Goal: Task Accomplishment & Management: Complete application form

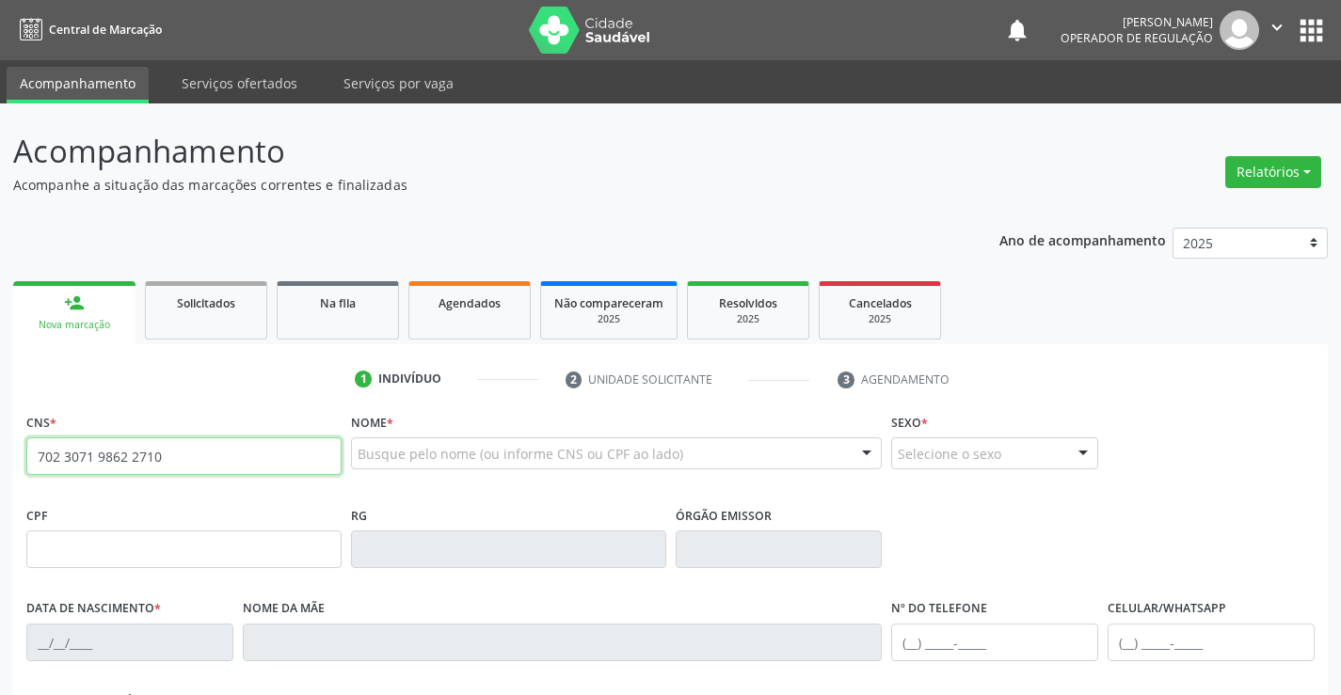
type input "702 3071 9862 2710"
type input "12[DATE]"
type input "135.456.775-75"
type input "S/N"
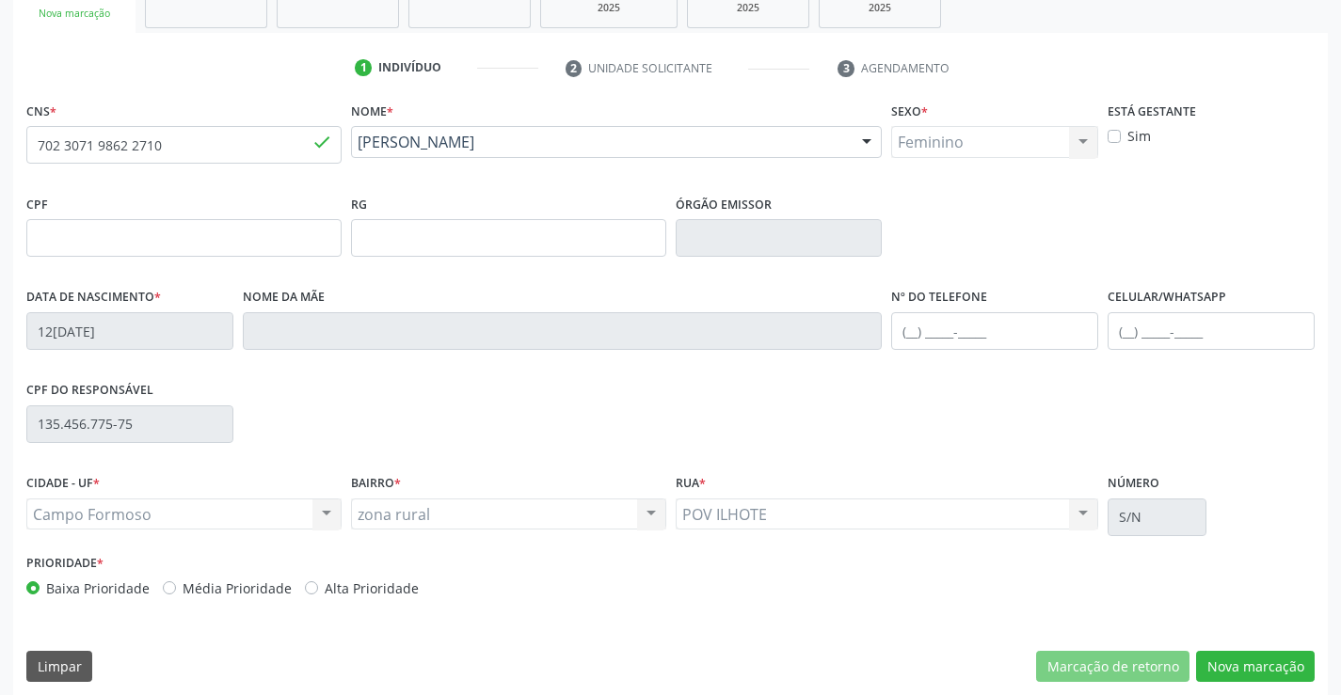
scroll to position [325, 0]
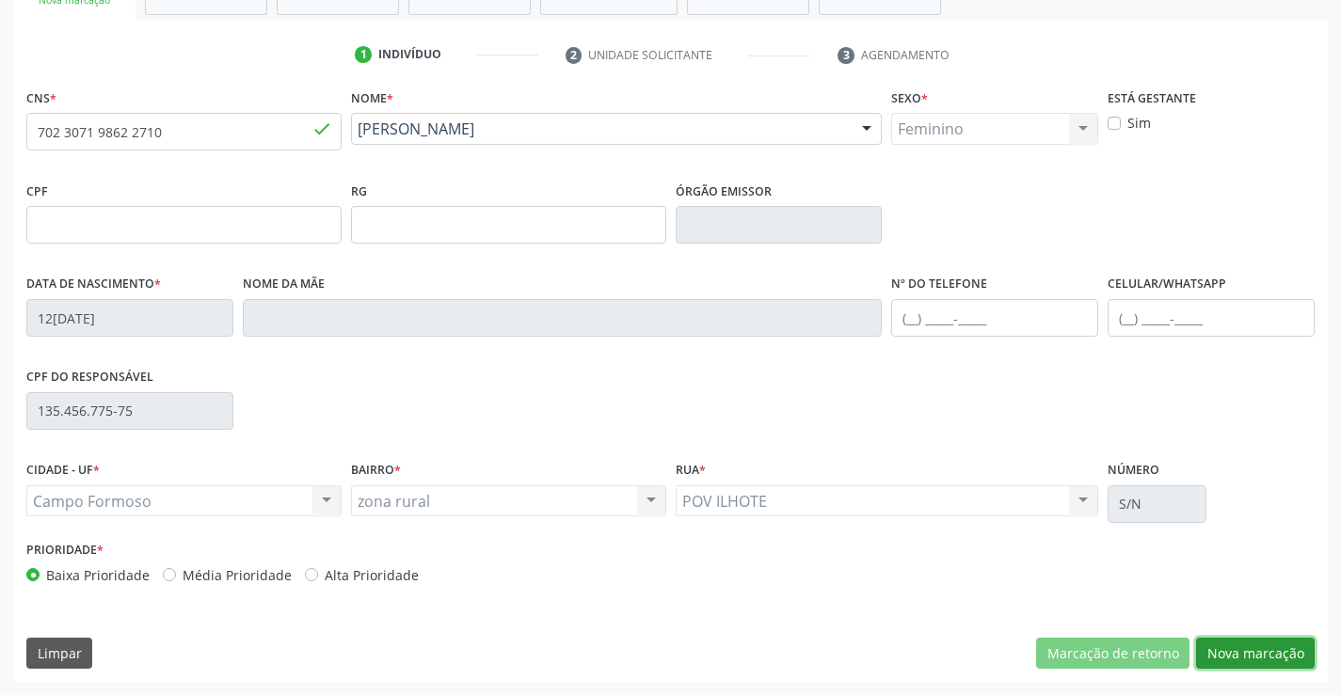
click at [1243, 659] on button "Nova marcação" at bounding box center [1255, 654] width 119 height 32
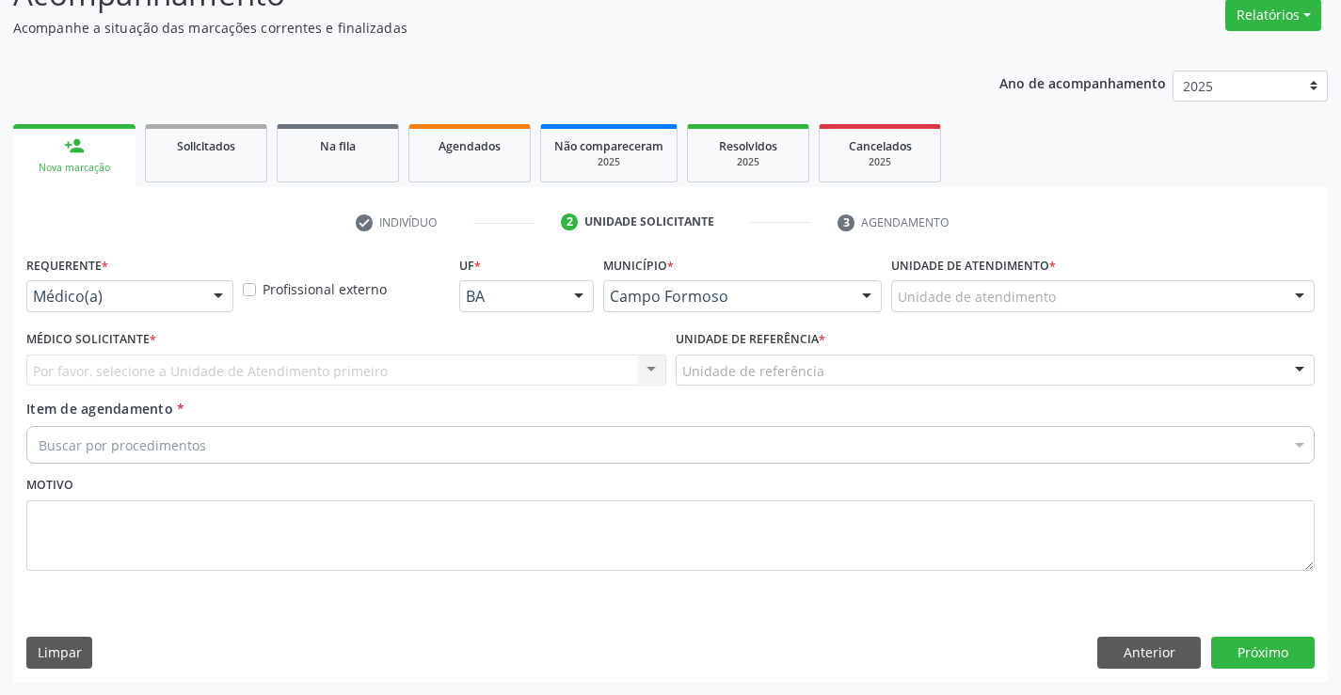
drag, startPoint x: 139, startPoint y: 289, endPoint x: 108, endPoint y: 326, distance: 48.1
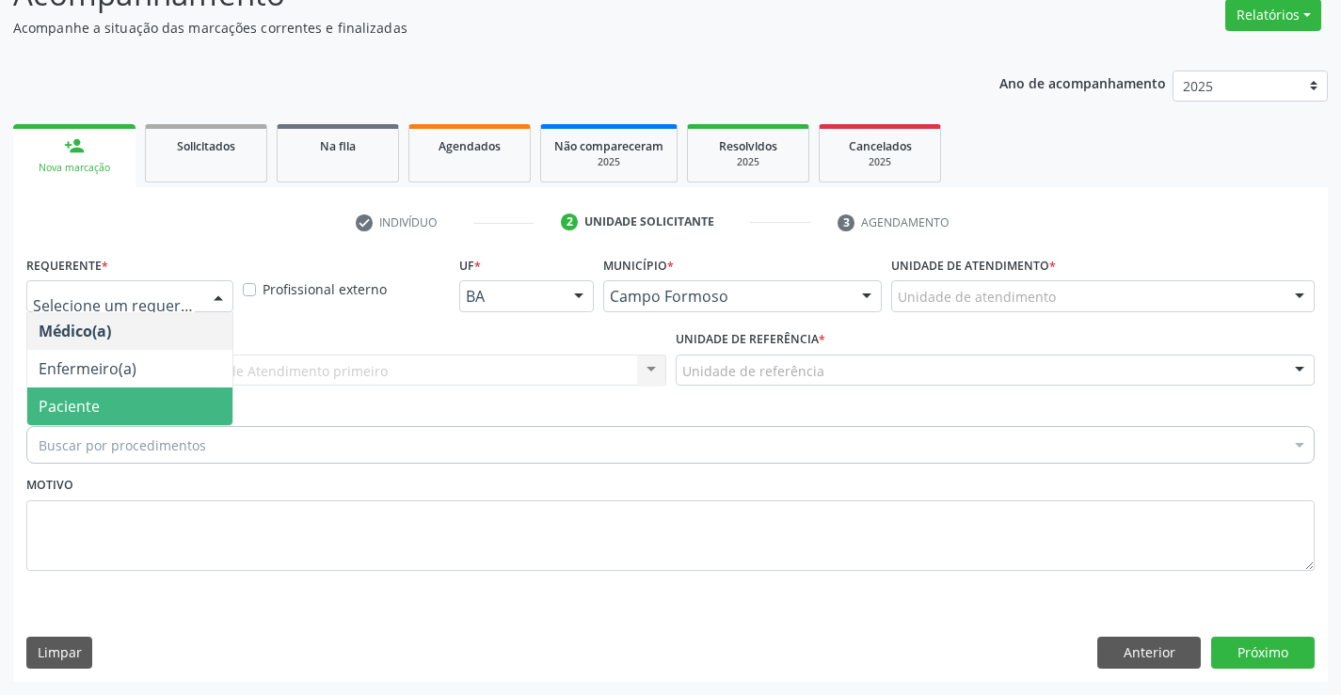
click at [50, 399] on span "Paciente" at bounding box center [69, 406] width 61 height 21
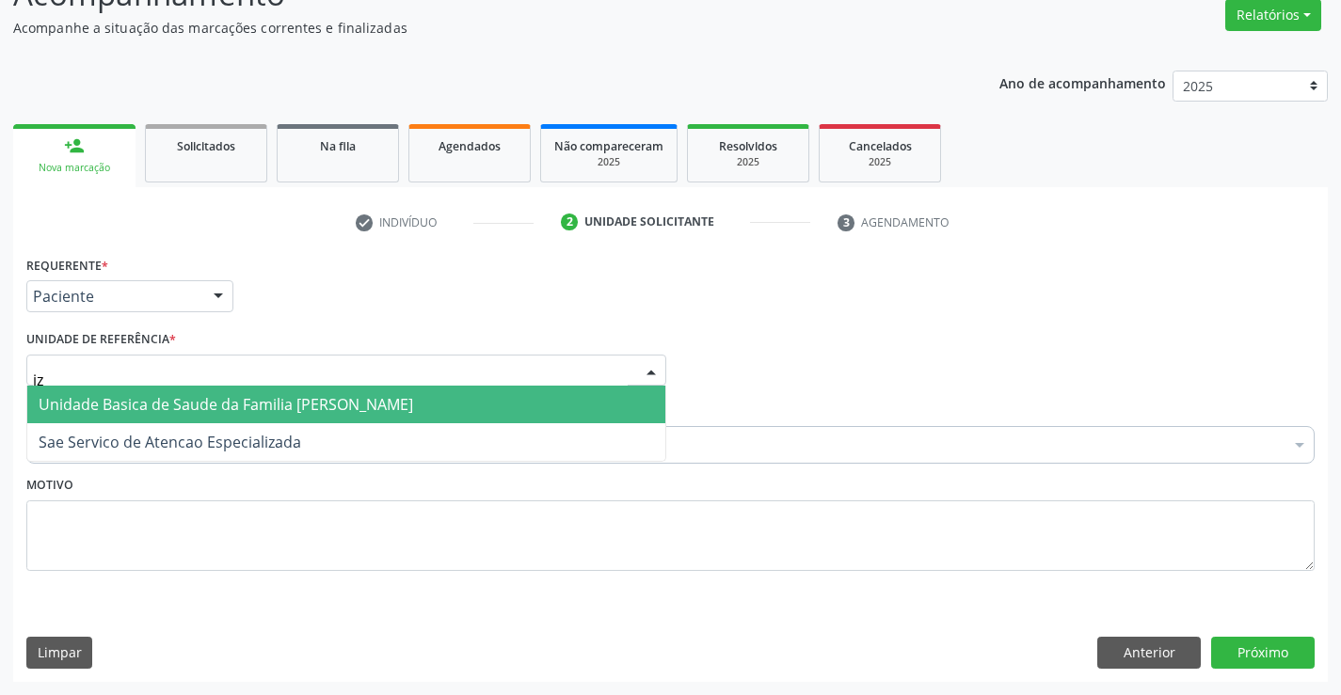
type input "iza"
drag, startPoint x: 93, startPoint y: 405, endPoint x: 31, endPoint y: 455, distance: 80.2
click at [93, 406] on span "Unidade Basica de Saude da Familia [PERSON_NAME]" at bounding box center [226, 404] width 375 height 21
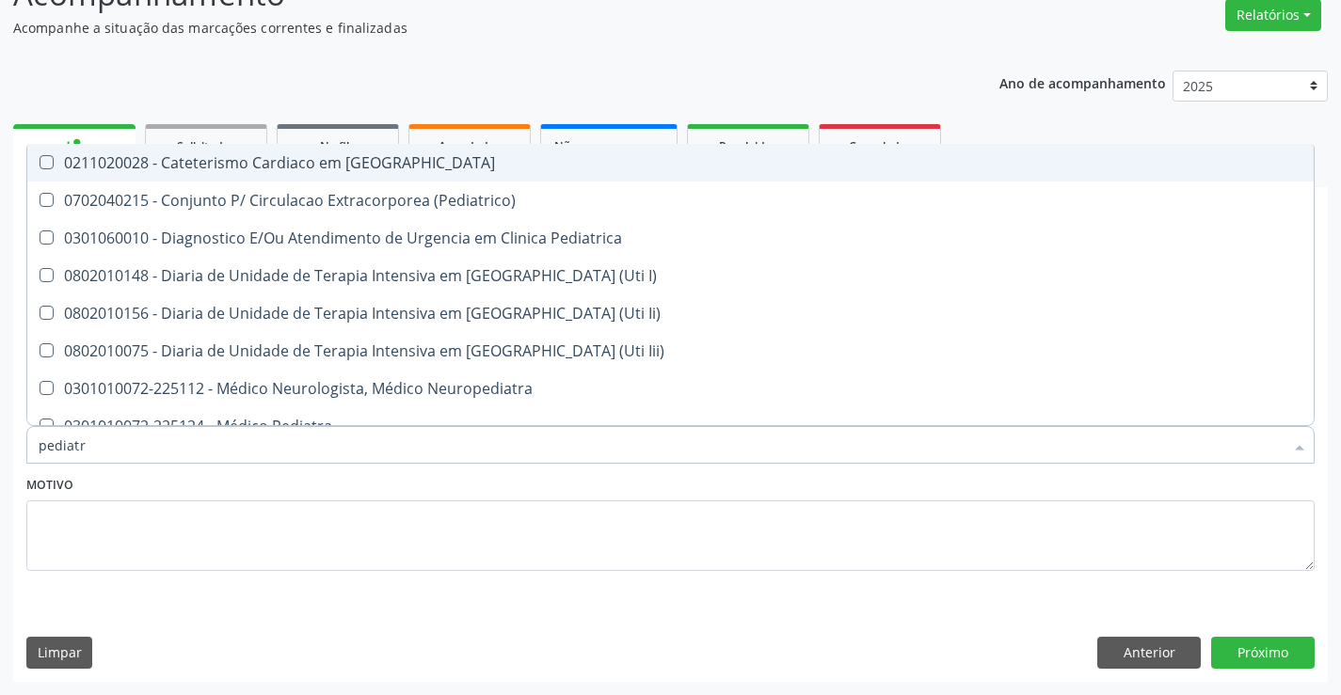
type input "pediatra"
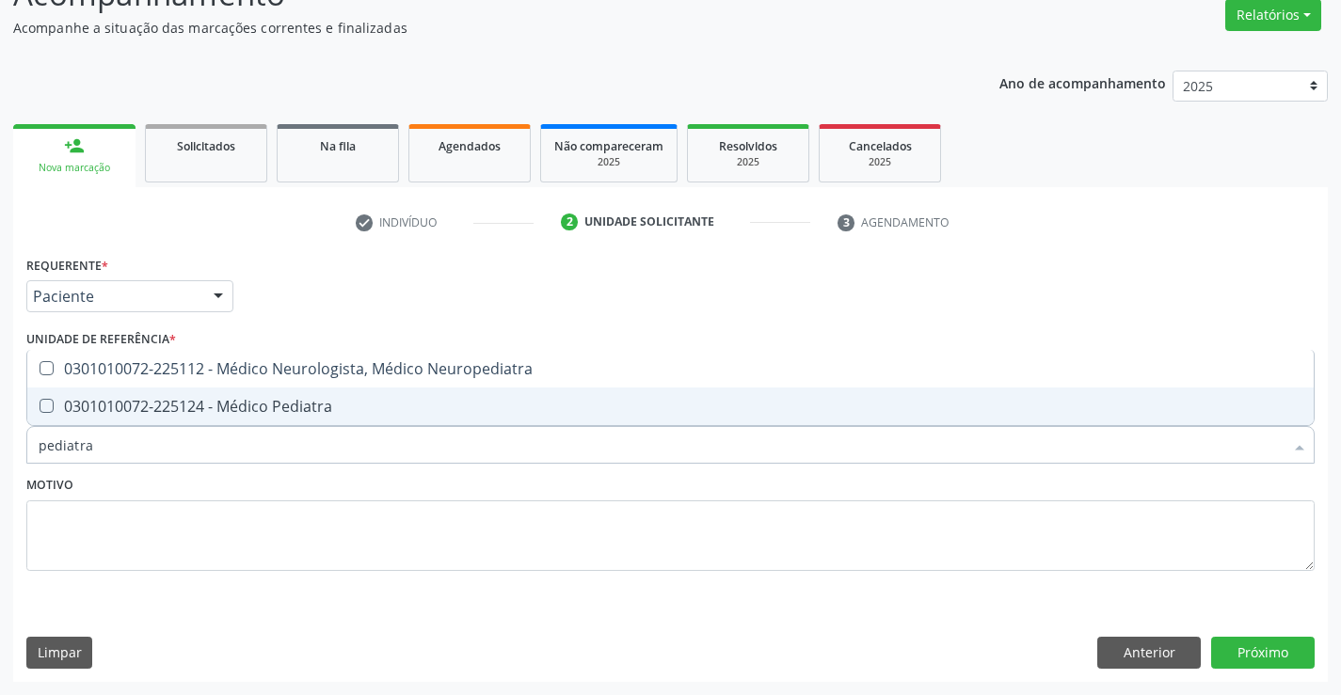
click at [259, 408] on div "0301010072-225124 - Médico Pediatra" at bounding box center [671, 406] width 1264 height 15
checkbox Pediatra "true"
click at [1268, 664] on button "Próximo" at bounding box center [1263, 653] width 104 height 32
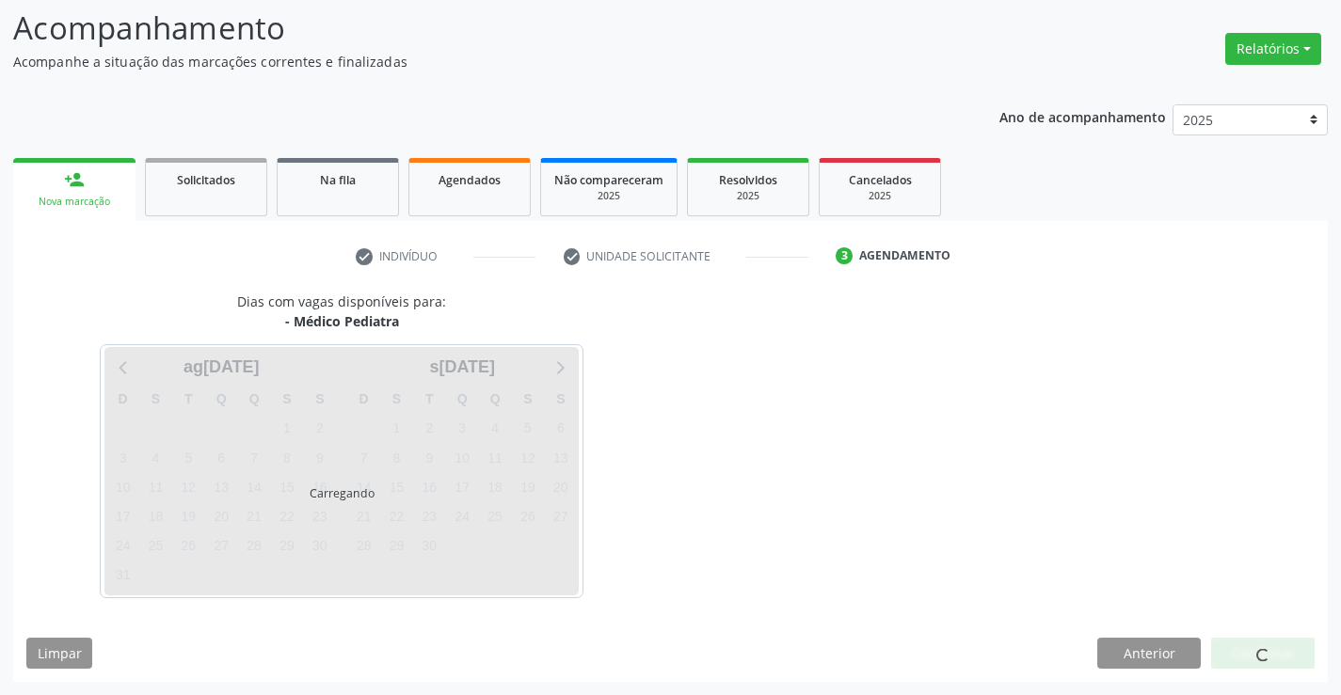
scroll to position [123, 0]
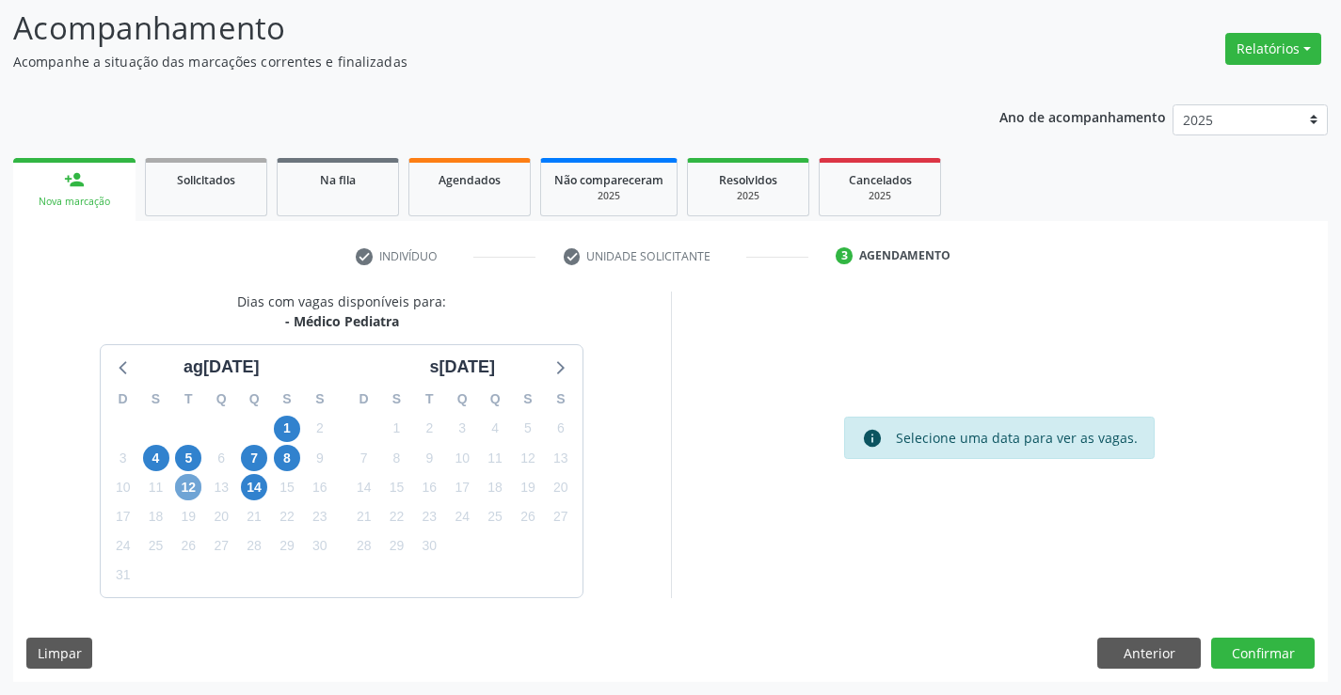
click at [190, 491] on span "12" at bounding box center [188, 487] width 26 height 26
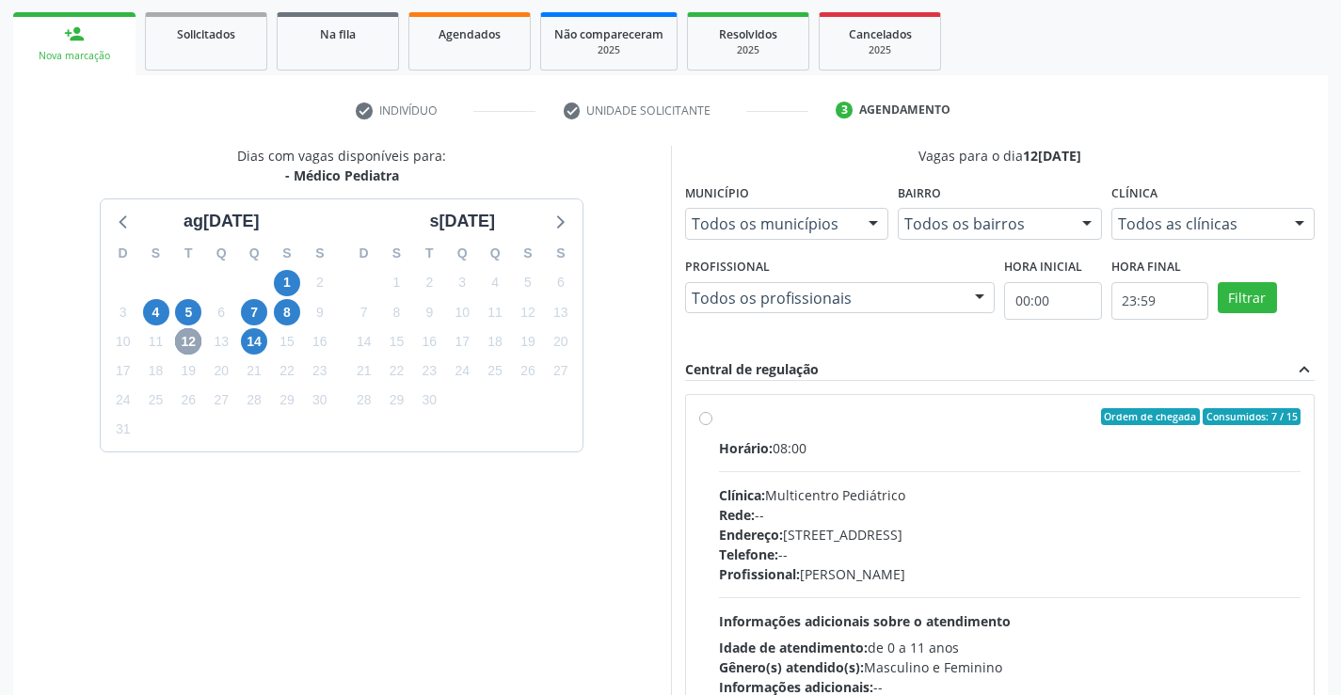
scroll to position [311, 0]
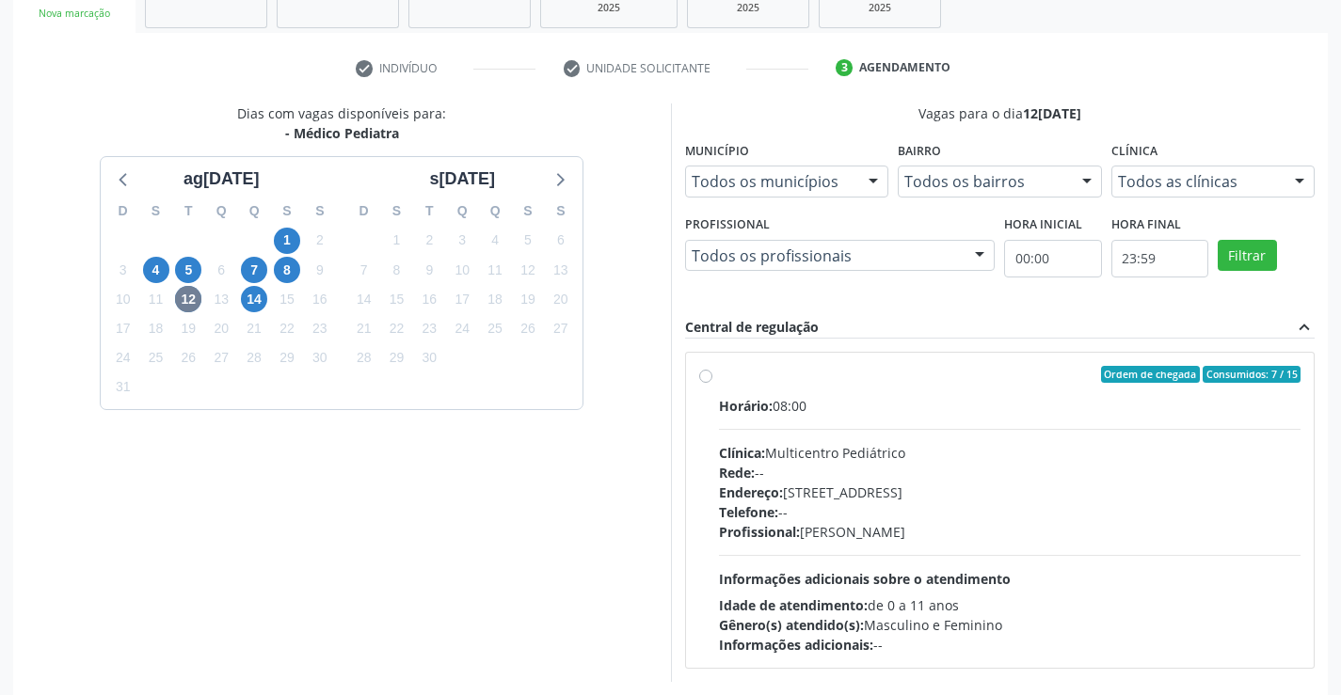
click at [719, 377] on label "Ordem de chegada Consumidos: 7 / 15 Horário: 08:00 Clínica: Multicentro Pediátr…" at bounding box center [1010, 510] width 582 height 289
click at [700, 377] on input "Ordem de chegada Consumidos: 7 / 15 Horário: 08:00 Clínica: Multicentro Pediátr…" at bounding box center [705, 374] width 13 height 17
radio input "true"
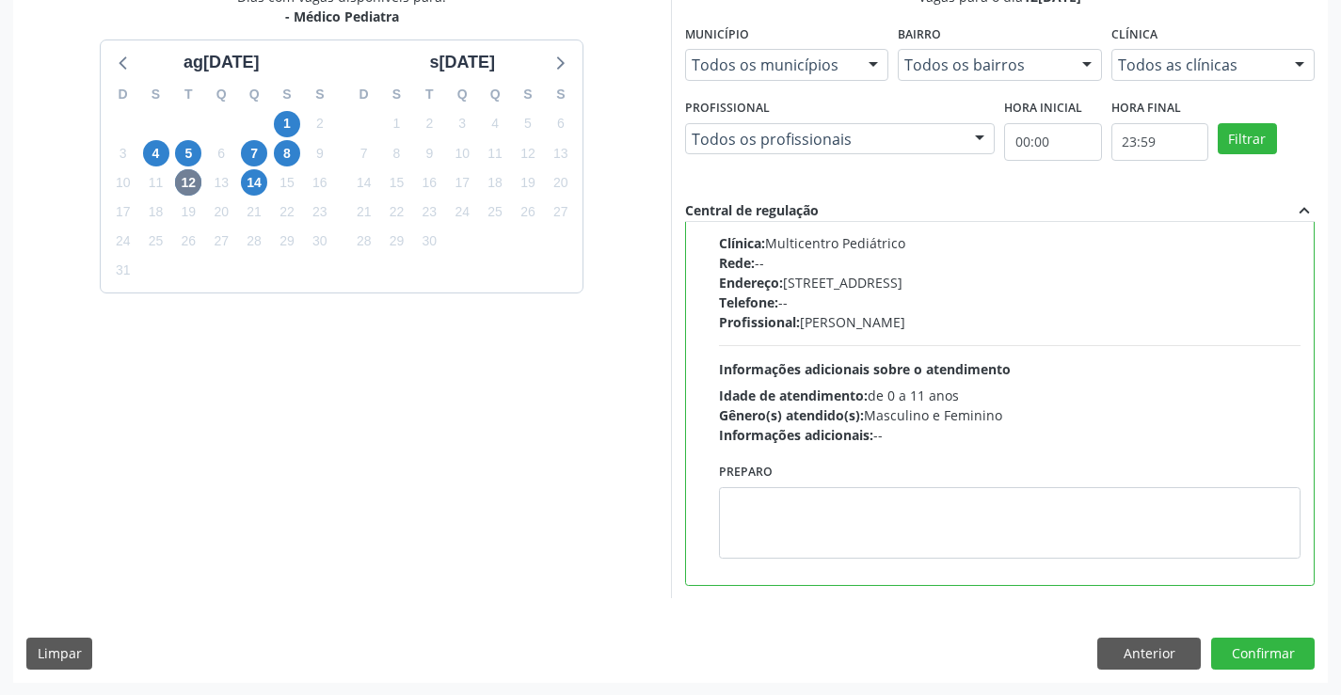
scroll to position [429, 0]
click at [1238, 645] on button "Confirmar" at bounding box center [1263, 653] width 104 height 32
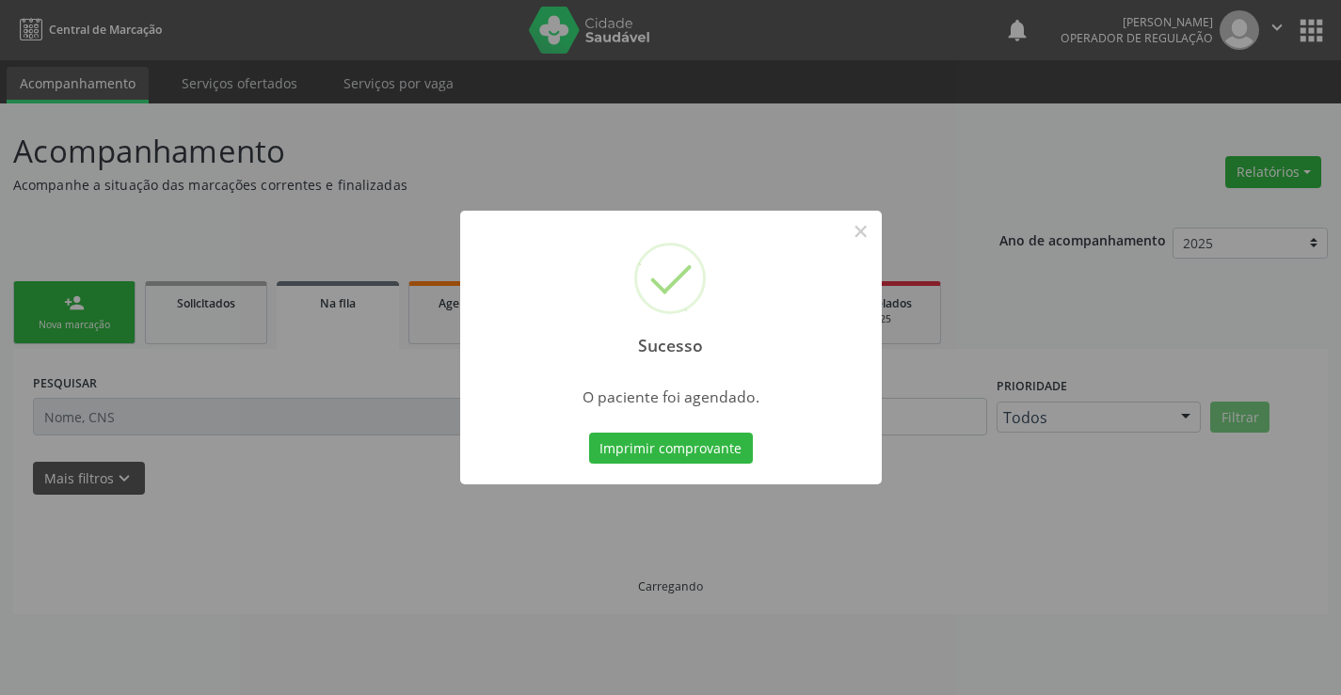
scroll to position [0, 0]
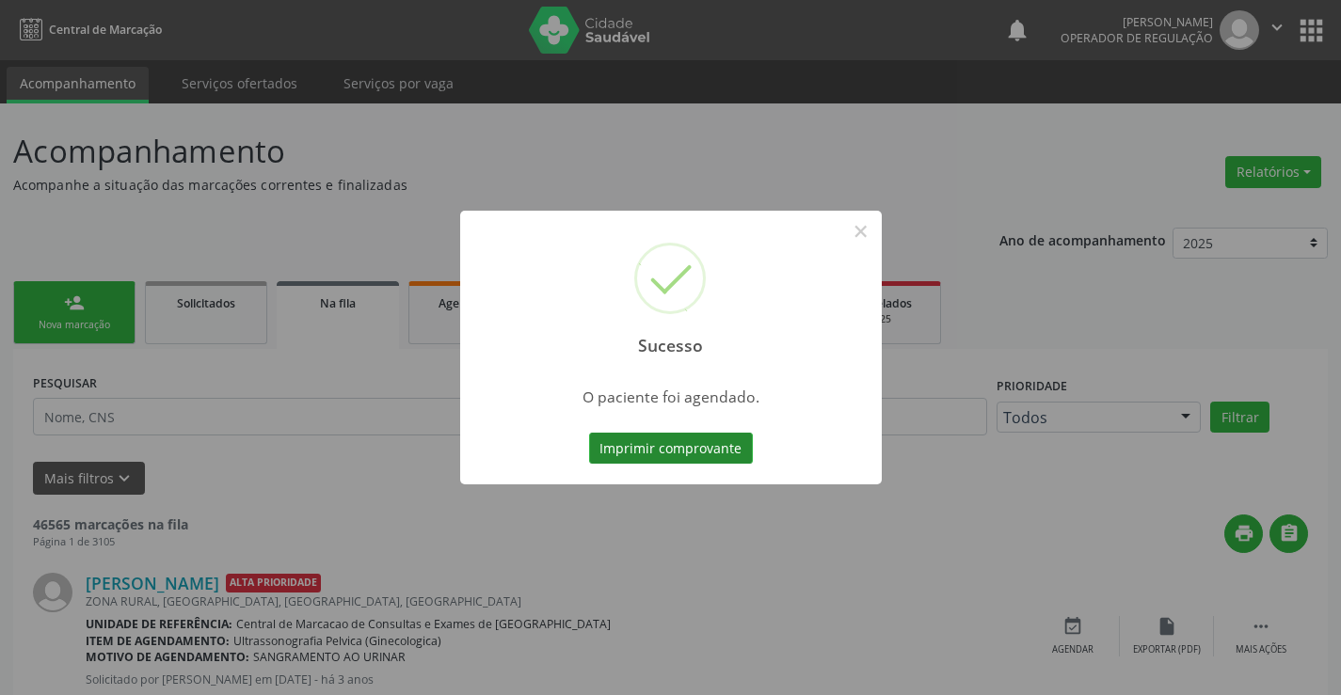
click at [656, 440] on button "Imprimir comprovante" at bounding box center [671, 449] width 164 height 32
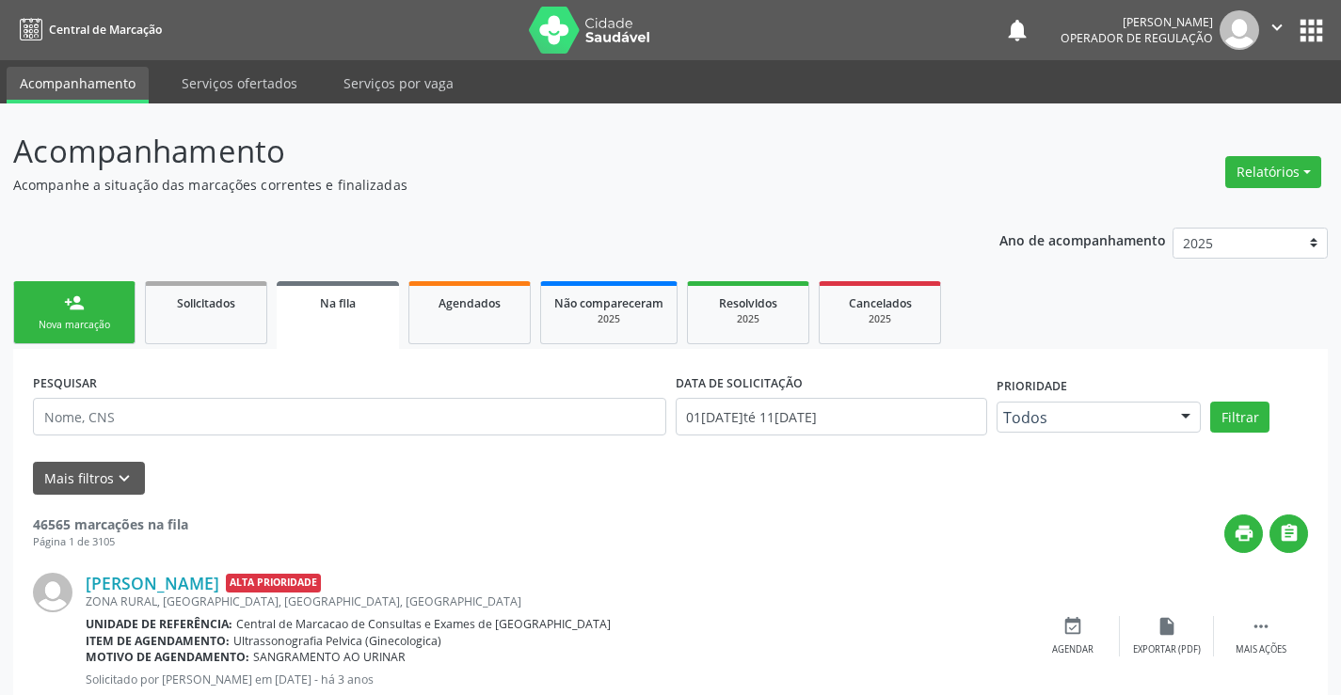
drag, startPoint x: 712, startPoint y: 2, endPoint x: 682, endPoint y: 454, distance: 452.7
click at [682, 454] on form "PESQUISAR DATA DE SOLICITAÇÃO 01/01/2023 até 11/08/2025 Prioridade Todos Todos …" at bounding box center [670, 431] width 1275 height 125
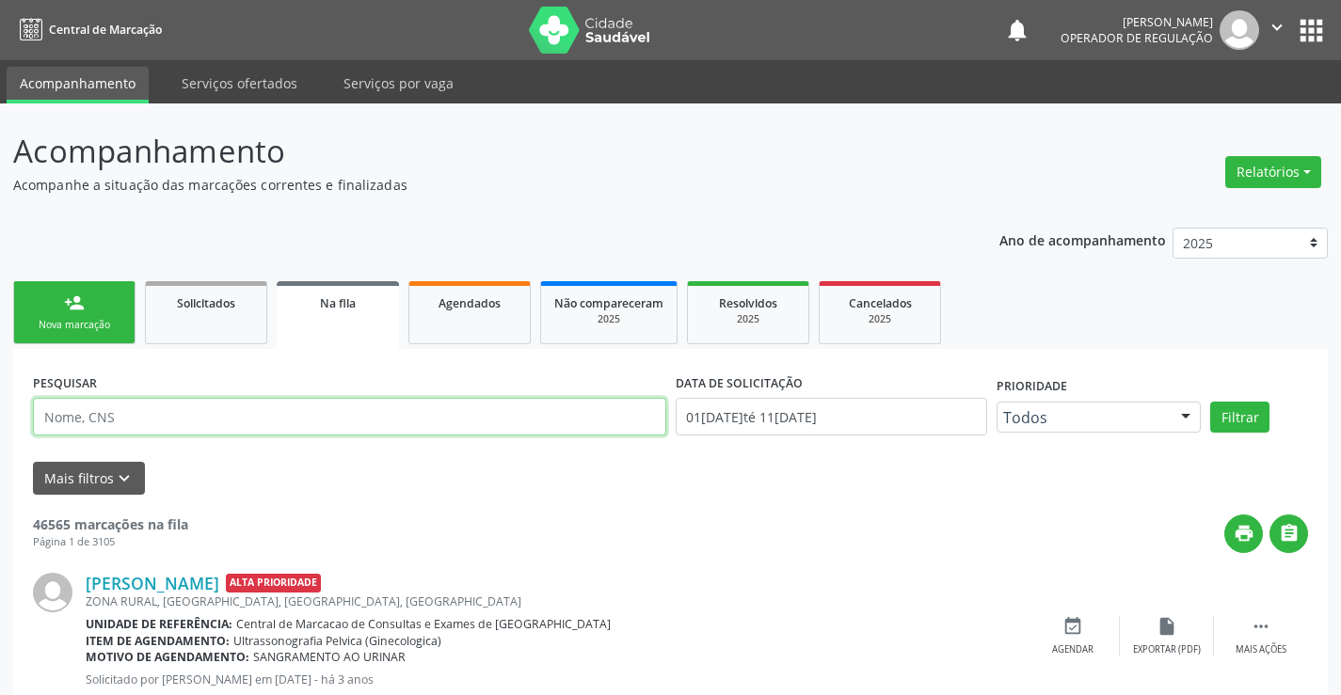
click at [210, 414] on input "text" at bounding box center [349, 417] width 633 height 38
type input "700705996625073"
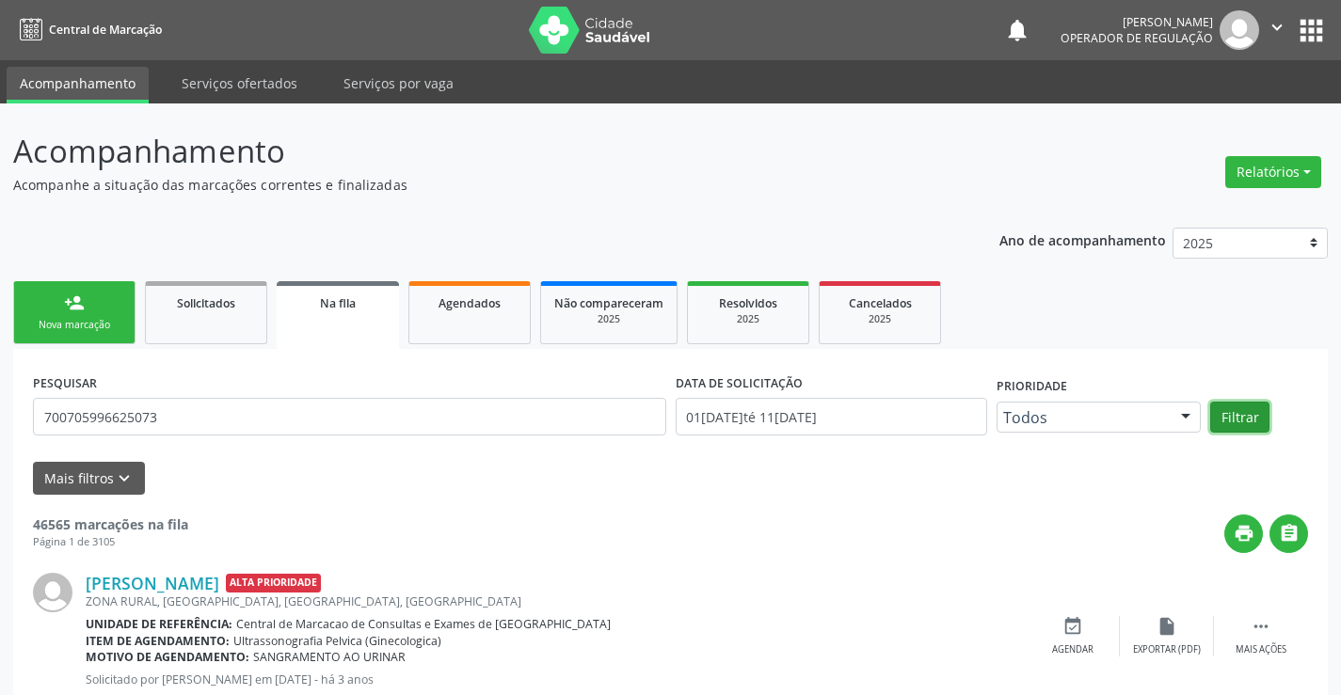
click at [1225, 420] on button "Filtrar" at bounding box center [1239, 418] width 59 height 32
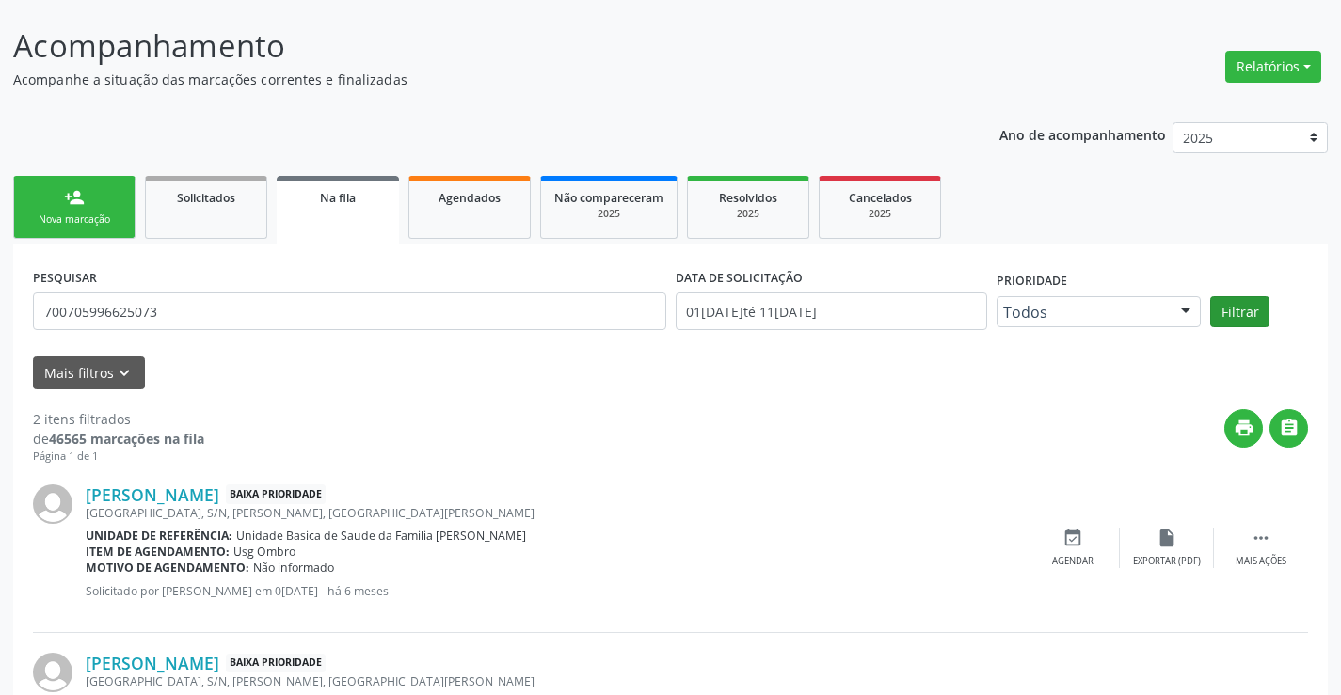
scroll to position [244, 0]
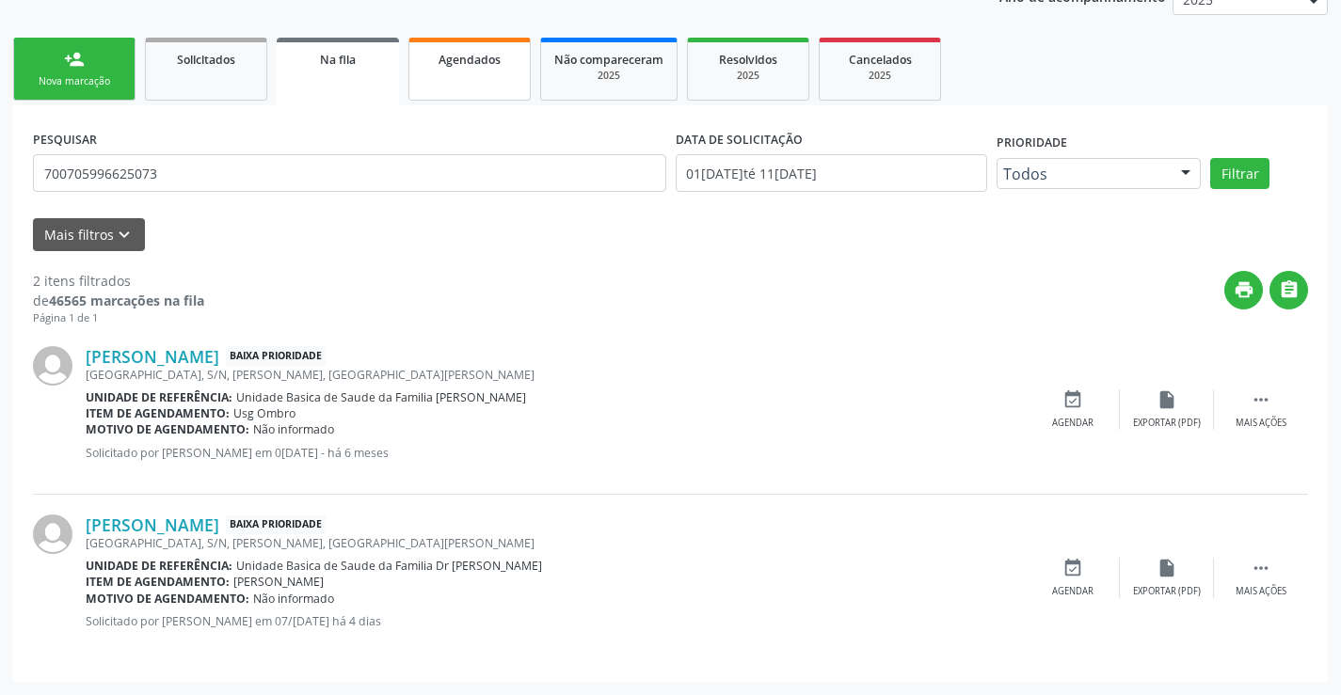
click at [502, 77] on link "Agendados" at bounding box center [469, 69] width 122 height 63
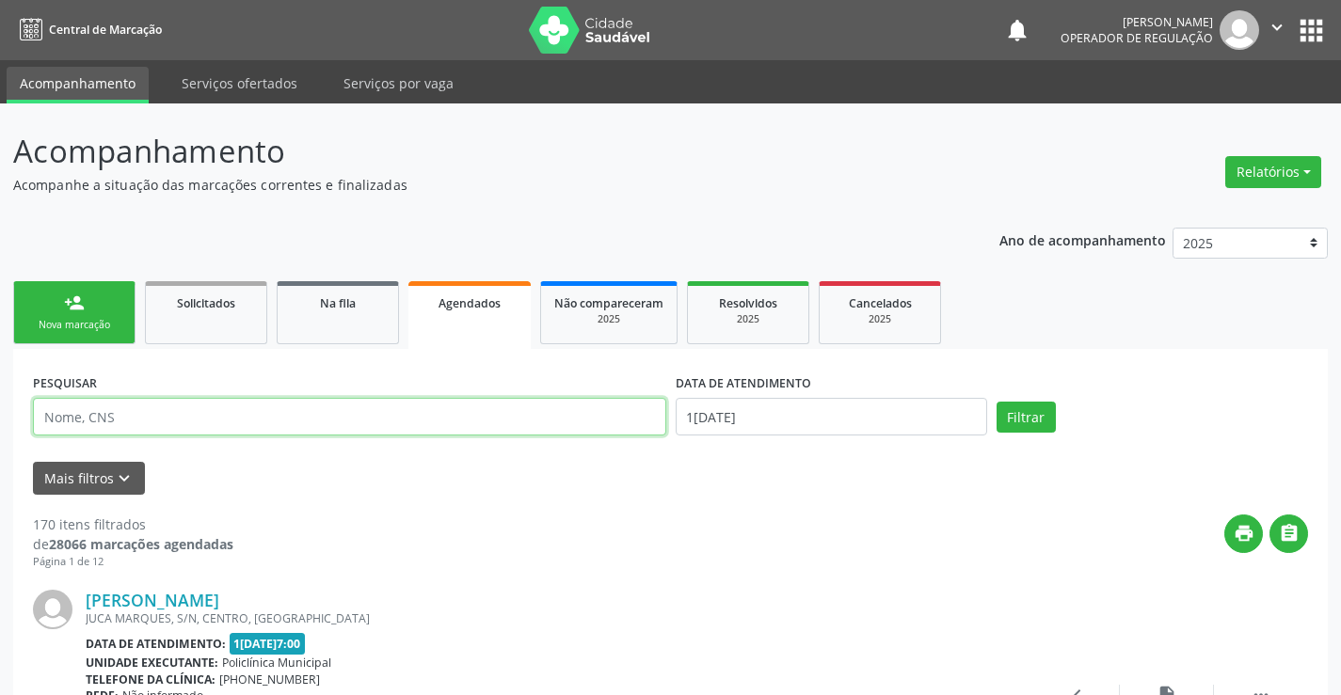
click at [146, 417] on input "text" at bounding box center [349, 417] width 633 height 38
type input "700001521488104"
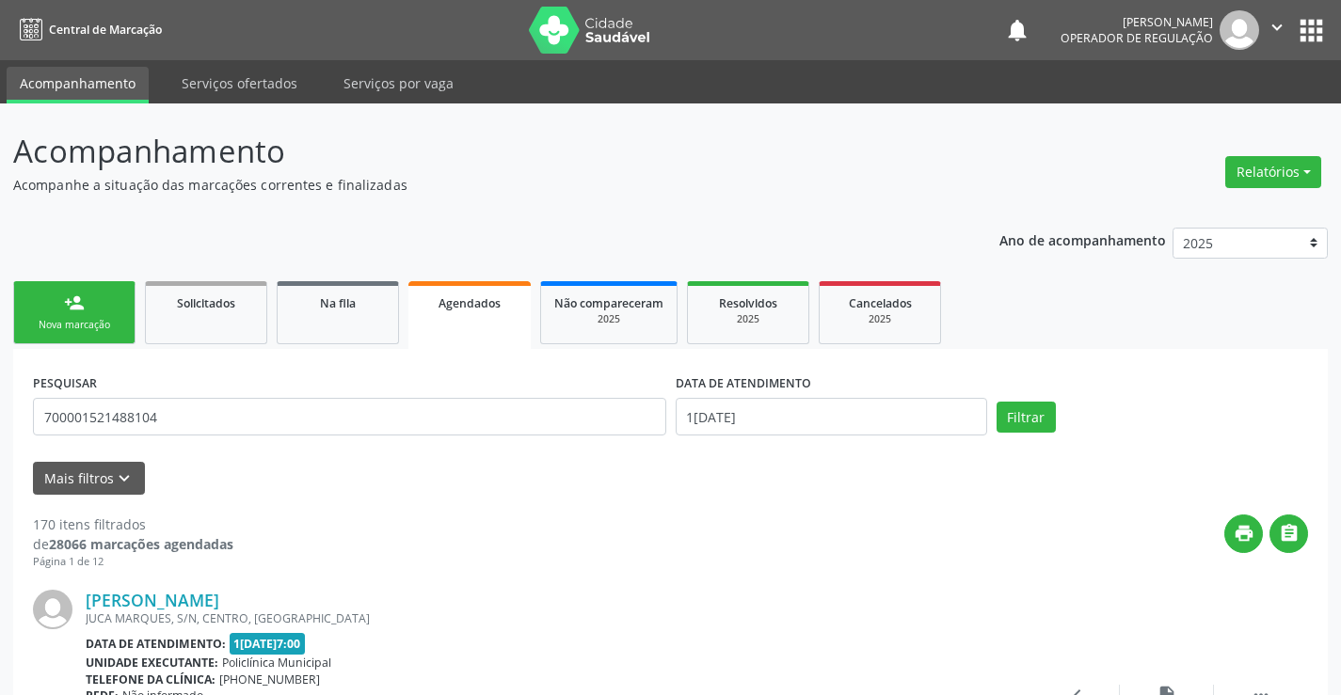
click at [901, 391] on div "DATA DE ATENDIMENTO" at bounding box center [831, 383] width 311 height 29
click at [824, 414] on input "11/08/2025" at bounding box center [831, 417] width 311 height 38
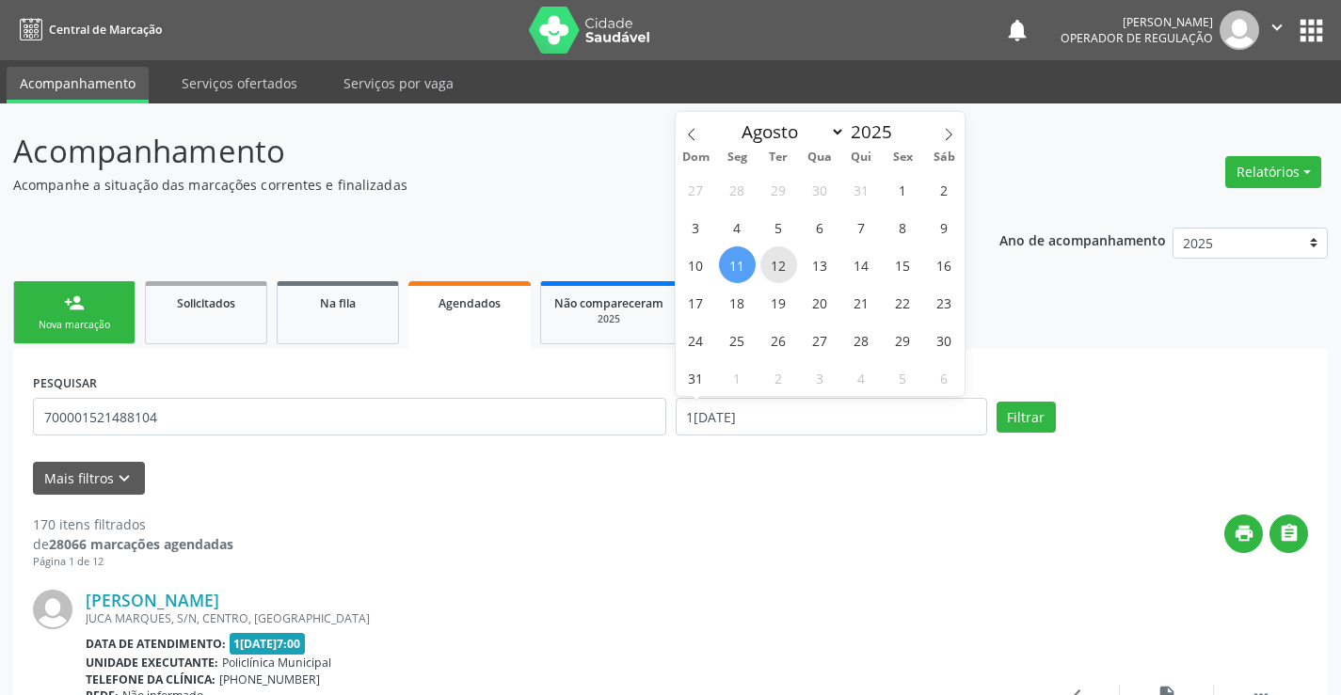
click at [783, 263] on span "12" at bounding box center [778, 265] width 37 height 37
type input "12[DATE]"
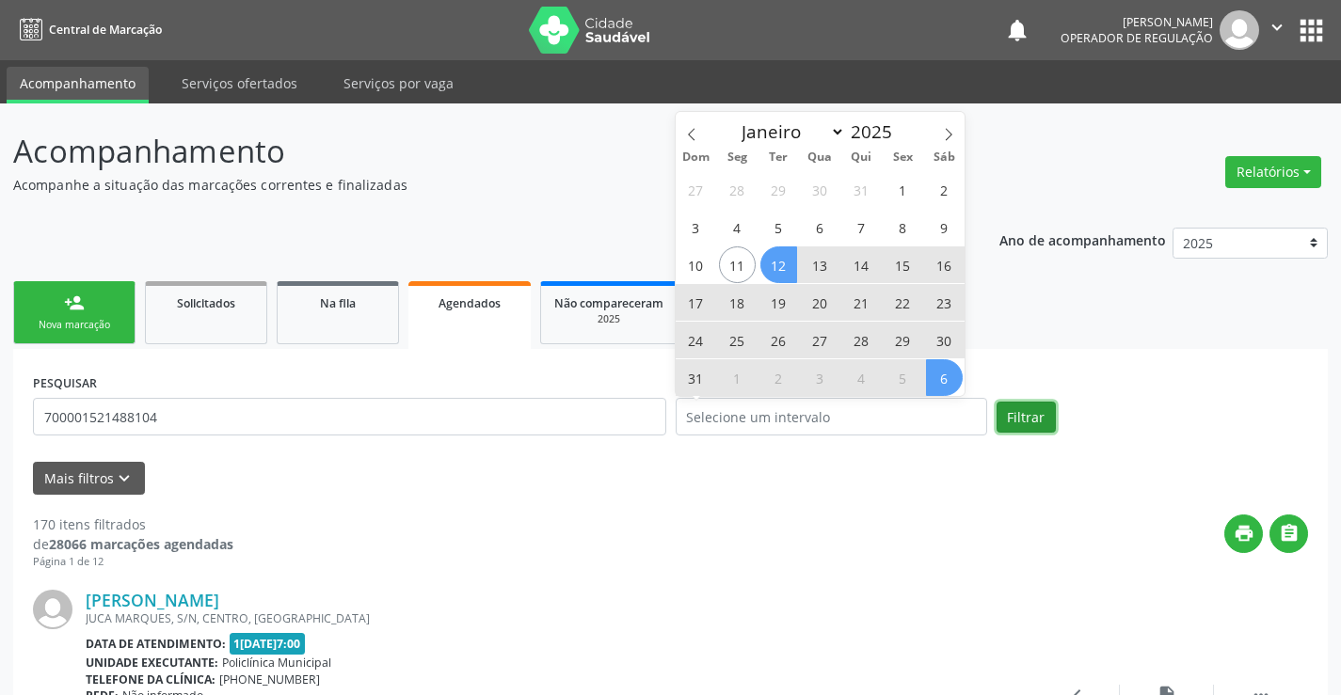
click at [1024, 415] on button "Filtrar" at bounding box center [1026, 418] width 59 height 32
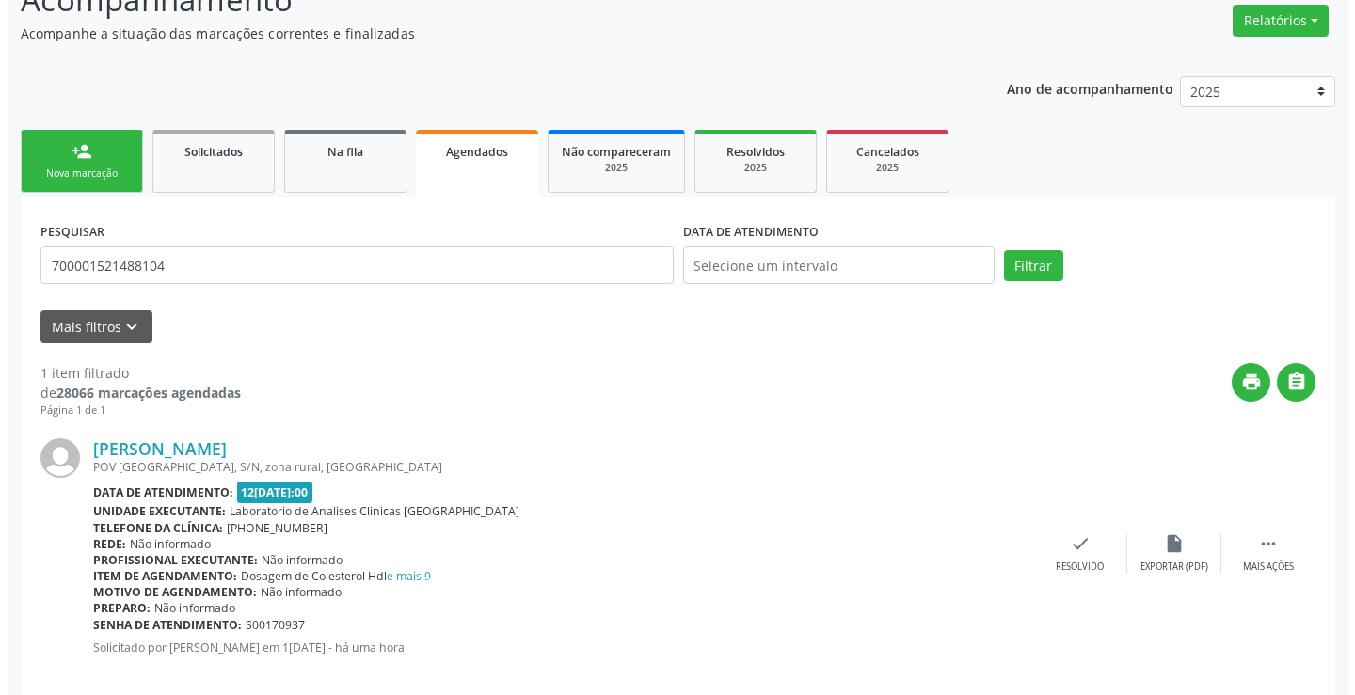
scroll to position [178, 0]
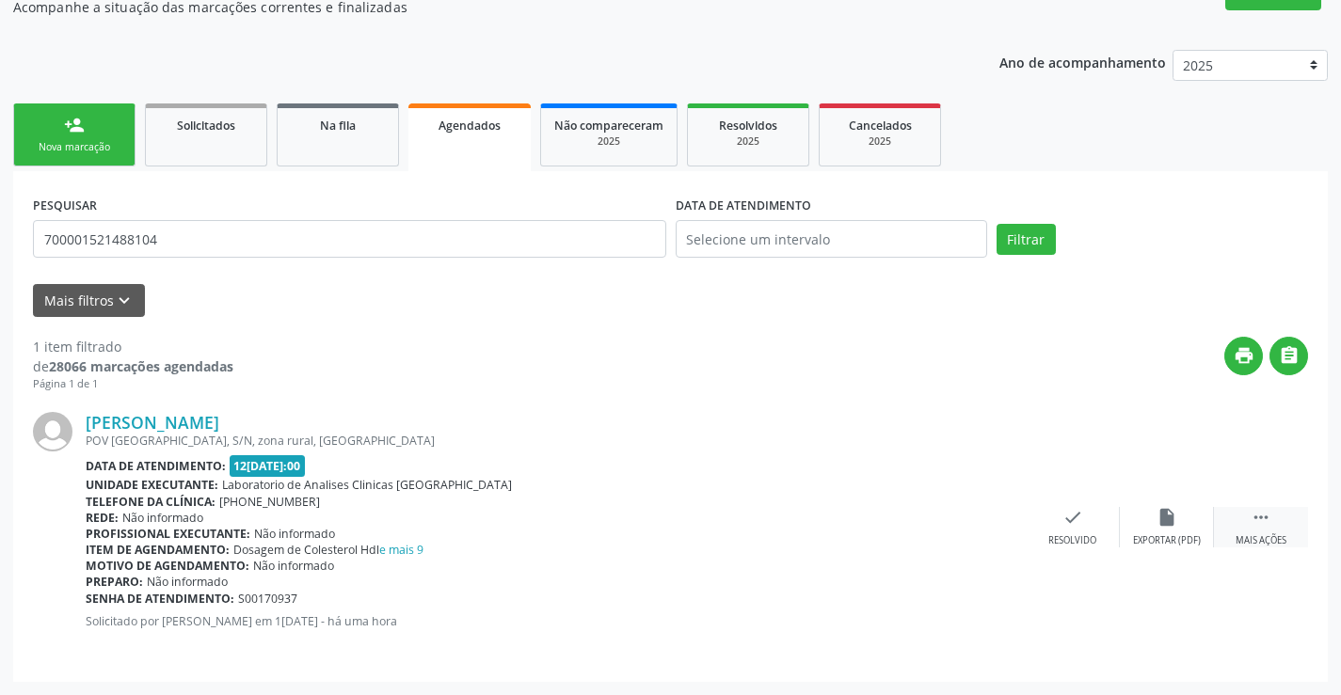
click at [1263, 512] on icon "" at bounding box center [1261, 517] width 21 height 21
click at [981, 514] on icon "cancel" at bounding box center [978, 517] width 21 height 21
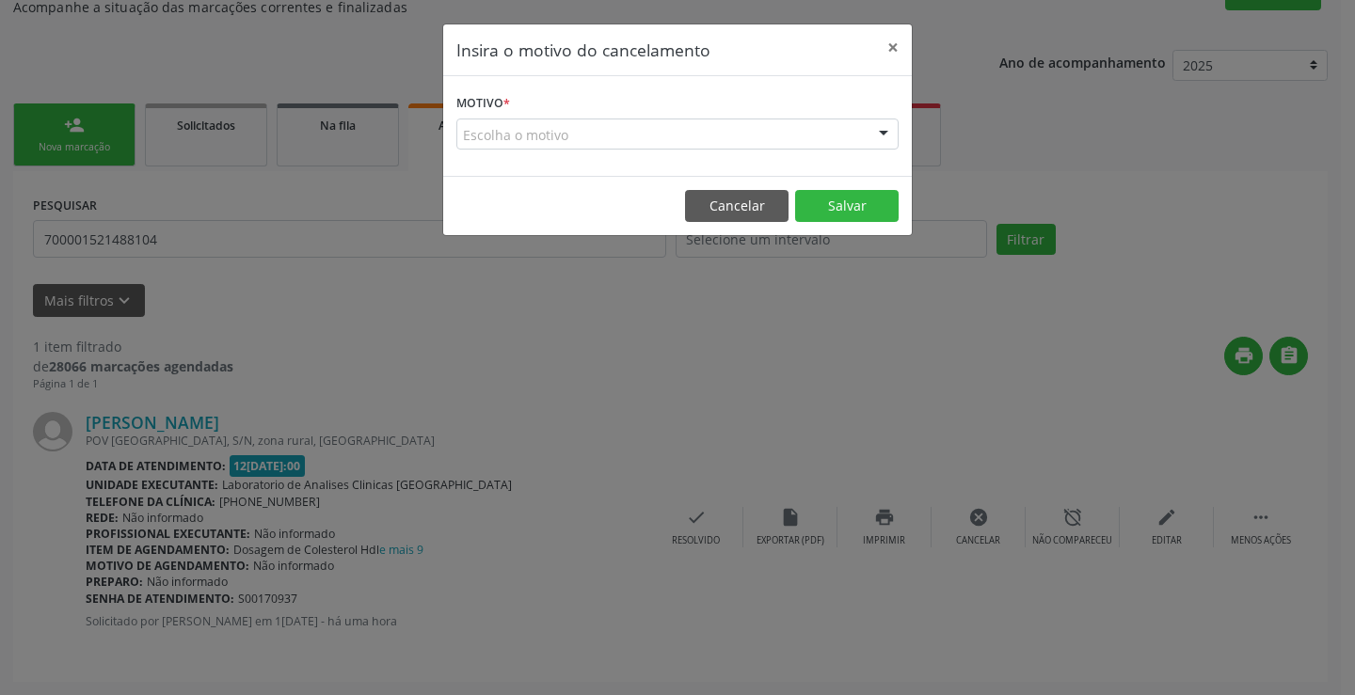
click at [881, 136] on div at bounding box center [883, 136] width 28 height 32
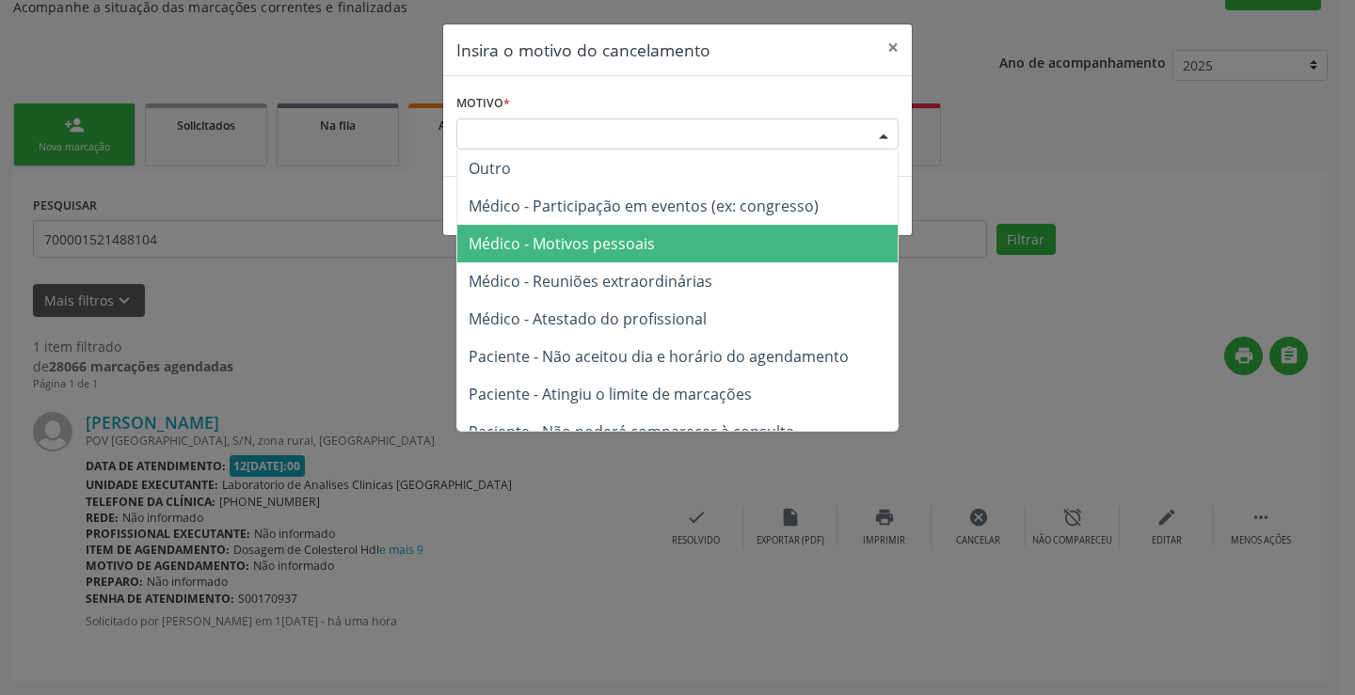
click at [771, 228] on span "Médico - Motivos pessoais" at bounding box center [677, 244] width 440 height 38
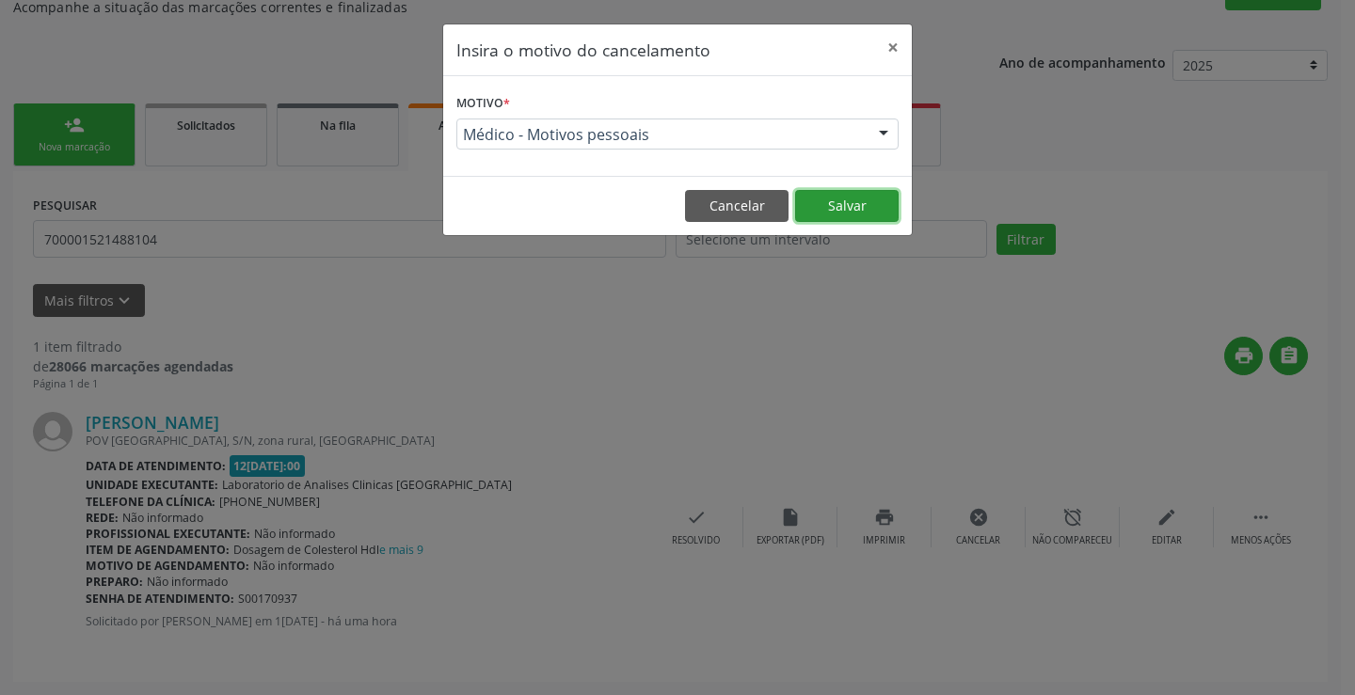
click at [850, 198] on button "Salvar" at bounding box center [847, 206] width 104 height 32
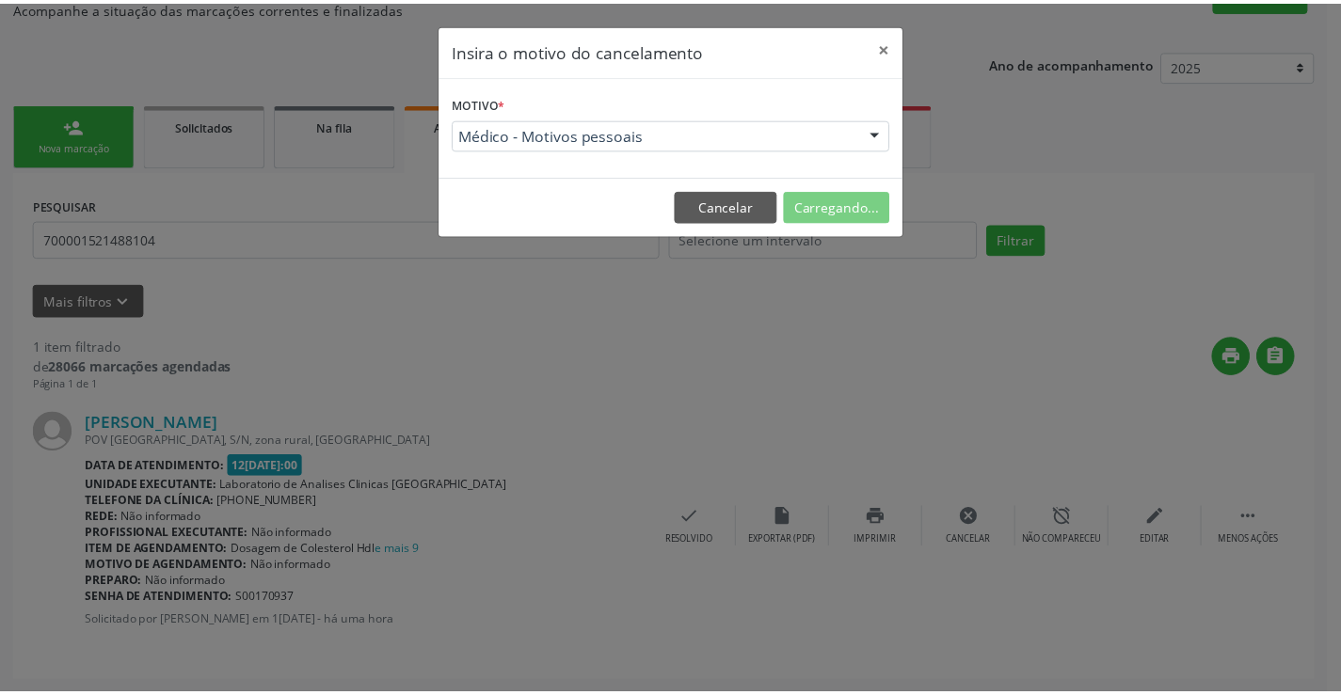
scroll to position [0, 0]
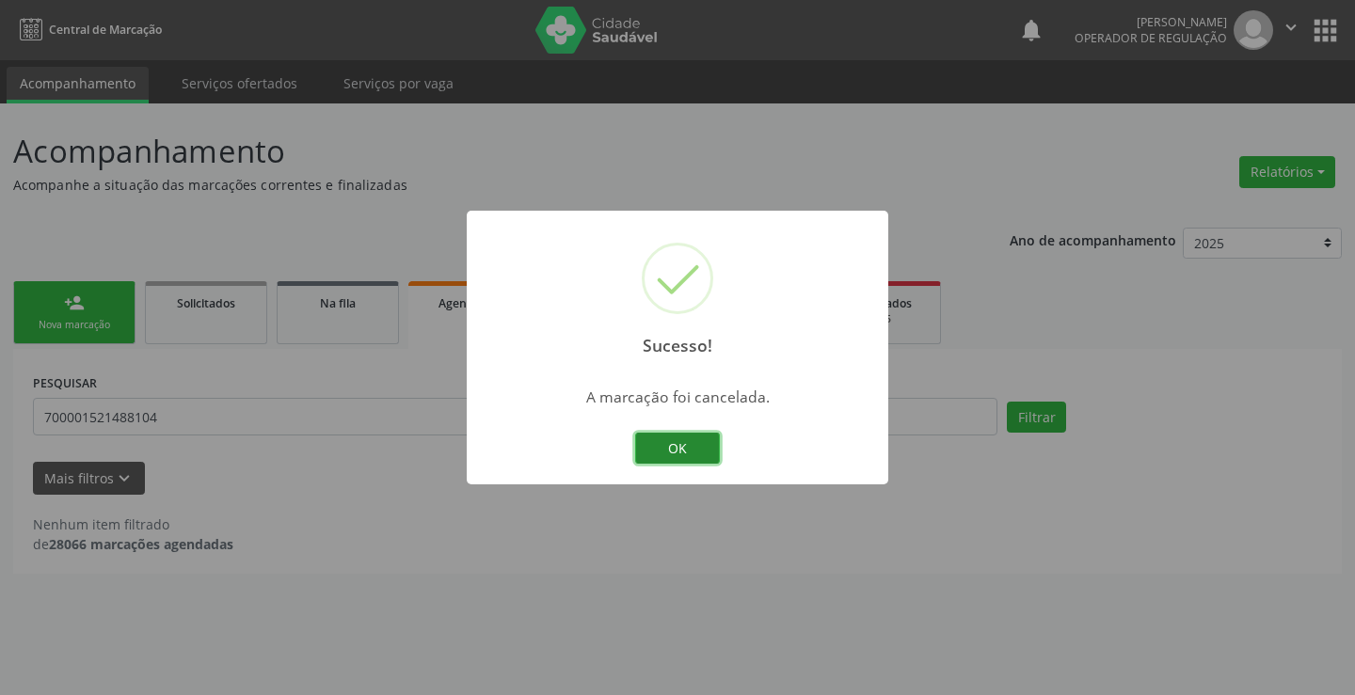
click at [695, 449] on button "OK" at bounding box center [677, 449] width 85 height 32
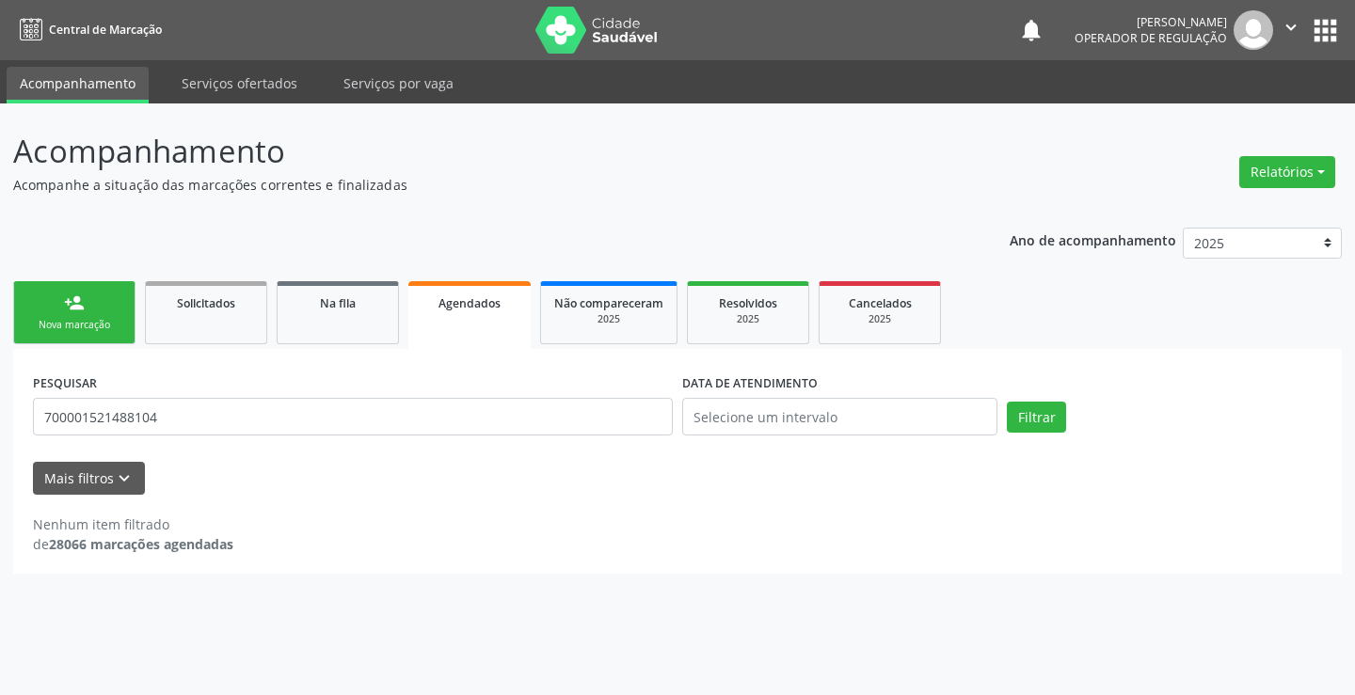
click at [88, 317] on link "person_add Nova marcação" at bounding box center [74, 312] width 122 height 63
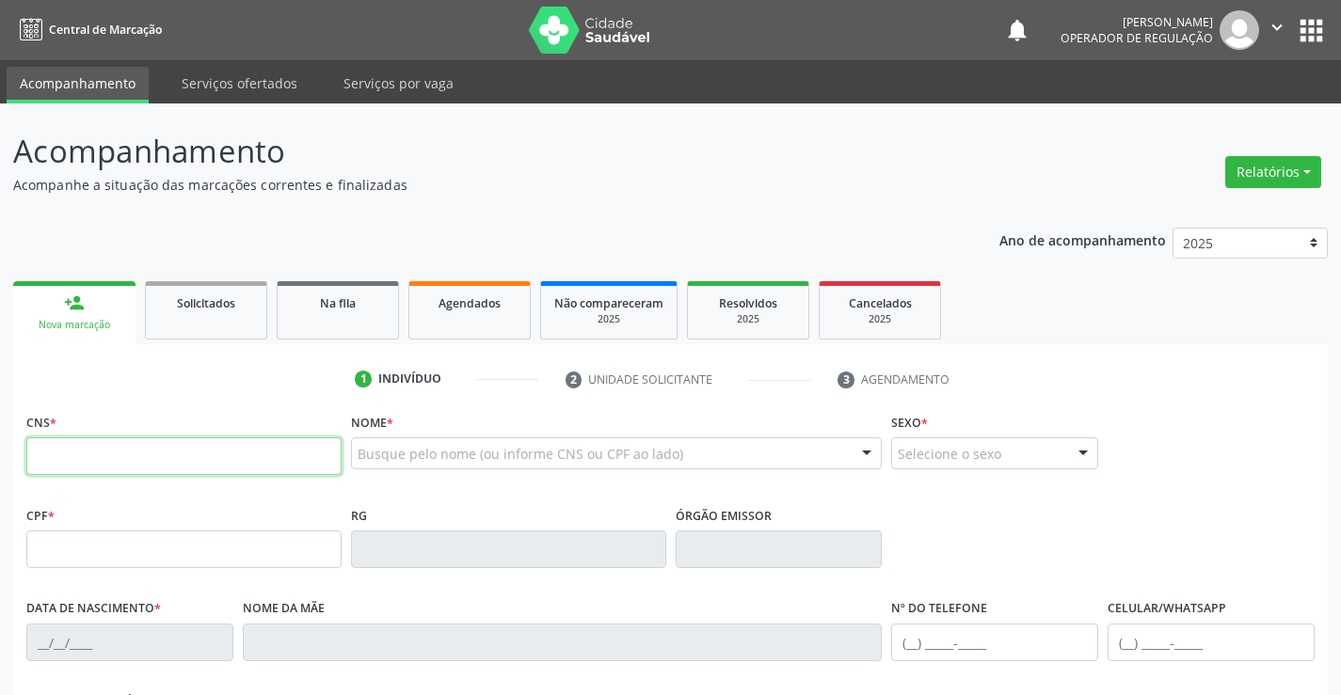
click at [160, 451] on input "text" at bounding box center [183, 457] width 315 height 38
type input "700 7029 3161 0672"
type input "08/12/2019"
type input "(31) 7142-4665"
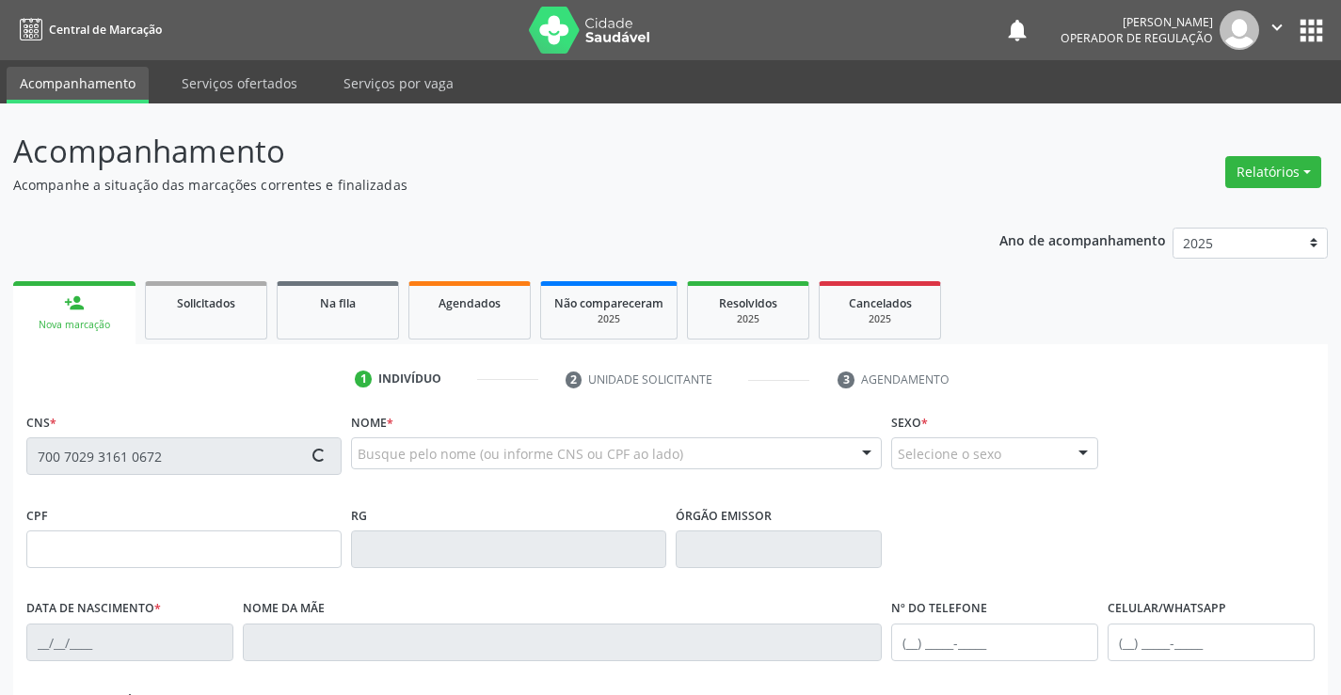
type input "S/N"
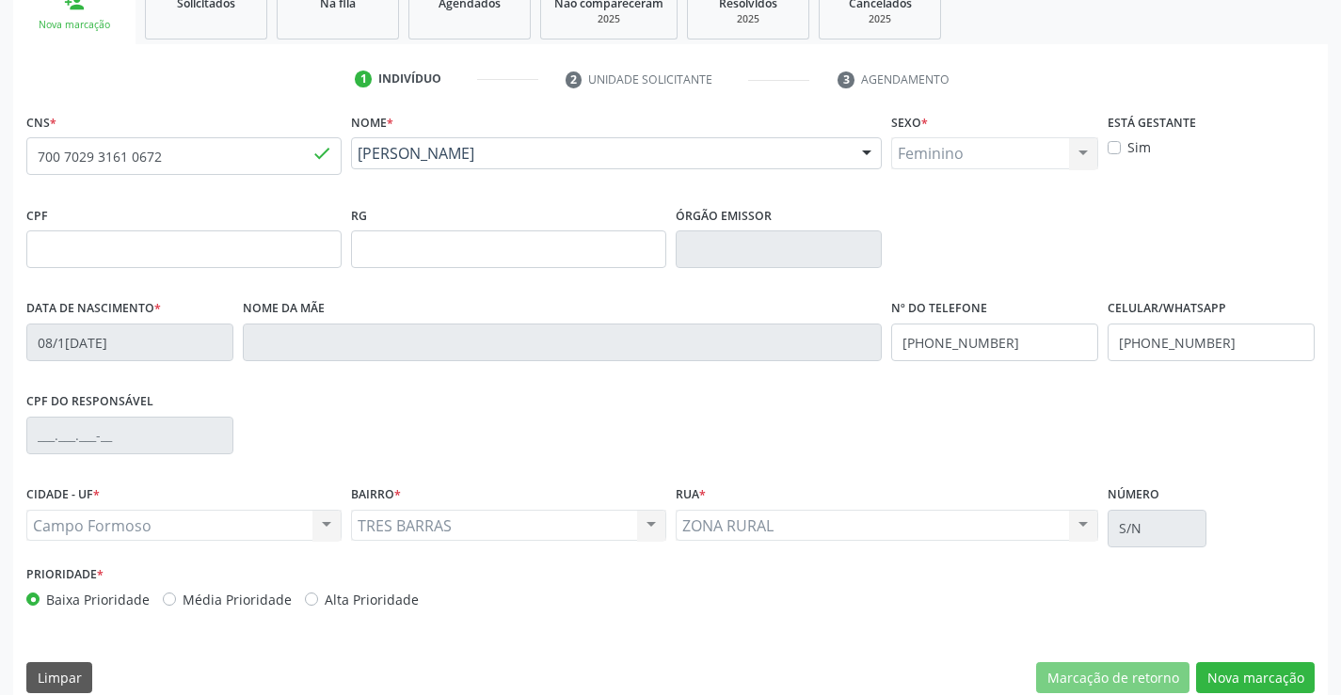
scroll to position [325, 0]
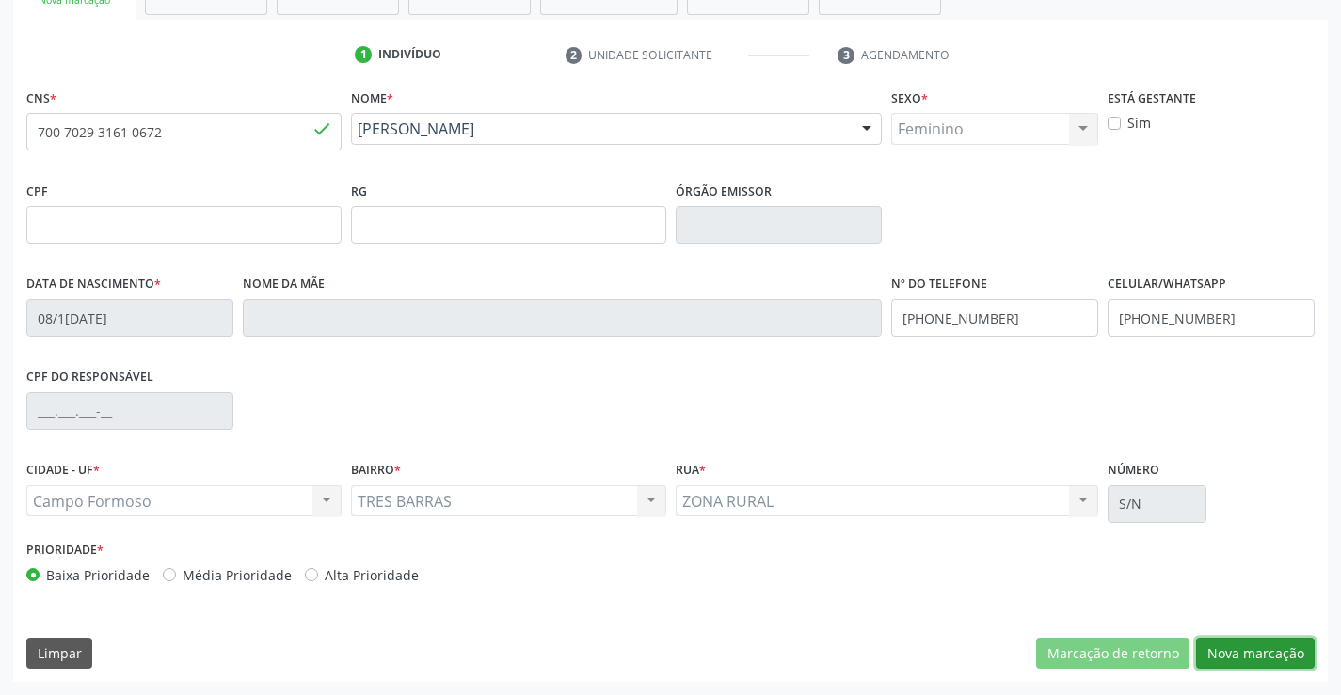
drag, startPoint x: 1280, startPoint y: 651, endPoint x: 1264, endPoint y: 651, distance: 16.0
click at [1276, 650] on button "Nova marcação" at bounding box center [1255, 654] width 119 height 32
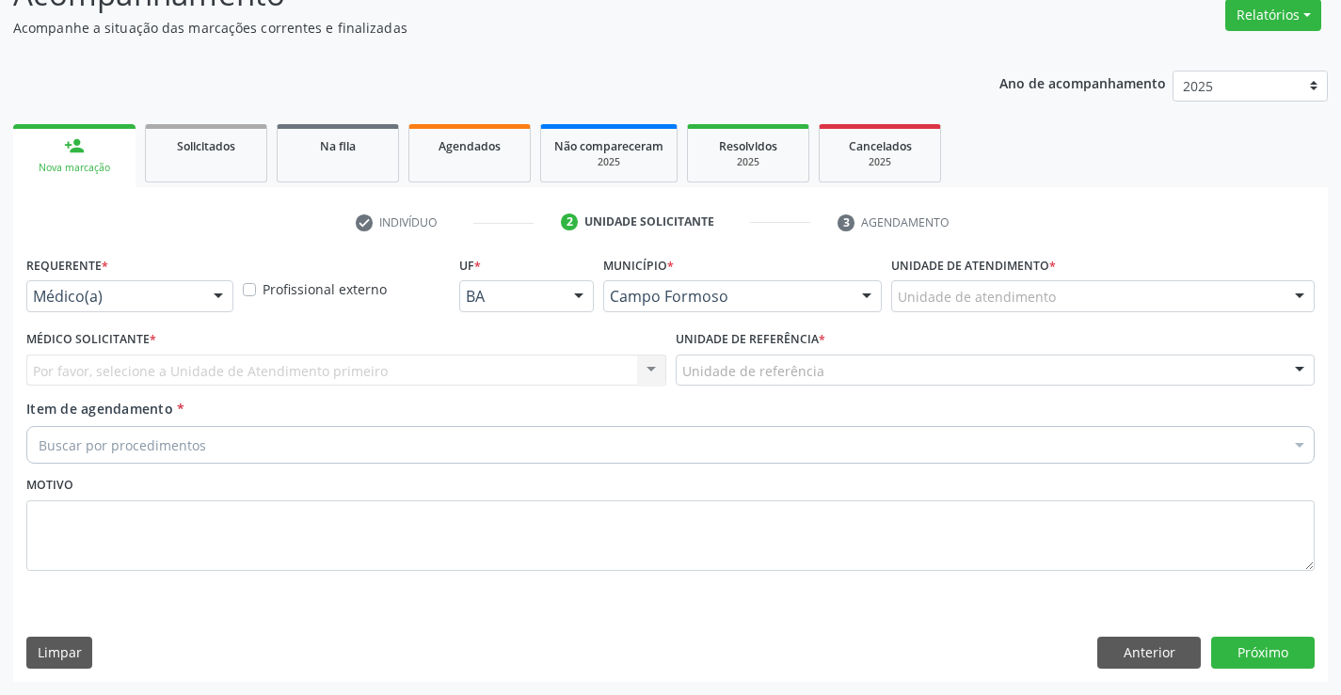
scroll to position [157, 0]
drag, startPoint x: 126, startPoint y: 298, endPoint x: 62, endPoint y: 400, distance: 120.1
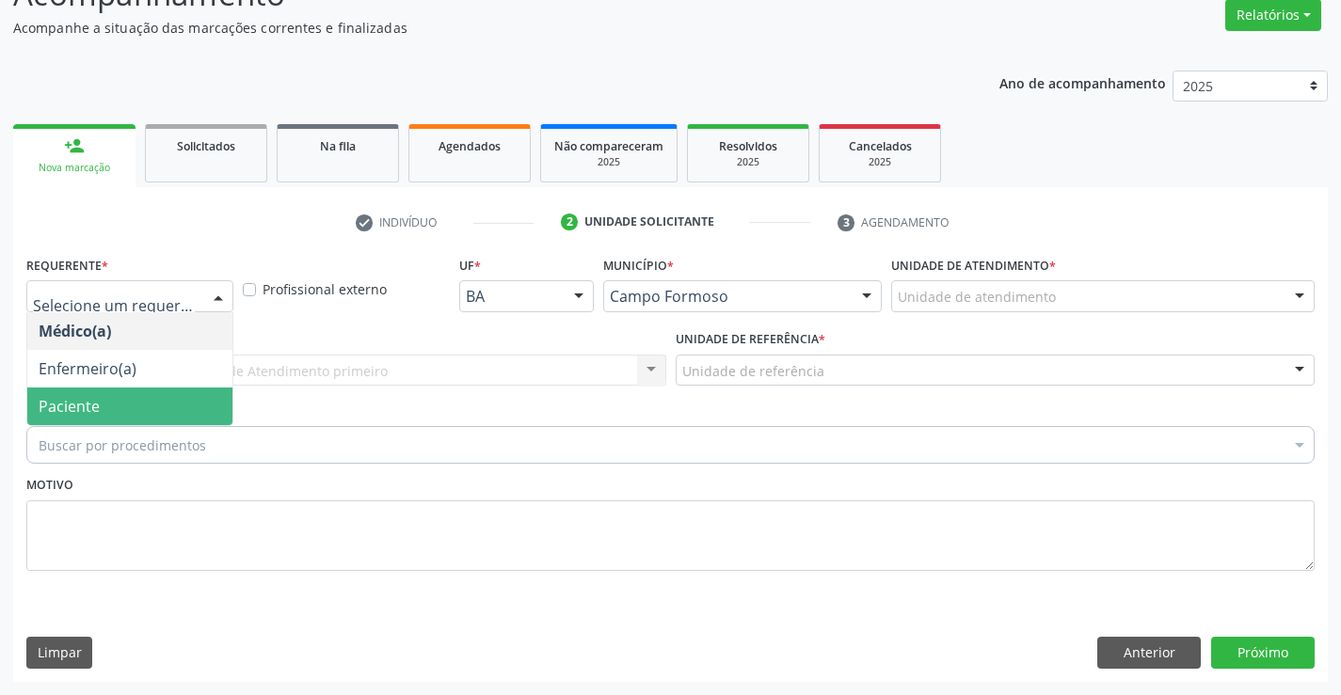
click at [65, 406] on span "Paciente" at bounding box center [69, 406] width 61 height 21
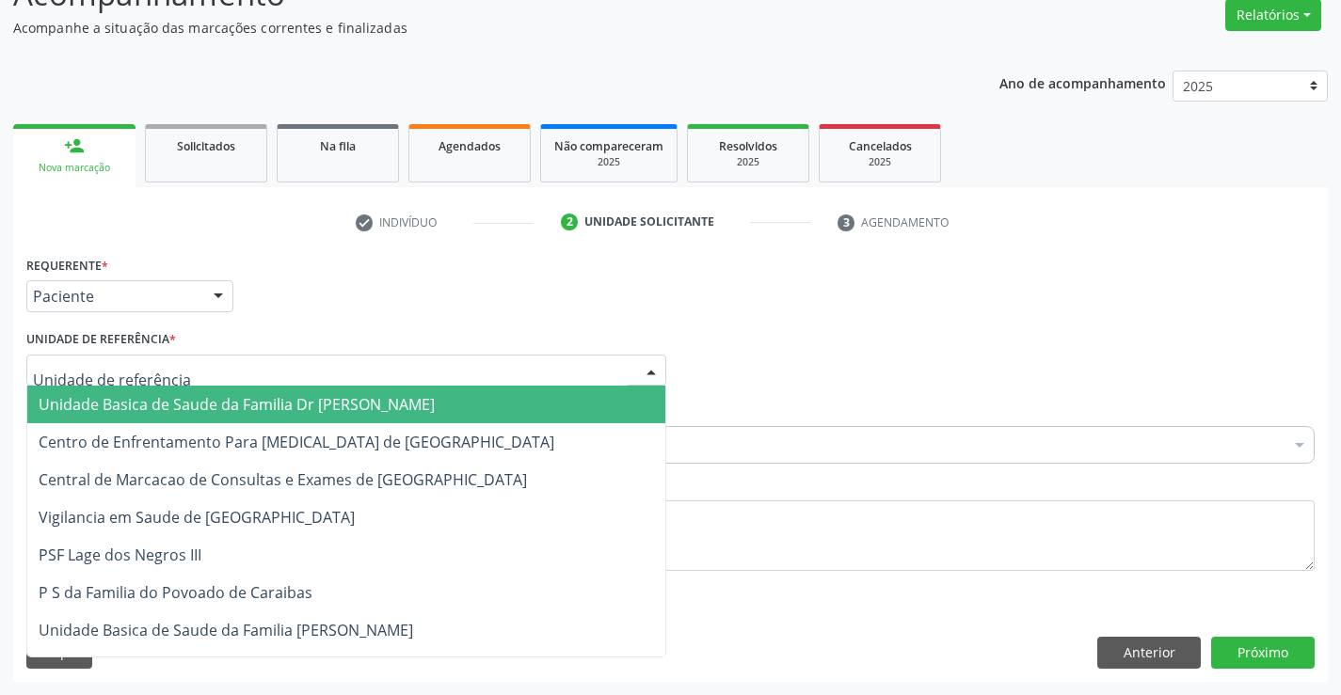
click at [79, 357] on div at bounding box center [346, 371] width 640 height 32
drag, startPoint x: 100, startPoint y: 402, endPoint x: 71, endPoint y: 414, distance: 31.6
click at [100, 404] on span "Unidade Basica de Saude da Familia Dr [PERSON_NAME]" at bounding box center [237, 404] width 396 height 21
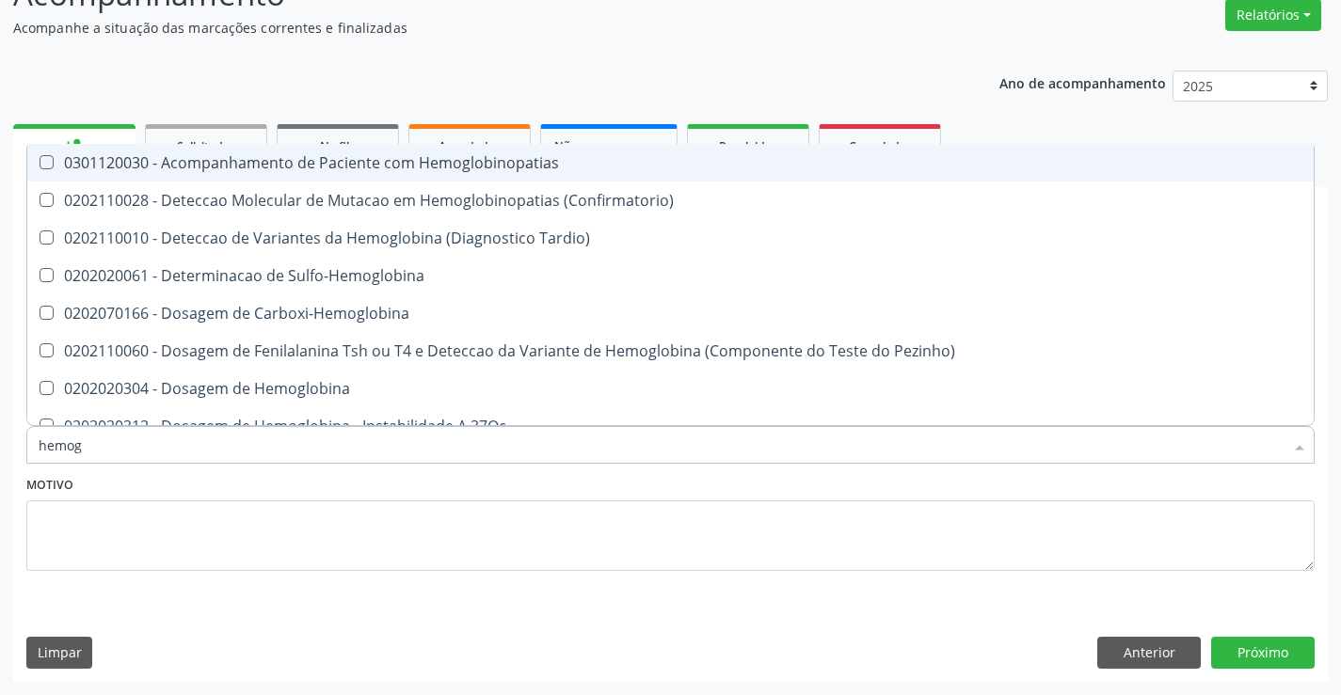
type input "hemogr"
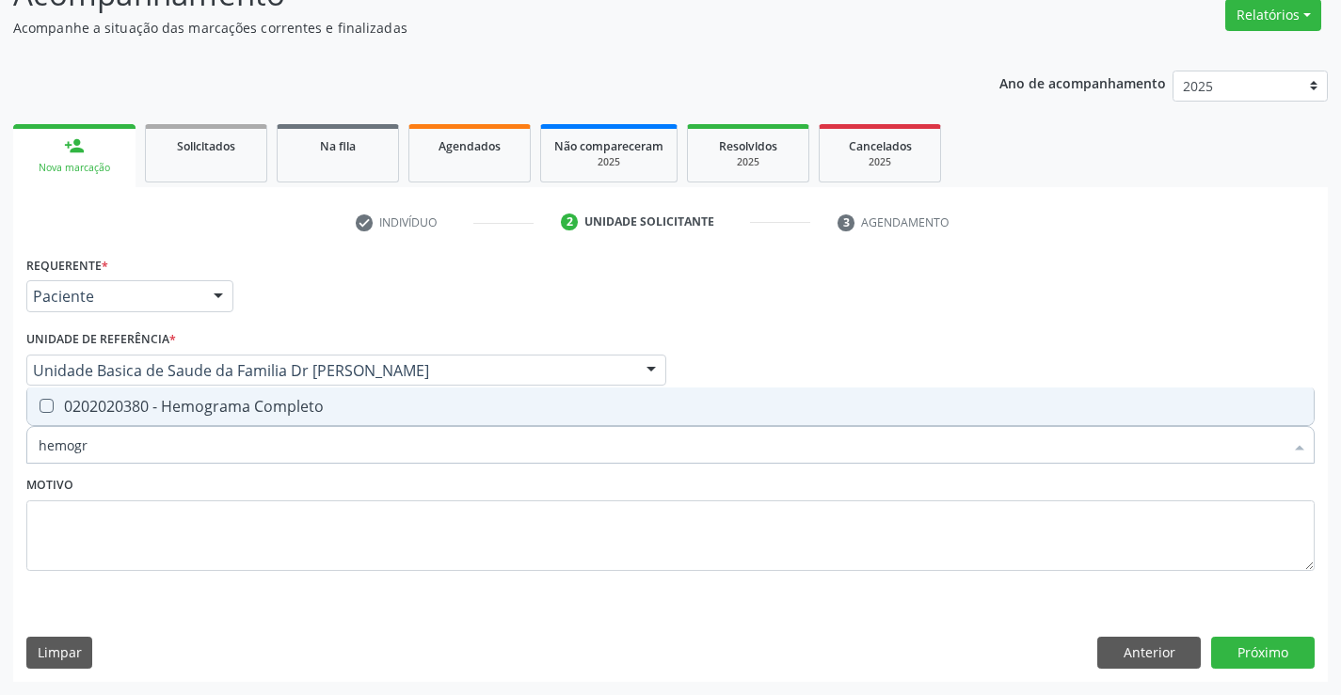
drag, startPoint x: 107, startPoint y: 422, endPoint x: 116, endPoint y: 405, distance: 18.9
click at [113, 410] on span "0202020380 - Hemograma Completo" at bounding box center [670, 407] width 1286 height 38
checkbox Completo "true"
type input "hemogr"
click at [97, 548] on textarea at bounding box center [670, 537] width 1288 height 72
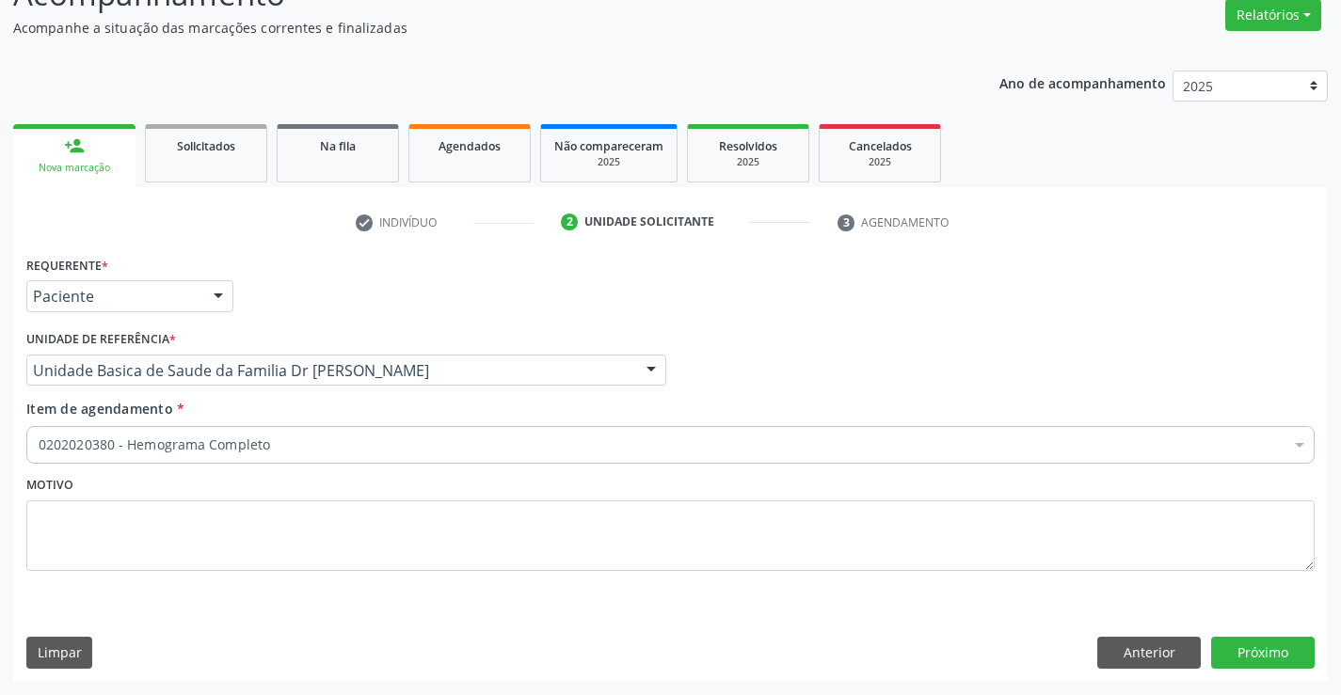
click at [112, 456] on div "0202020380 - Hemograma Completo" at bounding box center [670, 445] width 1288 height 38
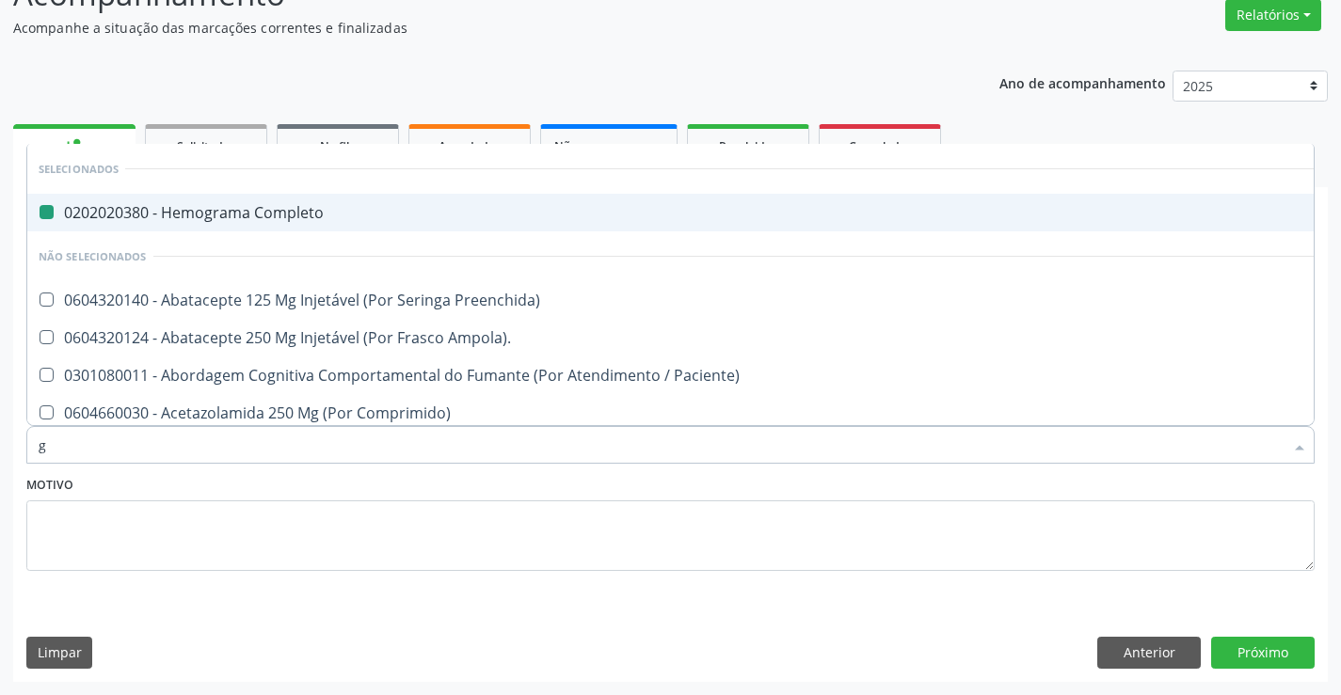
type input "gl"
checkbox Completo "false"
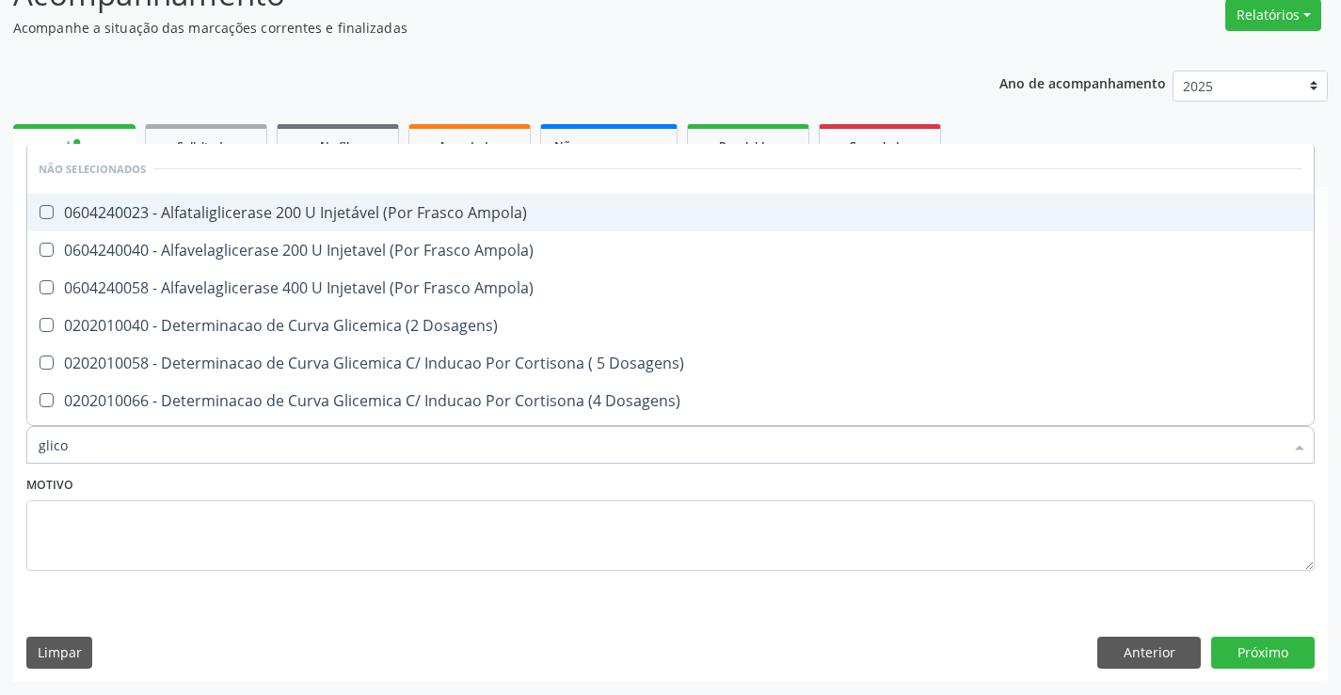
type input "glicos"
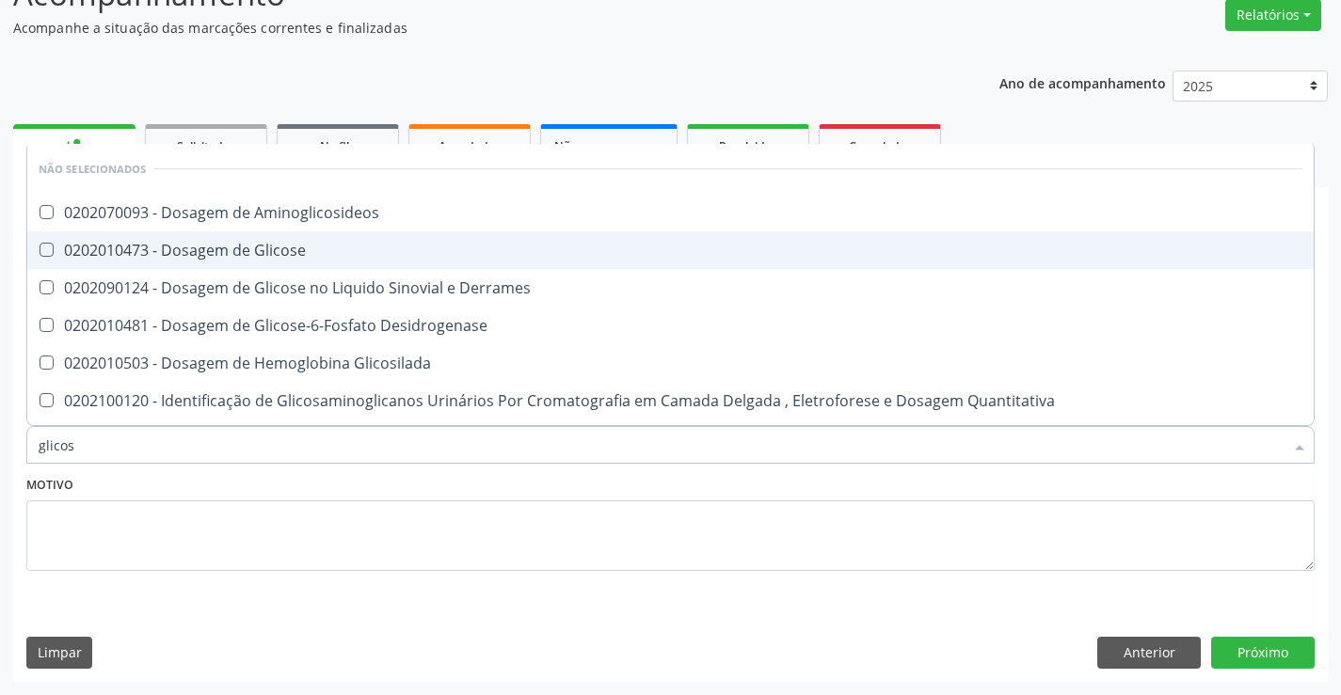
click at [278, 233] on span "0202010473 - Dosagem de Glicose" at bounding box center [670, 250] width 1286 height 38
checkbox Glicose "true"
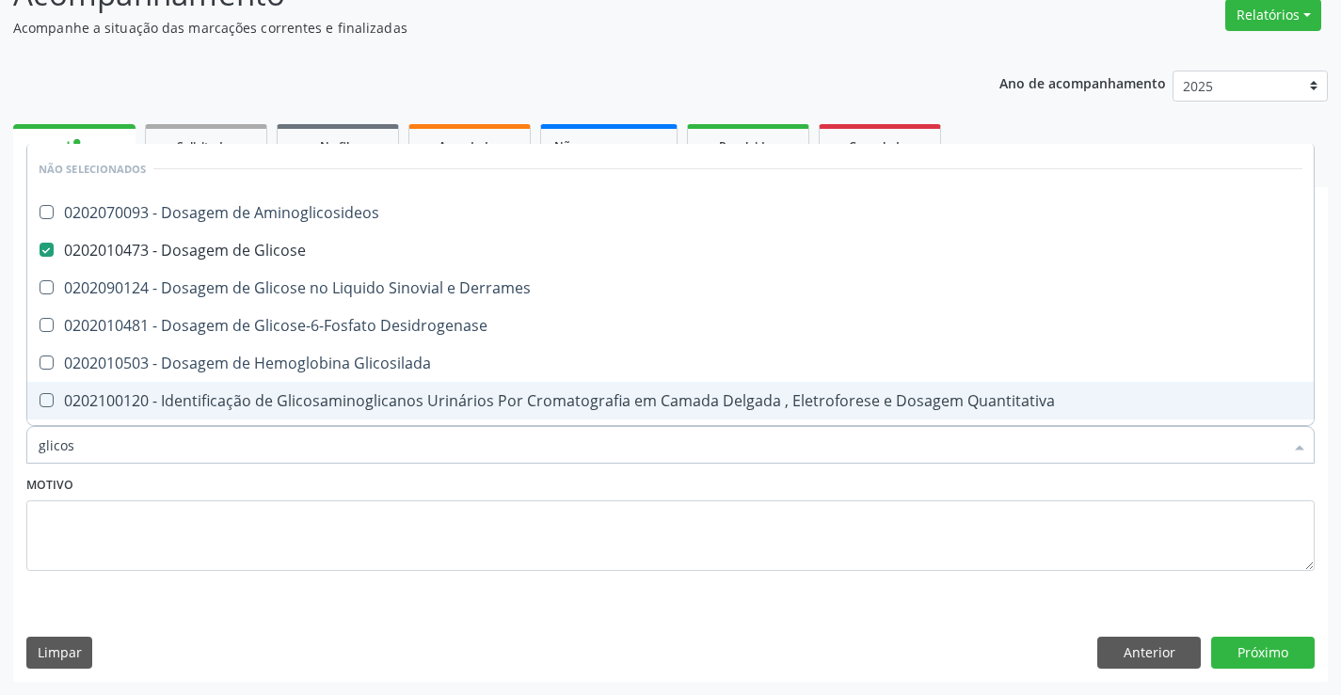
type input "glicos"
click at [207, 536] on textarea at bounding box center [670, 537] width 1288 height 72
checkbox Aminoglicosideos "true"
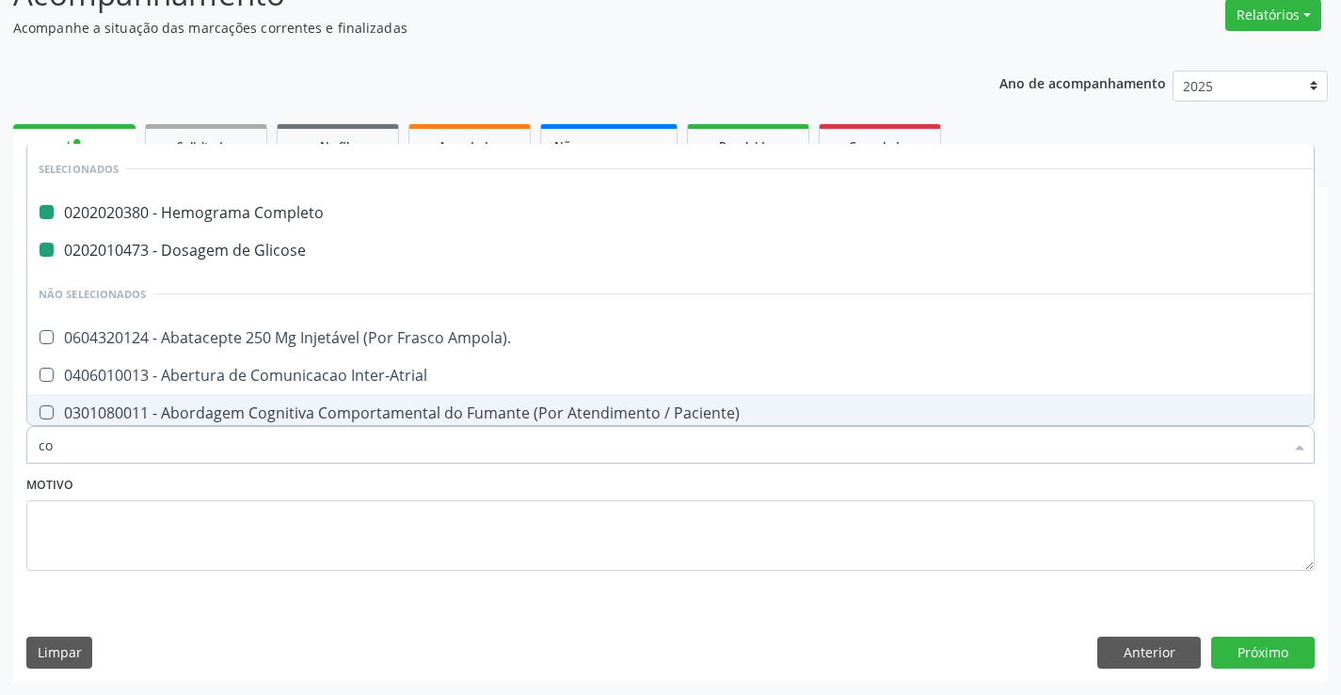
type input "col"
checkbox Completo "false"
checkbox Glicose "false"
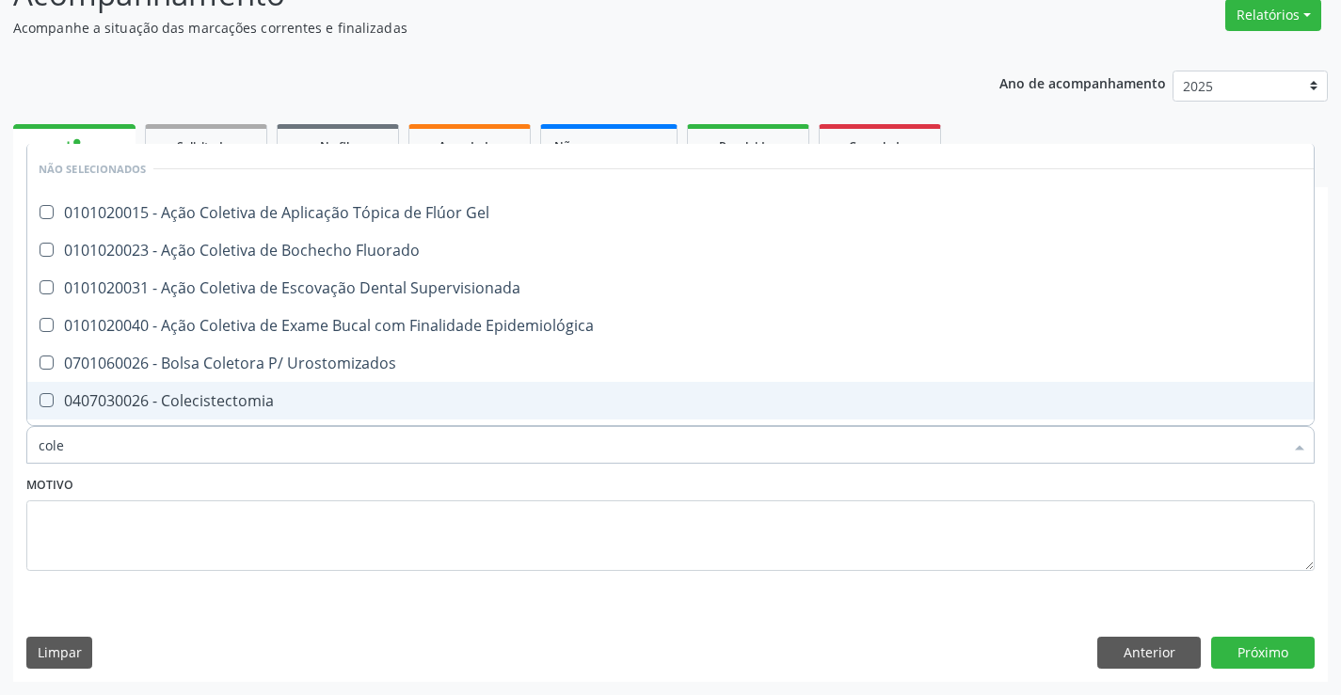
type input "coles"
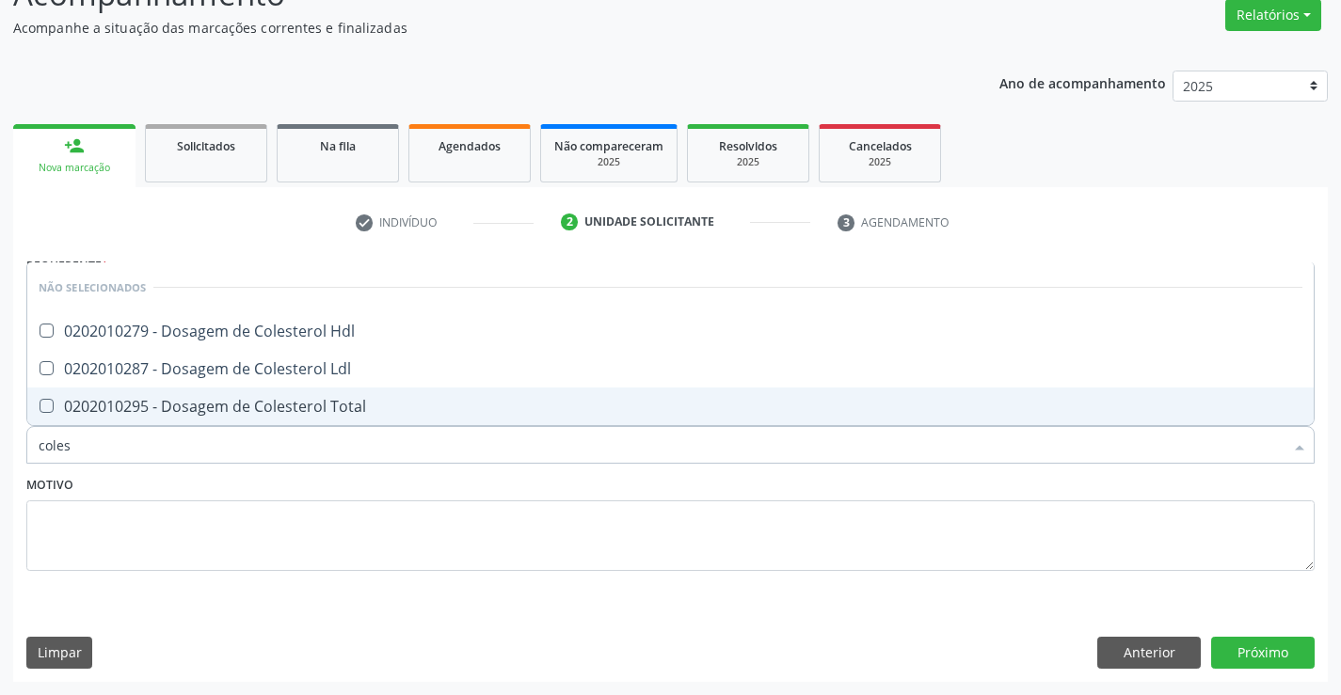
drag, startPoint x: 208, startPoint y: 410, endPoint x: 208, endPoint y: 400, distance: 10.4
click at [208, 407] on div "0202010295 - Dosagem de Colesterol Total" at bounding box center [671, 406] width 1264 height 15
checkbox Total "true"
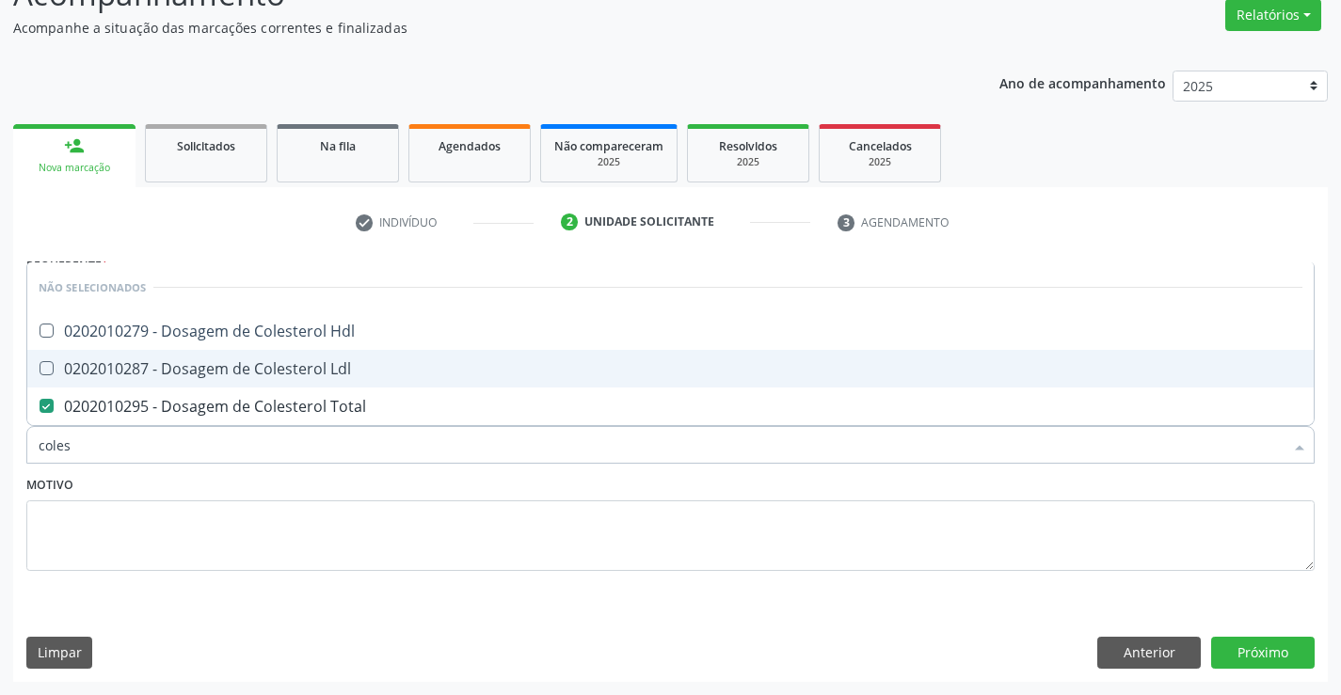
click at [210, 361] on div "0202010287 - Dosagem de Colesterol Ldl" at bounding box center [671, 368] width 1264 height 15
checkbox Ldl "true"
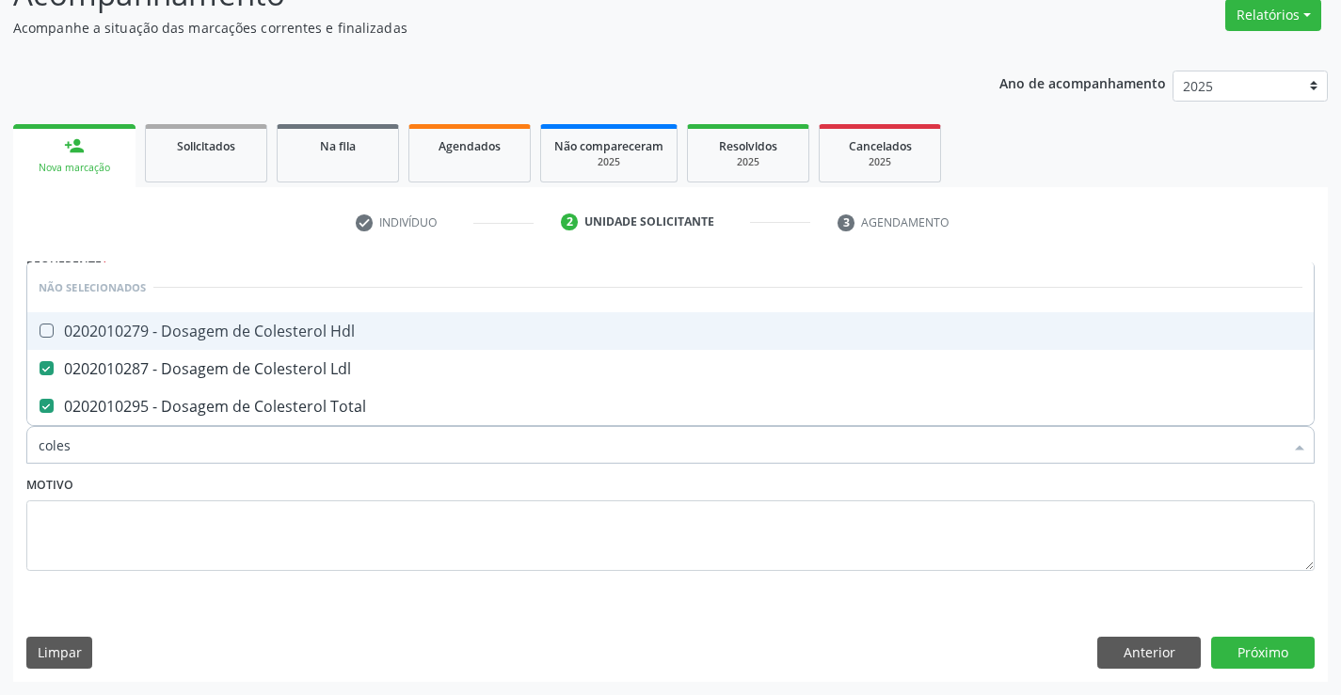
click at [209, 331] on div "0202010279 - Dosagem de Colesterol Hdl" at bounding box center [671, 331] width 1264 height 15
checkbox Hdl "true"
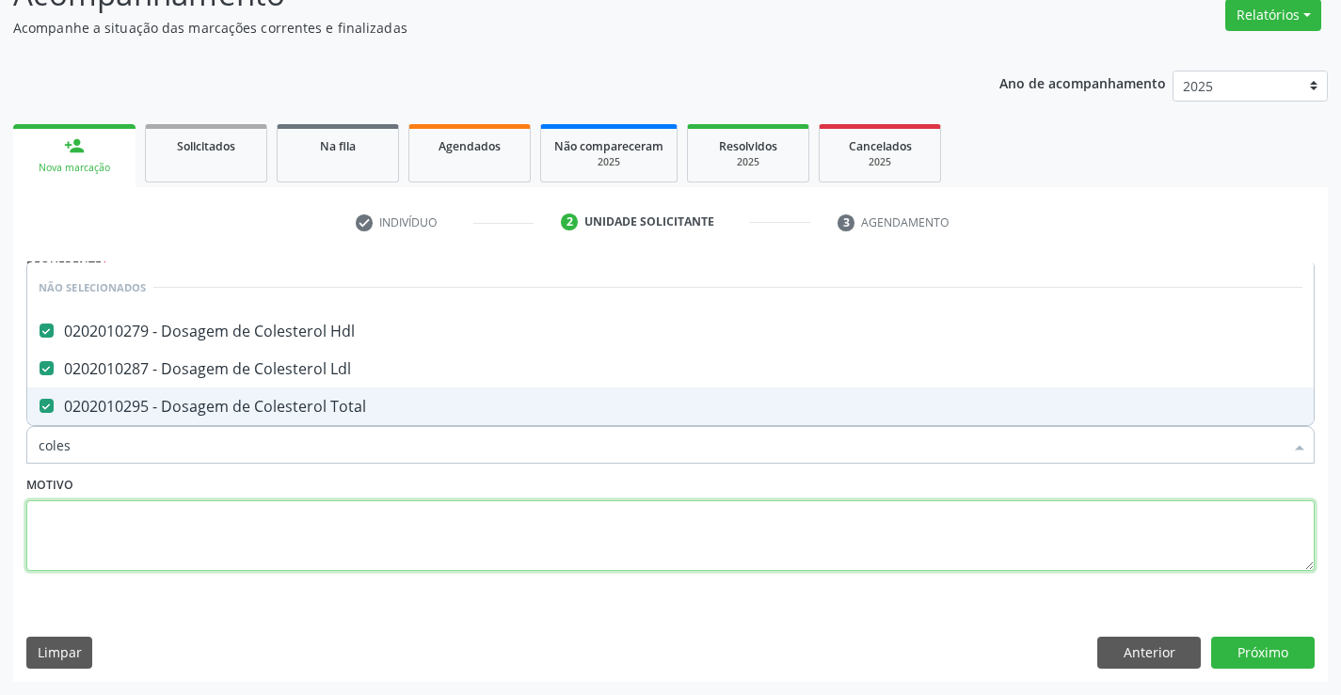
click at [150, 533] on textarea at bounding box center [670, 537] width 1288 height 72
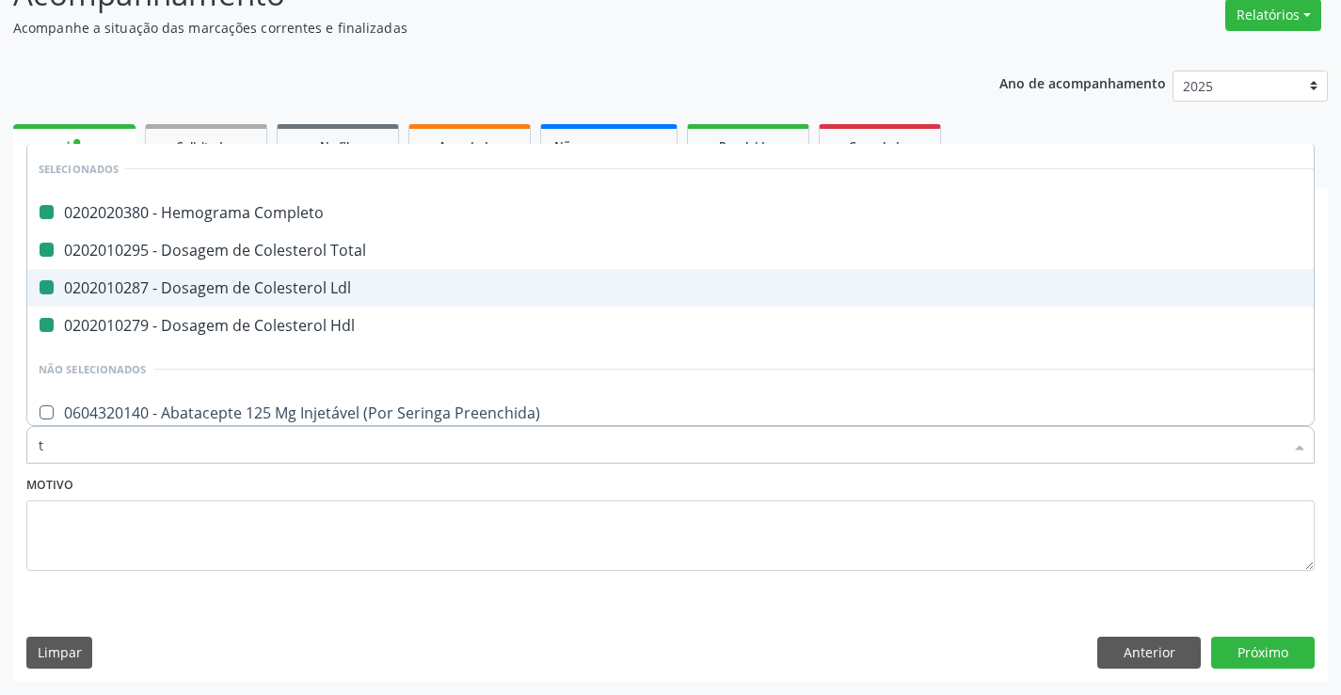
type input "tr"
checkbox Completo "false"
checkbox Total "false"
checkbox Ldl "false"
checkbox Hdl "false"
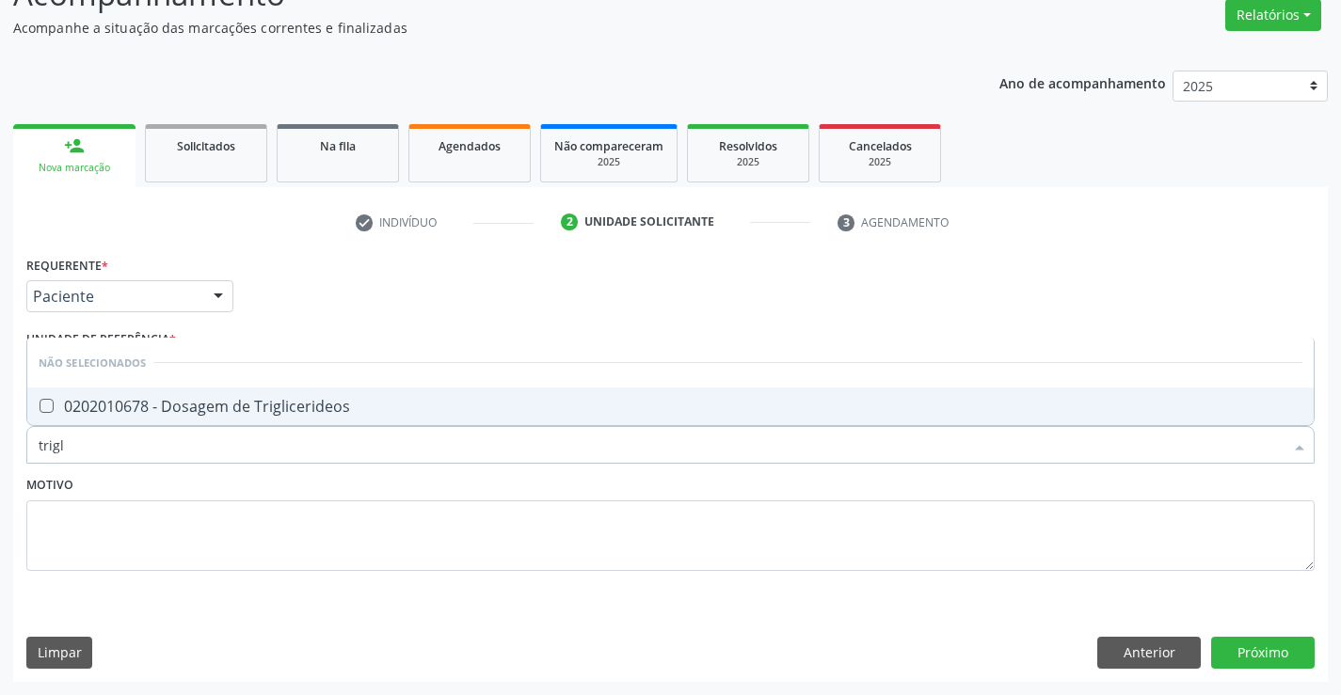
type input "trigli"
click at [174, 414] on div "0202010678 - Dosagem de Triglicerideos" at bounding box center [671, 406] width 1264 height 15
checkbox Triglicerideos "true"
click at [177, 509] on textarea at bounding box center [670, 537] width 1288 height 72
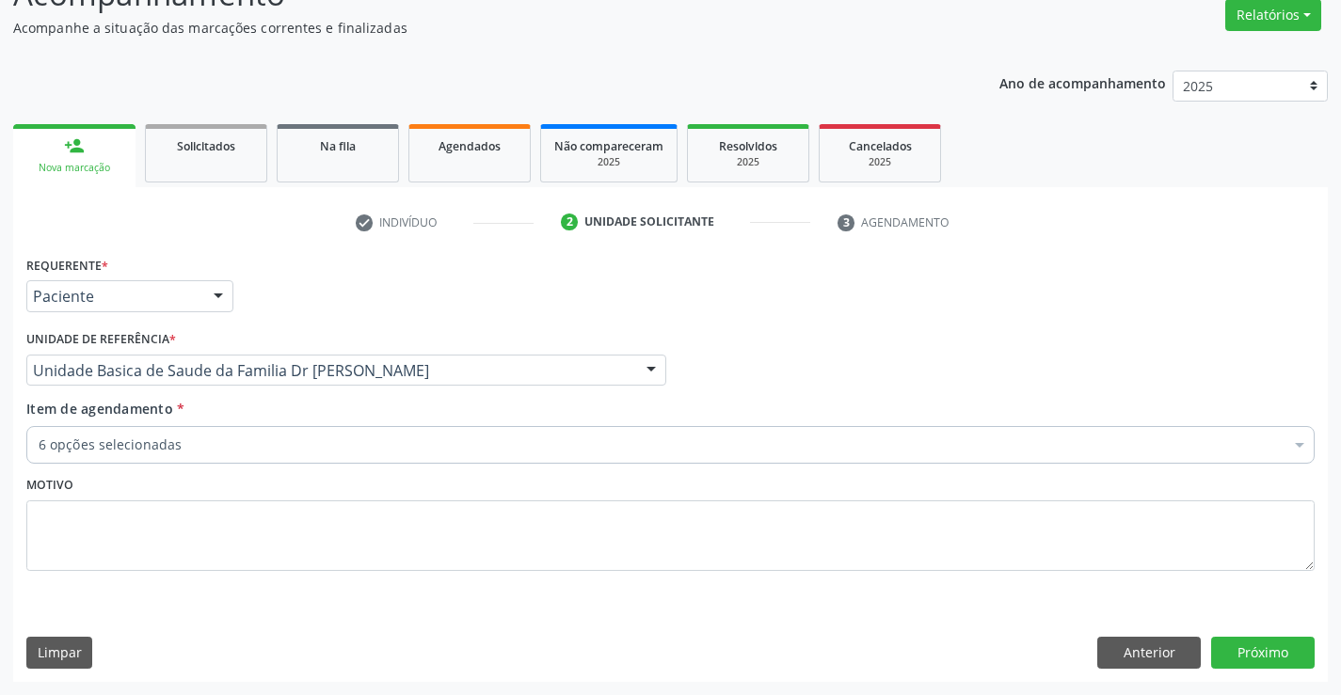
click at [179, 461] on div "6 opções selecionadas" at bounding box center [670, 445] width 1288 height 38
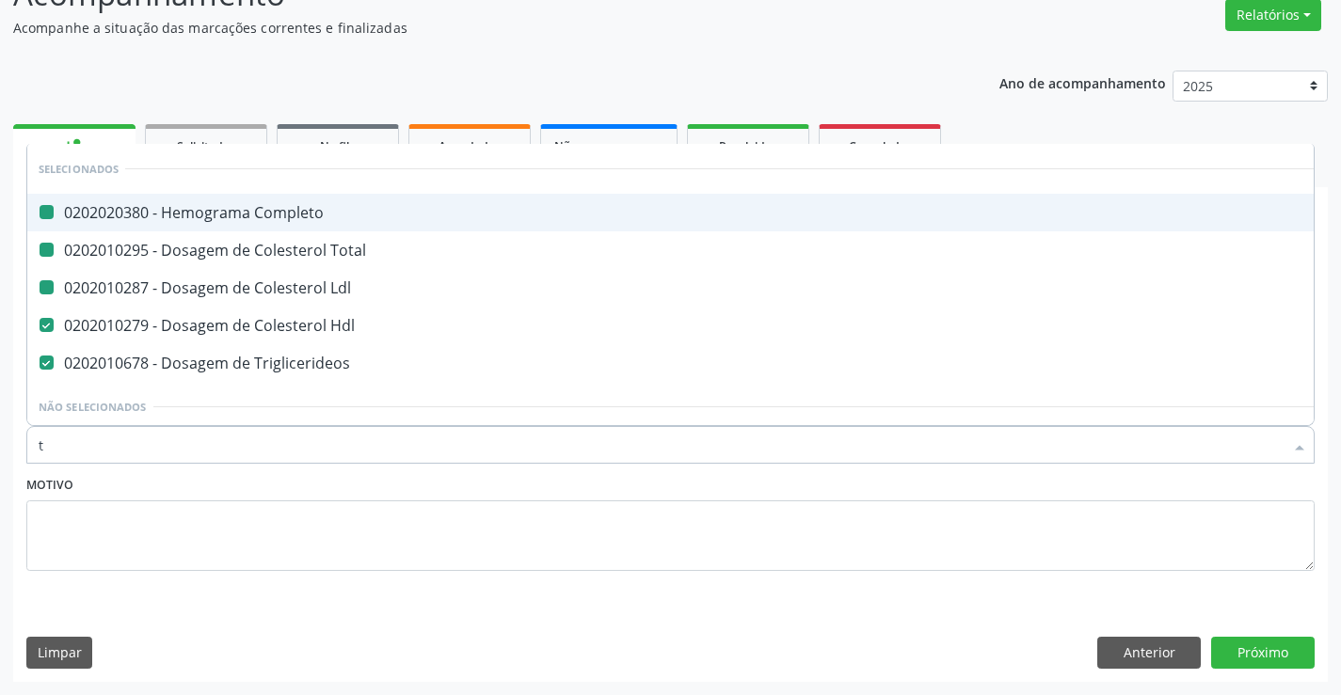
type input "tg"
checkbox Completo "false"
checkbox Total "false"
checkbox Ldl "false"
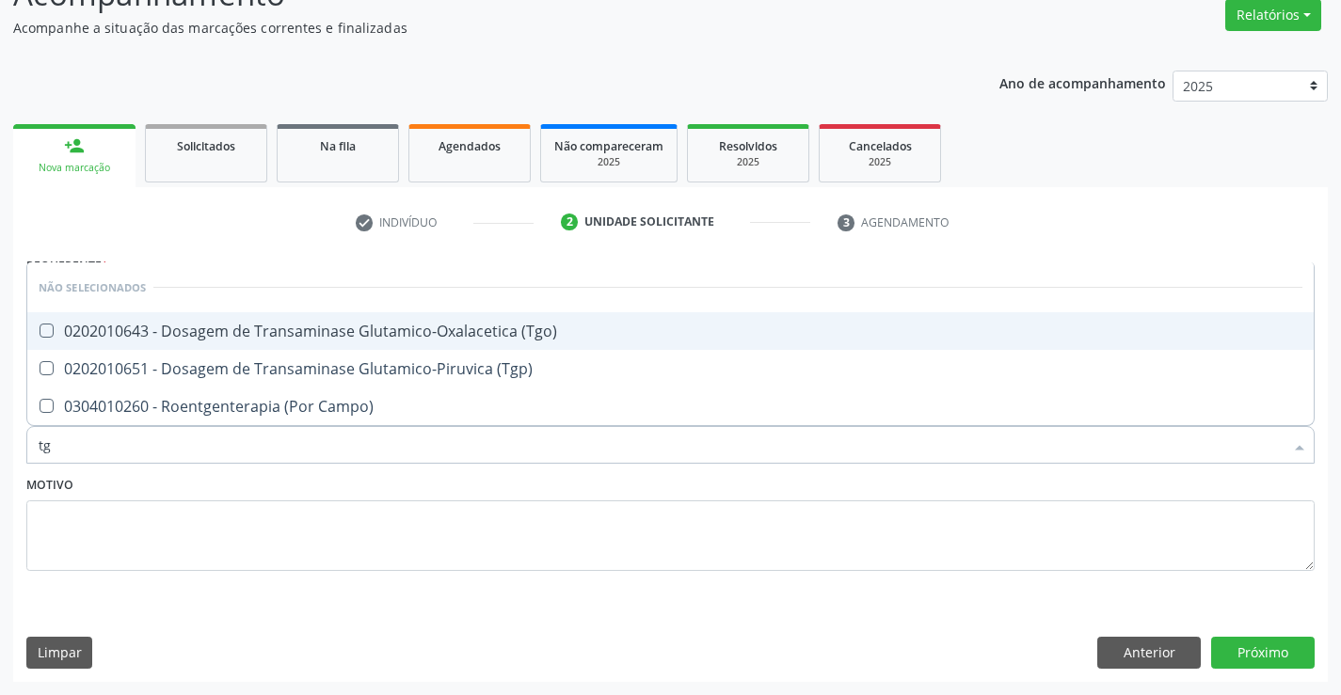
click at [245, 342] on span "0202010643 - Dosagem de Transaminase Glutamico-Oxalacetica (Tgo)" at bounding box center [670, 331] width 1286 height 38
checkbox \(Tgo\) "true"
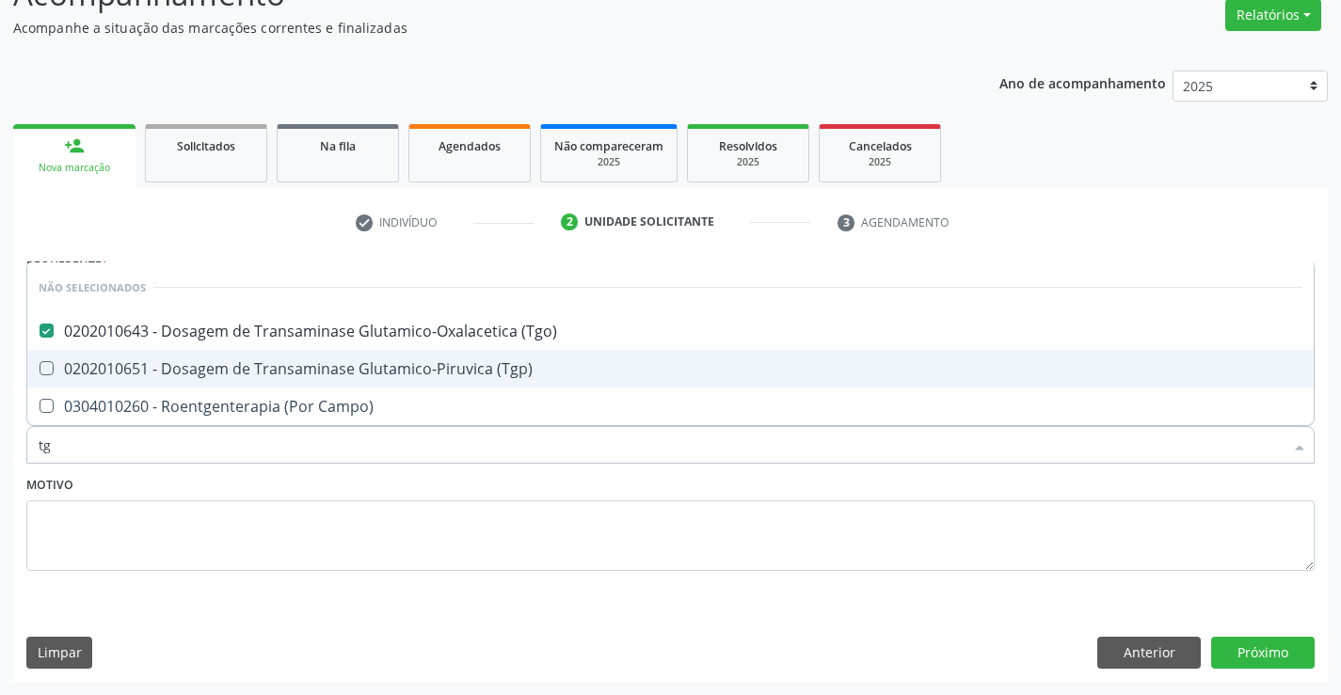
click at [242, 366] on div "0202010651 - Dosagem de Transaminase Glutamico-Piruvica (Tgp)" at bounding box center [671, 368] width 1264 height 15
checkbox \(Tgp\) "true"
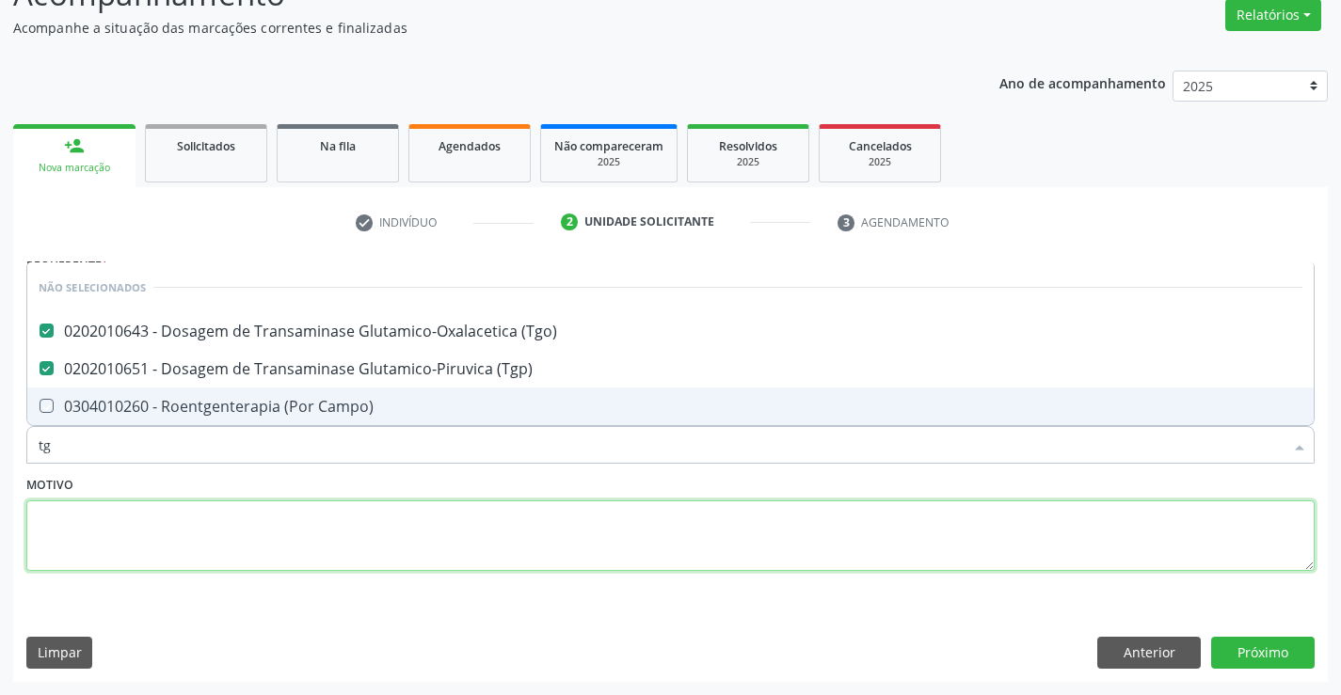
drag, startPoint x: 167, startPoint y: 552, endPoint x: 175, endPoint y: 544, distance: 12.0
click at [167, 551] on textarea at bounding box center [670, 537] width 1288 height 72
checkbox Campo\) "true"
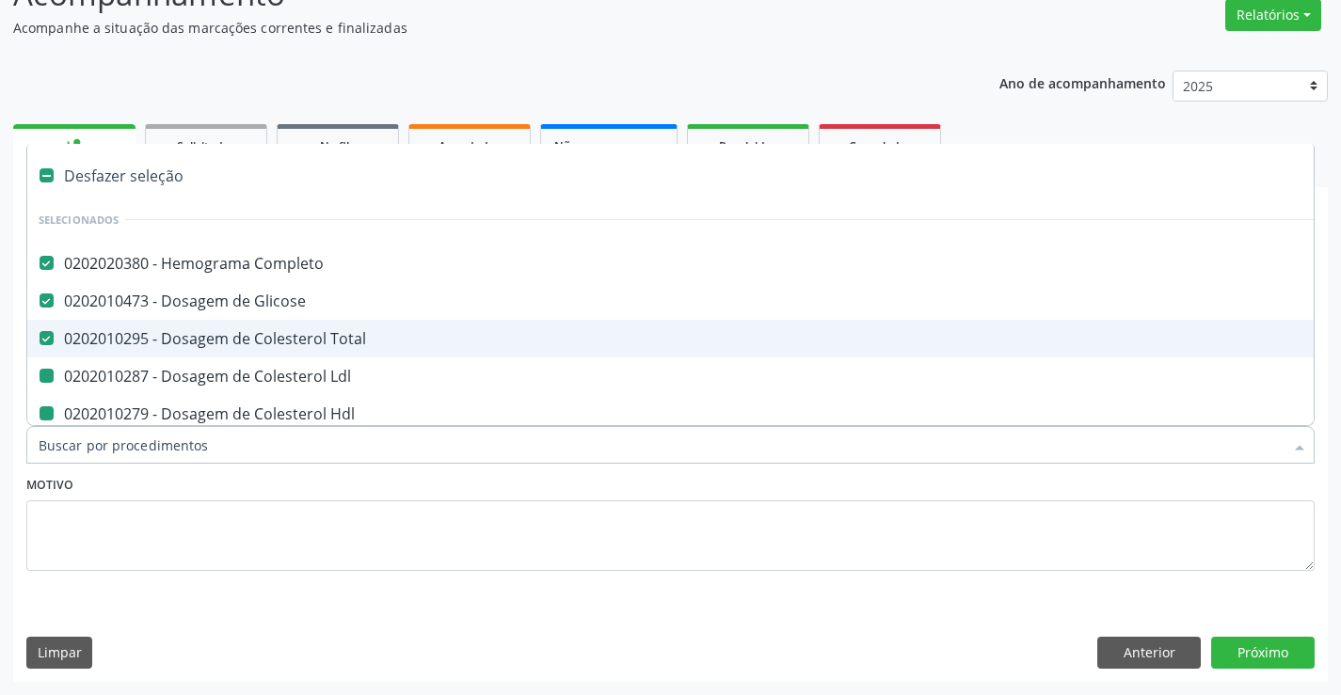
type input "u"
checkbox Ldl "false"
checkbox Hdl "false"
checkbox Triglicerideos "false"
checkbox \(Tgo\) "false"
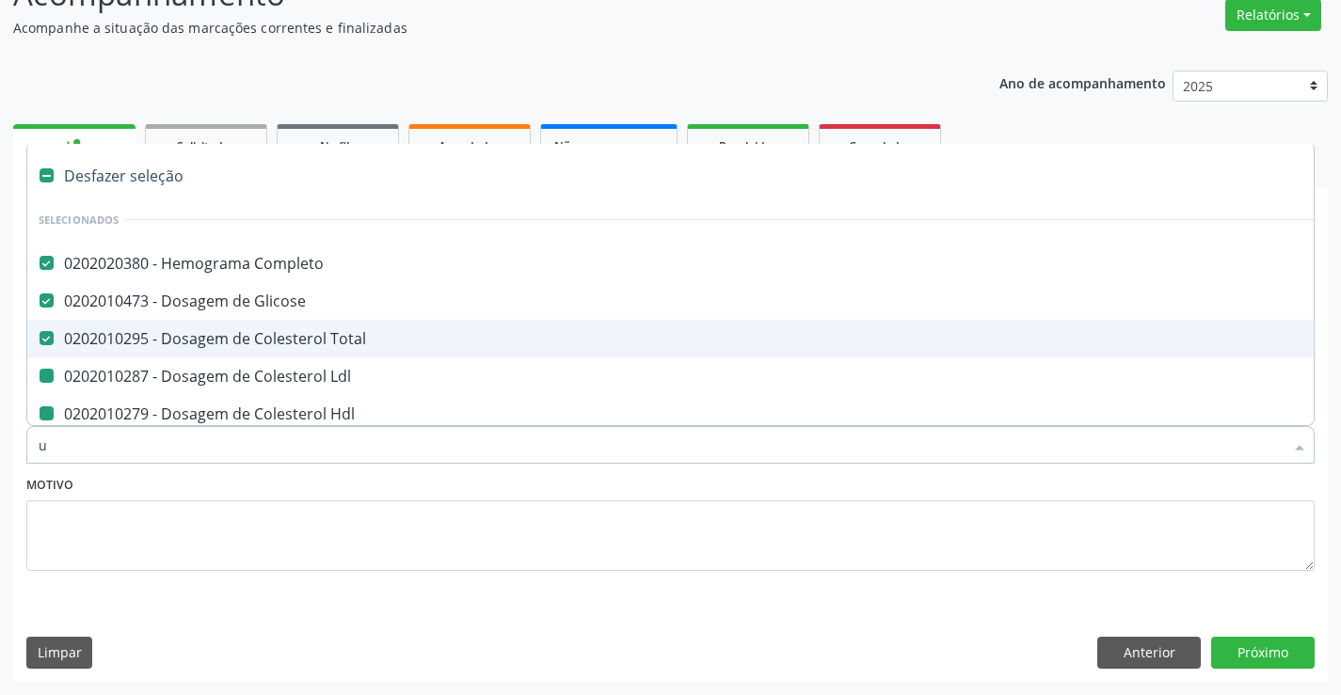
checkbox \(Tgp\) "false"
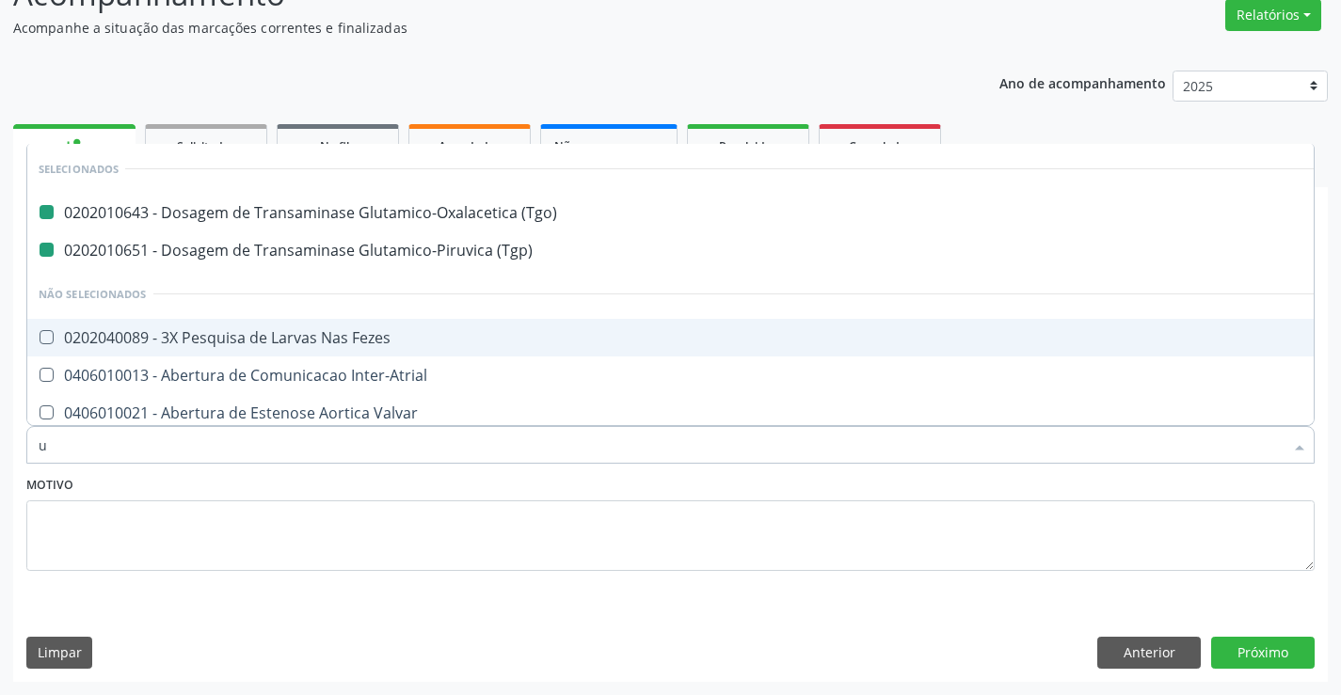
type input "ur"
checkbox \(Tgo\) "false"
checkbox \(Tgp\) "false"
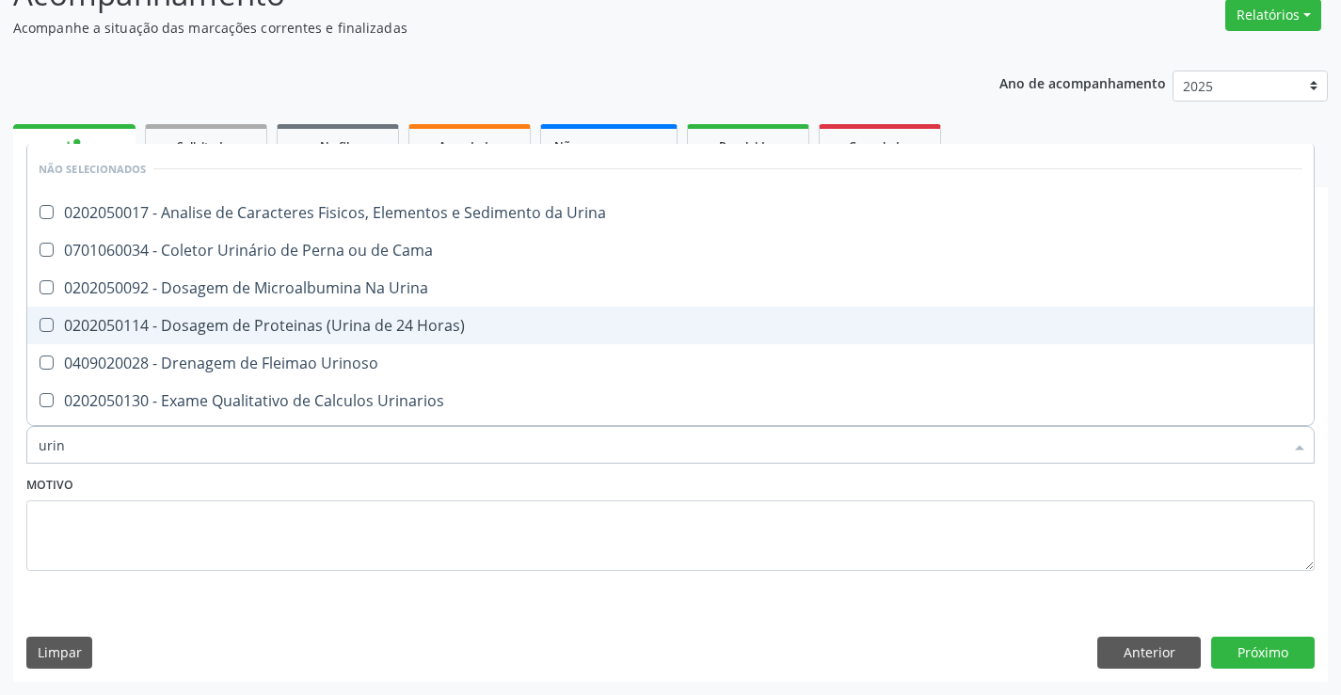
type input "urina"
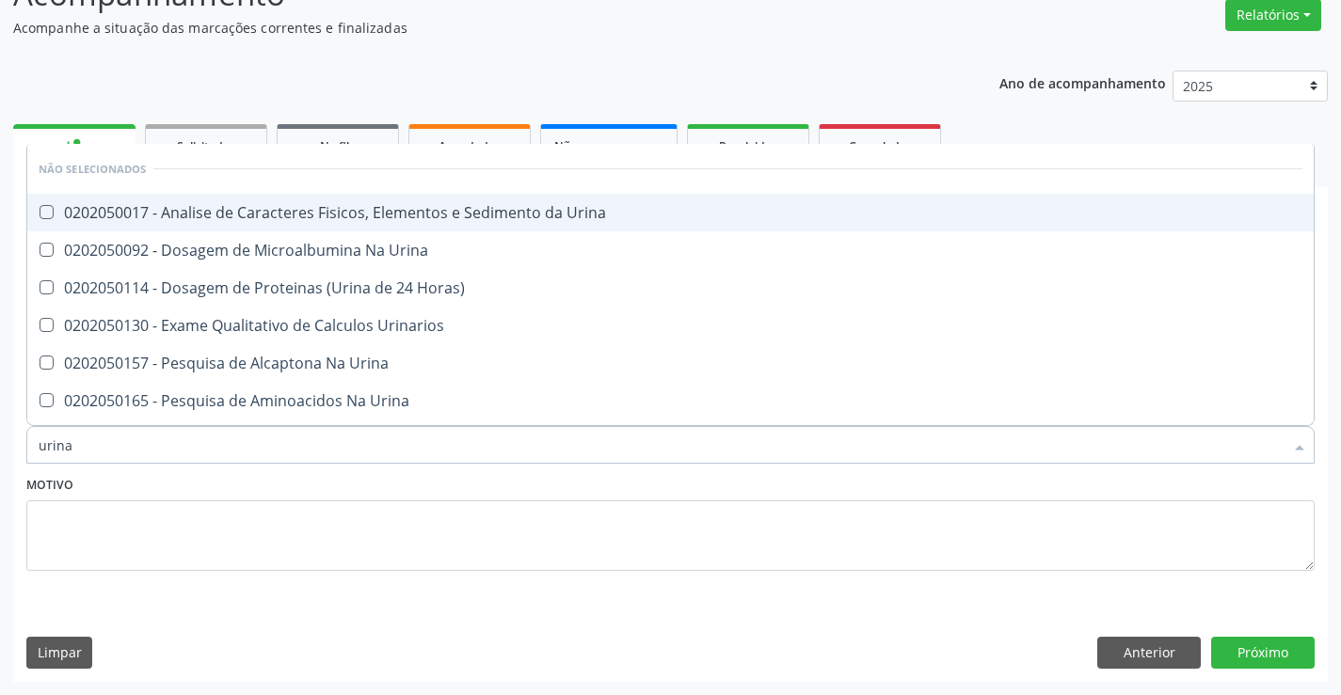
click at [267, 212] on div "0202050017 - Analise de Caracteres Fisicos, Elementos e Sedimento da Urina" at bounding box center [671, 212] width 1264 height 15
checkbox Urina "true"
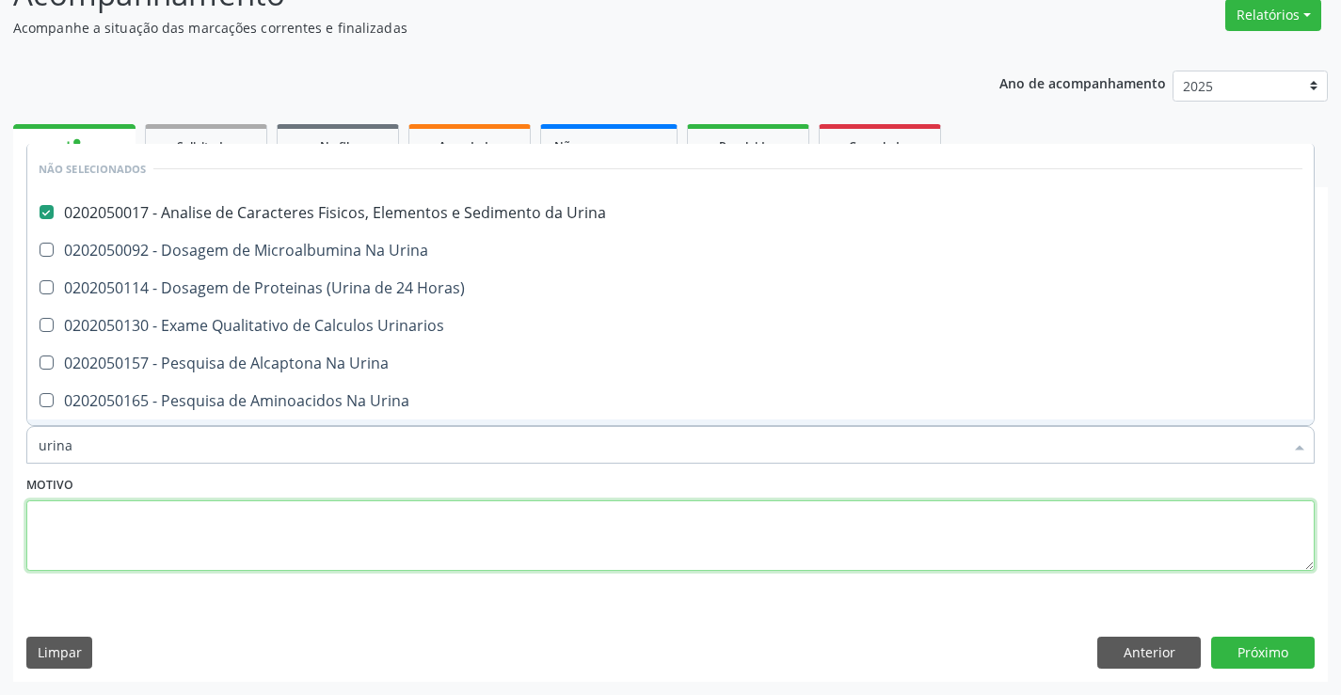
click at [208, 501] on textarea at bounding box center [670, 537] width 1288 height 72
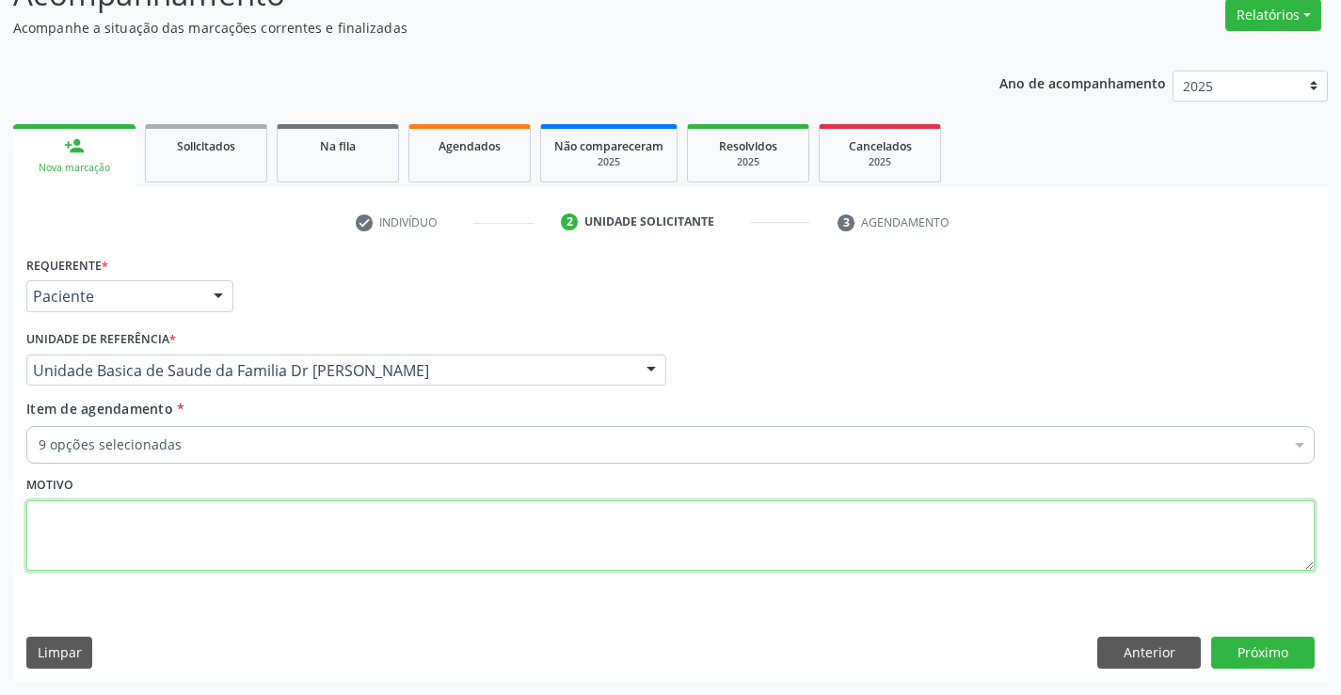
checkbox Glicose "true"
checkbox Ldl "true"
checkbox Hdl "true"
checkbox Triglicerideos "true"
checkbox \(Tgo\) "true"
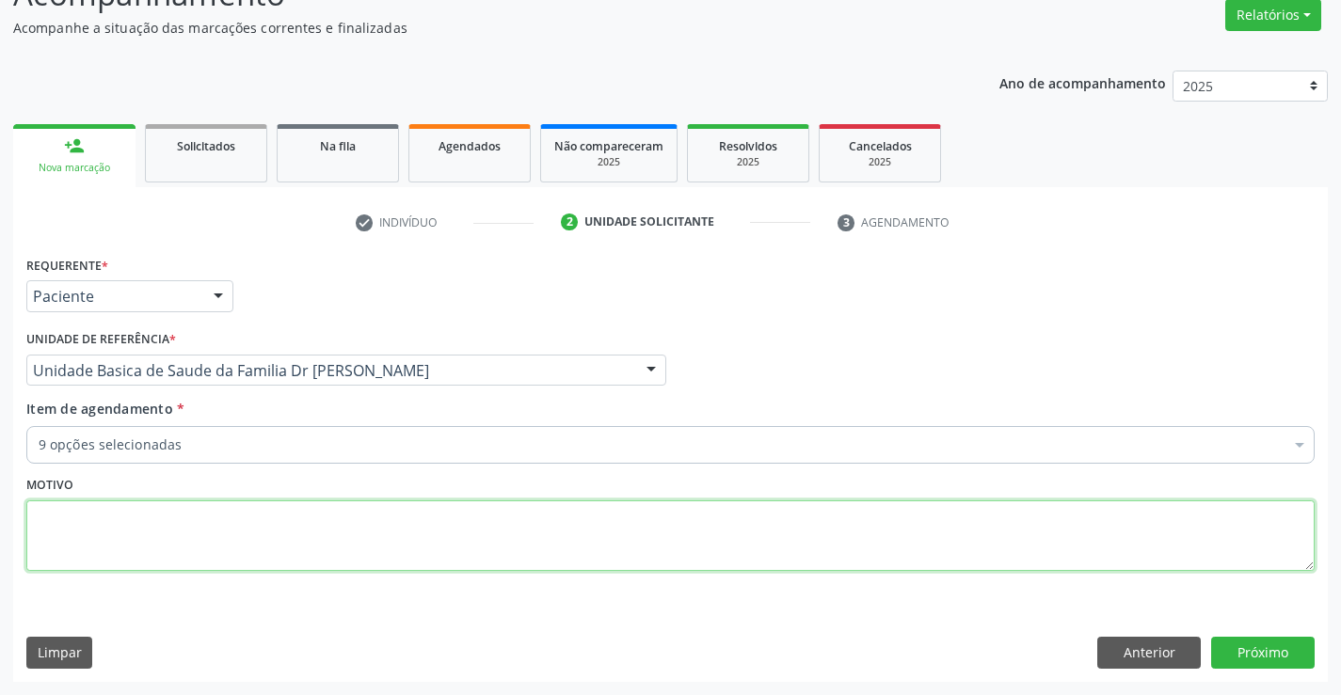
checkbox \(Tgp\) "true"
checkbox Urina "true"
checkbox Total "true"
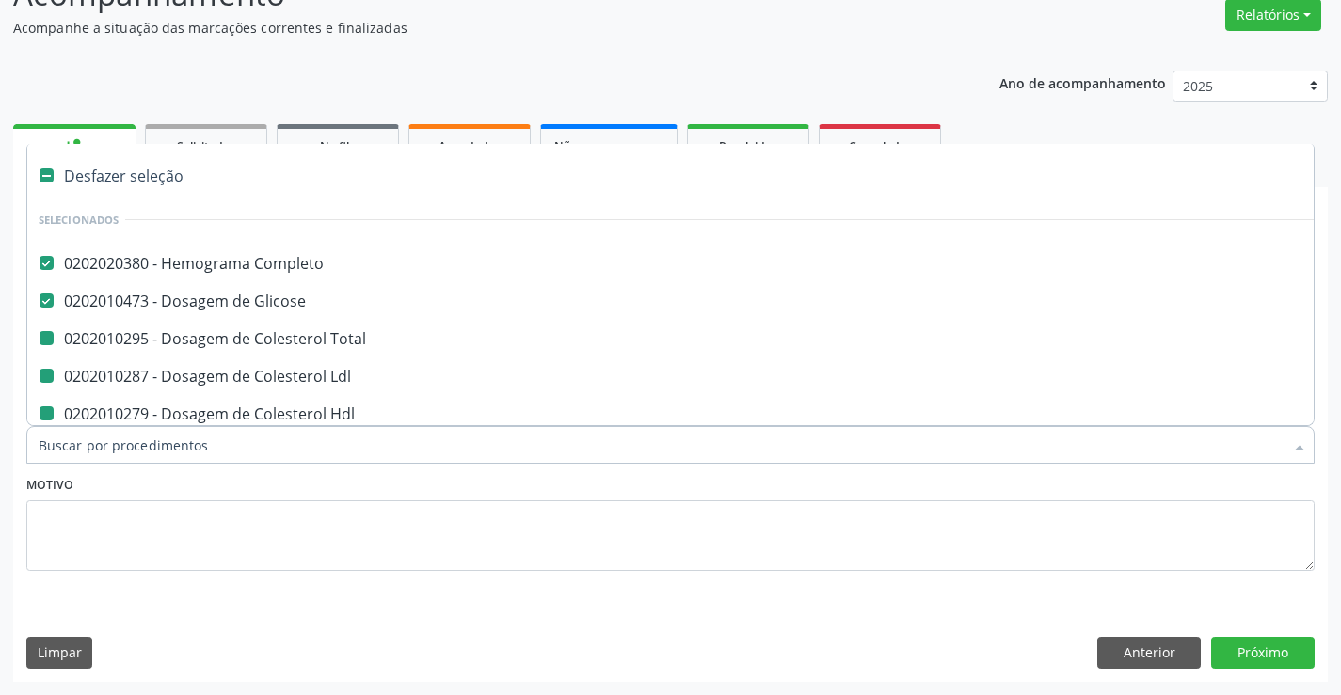
type input "f"
checkbox Ldl "false"
checkbox Hdl "false"
checkbox Triglicerideos "false"
checkbox \(Tgo\) "false"
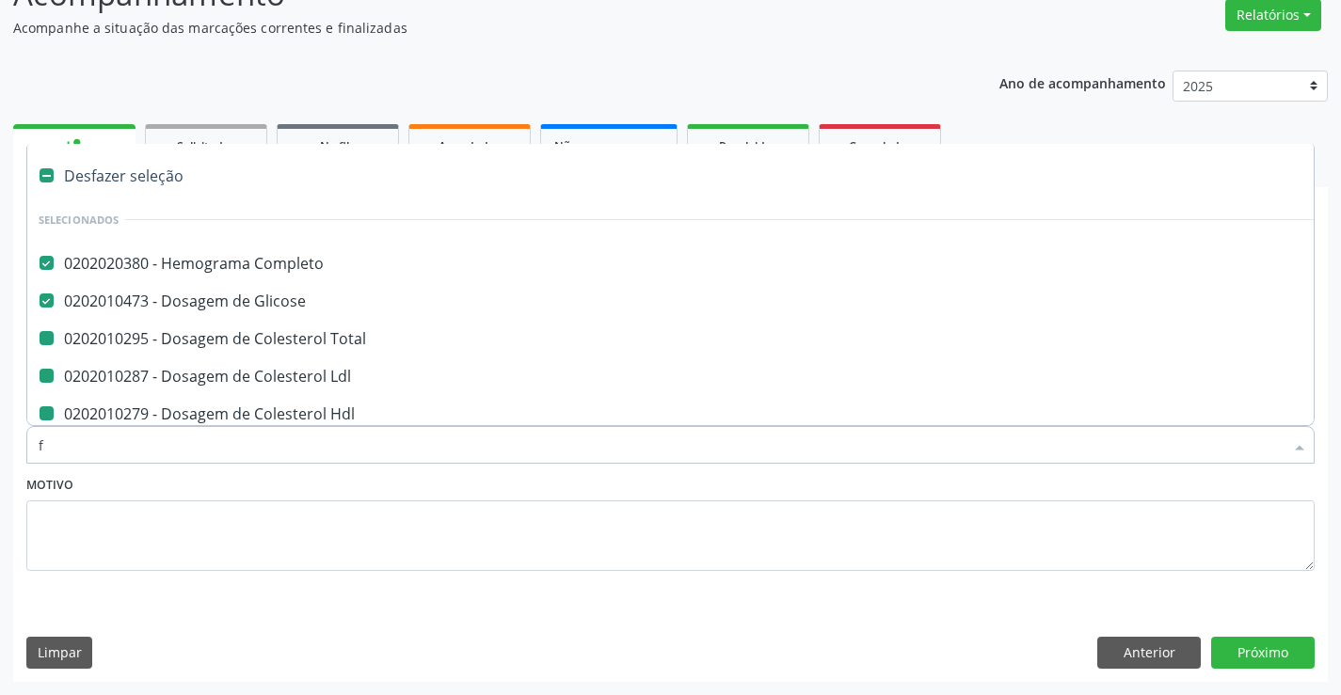
checkbox \(Tgp\) "false"
checkbox Urina "false"
checkbox Total "false"
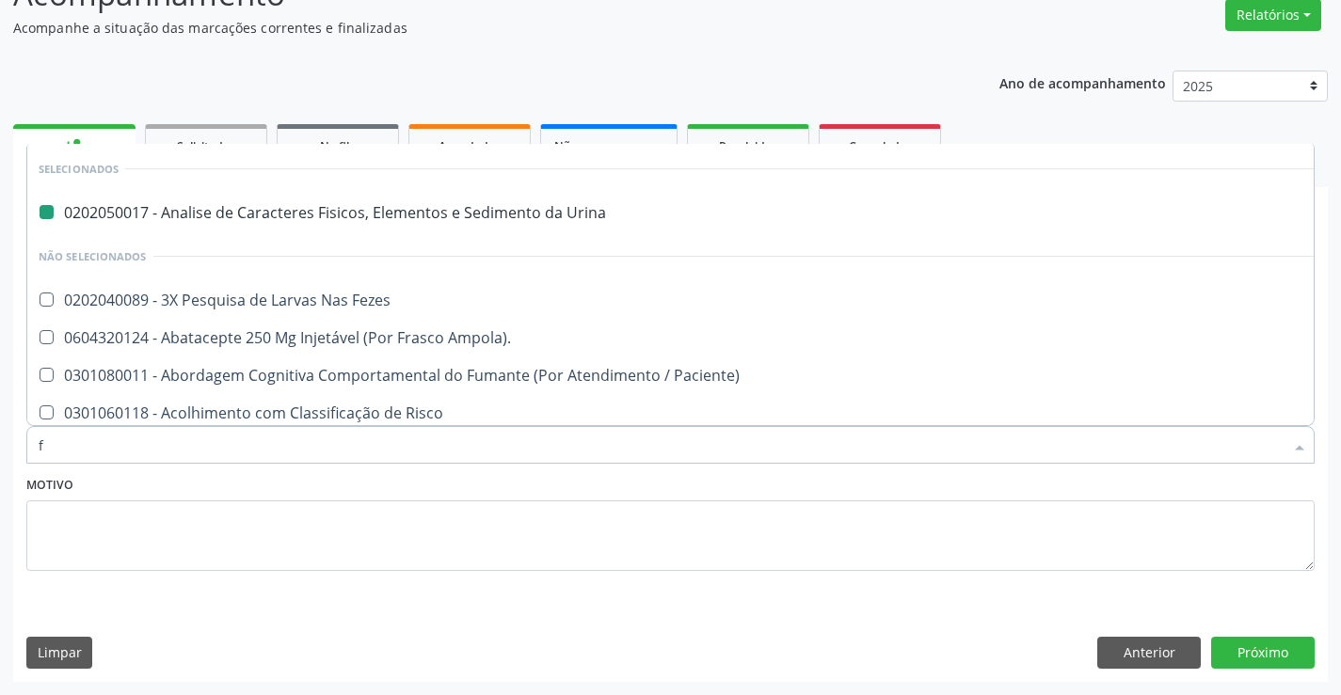
type input "fe"
checkbox Urina "false"
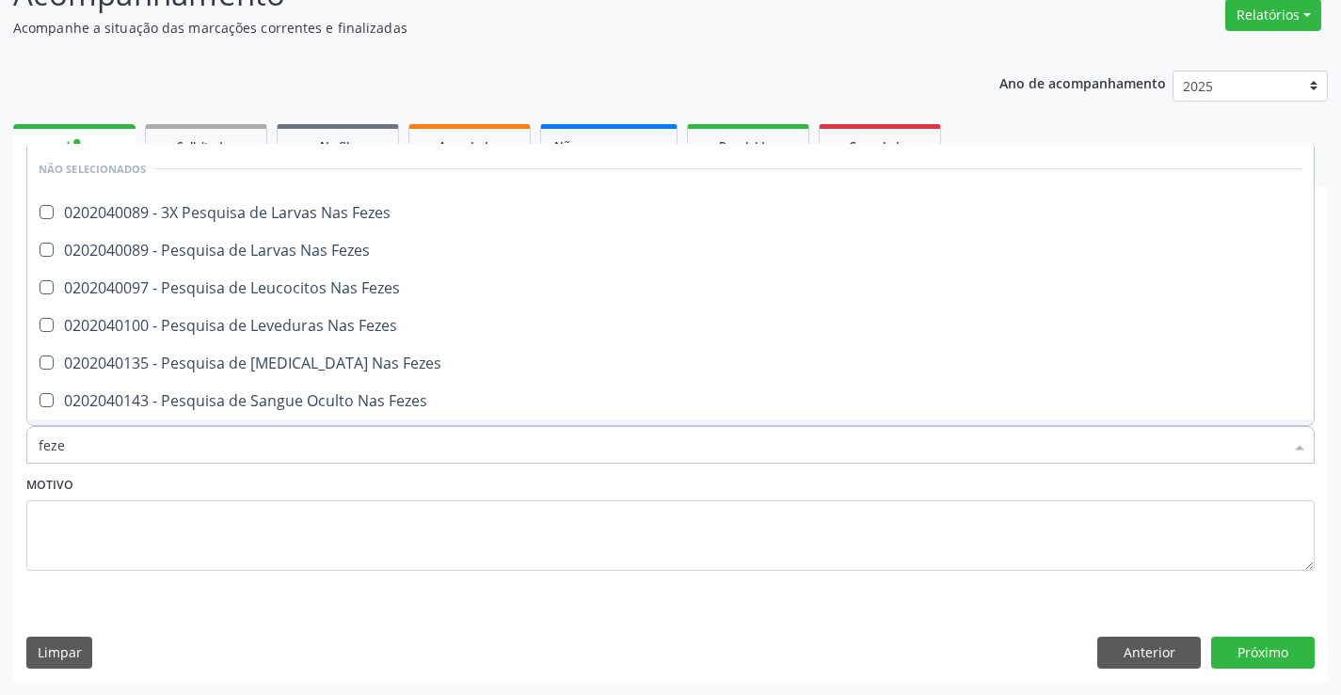
type input "fezes"
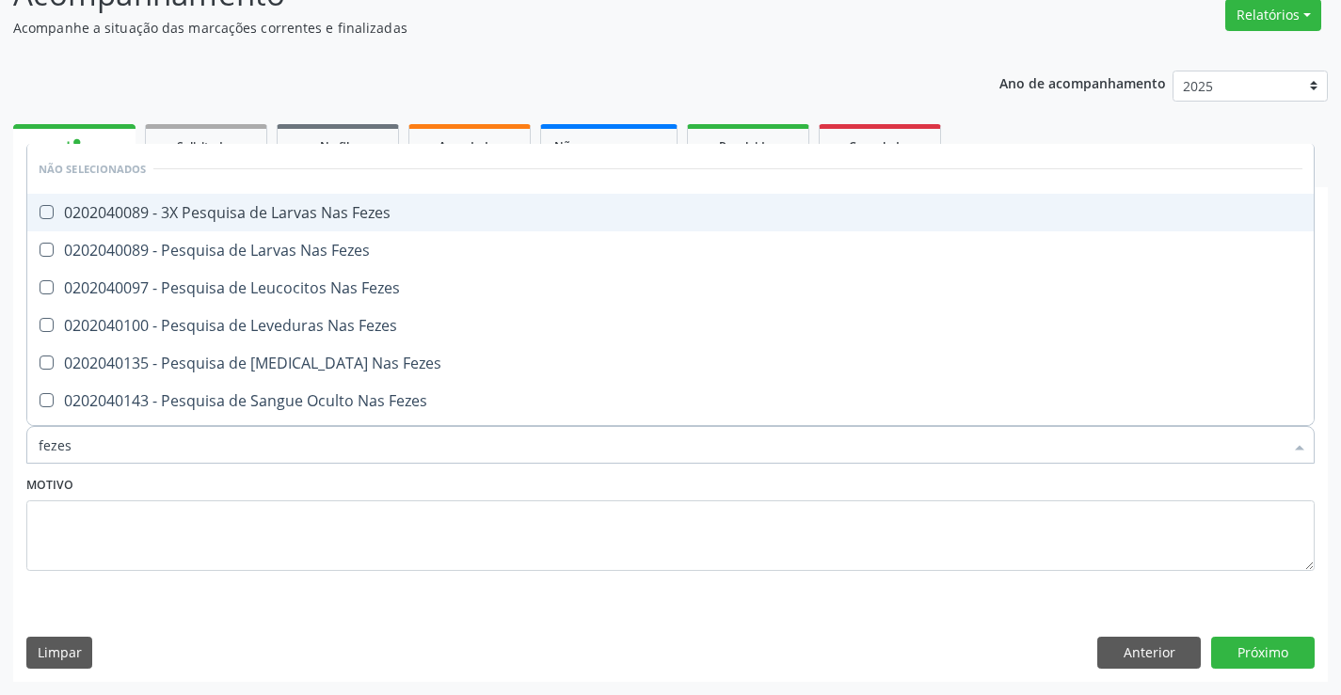
click at [295, 205] on div "0202040089 - 3X Pesquisa de Larvas Nas Fezes" at bounding box center [671, 212] width 1264 height 15
checkbox Fezes "true"
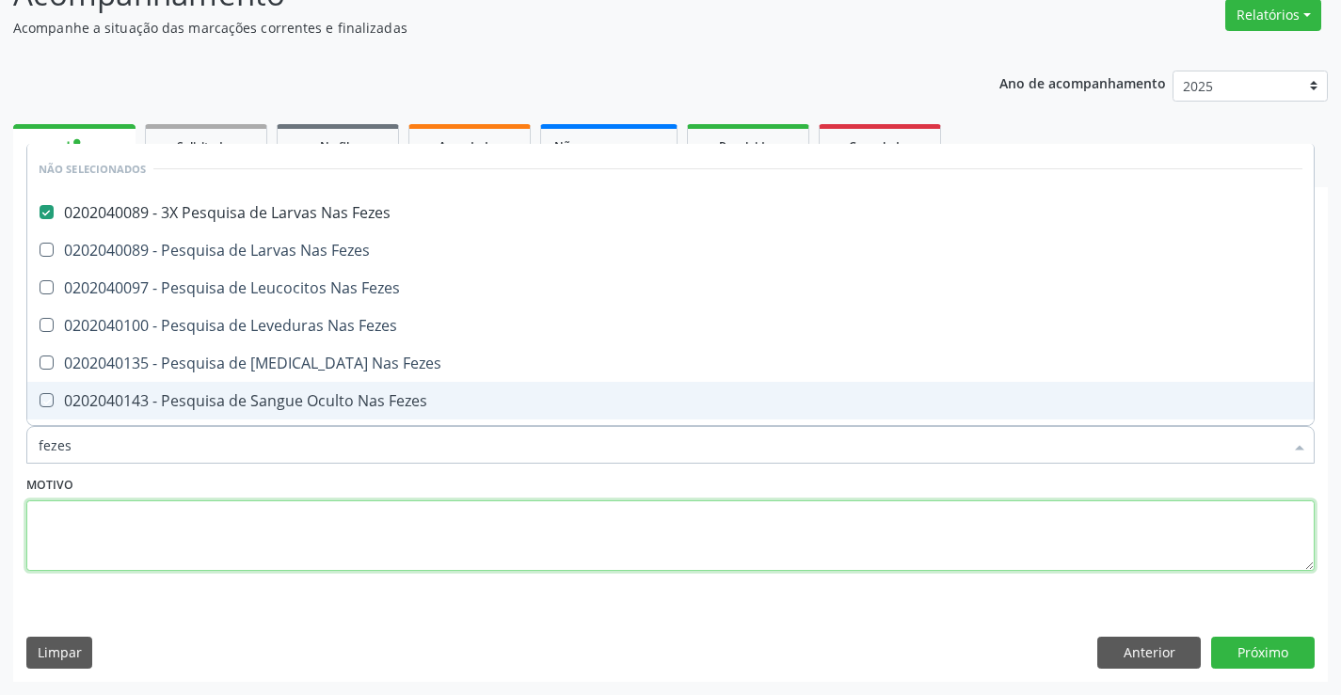
click at [248, 534] on textarea at bounding box center [670, 537] width 1288 height 72
checkbox Fezes "true"
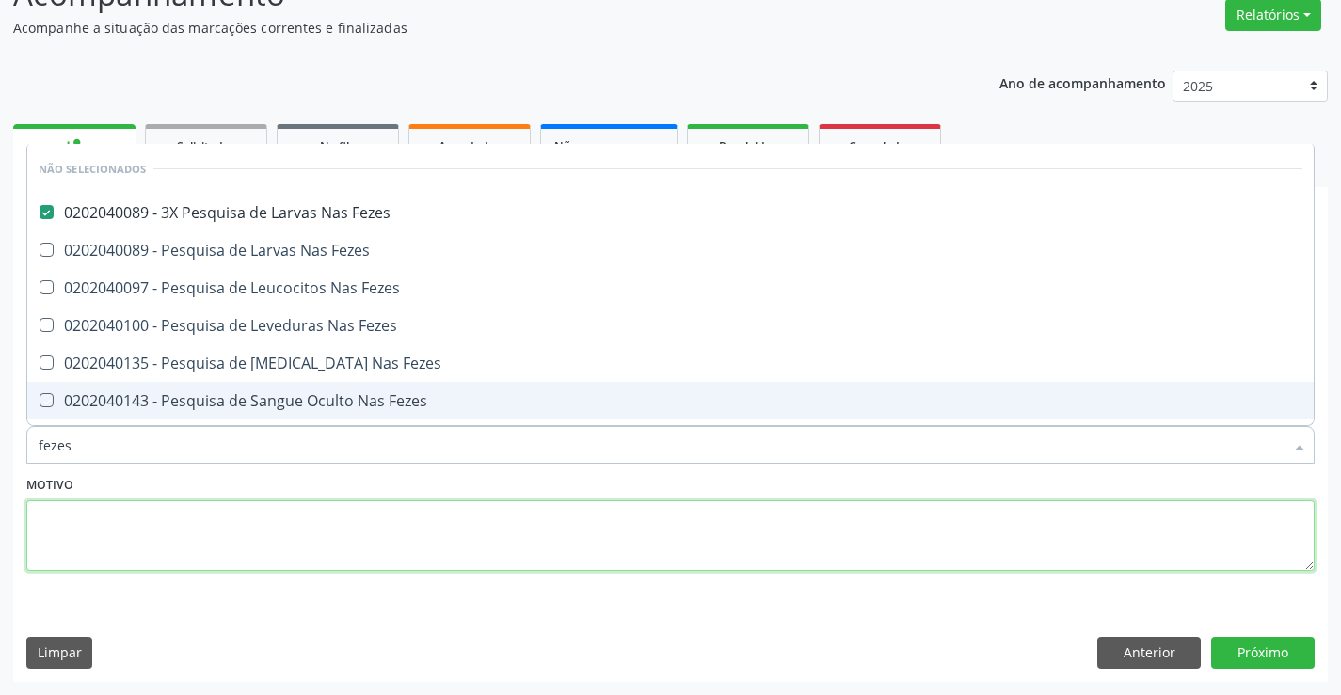
checkbox Fezes "true"
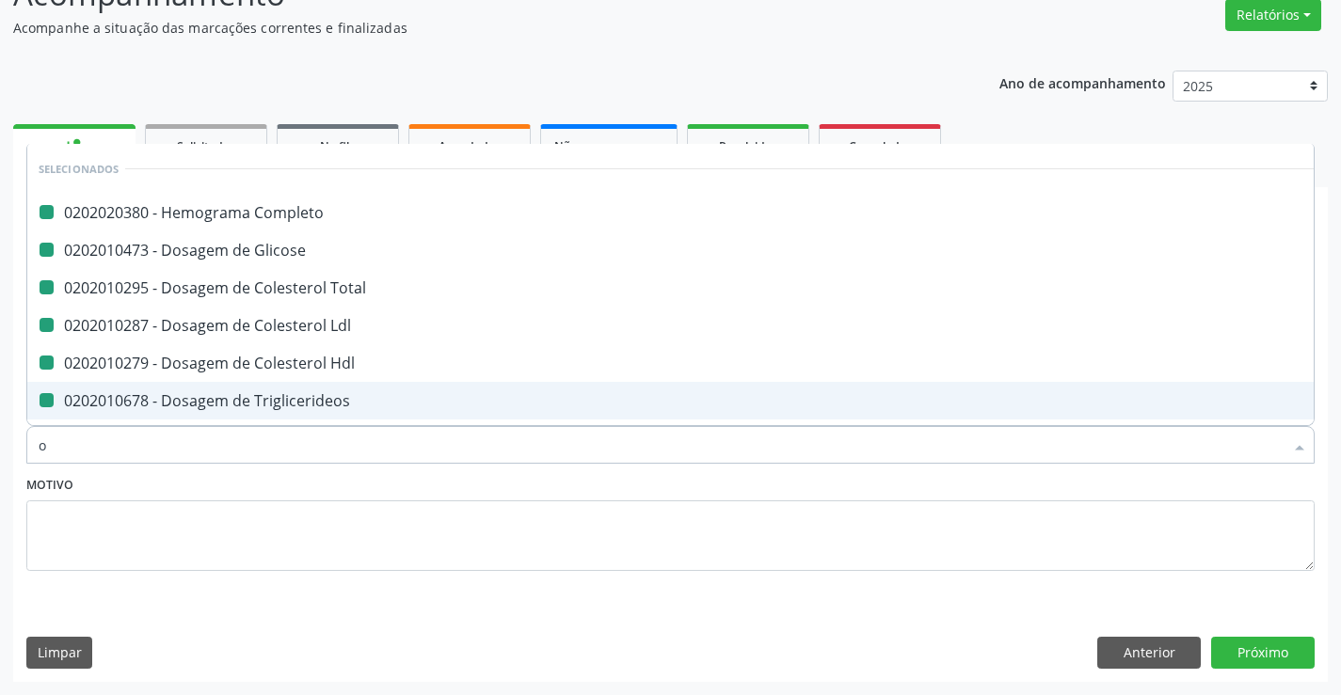
type input "ov"
checkbox Completo "false"
checkbox Ldl "false"
checkbox Hdl "false"
checkbox Triglicerideos "false"
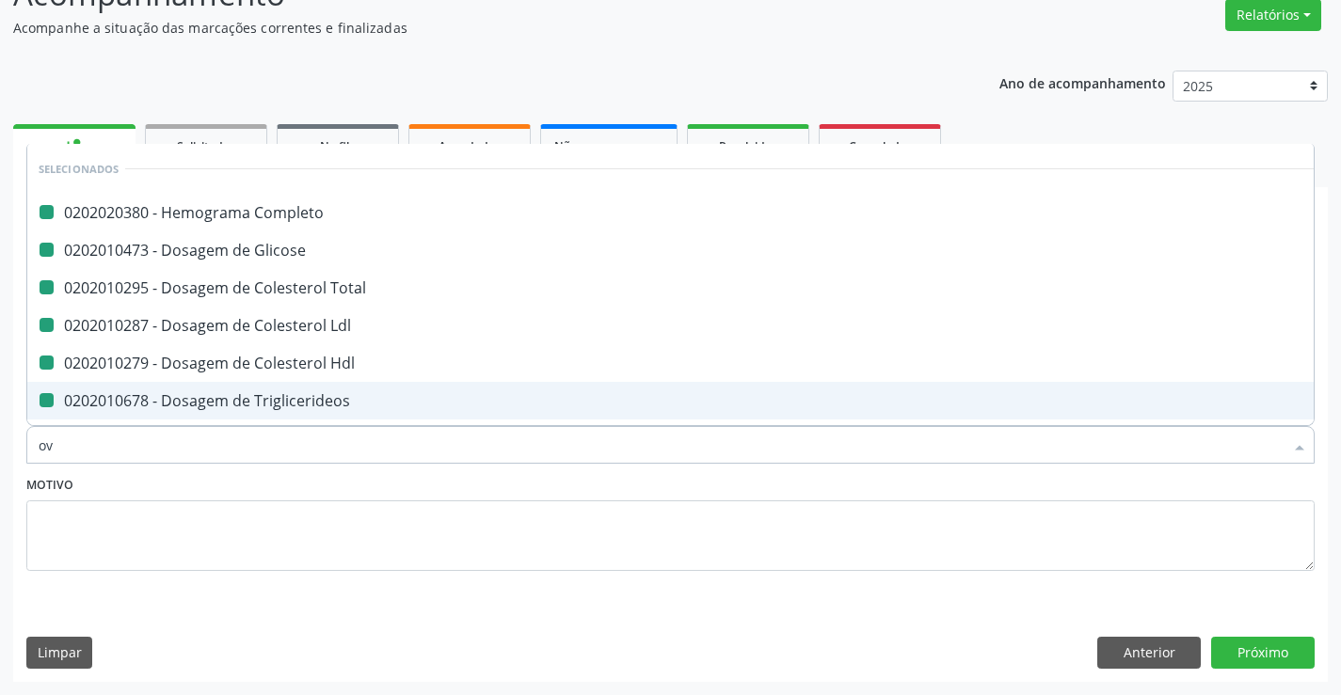
checkbox \(Tgo\) "false"
checkbox \(Tgp\) "false"
checkbox Urina "false"
checkbox Total "false"
checkbox Glicose "false"
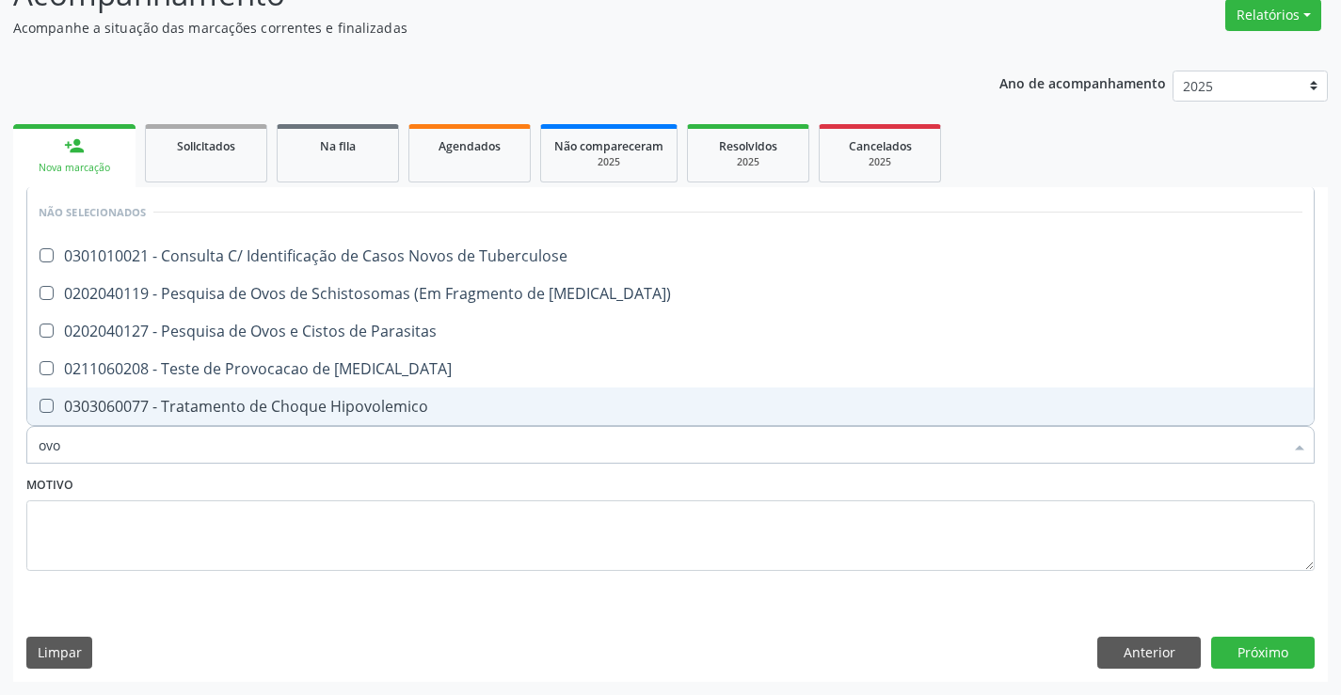
type input "ovos"
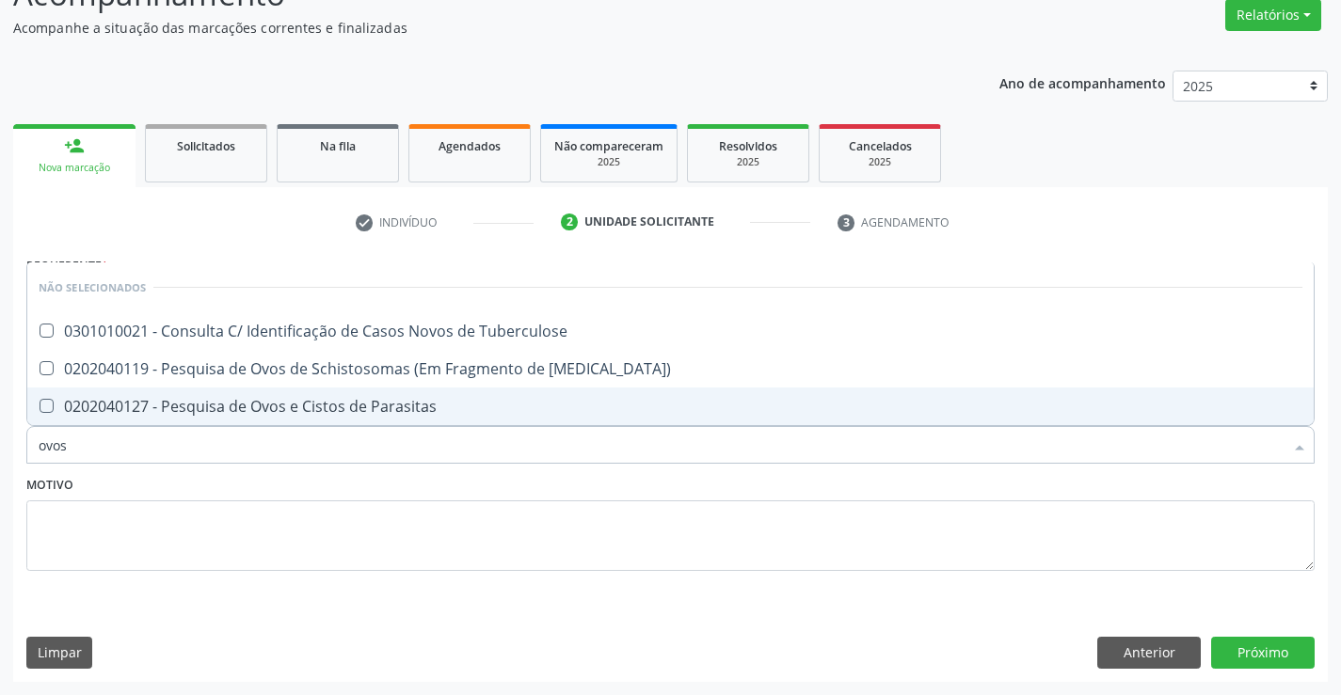
drag, startPoint x: 269, startPoint y: 402, endPoint x: 202, endPoint y: 531, distance: 145.2
click at [267, 405] on div "0202040127 - Pesquisa de Ovos e Cistos de Parasitas" at bounding box center [671, 406] width 1264 height 15
checkbox Parasitas "true"
click at [200, 555] on textarea at bounding box center [670, 537] width 1288 height 72
checkbox Tuberculose "true"
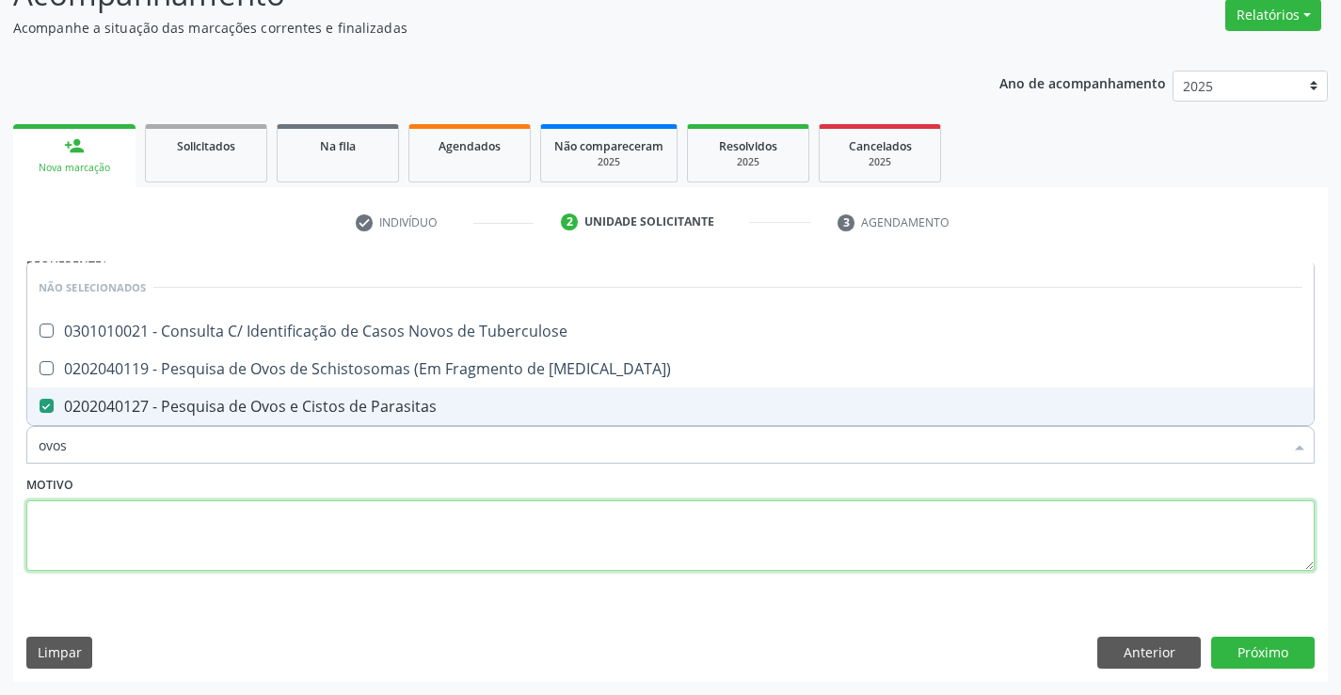
checkbox Mucosa\) "true"
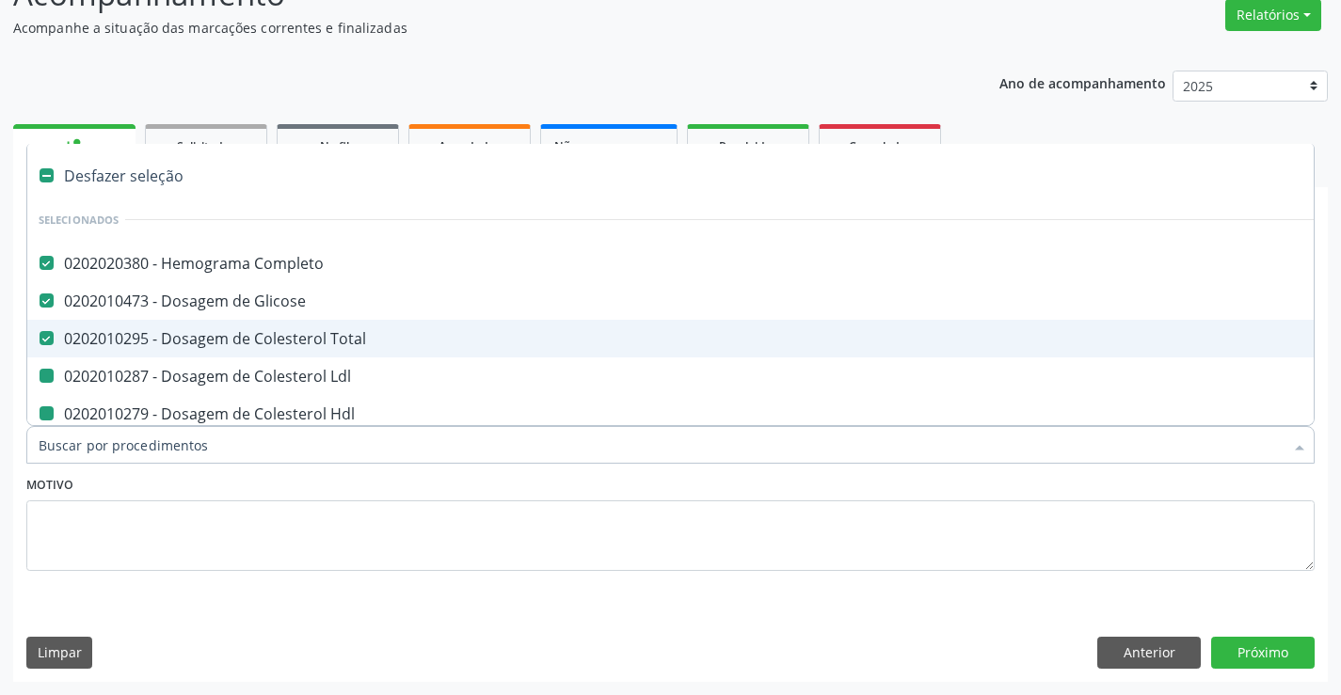
type input "f"
checkbox Ldl "false"
checkbox Hdl "false"
checkbox Triglicerideos "false"
checkbox \(Tgo\) "false"
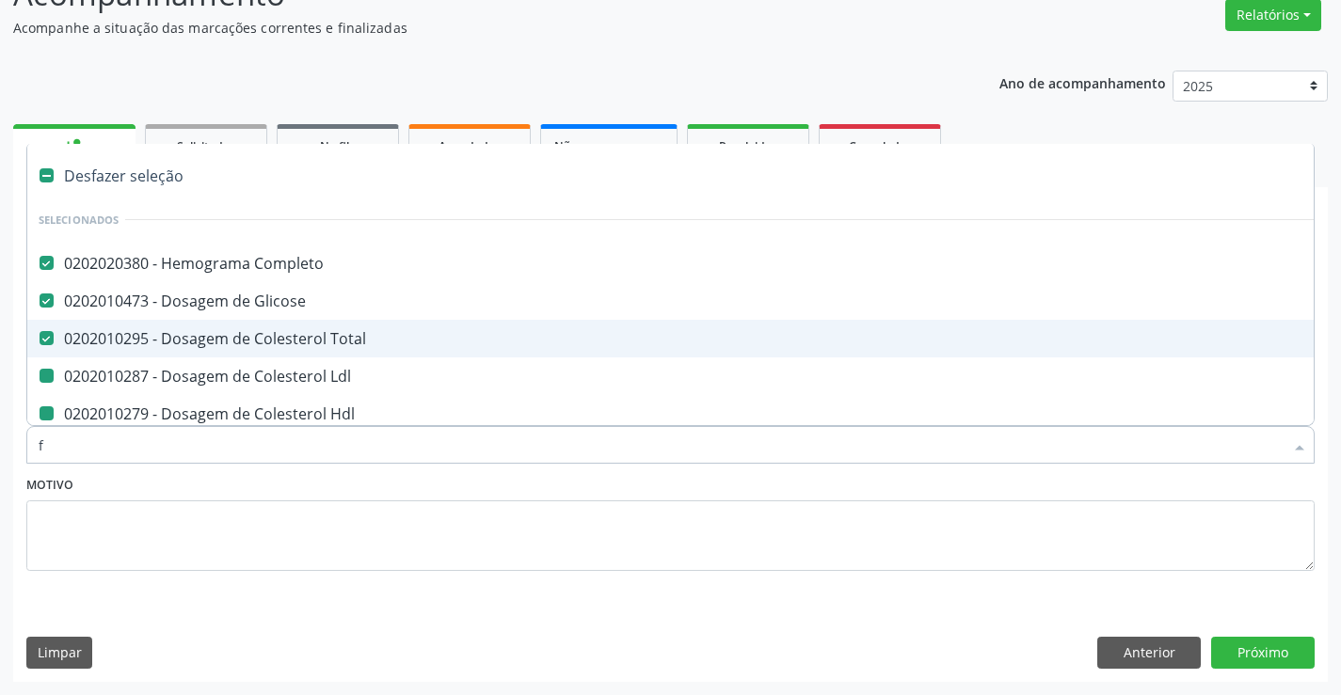
checkbox \(Tgp\) "false"
checkbox Urina "false"
checkbox Fezes "false"
checkbox Parasitas "false"
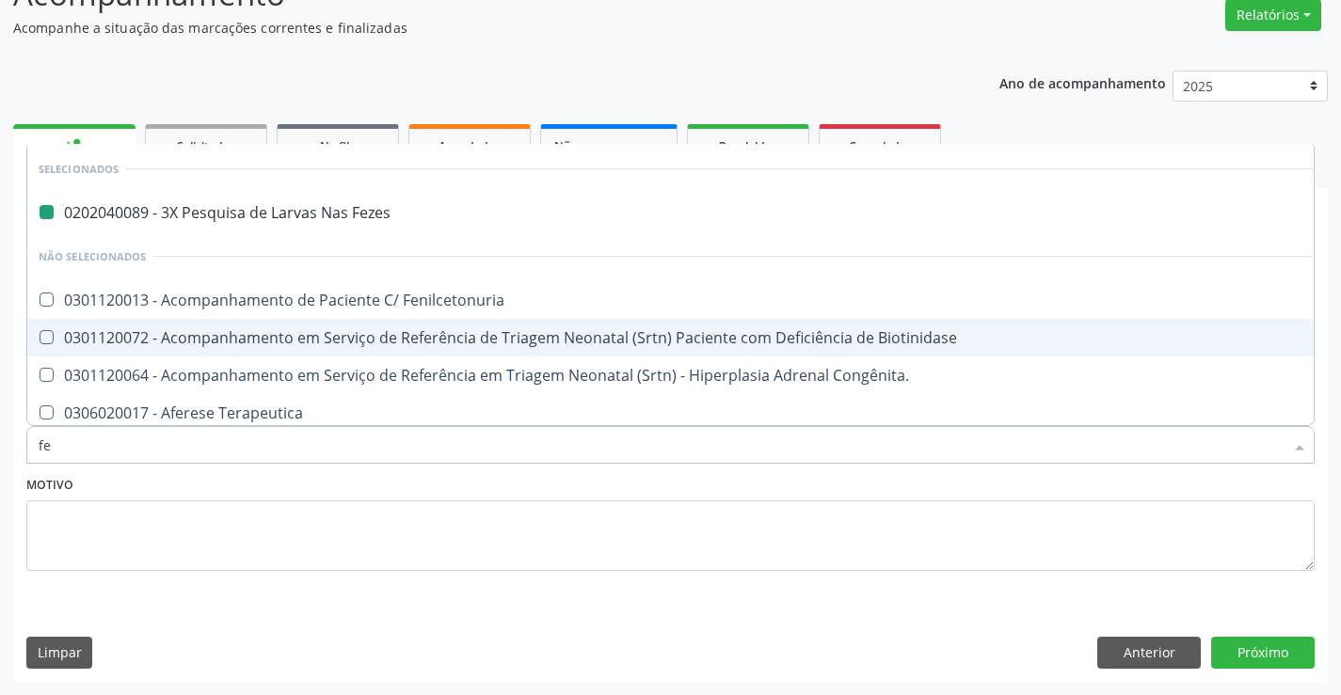
type input "fer"
checkbox Fezes "false"
type input "ferr"
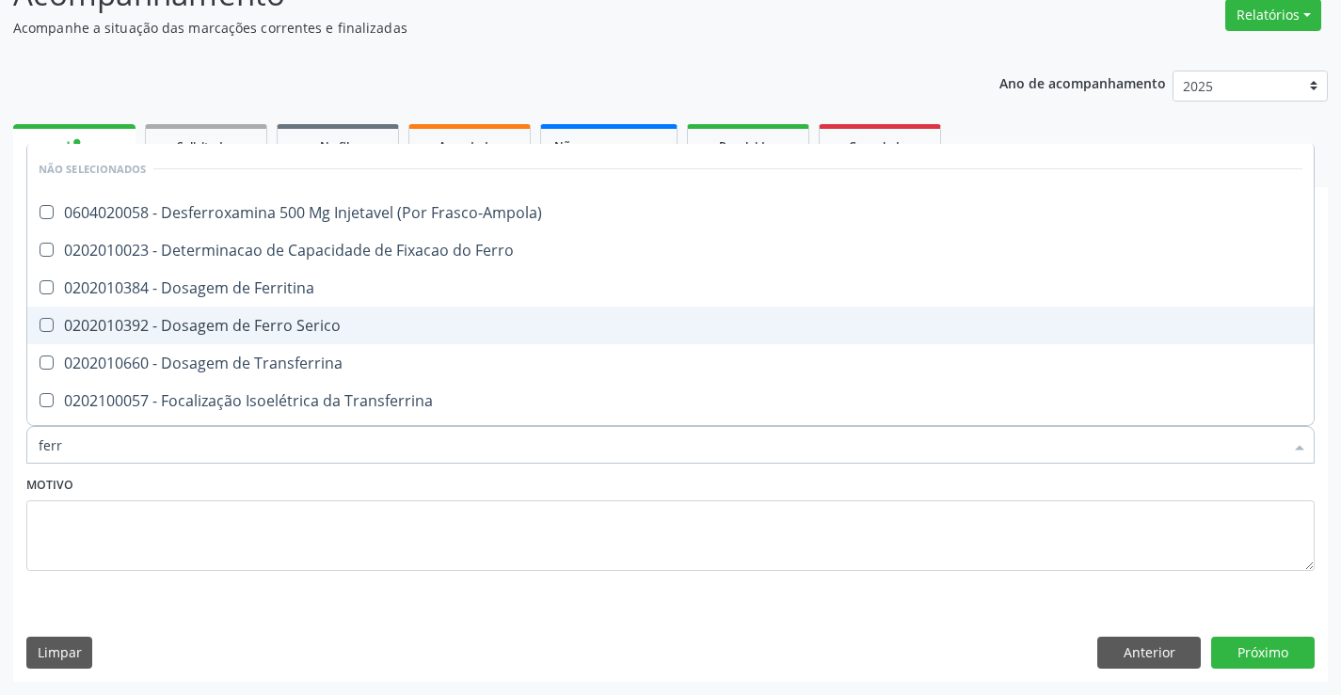
click at [246, 320] on div "0202010392 - Dosagem de Ferro Serico" at bounding box center [671, 325] width 1264 height 15
checkbox Serico "true"
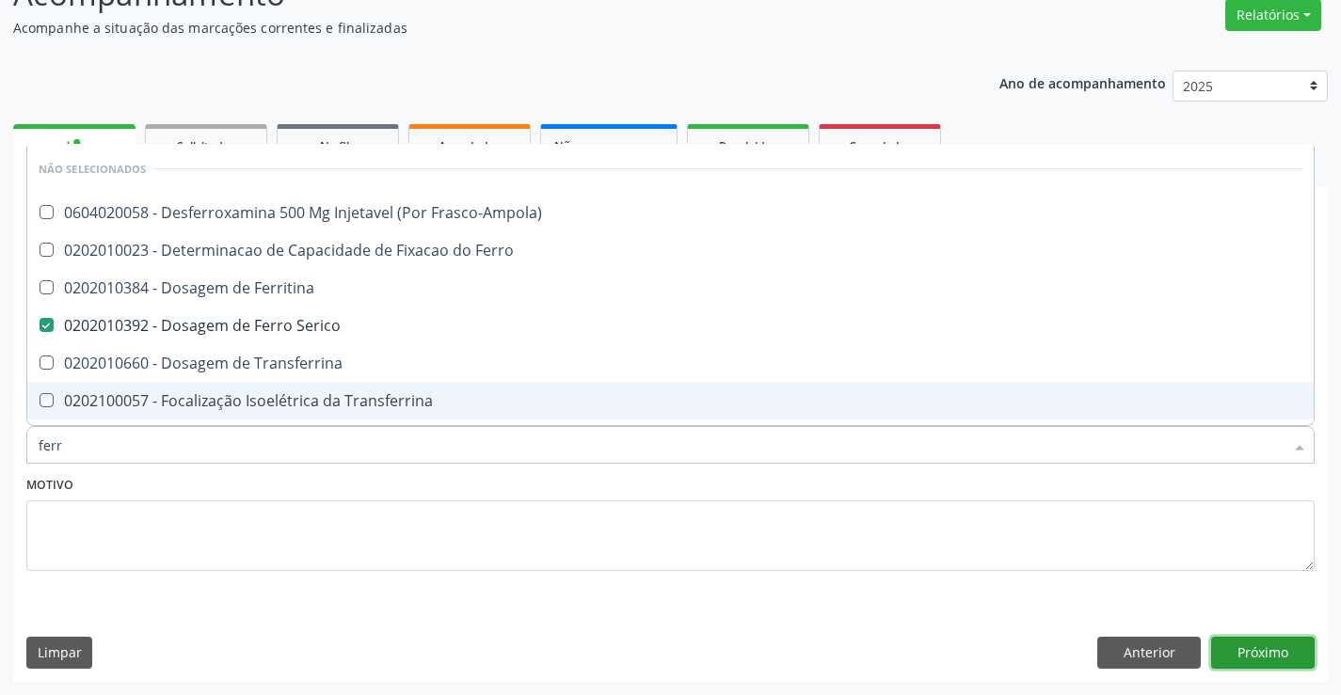
click at [1249, 664] on button "Próximo" at bounding box center [1263, 653] width 104 height 32
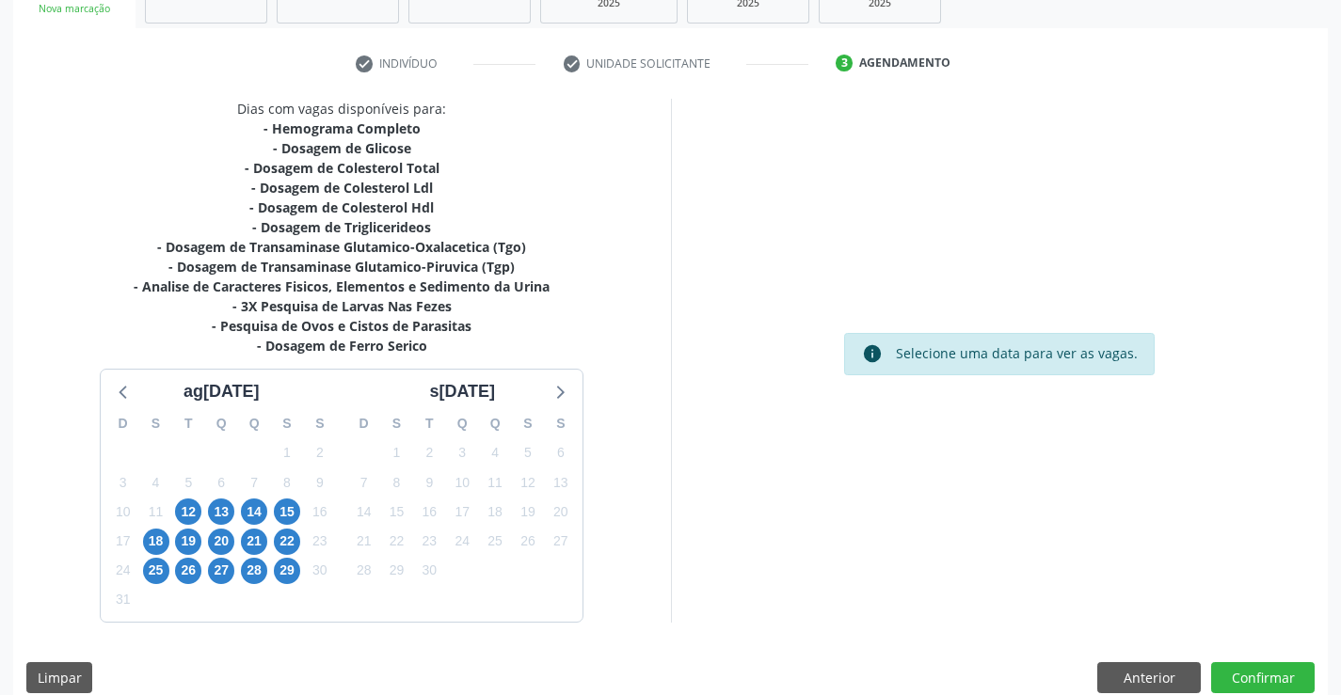
scroll to position [341, 0]
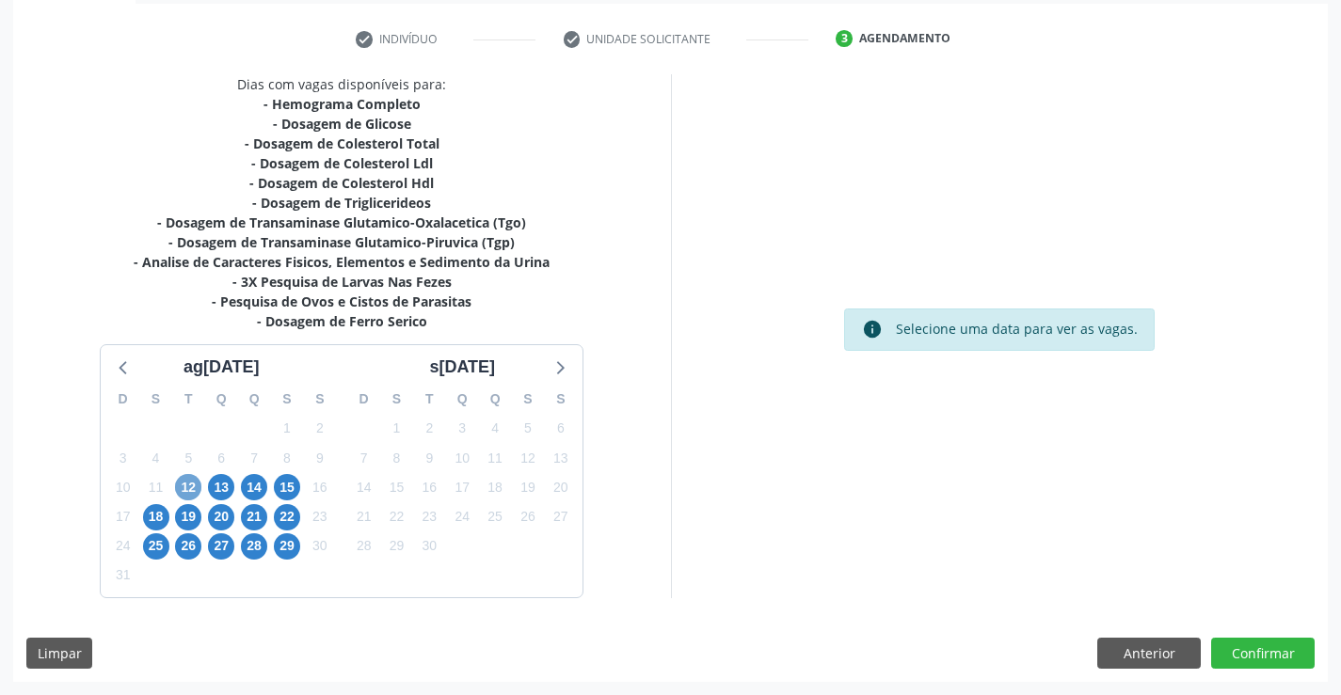
click at [187, 492] on span "12" at bounding box center [188, 487] width 26 height 26
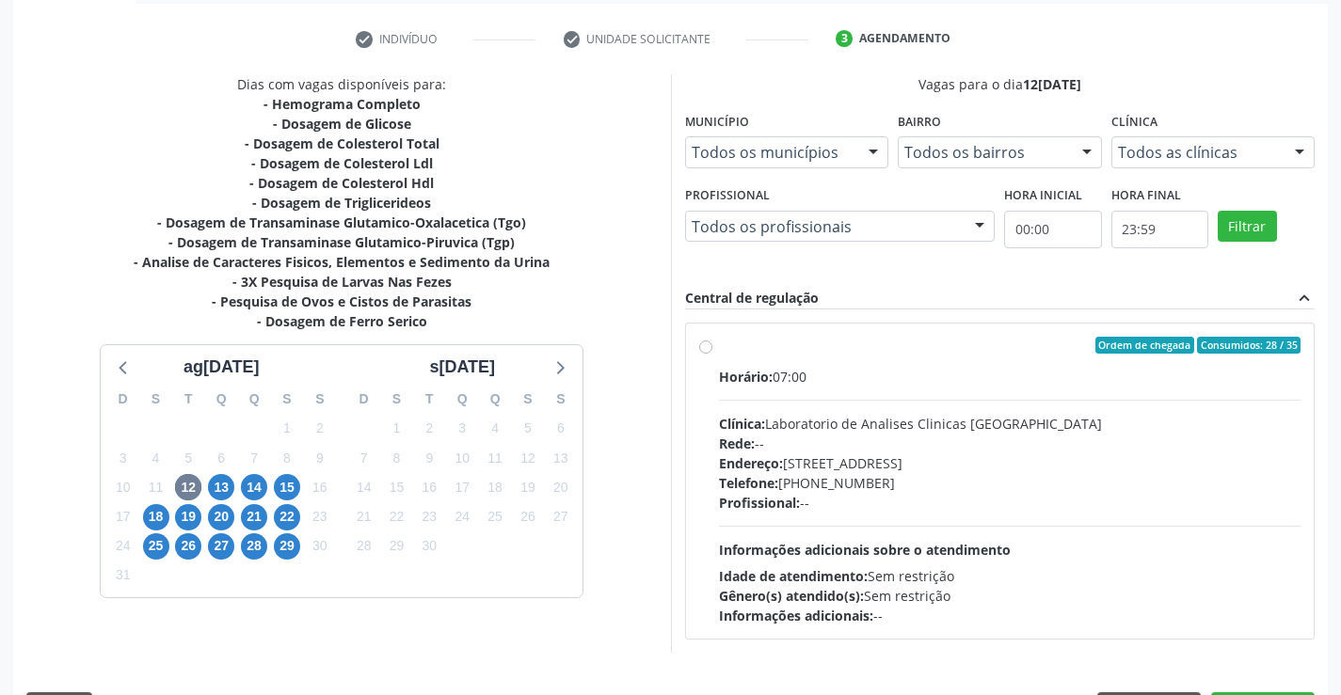
click at [719, 341] on label "Ordem de chegada Consumidos: 28 / 35 Horário: 07:00 Clínica: Laboratorio de Ana…" at bounding box center [1010, 481] width 582 height 289
click at [702, 341] on input "Ordem de chegada Consumidos: 28 / 35 Horário: 07:00 Clínica: Laboratorio de Ana…" at bounding box center [705, 345] width 13 height 17
radio input "true"
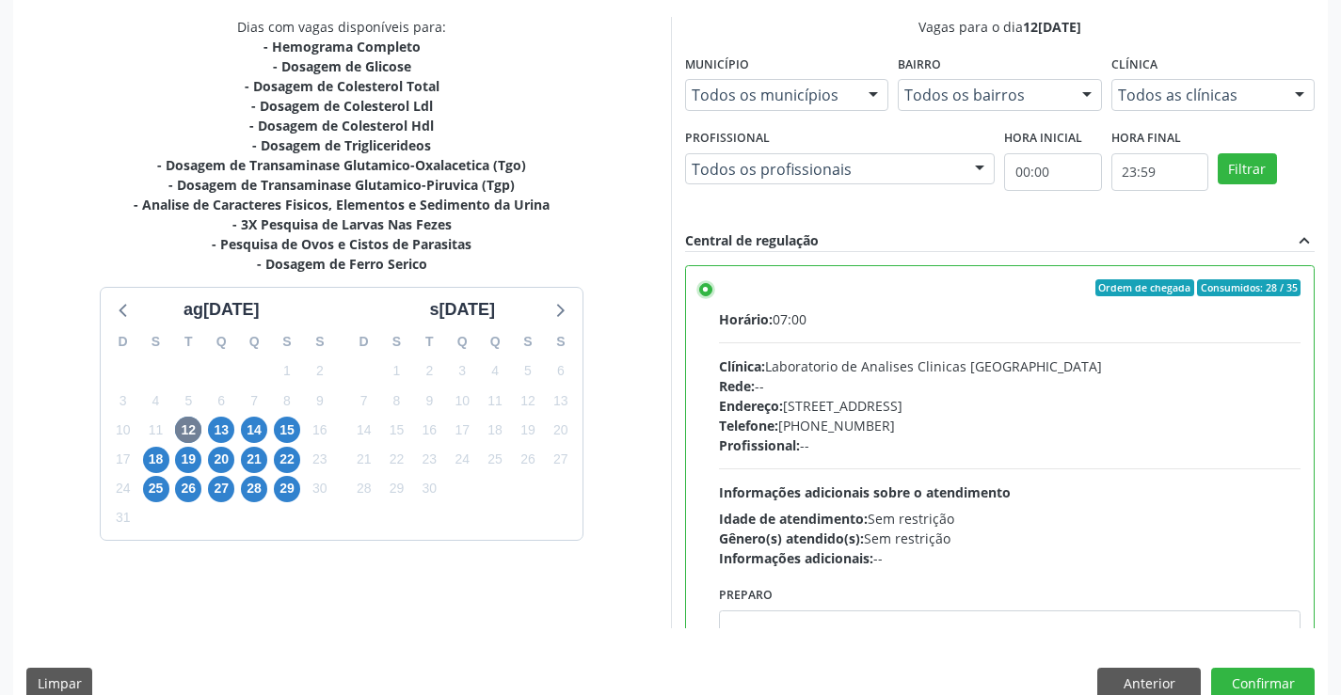
scroll to position [429, 0]
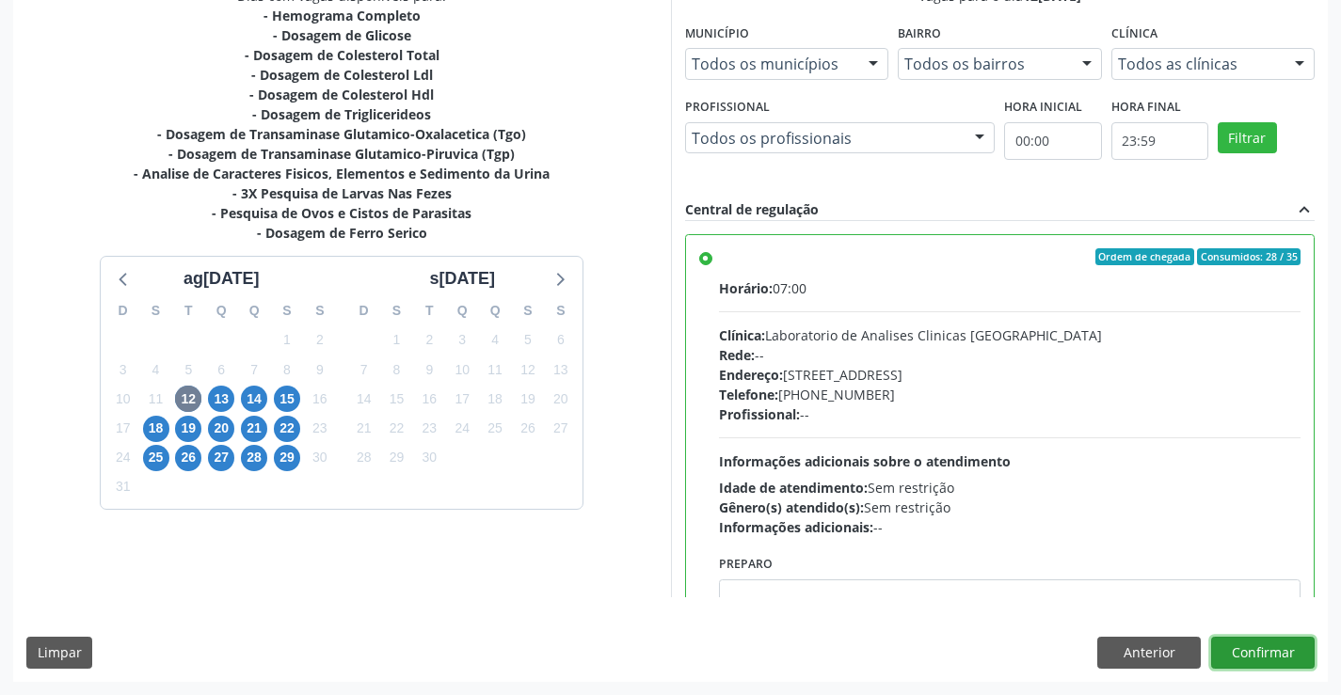
click at [1278, 661] on button "Confirmar" at bounding box center [1263, 653] width 104 height 32
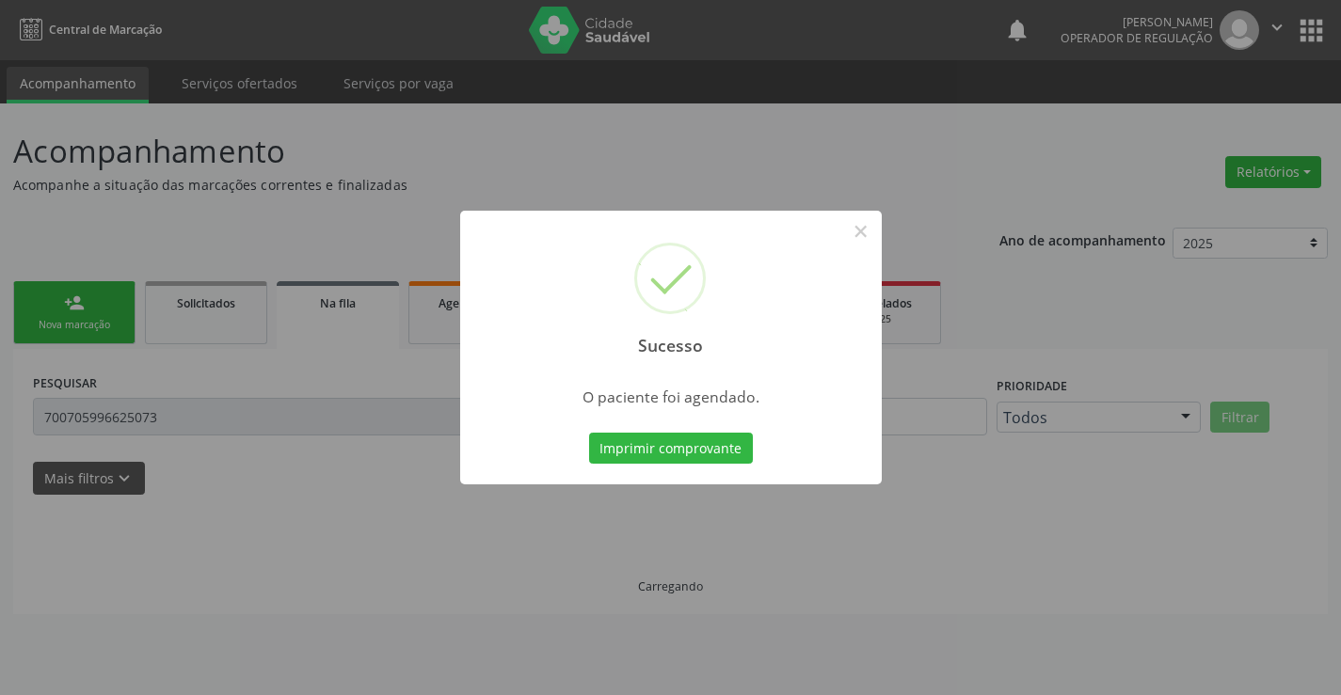
scroll to position [0, 0]
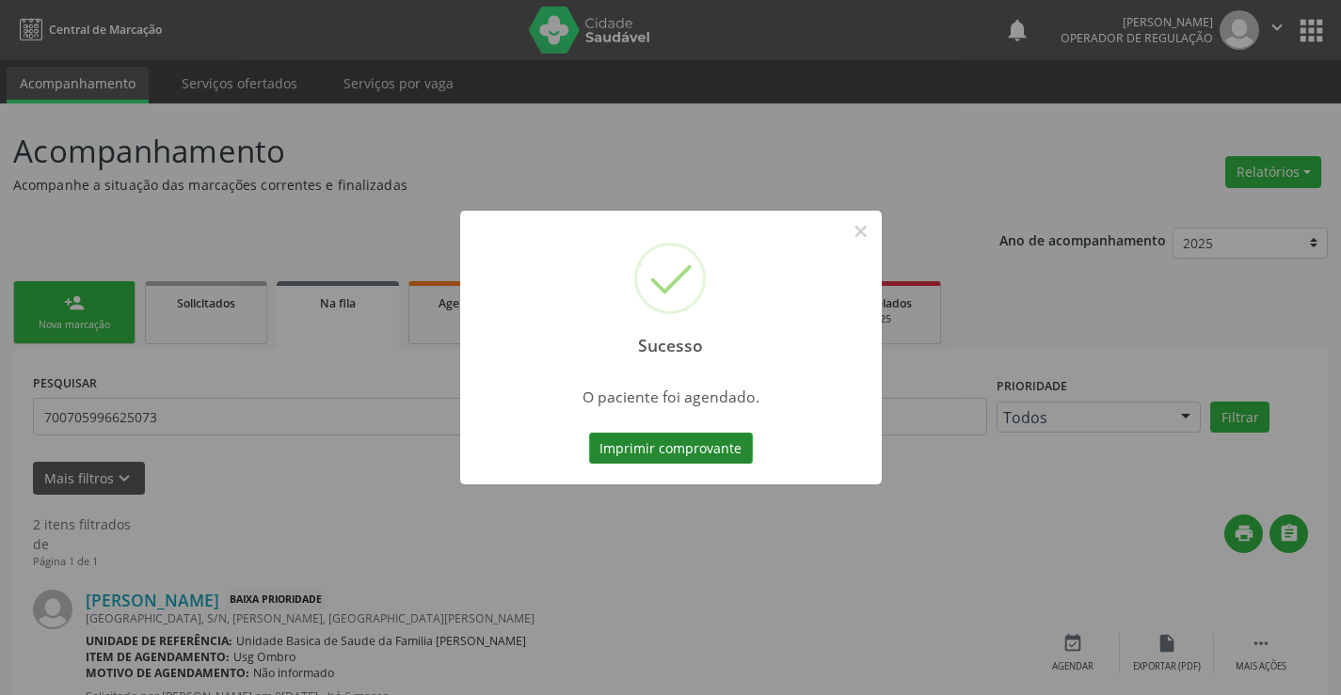
click at [625, 459] on button "Imprimir comprovante" at bounding box center [671, 449] width 164 height 32
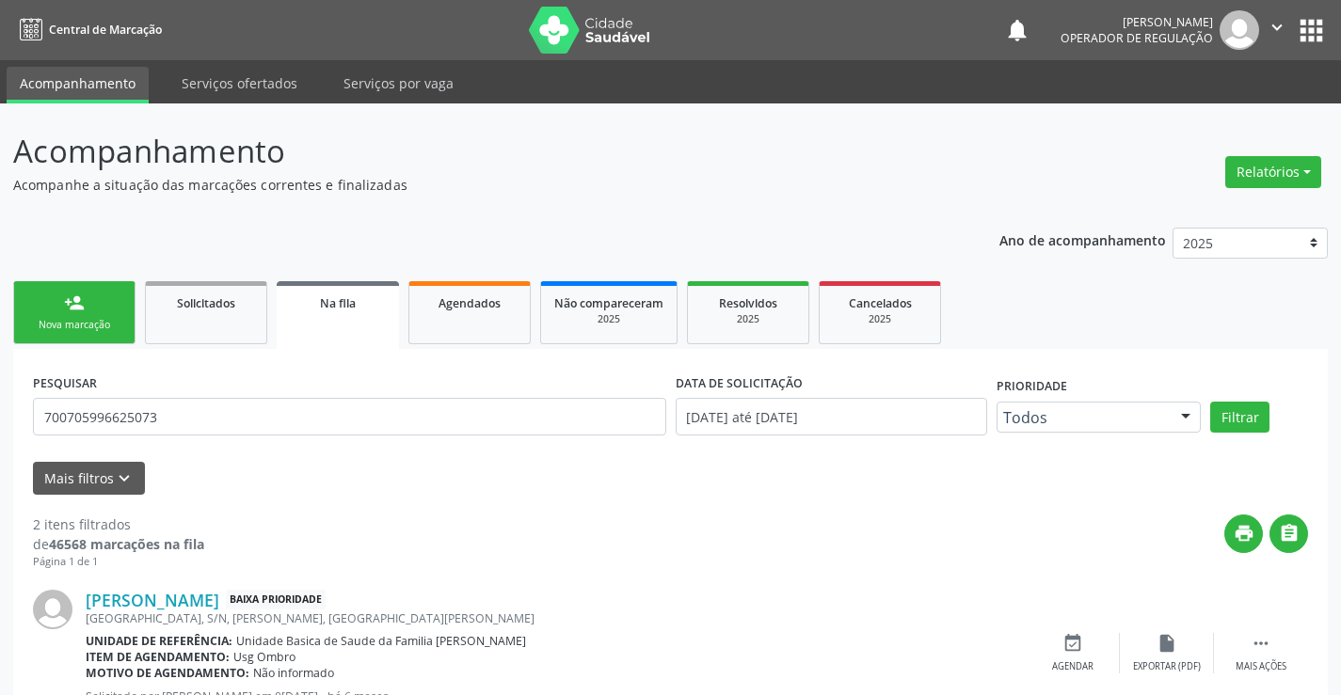
click at [87, 310] on link "person_add Nova marcação" at bounding box center [74, 312] width 122 height 63
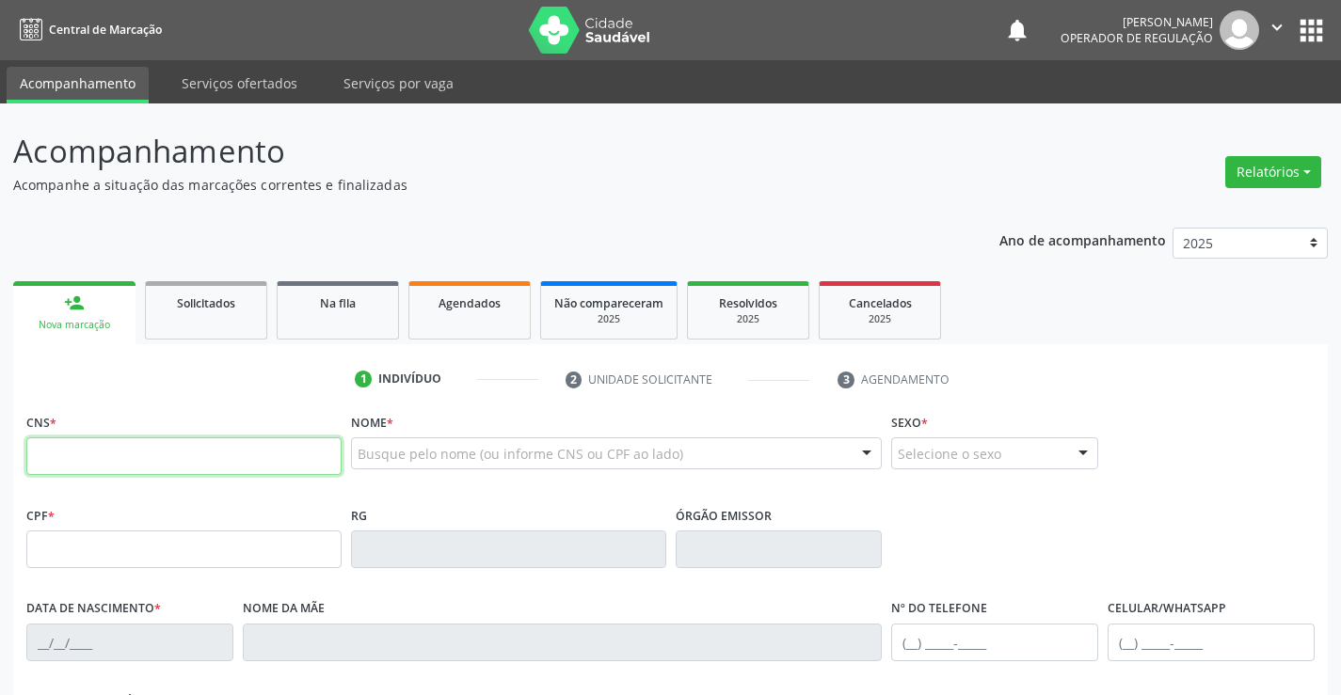
click at [119, 445] on input "text" at bounding box center [183, 457] width 315 height 38
type input "706 7005 0585 2613"
type input "0976319659"
type input "1[DATE]"
type input "[PHONE_NUMBER]"
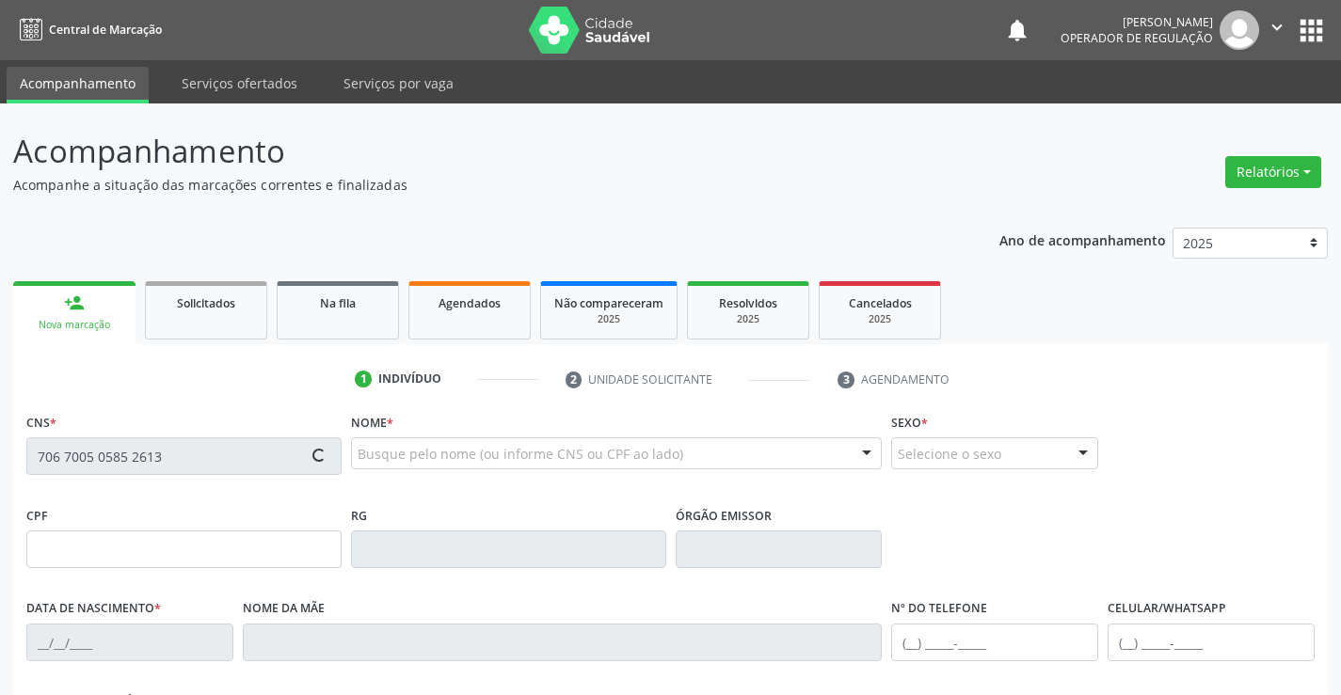
type input "[PHONE_NUMBER]"
type input "015.938.015-48"
type input "S/N"
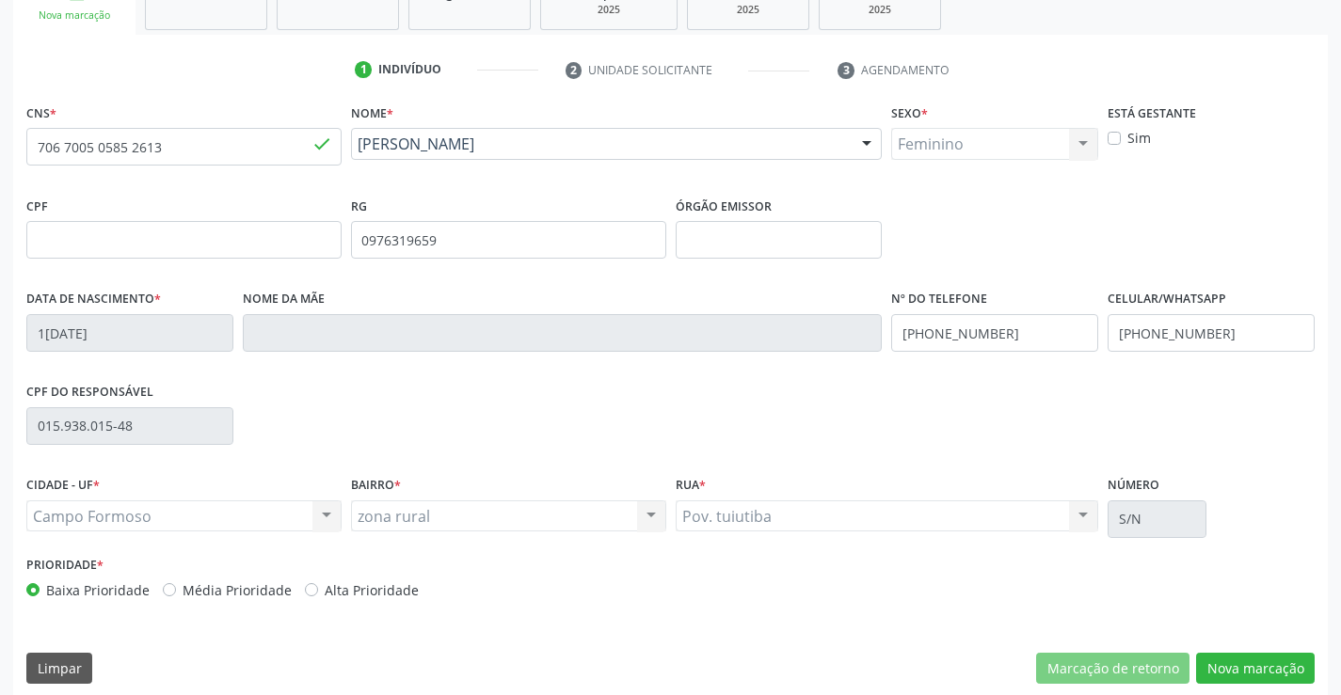
scroll to position [325, 0]
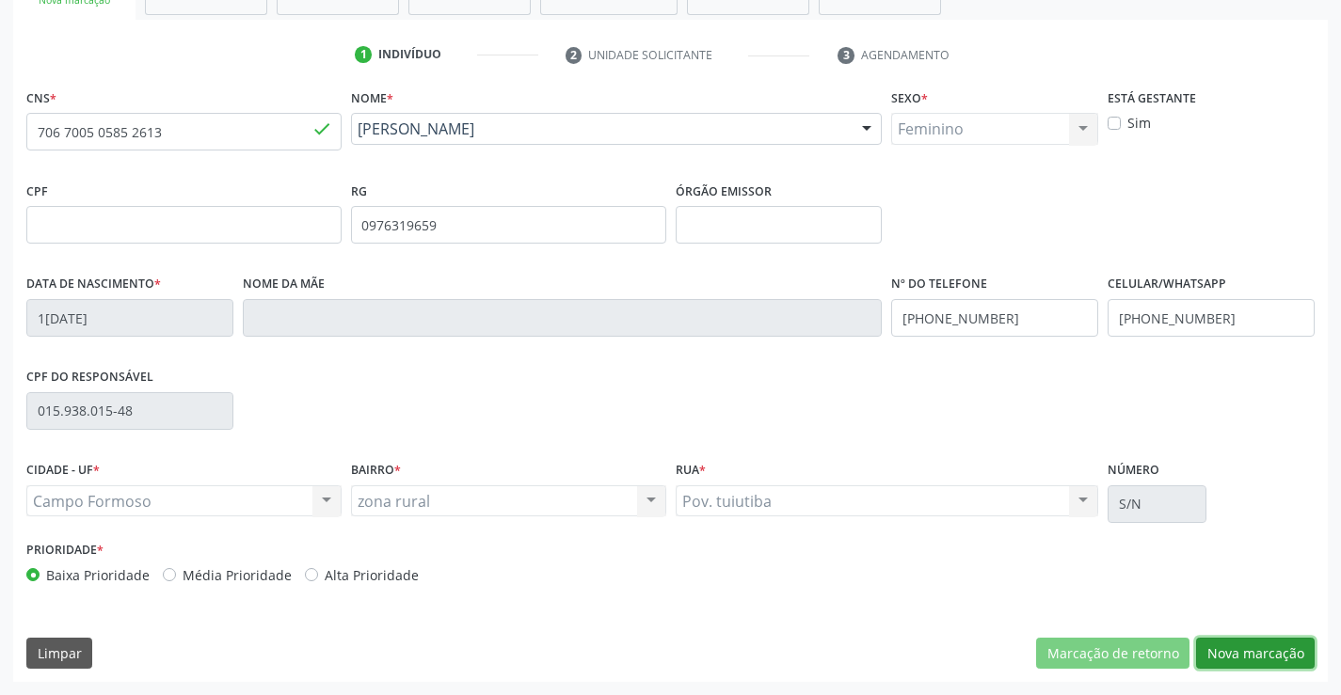
click at [1239, 659] on button "Nova marcação" at bounding box center [1255, 654] width 119 height 32
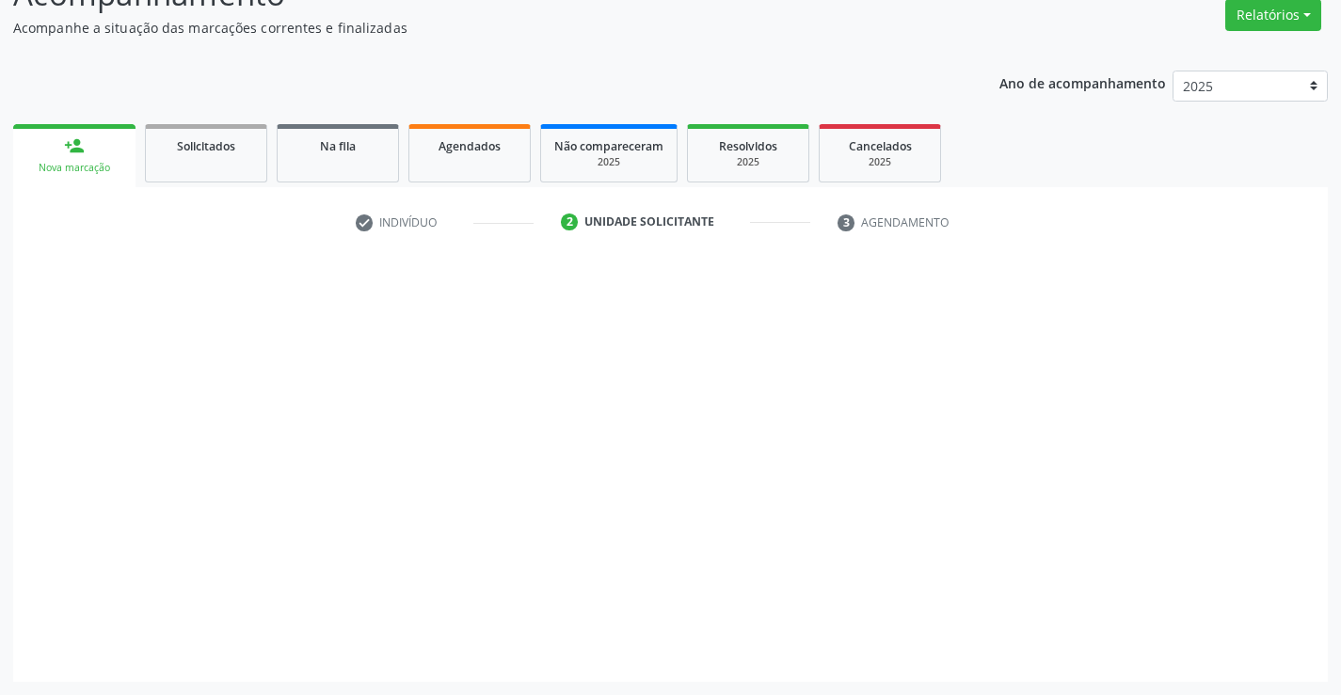
scroll to position [157, 0]
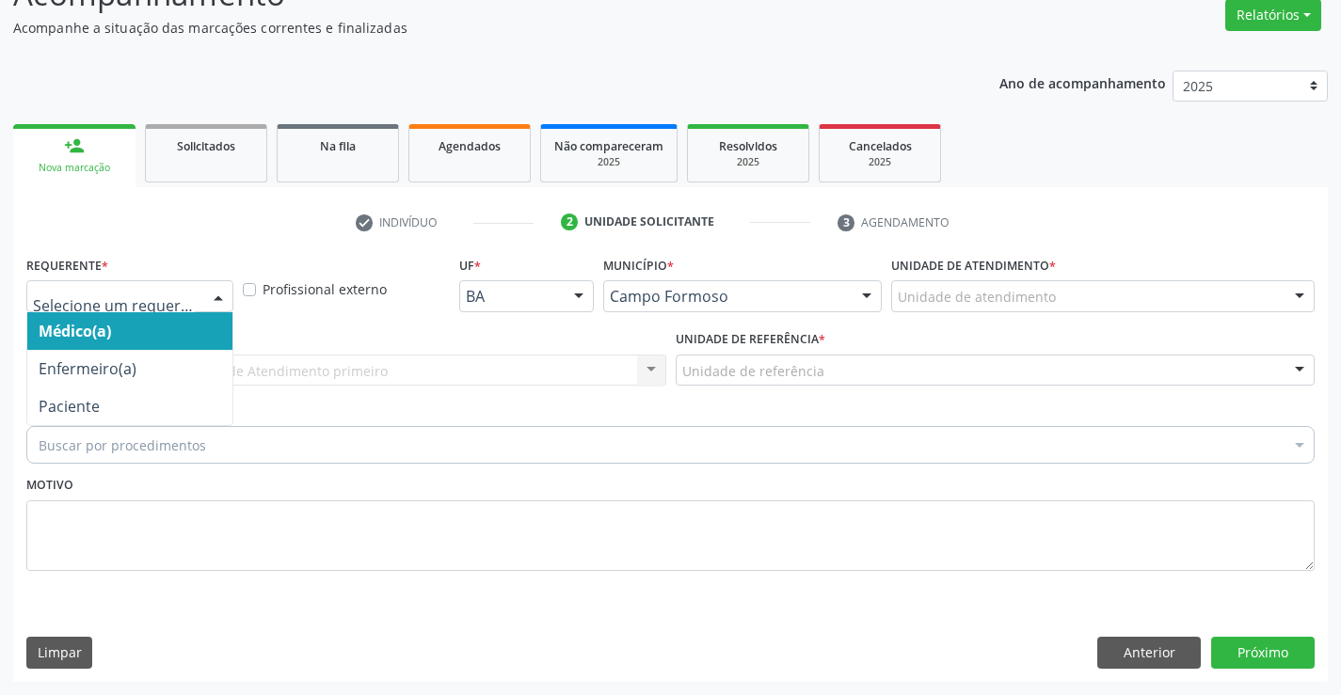
drag, startPoint x: 157, startPoint y: 295, endPoint x: 93, endPoint y: 347, distance: 82.3
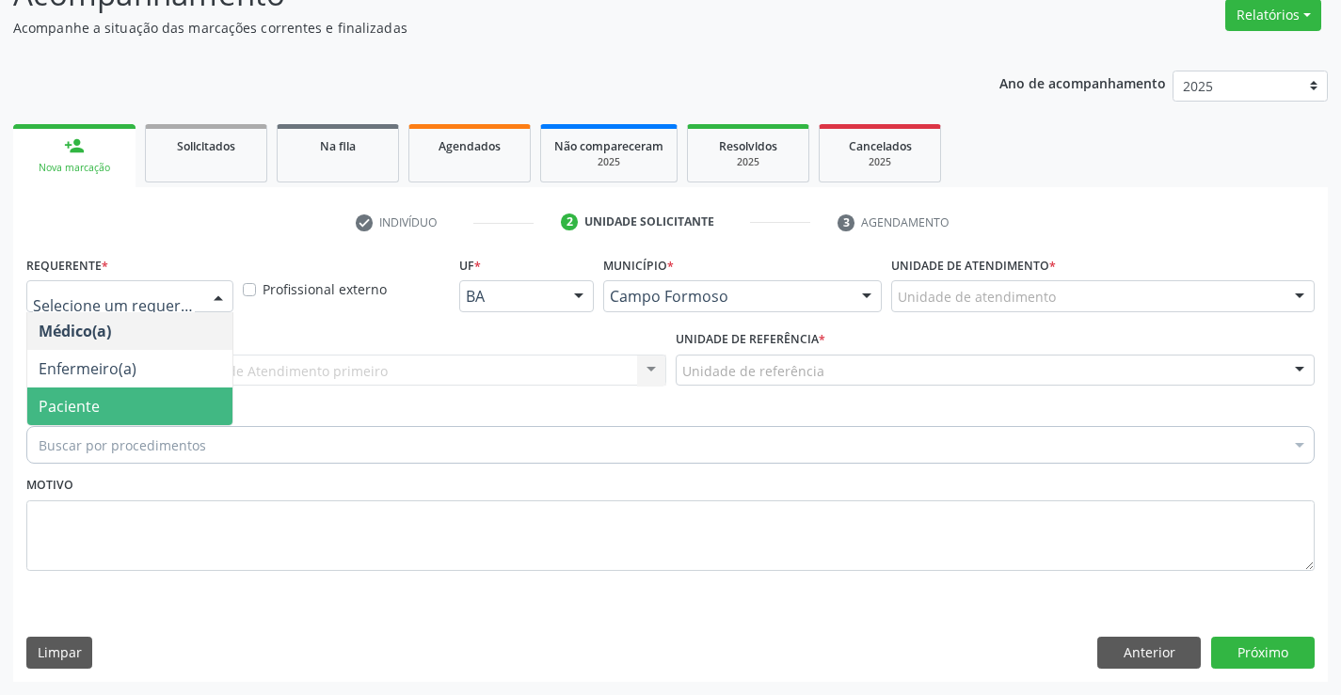
click at [58, 394] on span "Paciente" at bounding box center [129, 407] width 205 height 38
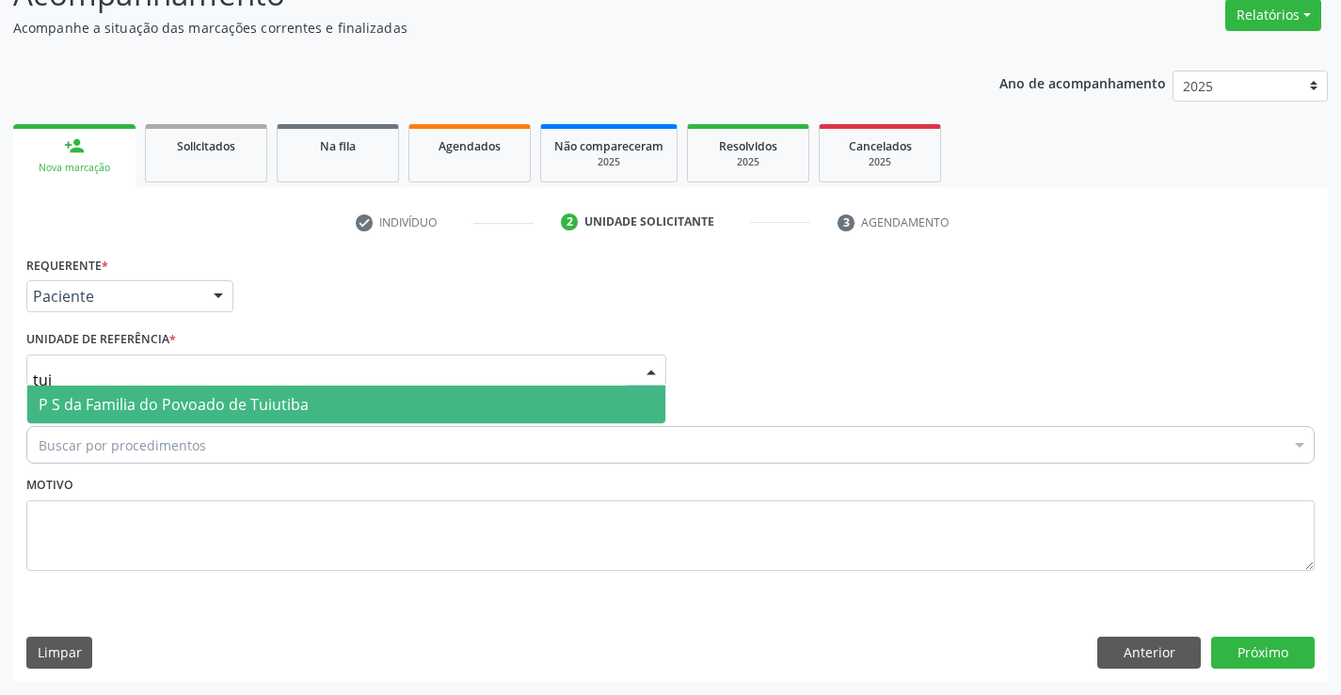
type input "tuiu"
click at [72, 393] on span "P S da Familia do Povoado de Tuiutiba" at bounding box center [346, 405] width 638 height 38
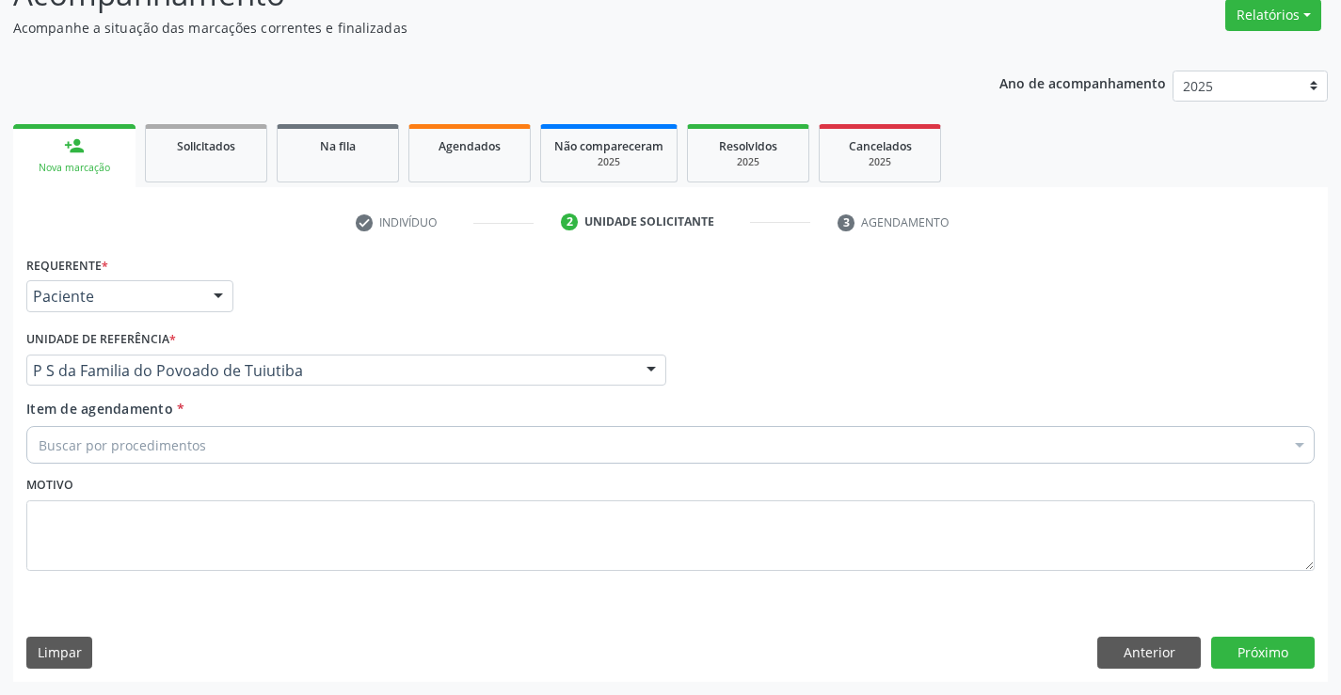
click at [71, 456] on div "Buscar por procedimentos" at bounding box center [670, 445] width 1288 height 38
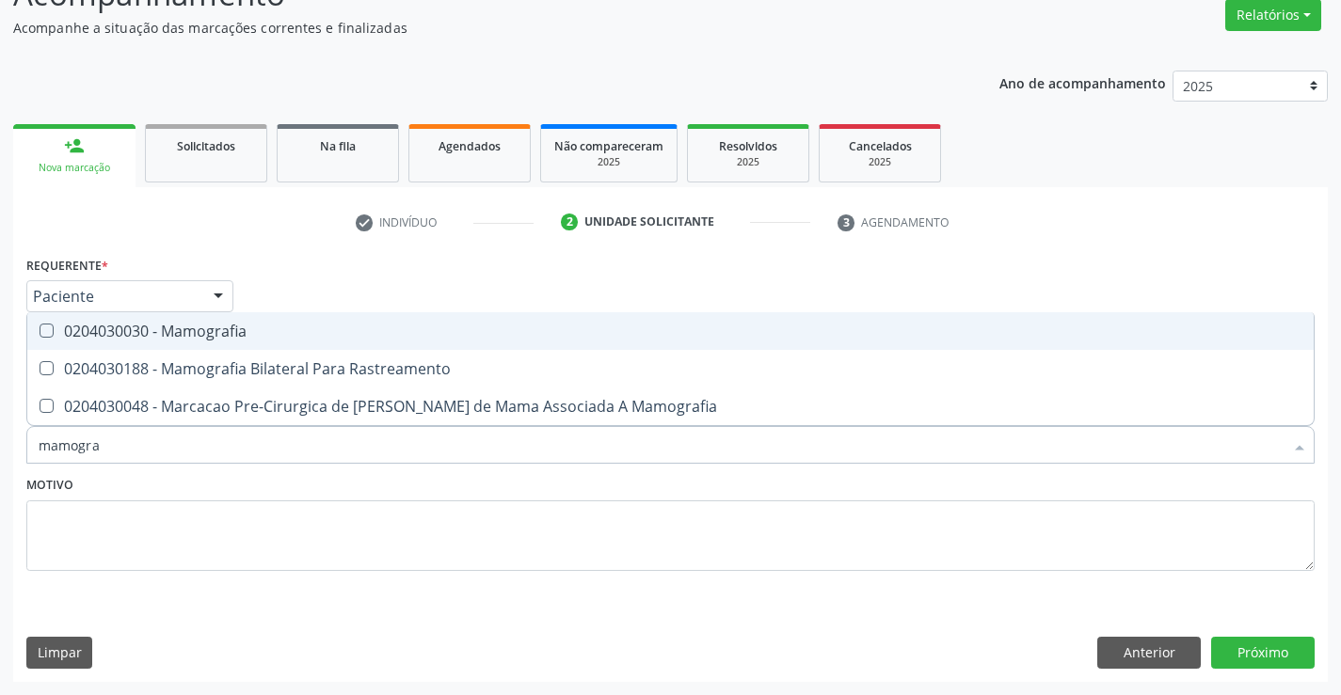
type input "mamograf"
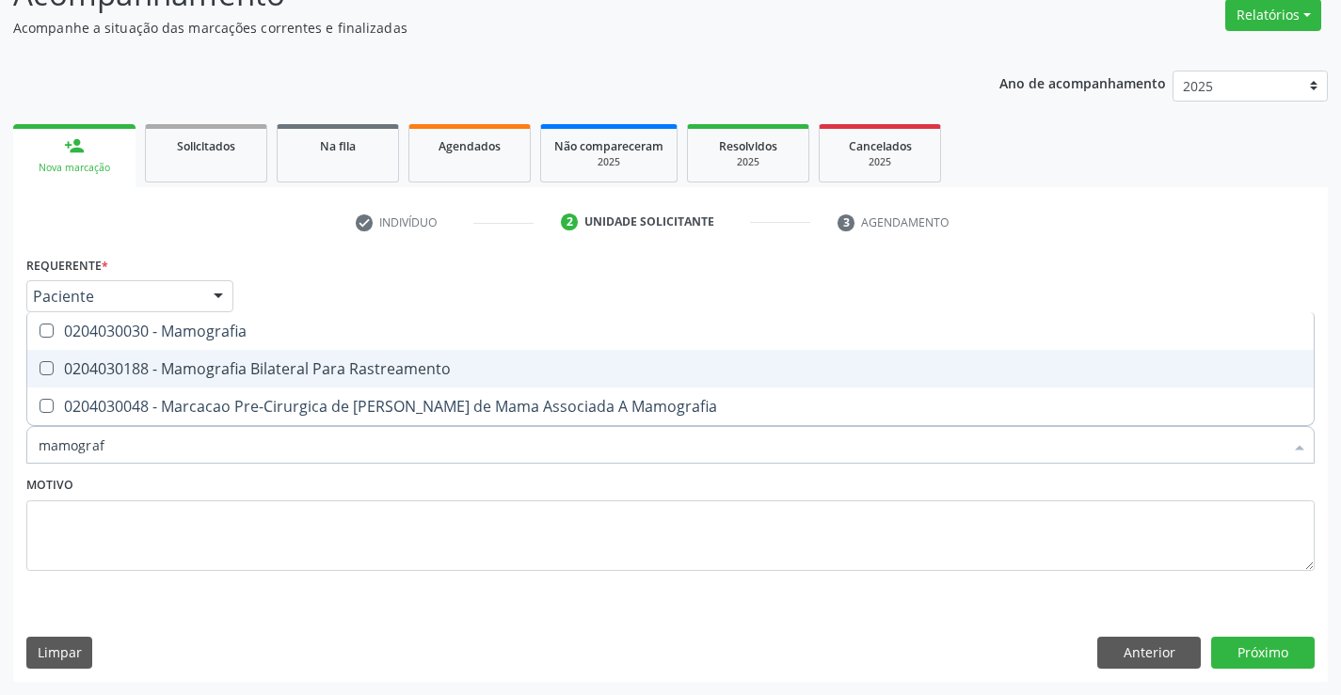
click at [283, 371] on div "0204030188 - Mamografia Bilateral Para Rastreamento" at bounding box center [671, 368] width 1264 height 15
checkbox Rastreamento "true"
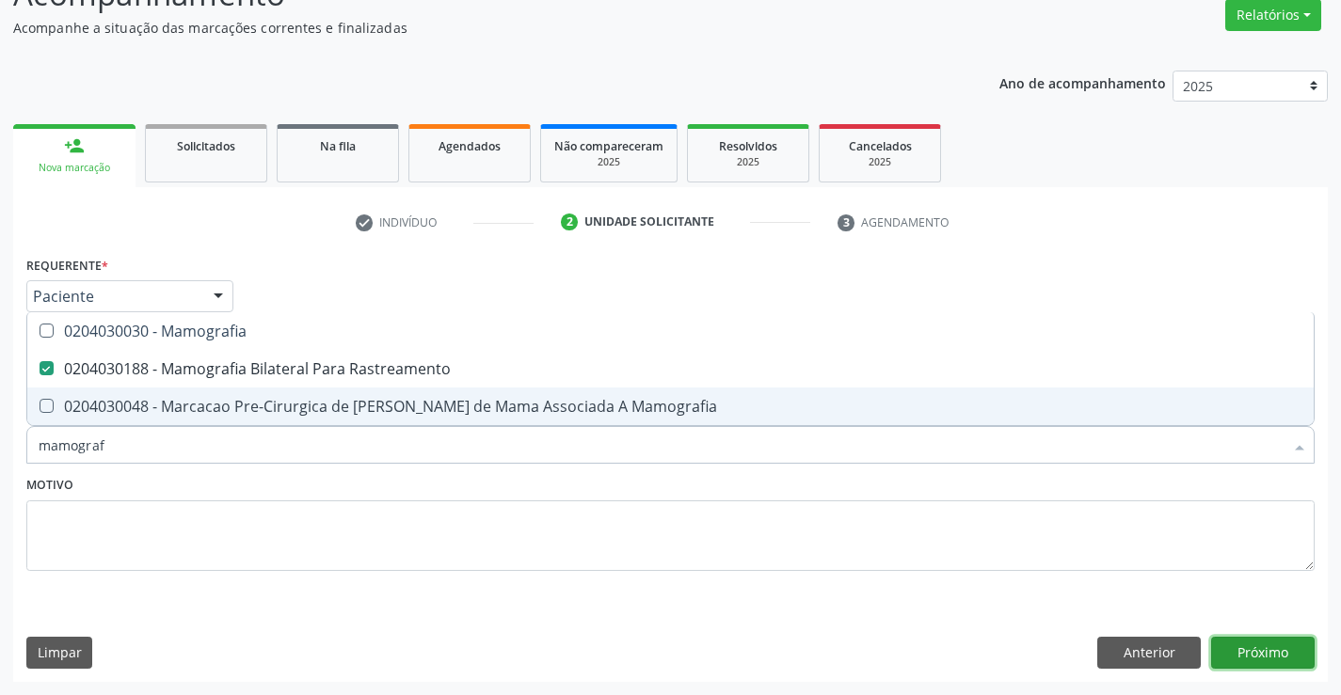
click at [1272, 646] on button "Próximo" at bounding box center [1263, 653] width 104 height 32
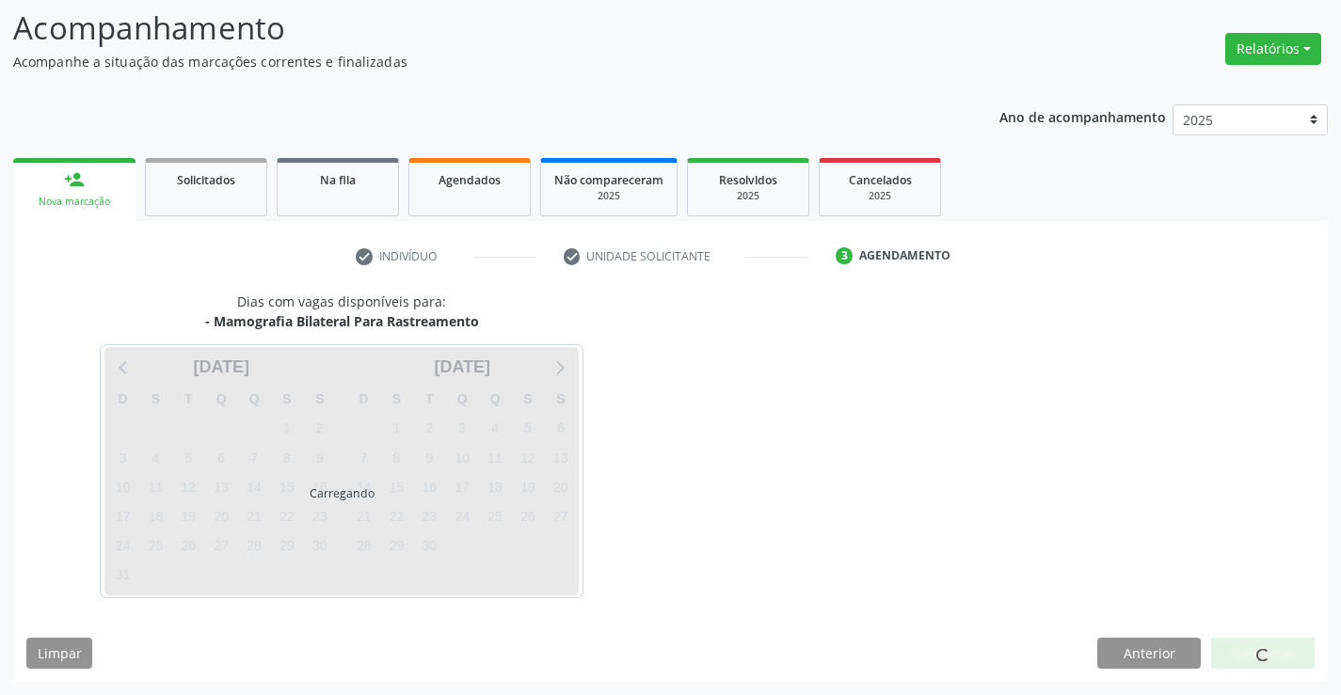
scroll to position [123, 0]
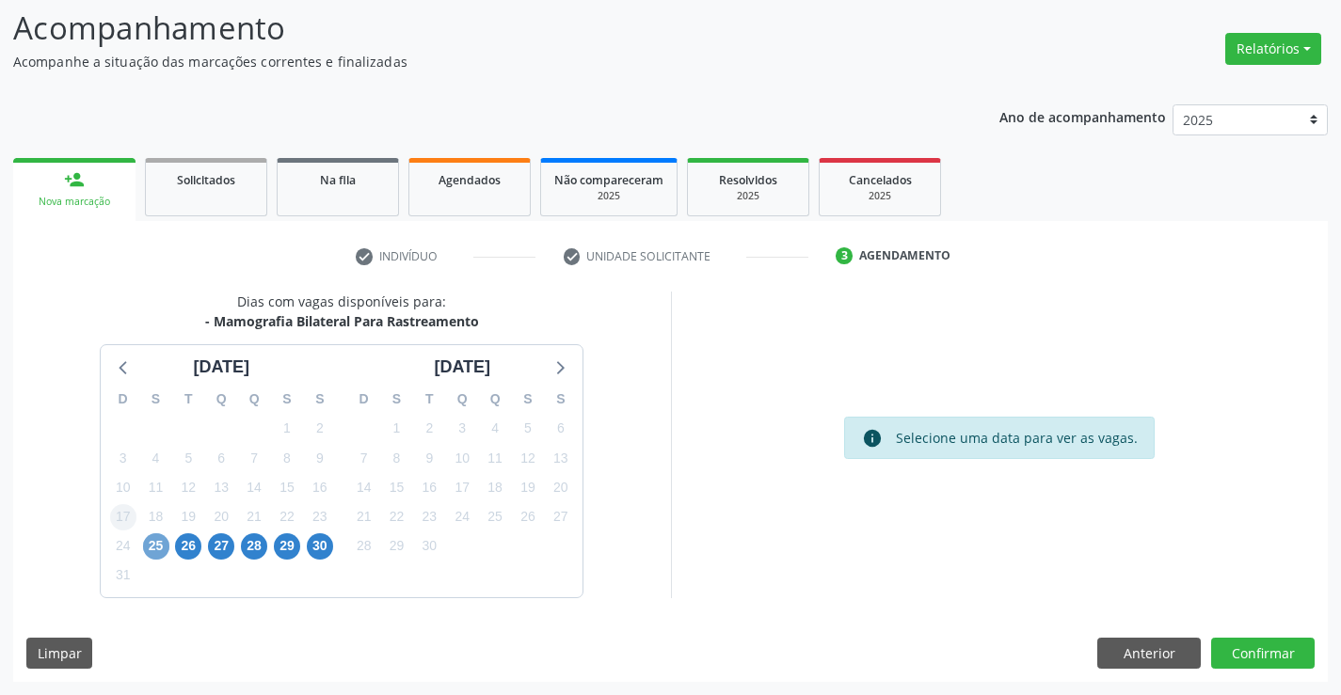
drag, startPoint x: 153, startPoint y: 547, endPoint x: 118, endPoint y: 529, distance: 40.0
click at [150, 548] on span "25" at bounding box center [156, 547] width 26 height 26
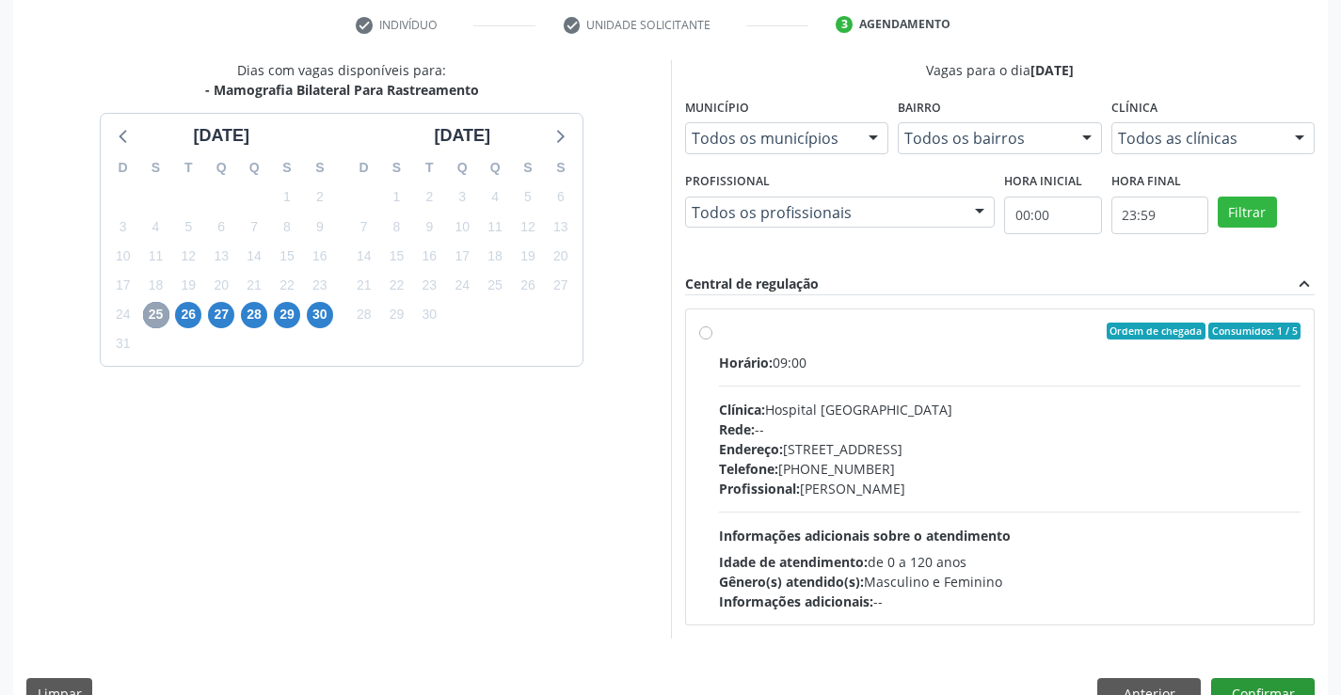
scroll to position [395, 0]
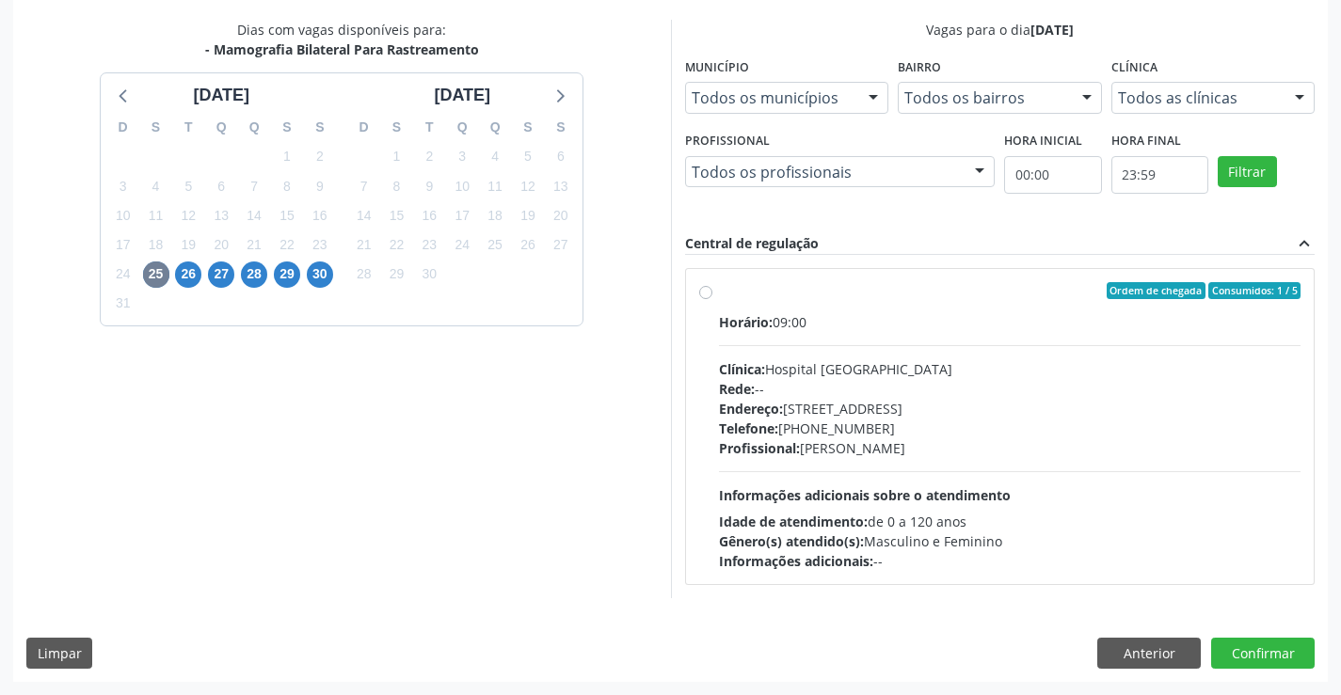
click at [719, 290] on label "Ordem de chegada Consumidos: 1 / 5 Horário: 09:00 Clínica: Hospital [GEOGRAPHIC…" at bounding box center [1010, 426] width 582 height 289
click at [701, 290] on input "Ordem de chegada Consumidos: 1 / 5 Horário: 09:00 Clínica: Hospital [GEOGRAPHIC…" at bounding box center [705, 290] width 13 height 17
radio input "true"
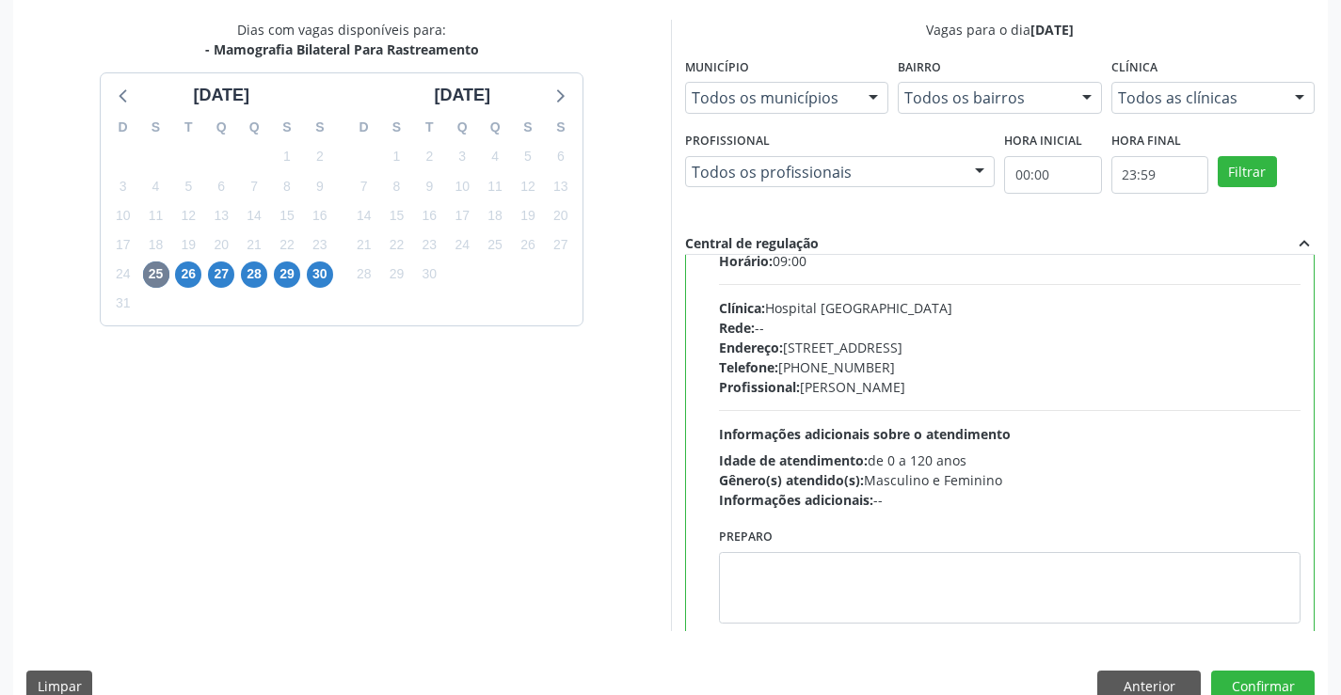
scroll to position [93, 0]
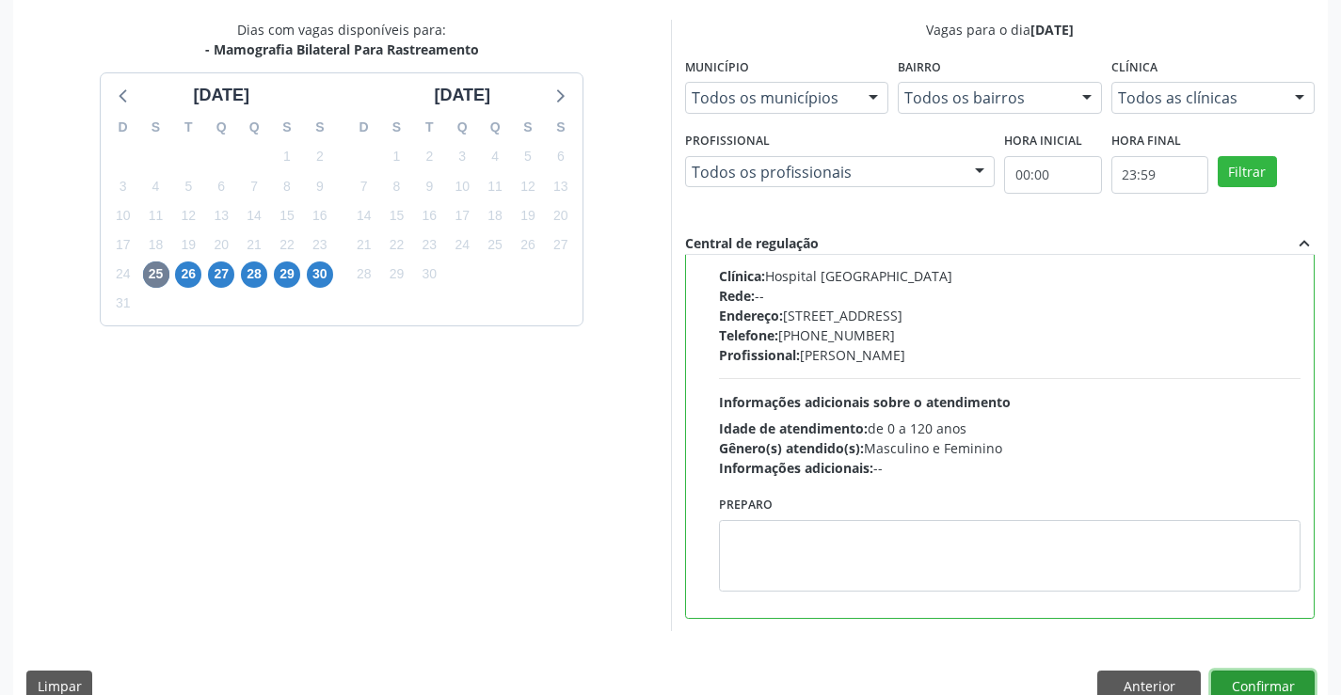
click at [1248, 679] on button "Confirmar" at bounding box center [1263, 687] width 104 height 32
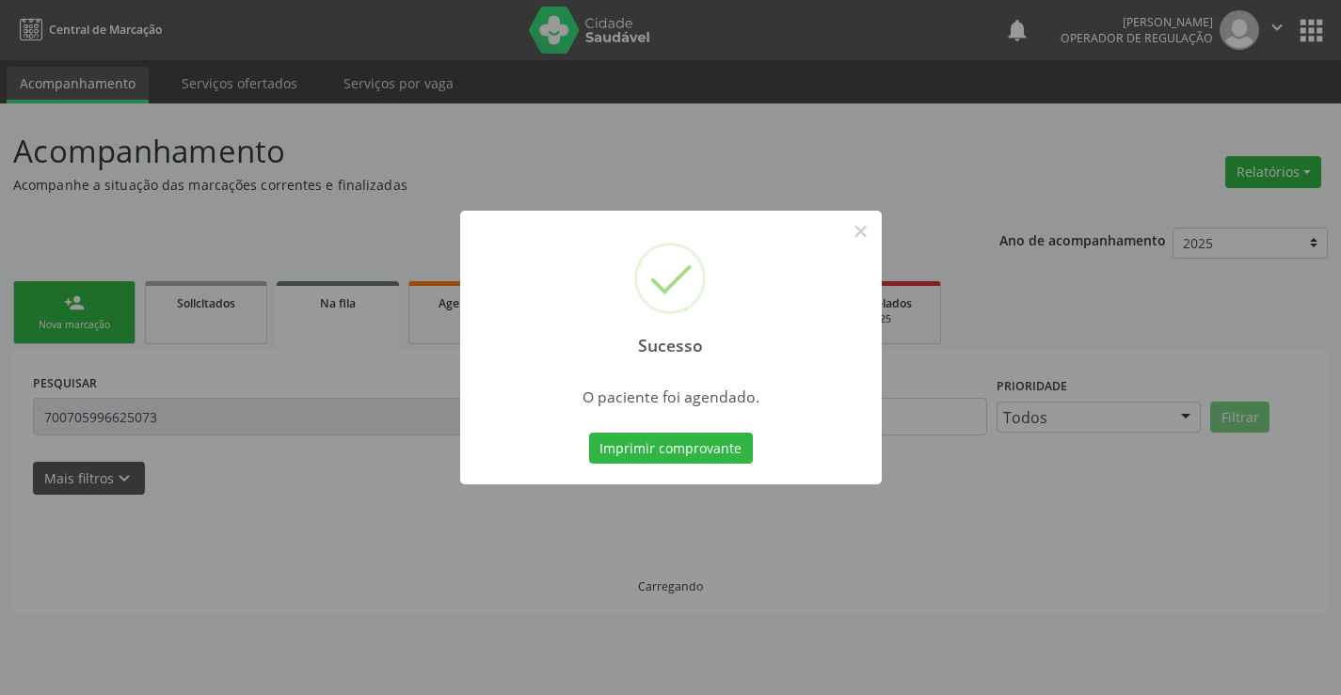
scroll to position [0, 0]
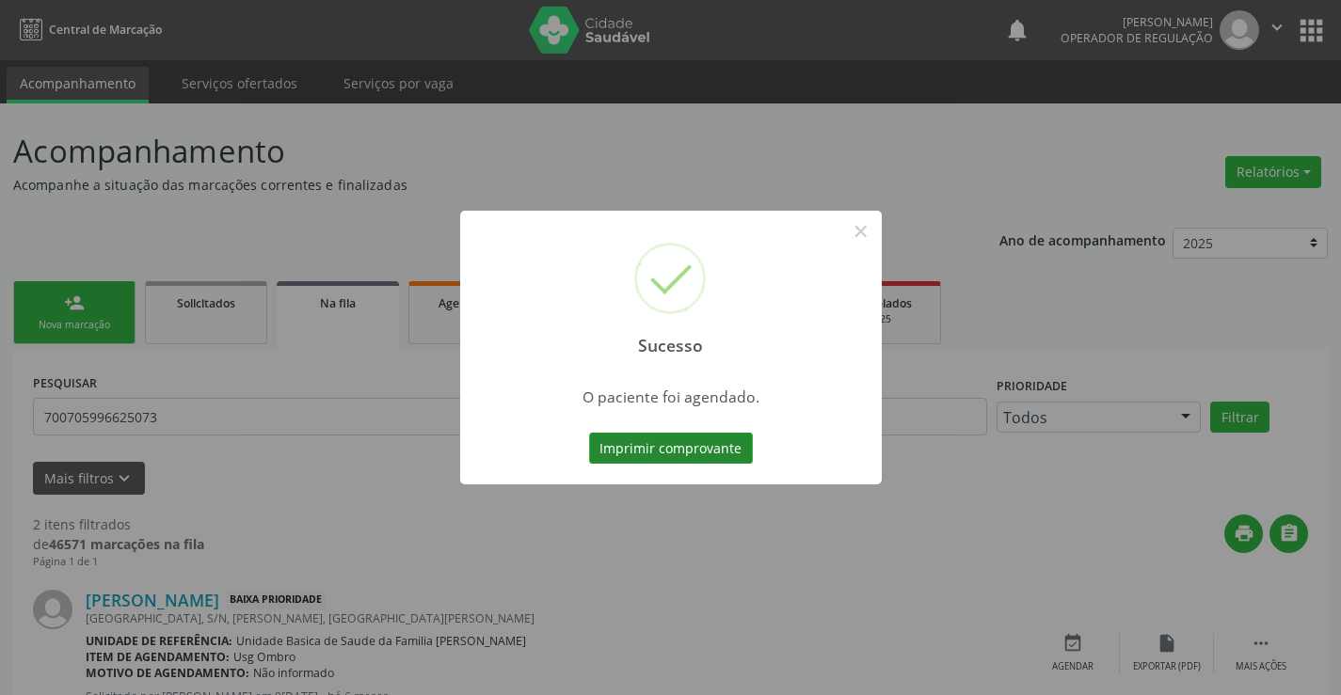
click at [694, 455] on button "Imprimir comprovante" at bounding box center [671, 449] width 164 height 32
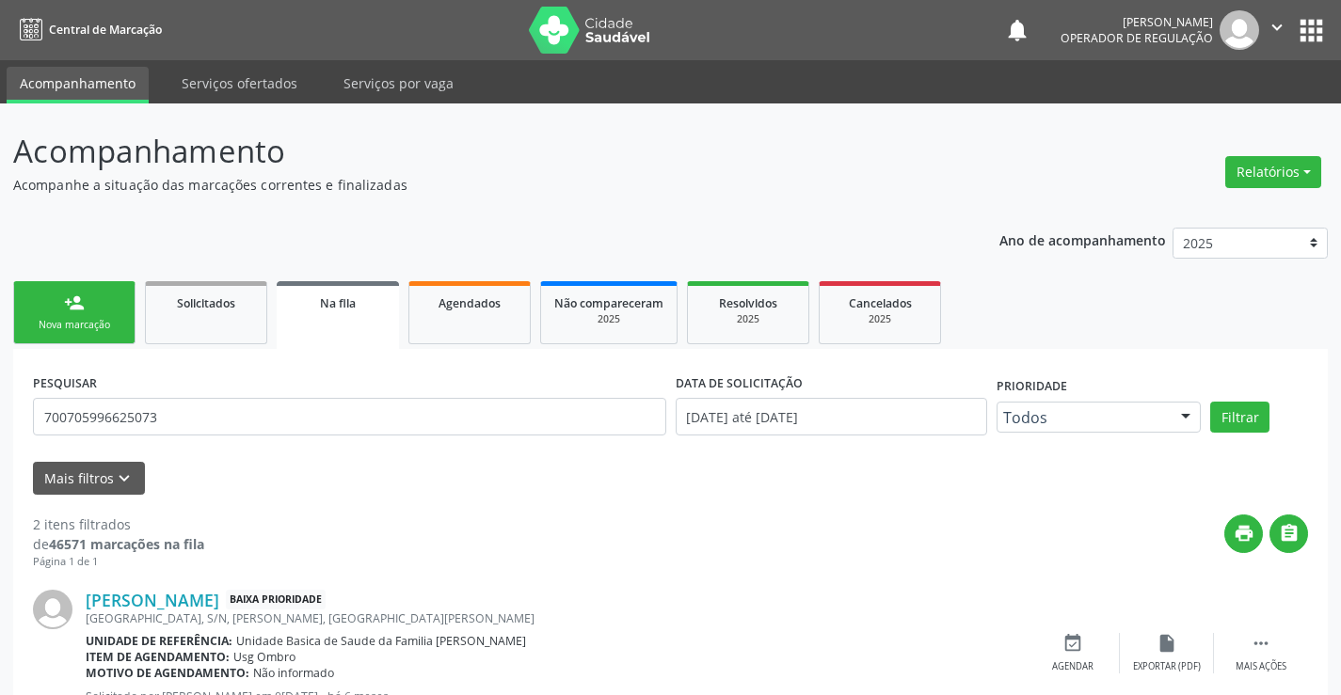
click at [91, 316] on link "person_add Nova marcação" at bounding box center [74, 312] width 122 height 63
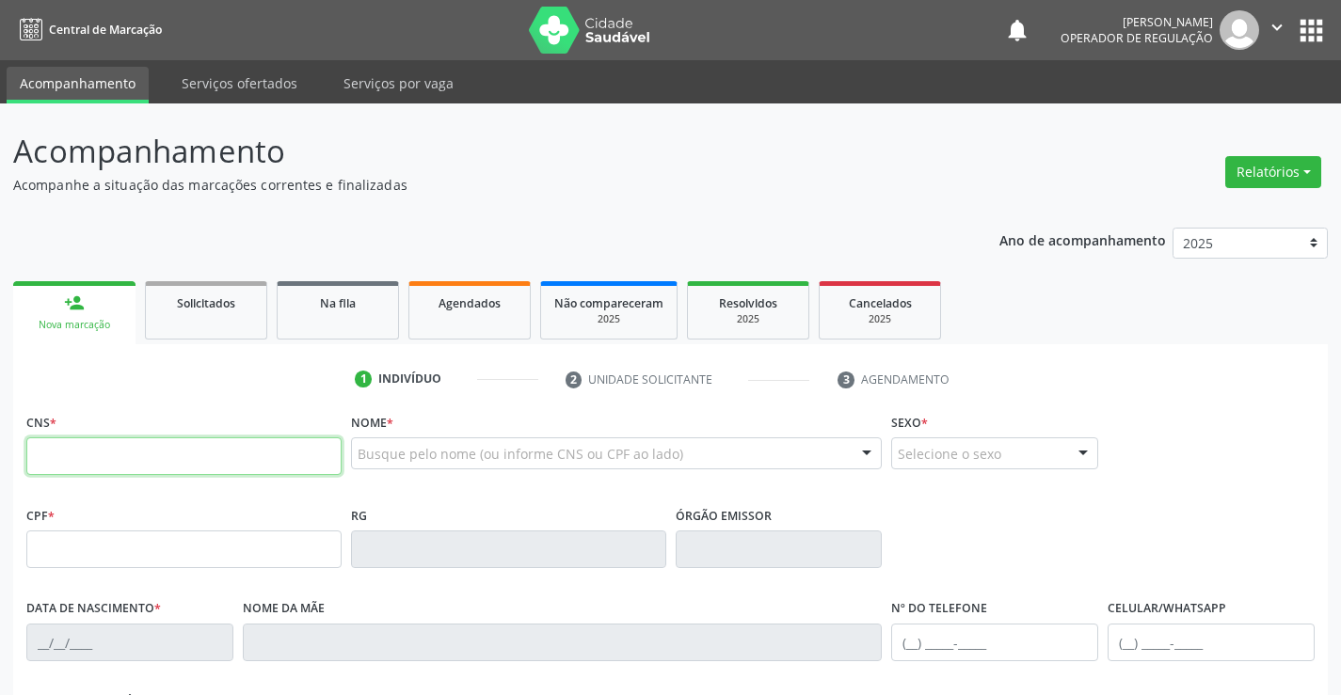
click at [102, 464] on input "text" at bounding box center [183, 457] width 315 height 38
type input "702 1077 4416 0797"
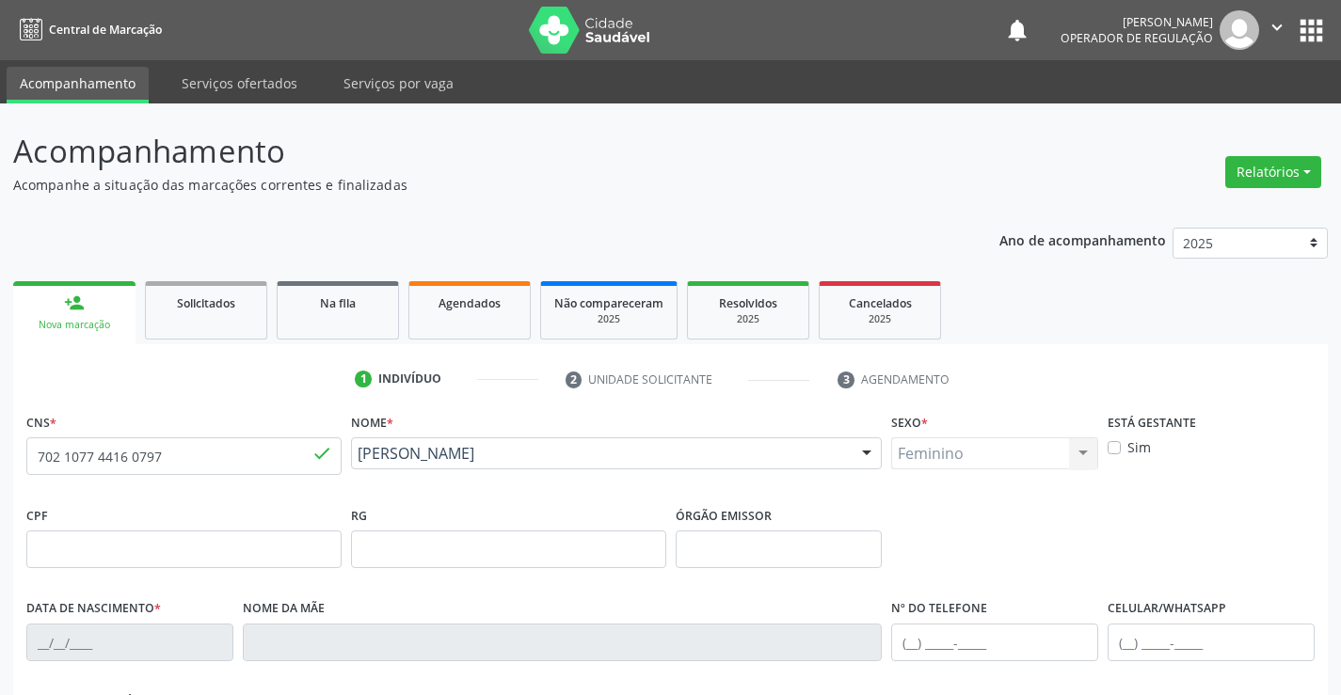
type input "1416756833"
type input "[DATE]"
type input "[PHONE_NUMBER]"
type input "041.866.515-07"
type input "S/N"
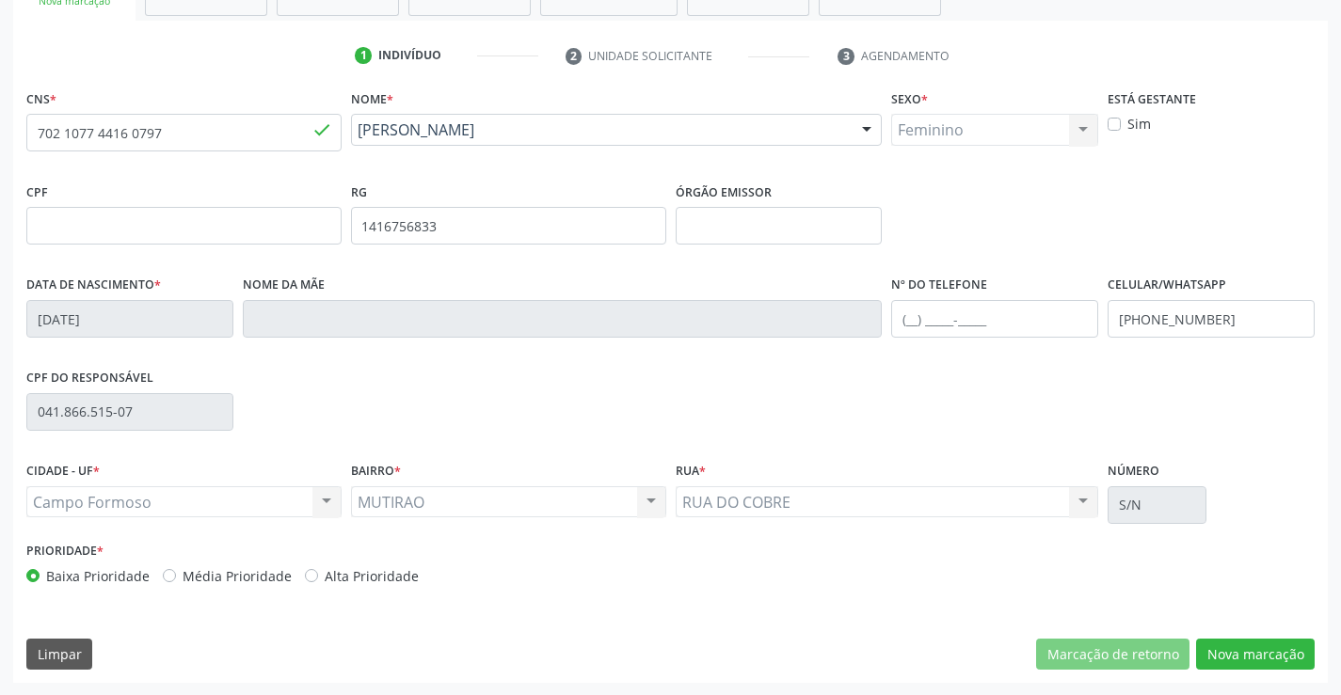
scroll to position [325, 0]
drag, startPoint x: 1209, startPoint y: 648, endPoint x: 1045, endPoint y: 567, distance: 183.5
click at [1207, 648] on button "Nova marcação" at bounding box center [1255, 654] width 119 height 32
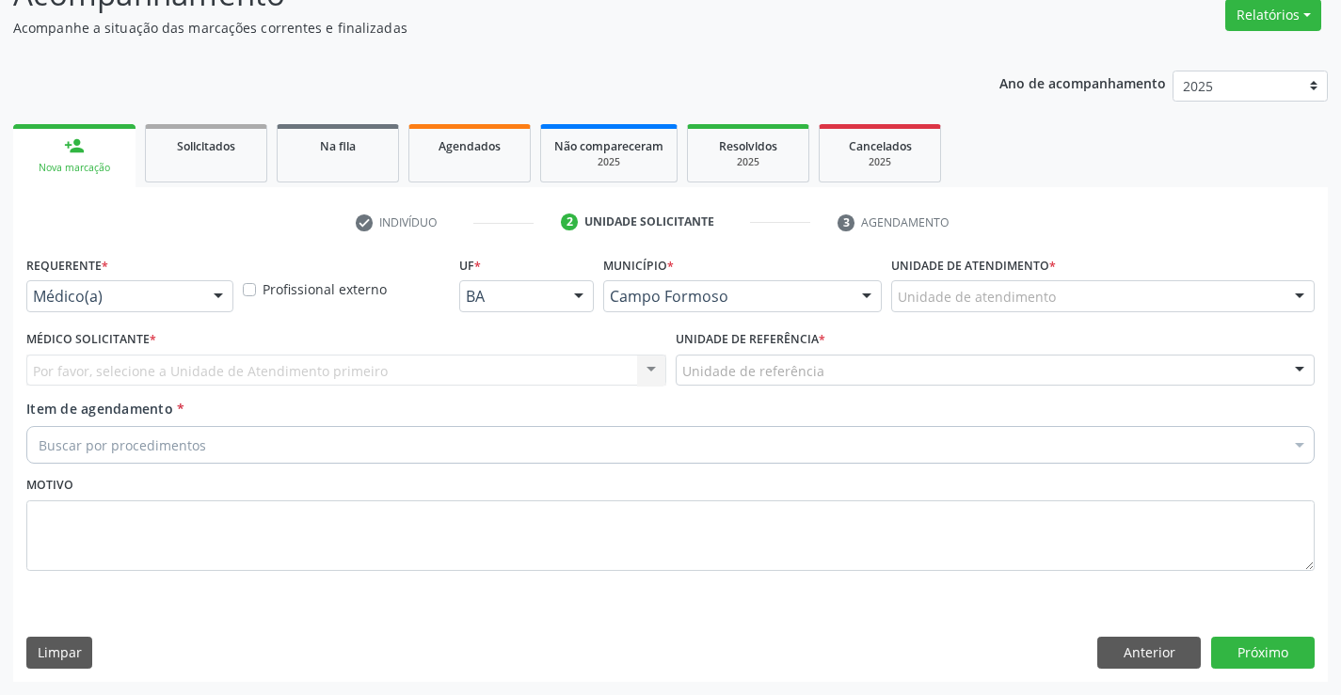
scroll to position [157, 0]
click at [136, 280] on div "Requerente * Médico(a) Médico(a) Enfermeiro(a) Paciente Nenhum resultado encont…" at bounding box center [129, 281] width 207 height 60
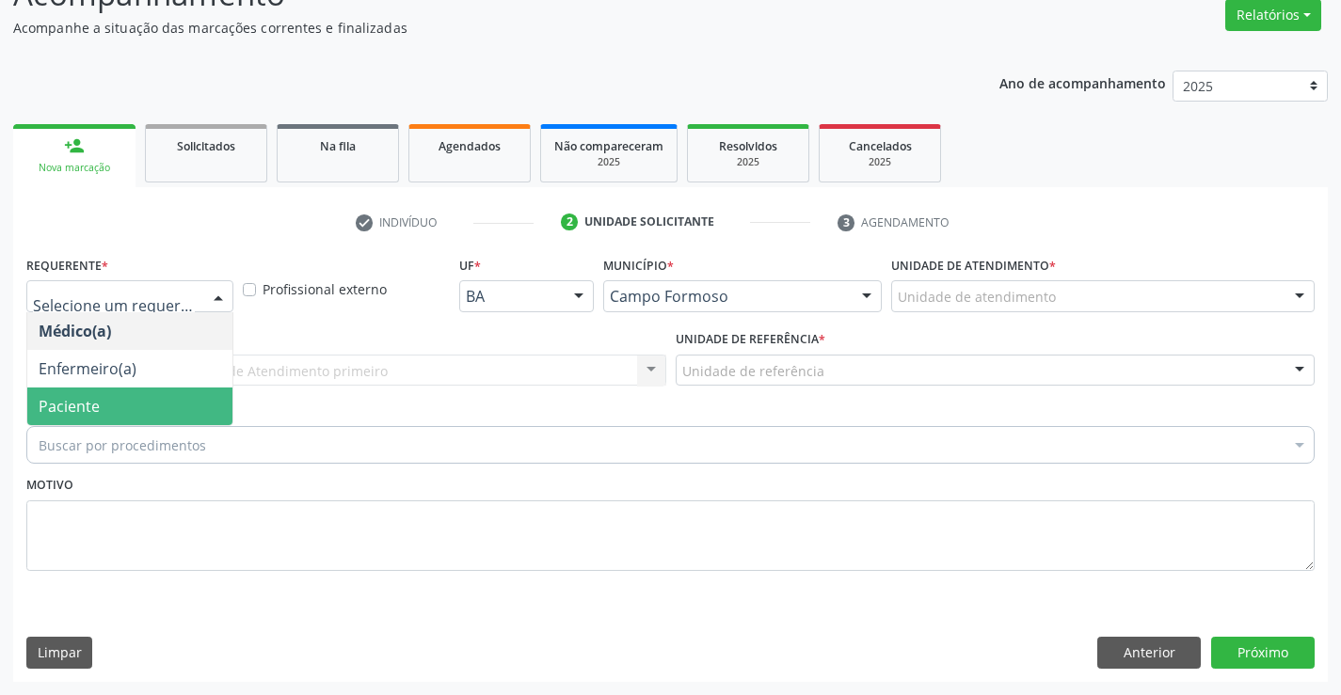
drag, startPoint x: 59, startPoint y: 410, endPoint x: 54, endPoint y: 376, distance: 34.3
click at [57, 411] on span "Paciente" at bounding box center [69, 406] width 61 height 21
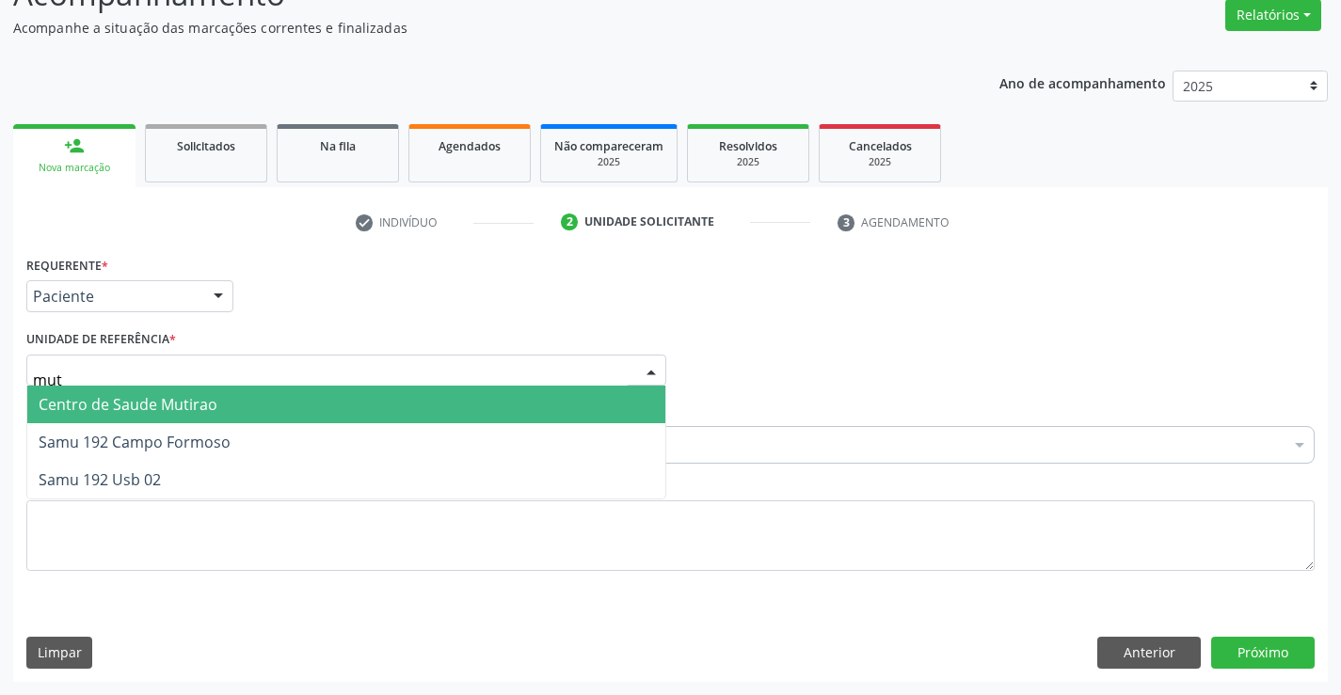
type input "muti"
click at [93, 400] on span "Centro de Saude Mutirao" at bounding box center [128, 404] width 179 height 21
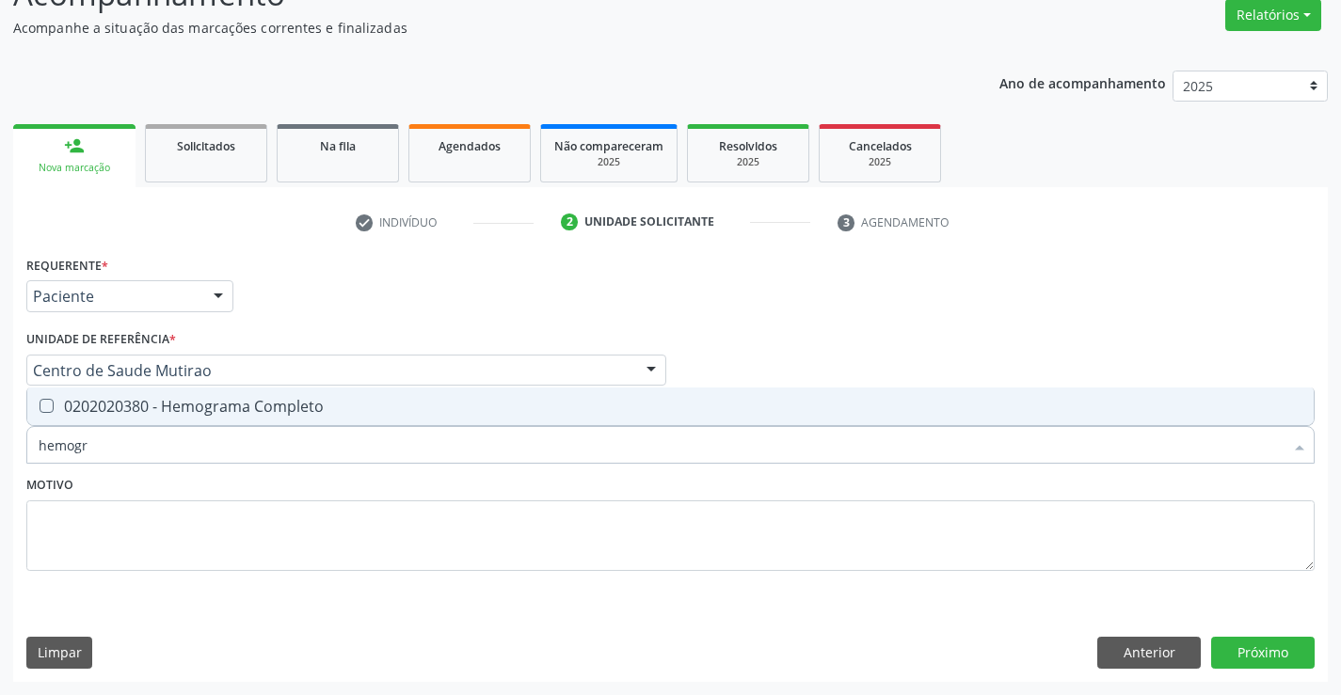
type input "hemogra"
click at [120, 410] on div "0202020380 - Hemograma Completo" at bounding box center [671, 406] width 1264 height 15
checkbox Completo "true"
type input "hemogra"
click at [130, 507] on textarea at bounding box center [670, 537] width 1288 height 72
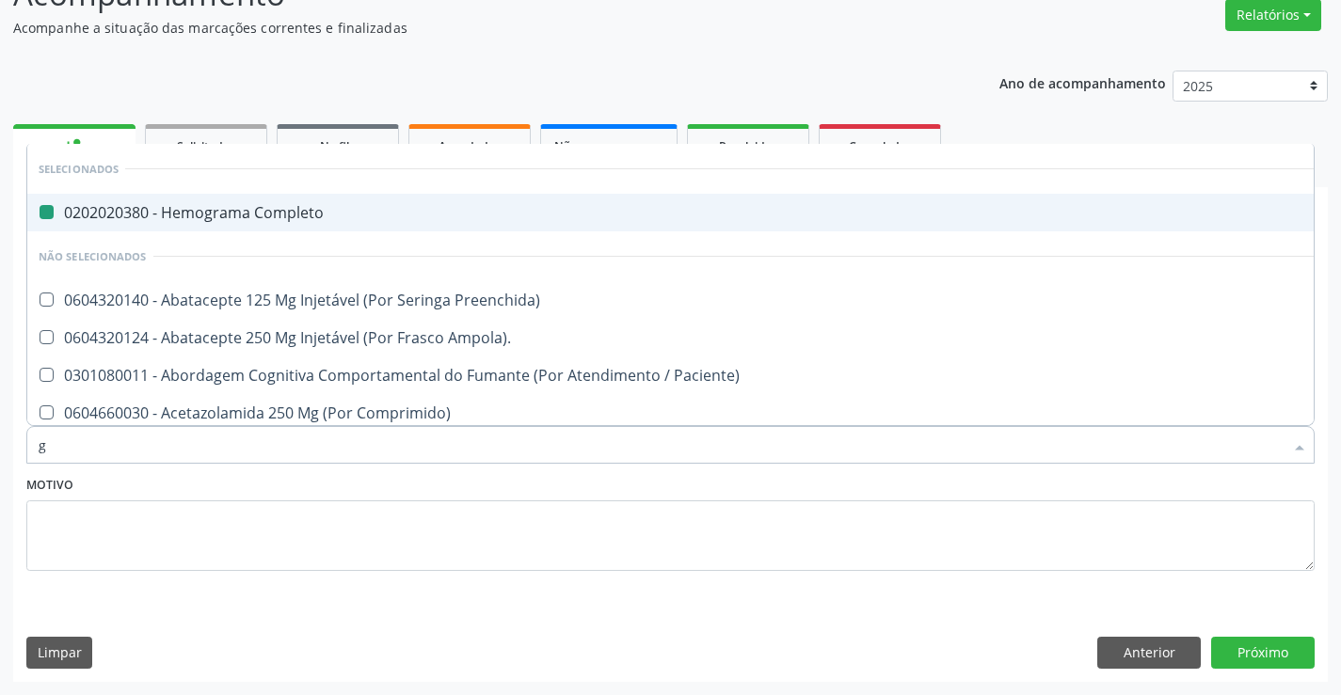
type input "gl"
checkbox Completo "false"
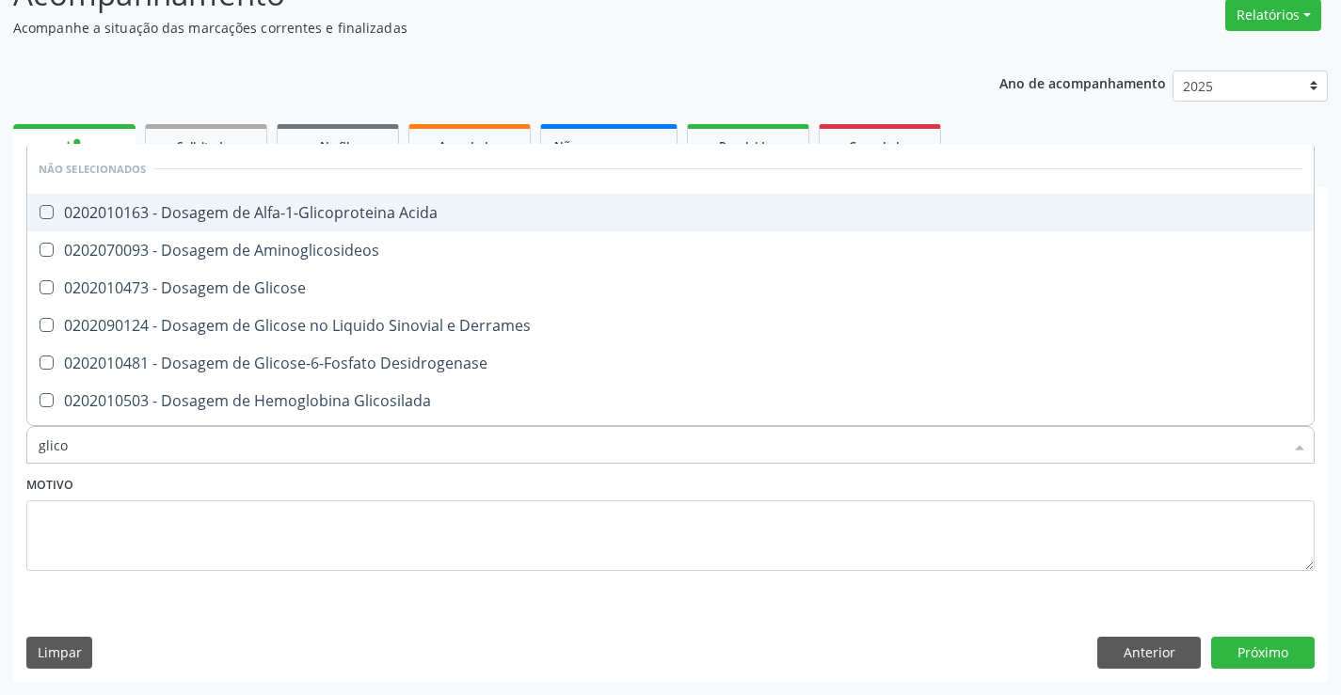
type input "glicos"
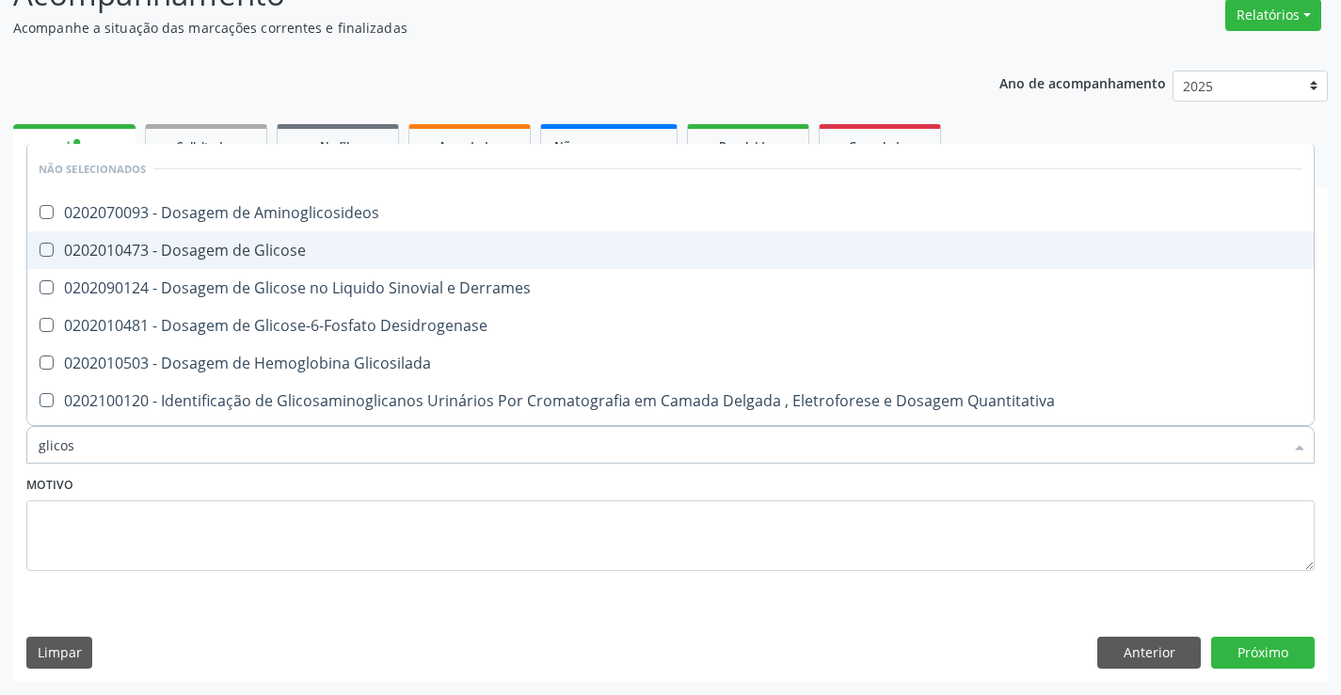
click at [232, 261] on span "0202010473 - Dosagem de Glicose" at bounding box center [670, 250] width 1286 height 38
checkbox Glicose "true"
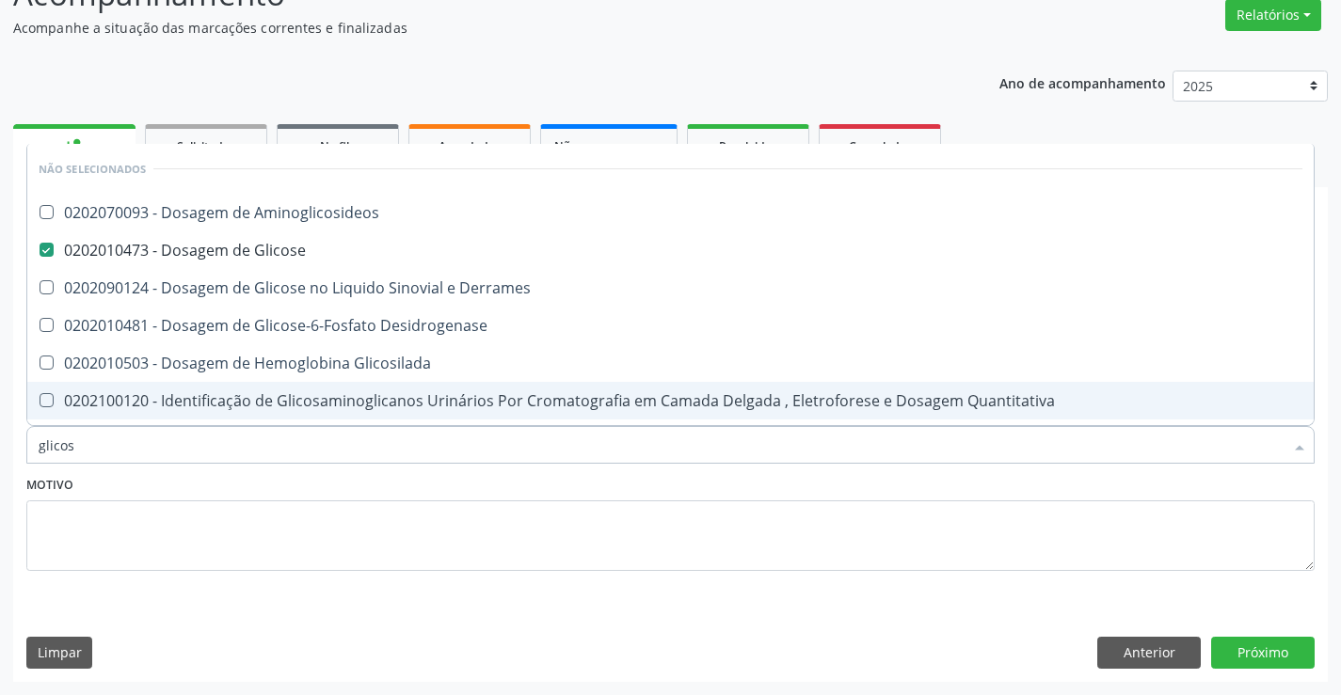
type input "glicos"
click at [199, 527] on textarea at bounding box center [670, 537] width 1288 height 72
checkbox Aminoglicosideos "true"
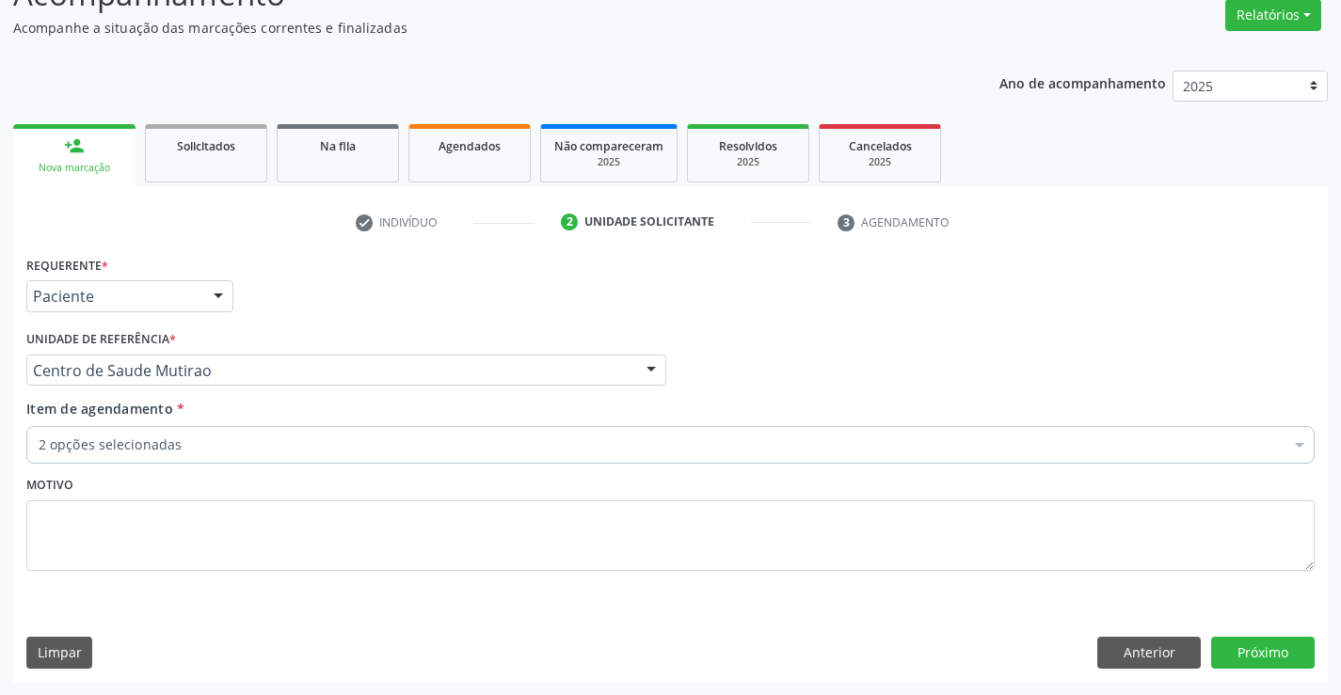
click at [151, 430] on div "2 opções selecionadas" at bounding box center [670, 445] width 1288 height 38
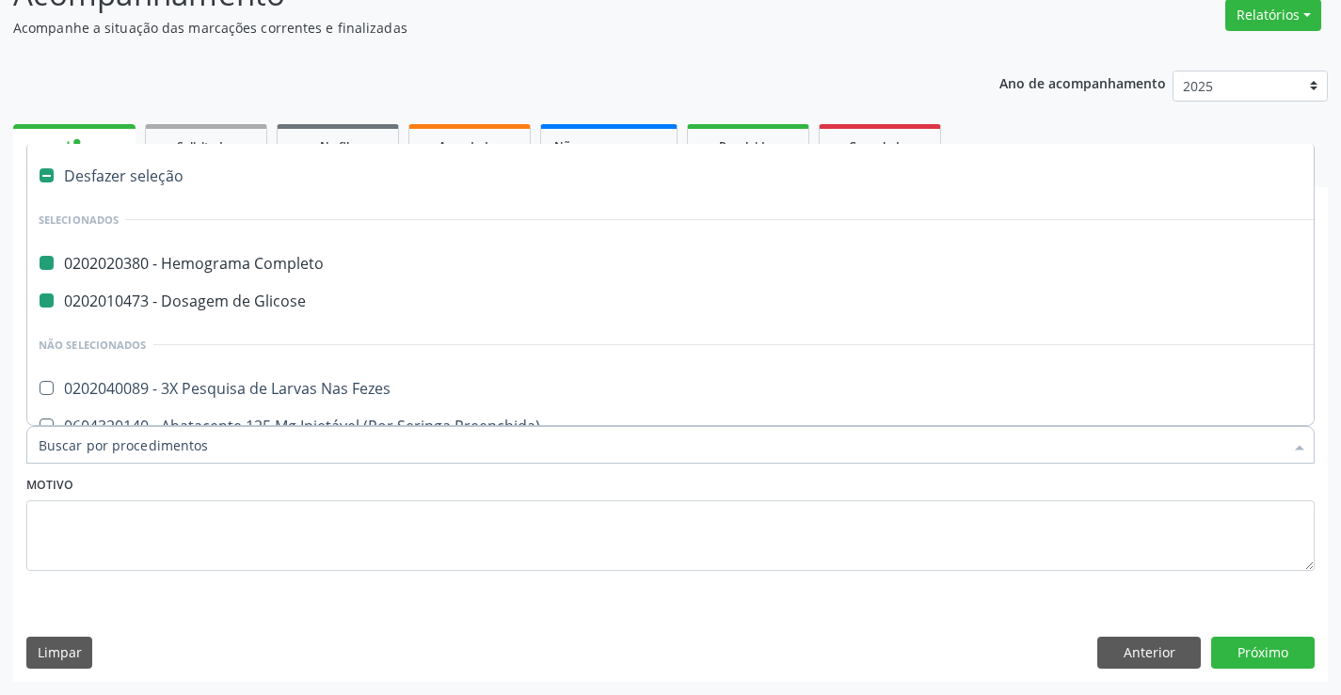
type input "v"
checkbox Completo "false"
checkbox Glicose "false"
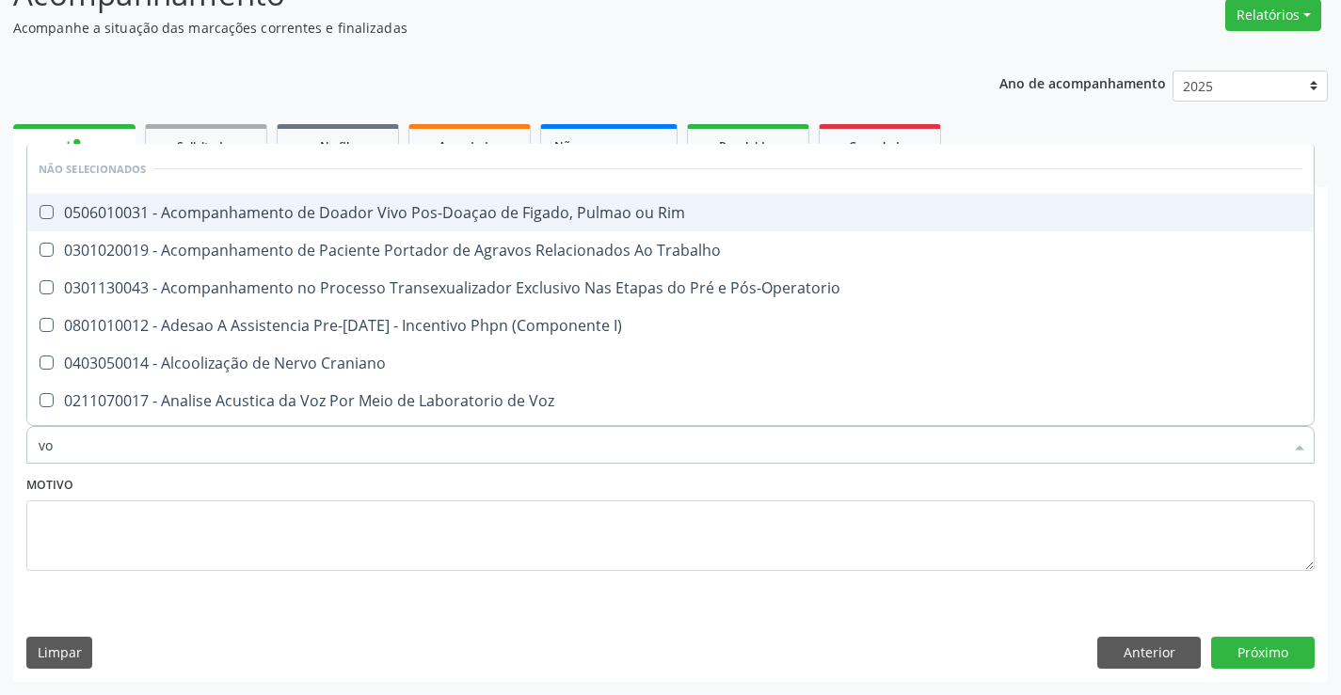
type input "v"
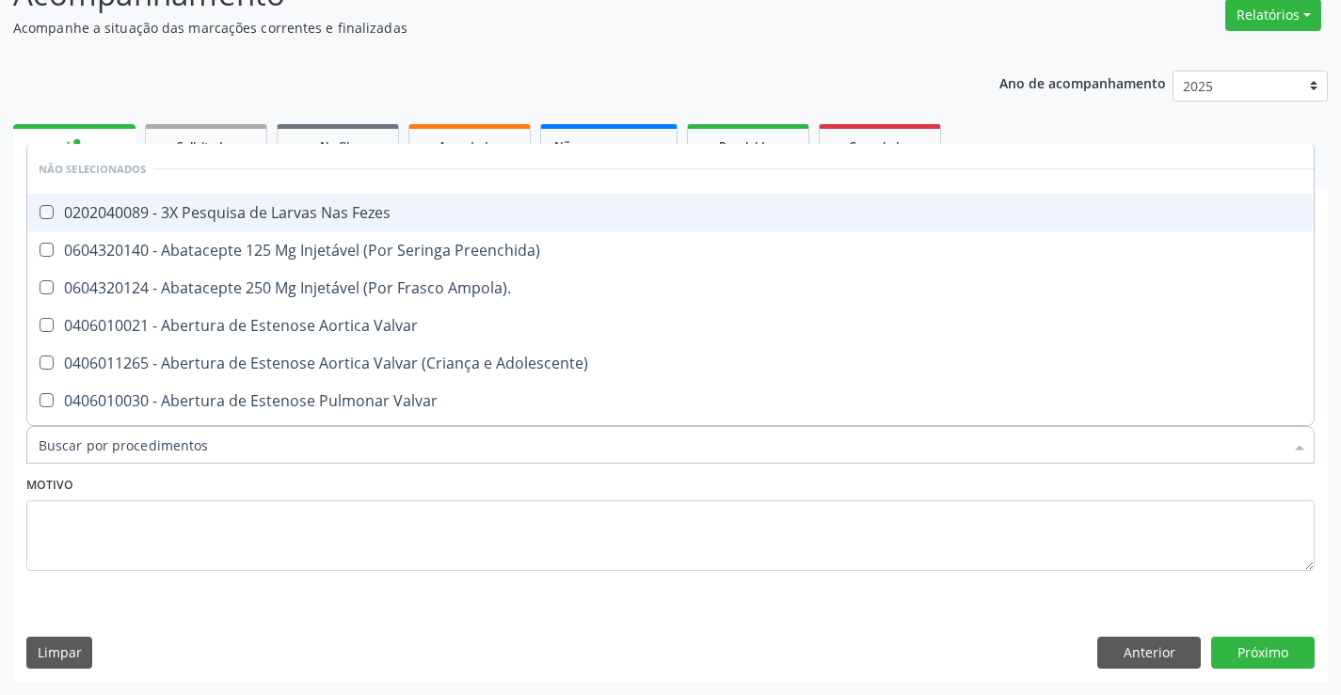
checkbox Fezes "true"
checkbox Preenchida\) "true"
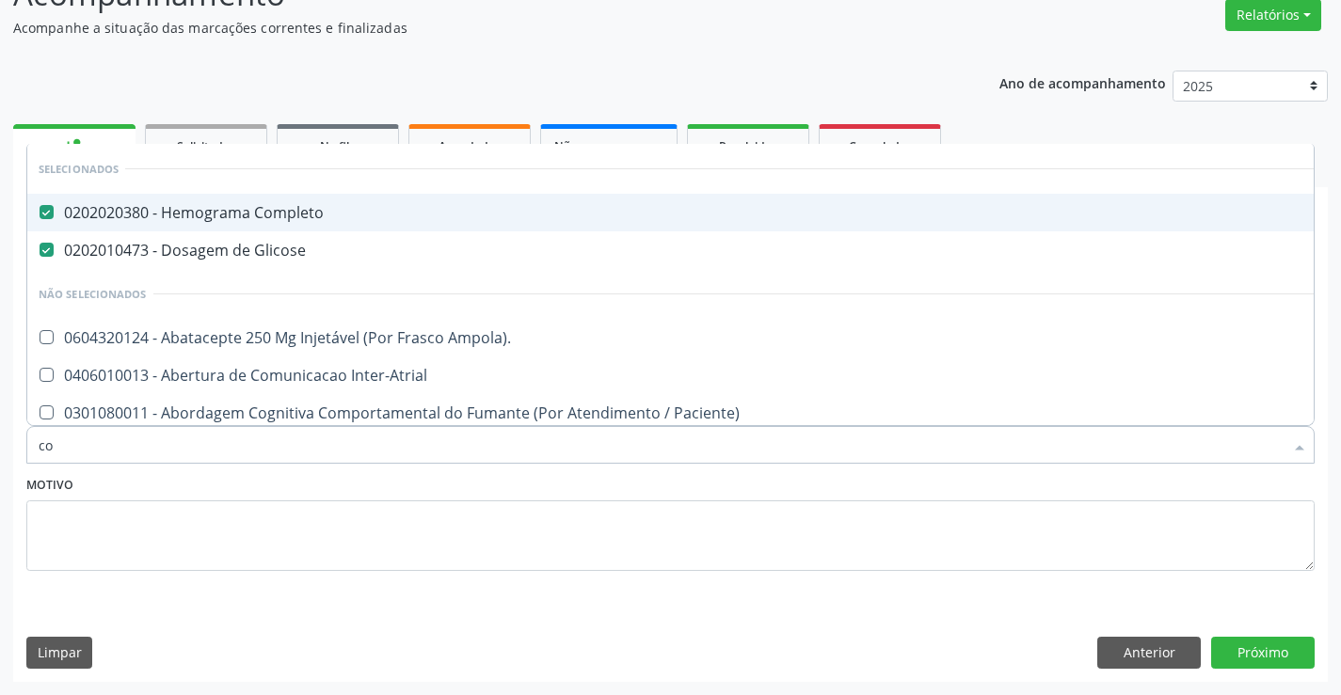
type input "col"
checkbox Completo "false"
checkbox Glicose "false"
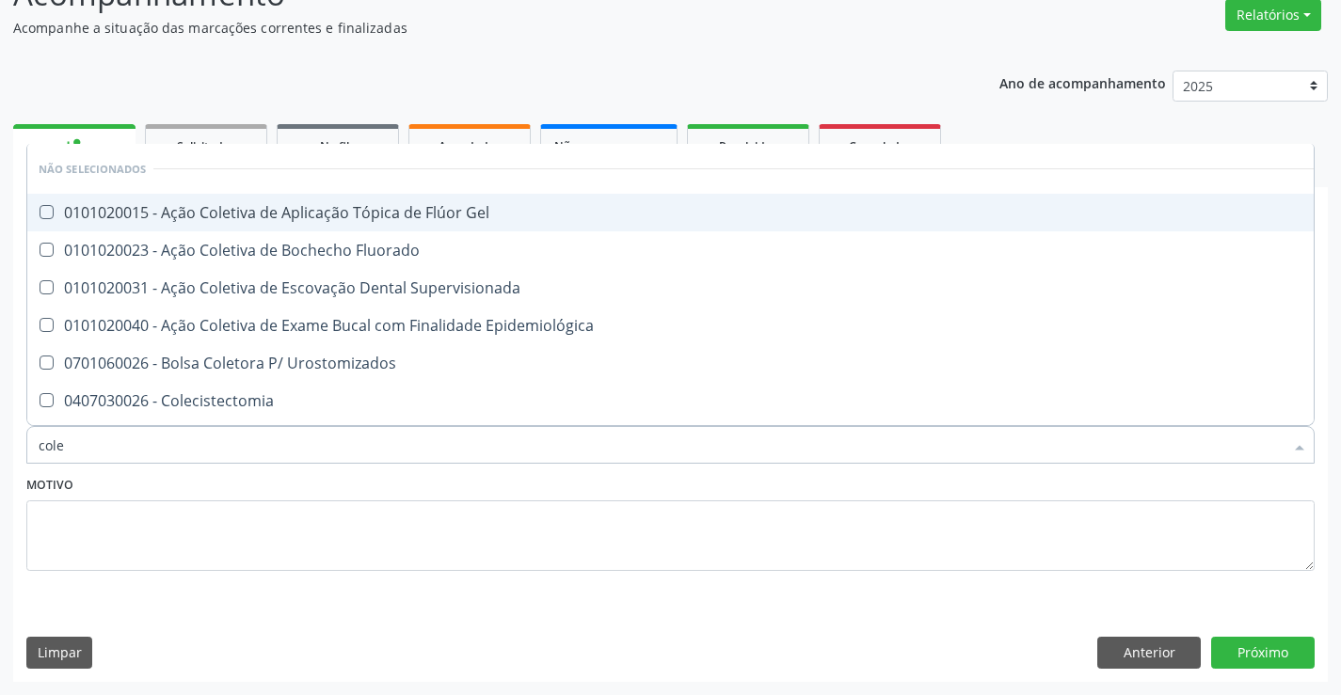
type input "coles"
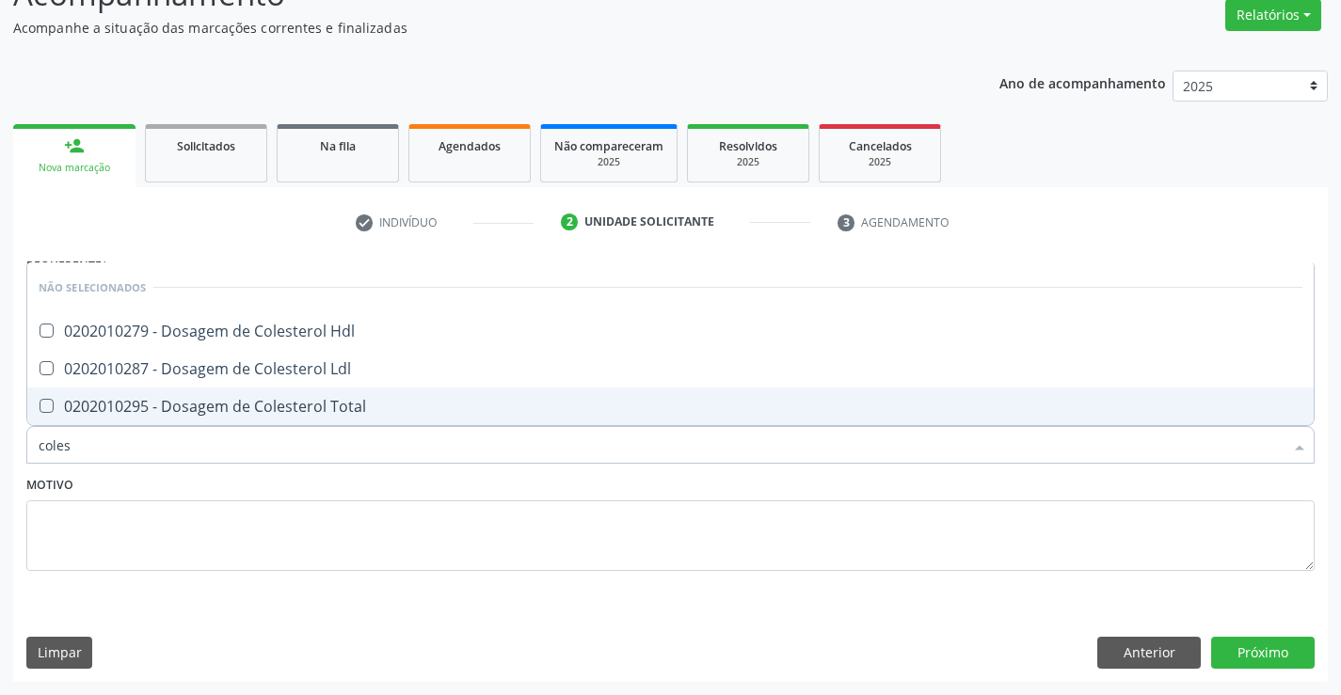
drag, startPoint x: 181, startPoint y: 409, endPoint x: 183, endPoint y: 373, distance: 36.7
click at [183, 408] on div "0202010295 - Dosagem de Colesterol Total" at bounding box center [671, 406] width 1264 height 15
checkbox Total "true"
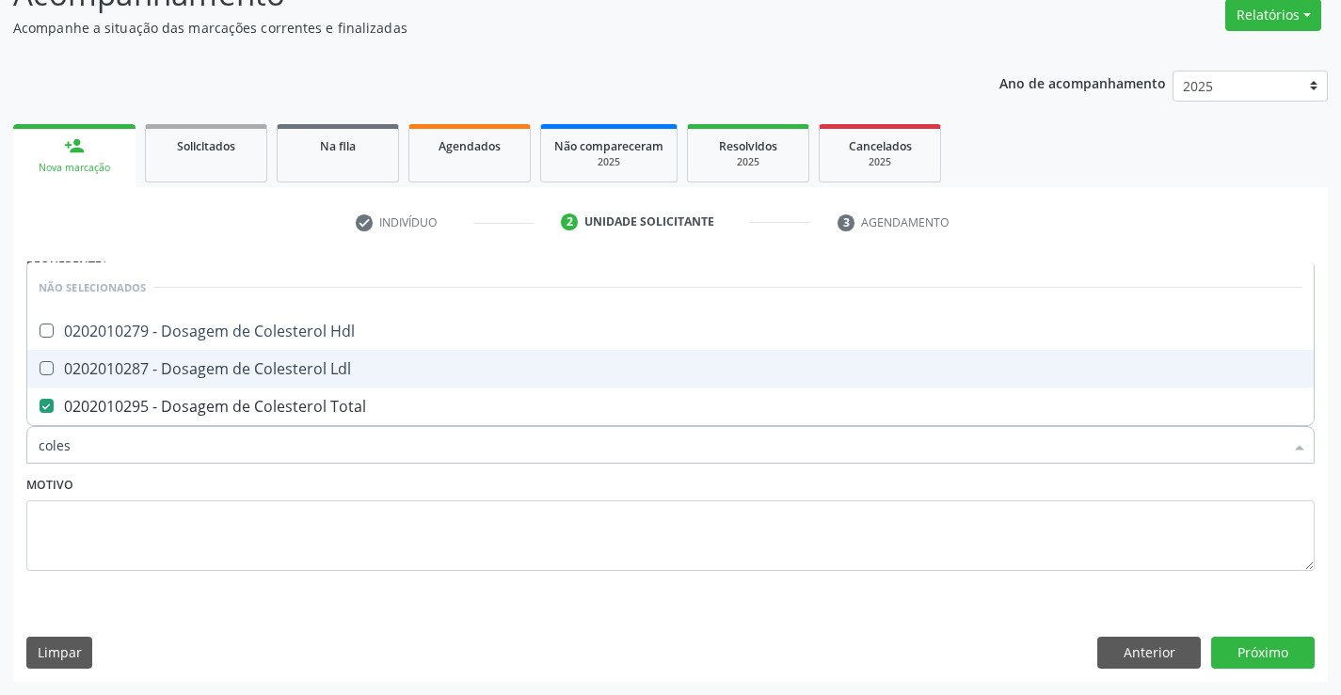
click at [183, 368] on div "0202010287 - Dosagem de Colesterol Ldl" at bounding box center [671, 368] width 1264 height 15
checkbox Ldl "true"
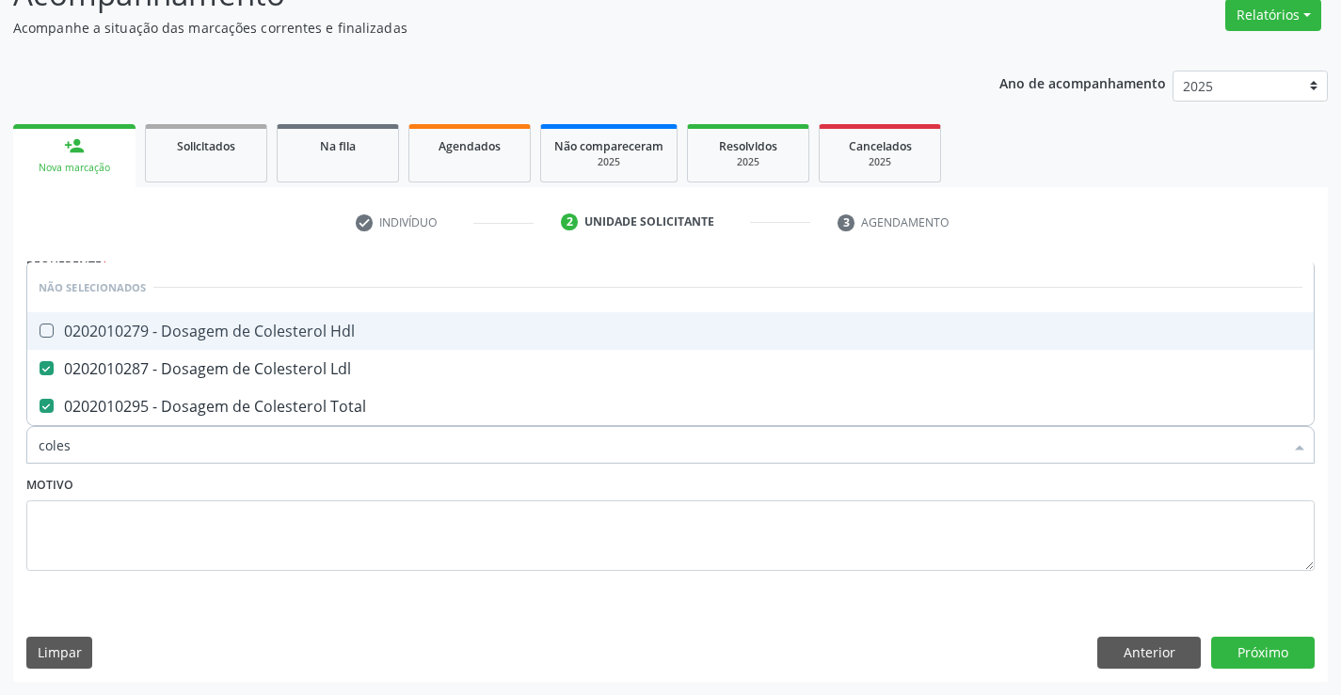
click at [189, 330] on div "0202010279 - Dosagem de Colesterol Hdl" at bounding box center [671, 331] width 1264 height 15
checkbox Hdl "true"
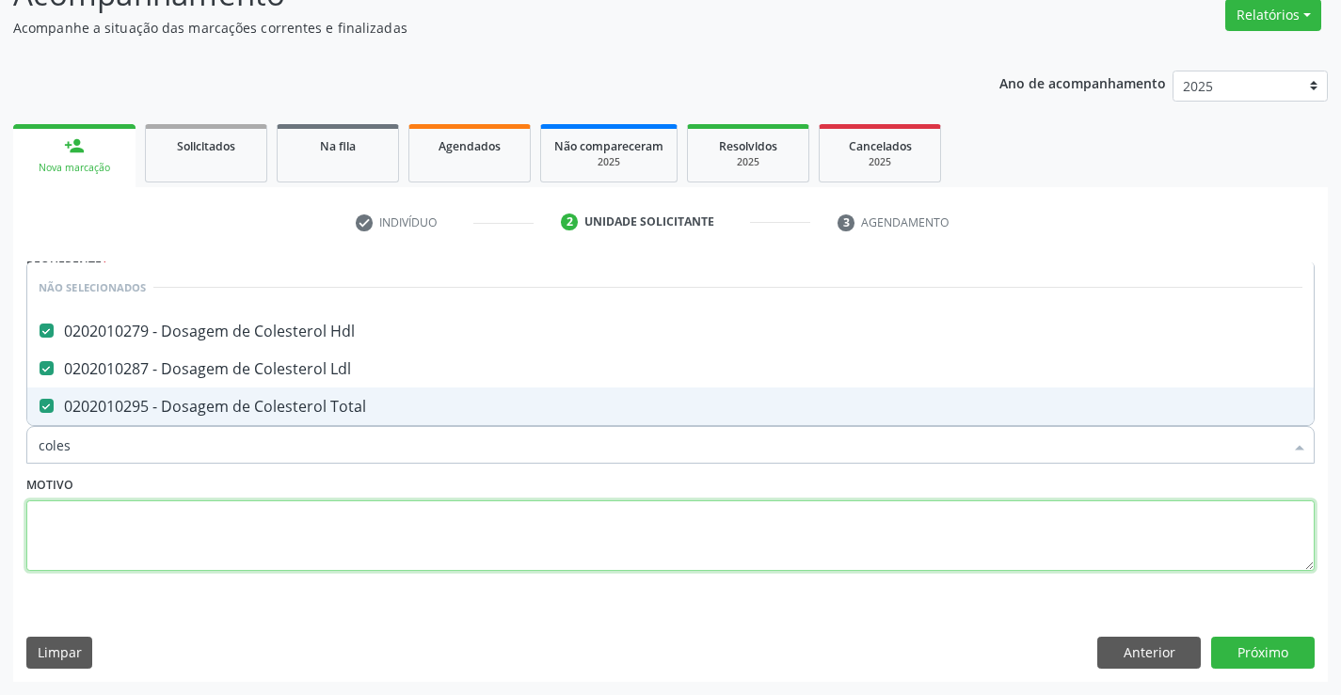
drag, startPoint x: 168, startPoint y: 524, endPoint x: 174, endPoint y: 458, distance: 66.1
click at [168, 525] on textarea at bounding box center [670, 537] width 1288 height 72
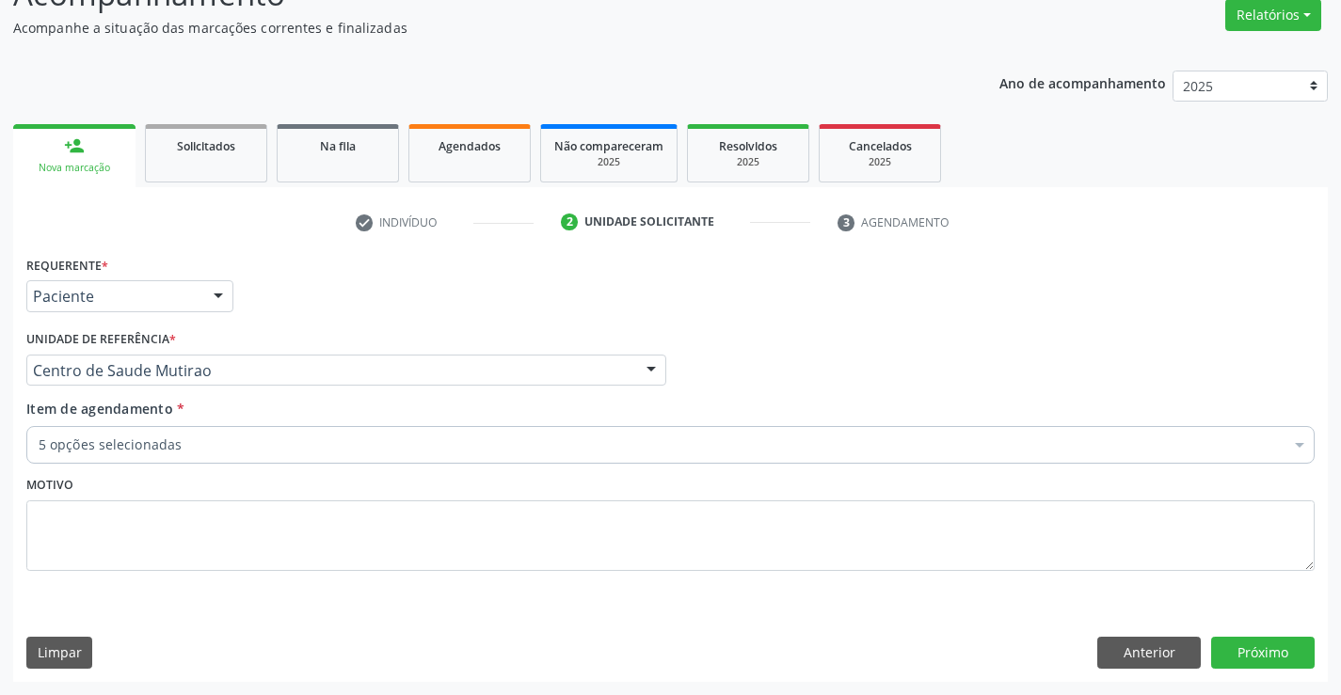
click at [173, 456] on div "5 opções selecionadas" at bounding box center [670, 445] width 1288 height 38
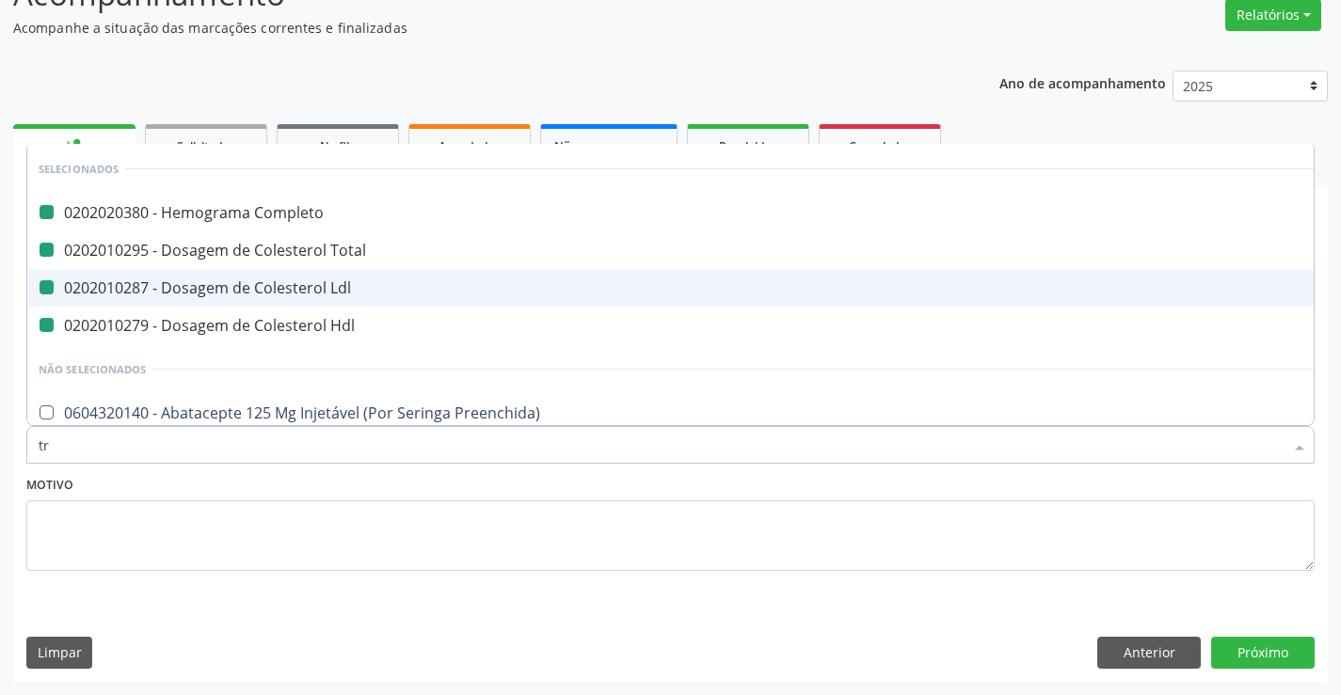
type input "tri"
checkbox Completo "false"
checkbox Total "false"
checkbox Ldl "false"
checkbox Hdl "false"
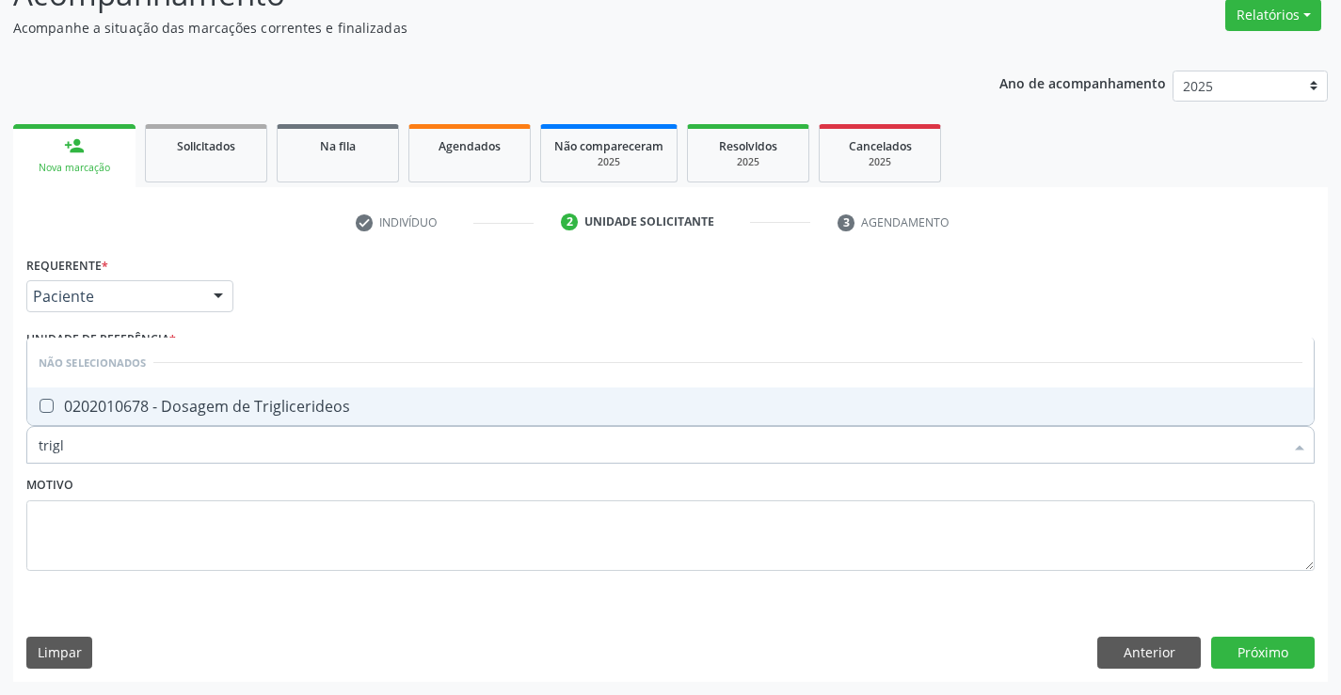
type input "trigli"
click at [211, 409] on div "0202010678 - Dosagem de Triglicerideos" at bounding box center [671, 406] width 1264 height 15
checkbox Triglicerideos "true"
drag, startPoint x: 177, startPoint y: 517, endPoint x: 141, endPoint y: 477, distance: 53.3
click at [172, 518] on textarea at bounding box center [670, 537] width 1288 height 72
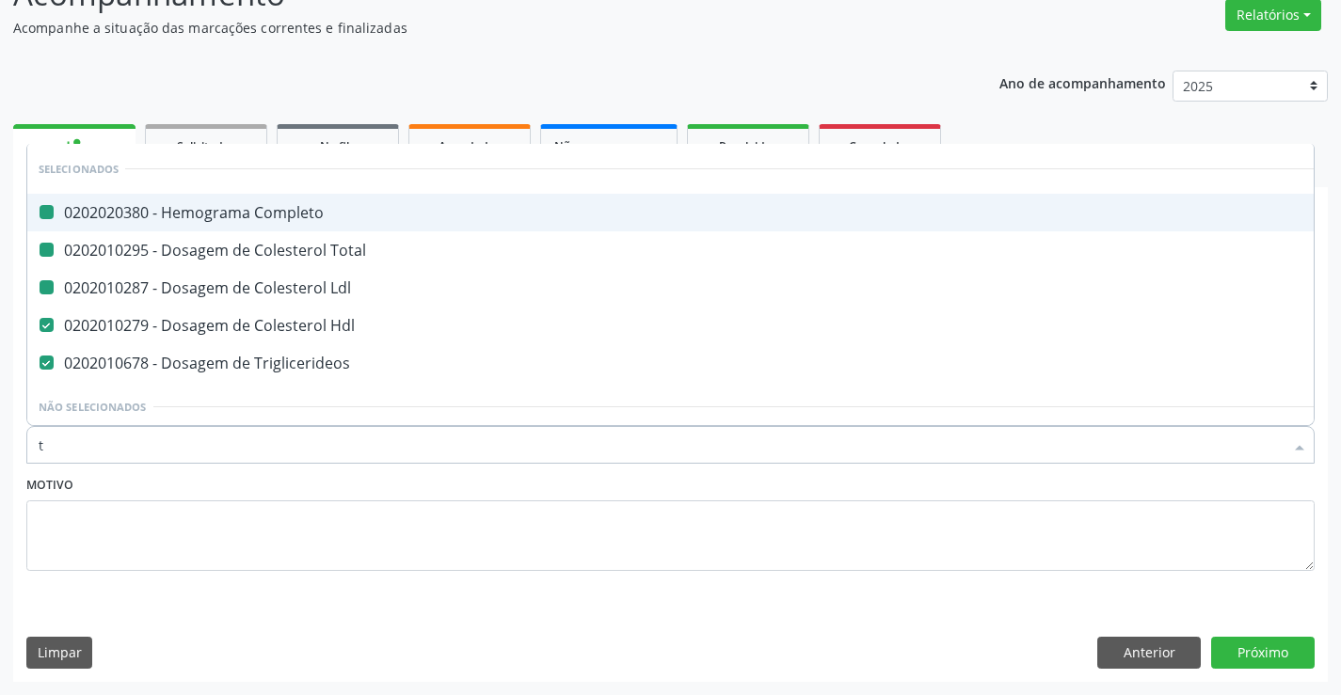
type input "tg"
checkbox Completo "false"
checkbox Total "false"
checkbox Ldl "false"
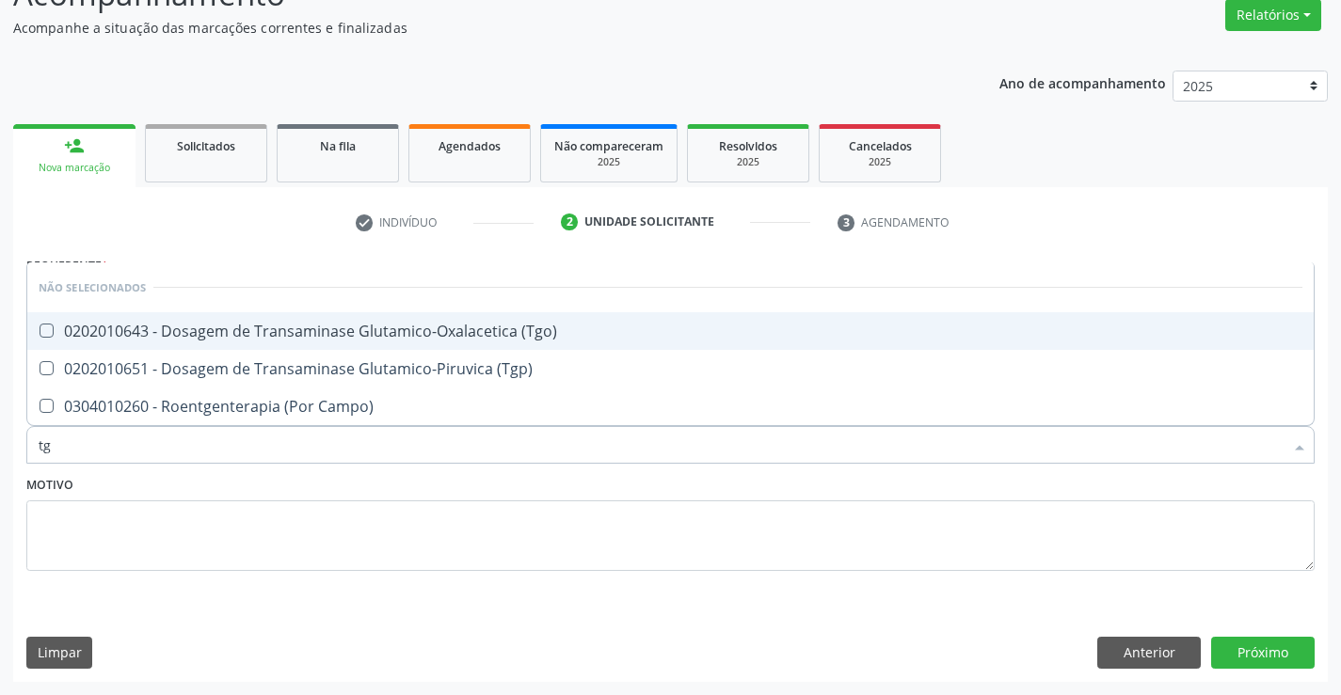
click at [248, 326] on div "0202010643 - Dosagem de Transaminase Glutamico-Oxalacetica (Tgo)" at bounding box center [671, 331] width 1264 height 15
checkbox \(Tgo\) "true"
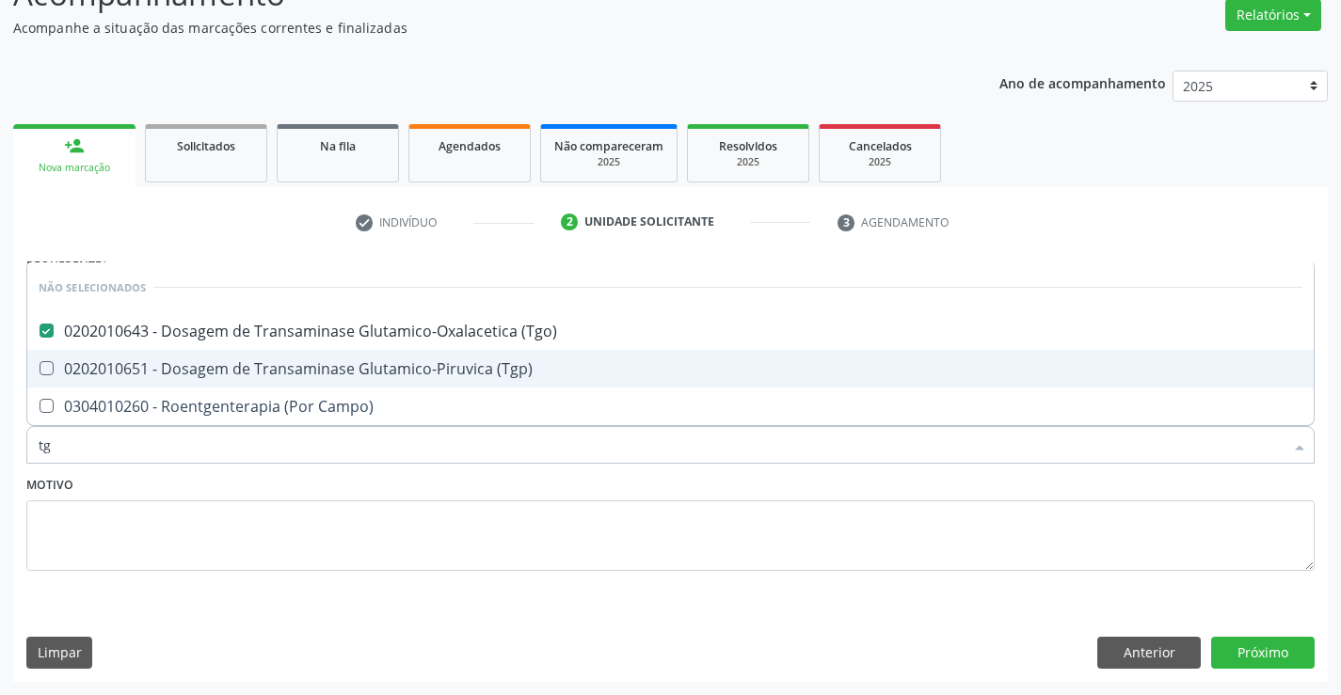
click at [248, 361] on div "0202010651 - Dosagem de Transaminase Glutamico-Piruvica (Tgp)" at bounding box center [671, 368] width 1264 height 15
checkbox \(Tgp\) "true"
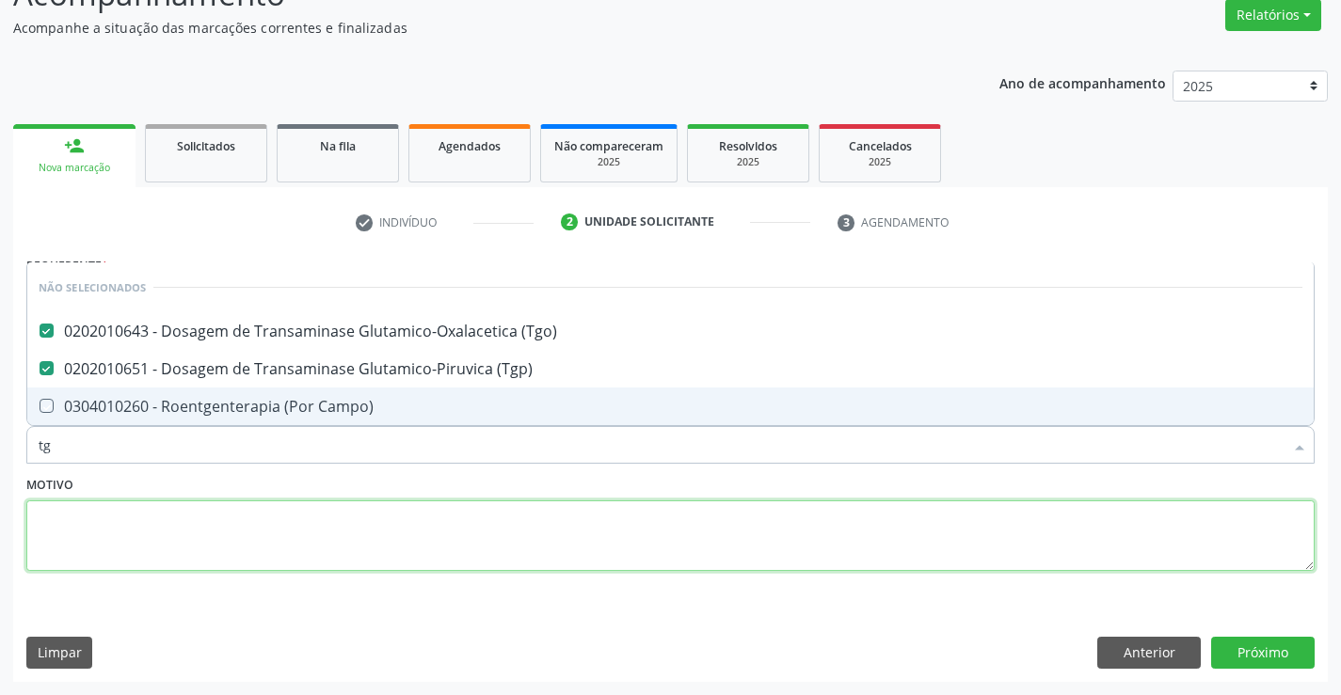
click at [221, 528] on textarea at bounding box center [670, 537] width 1288 height 72
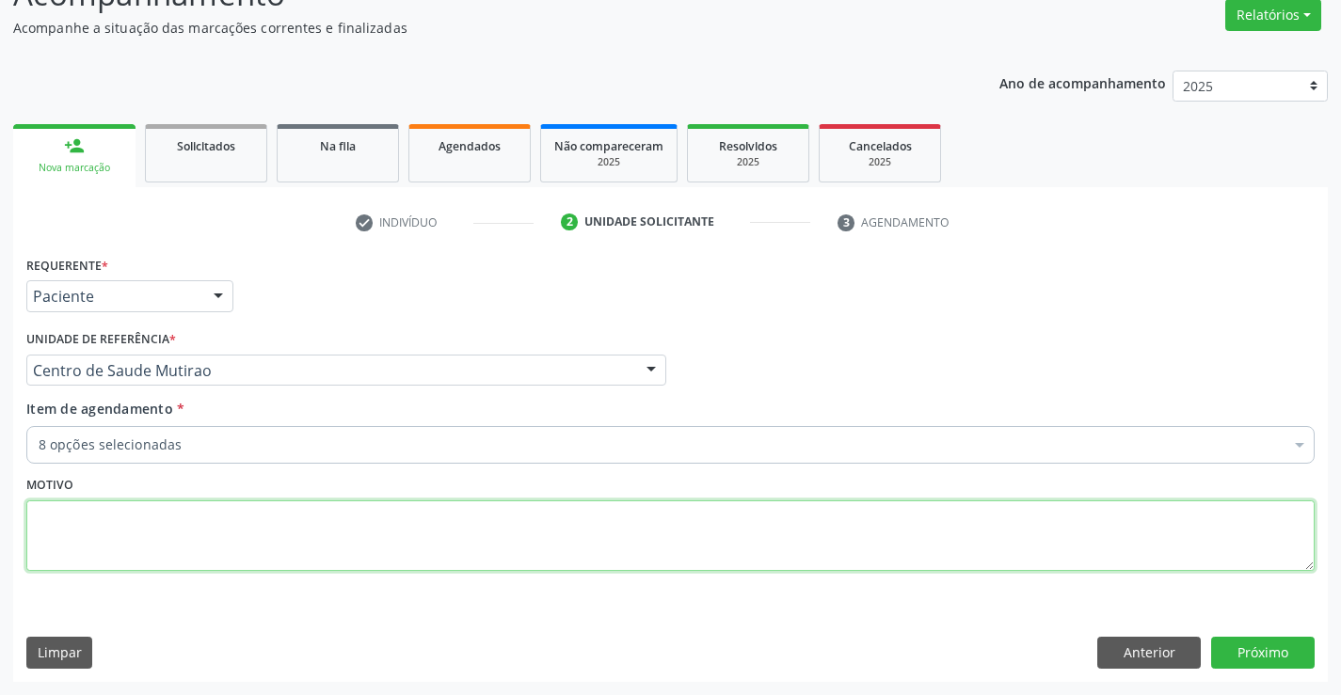
checkbox Total "true"
click at [231, 455] on div "8 opções selecionadas" at bounding box center [670, 445] width 1288 height 38
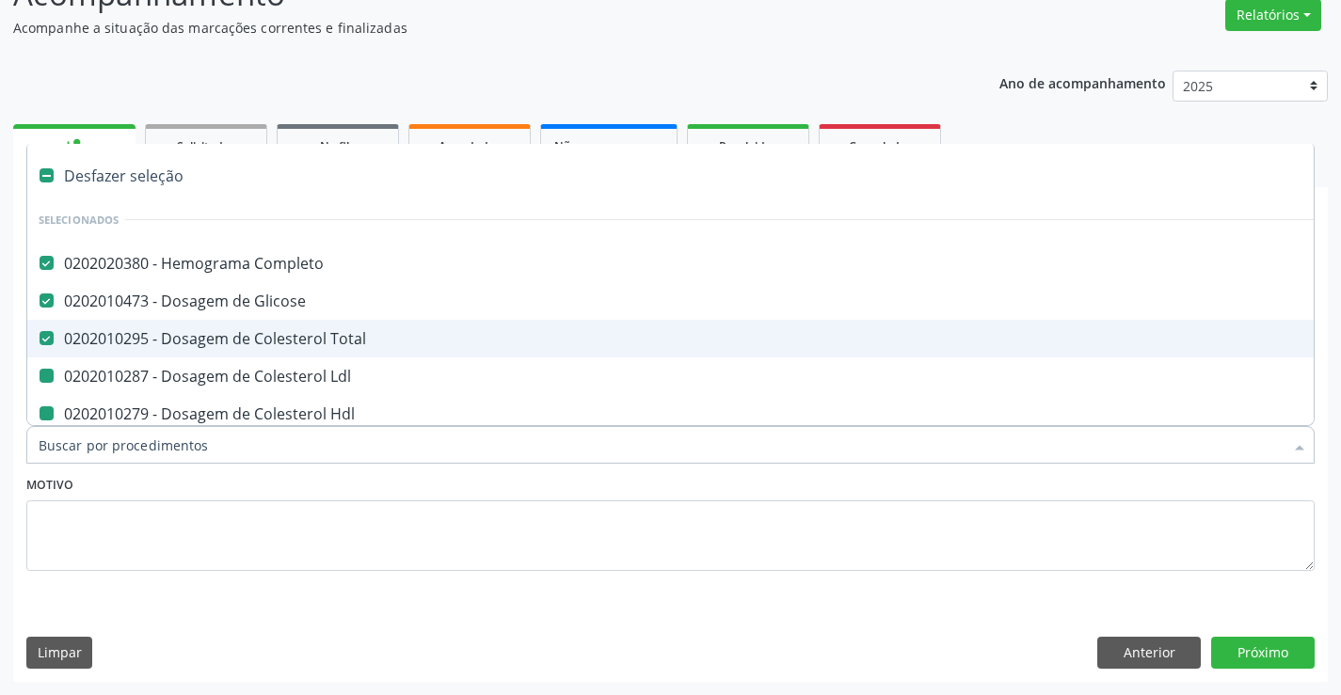
type input "u"
checkbox Ldl "false"
checkbox Hdl "false"
checkbox Triglicerideos "false"
checkbox \(Tgo\) "false"
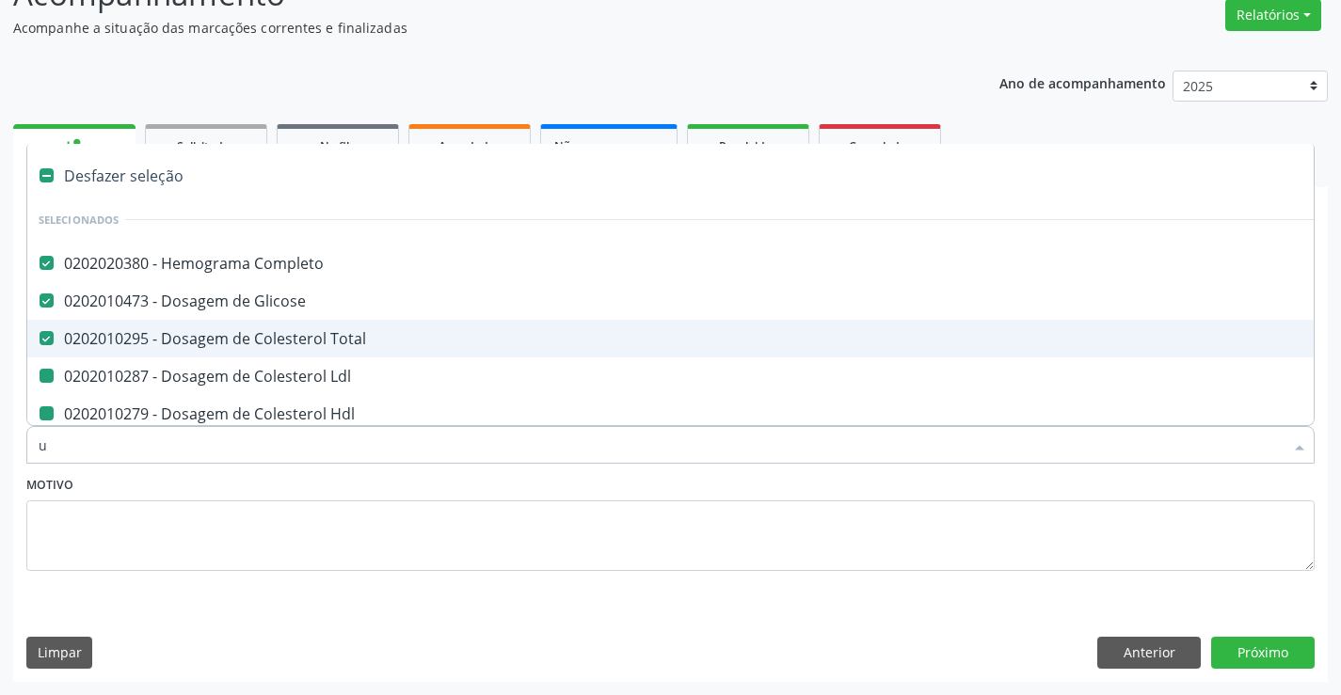
checkbox \(Tgp\) "false"
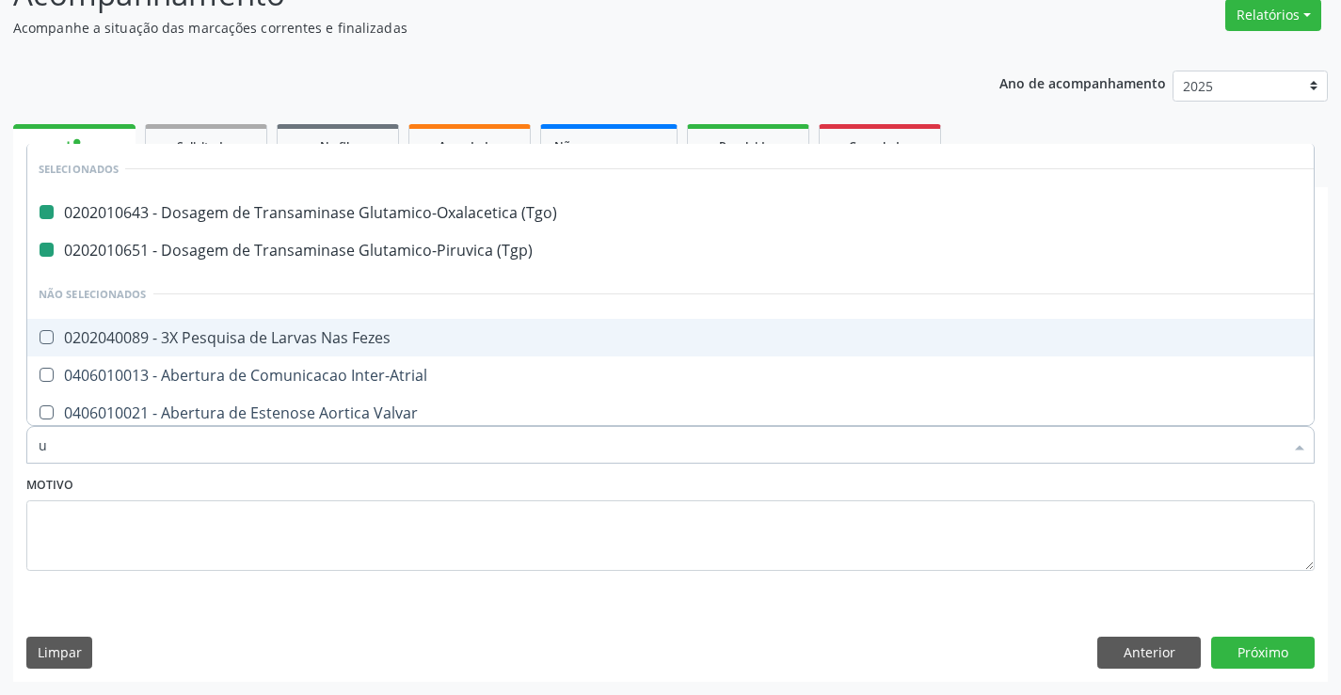
type input "ur"
checkbox \(Tgo\) "false"
checkbox \(Tgp\) "false"
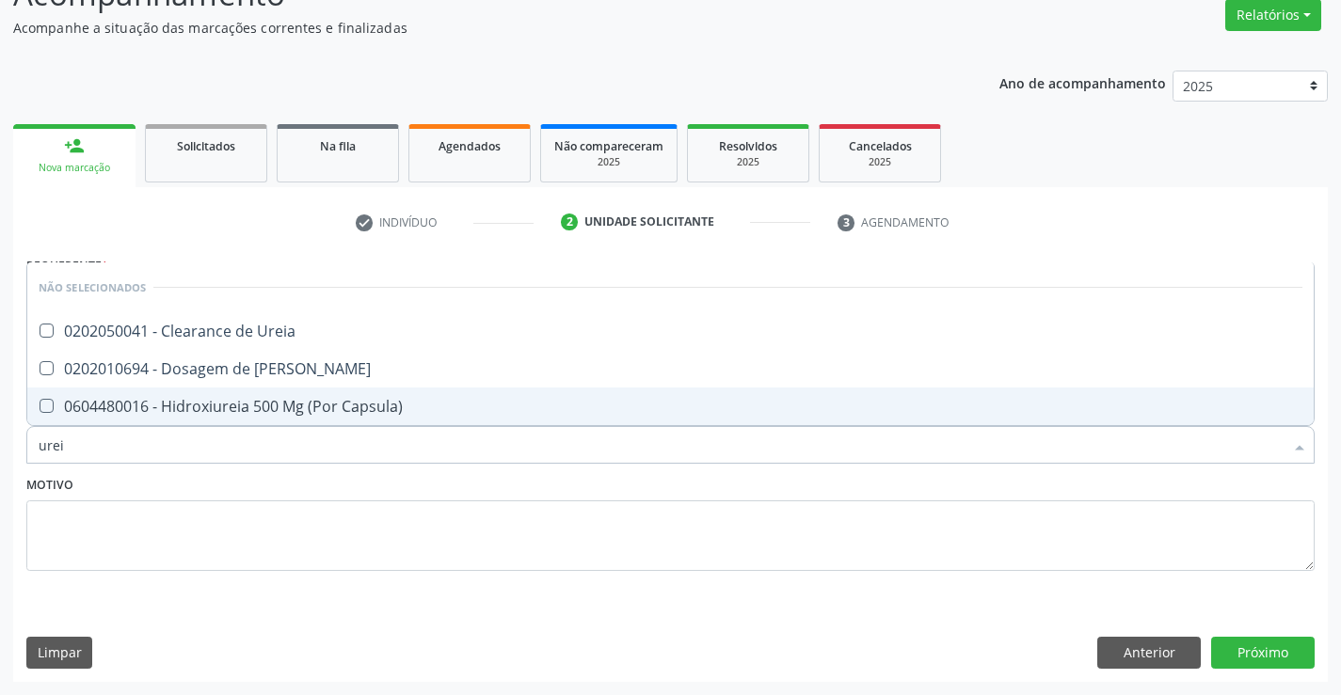
type input "ureia"
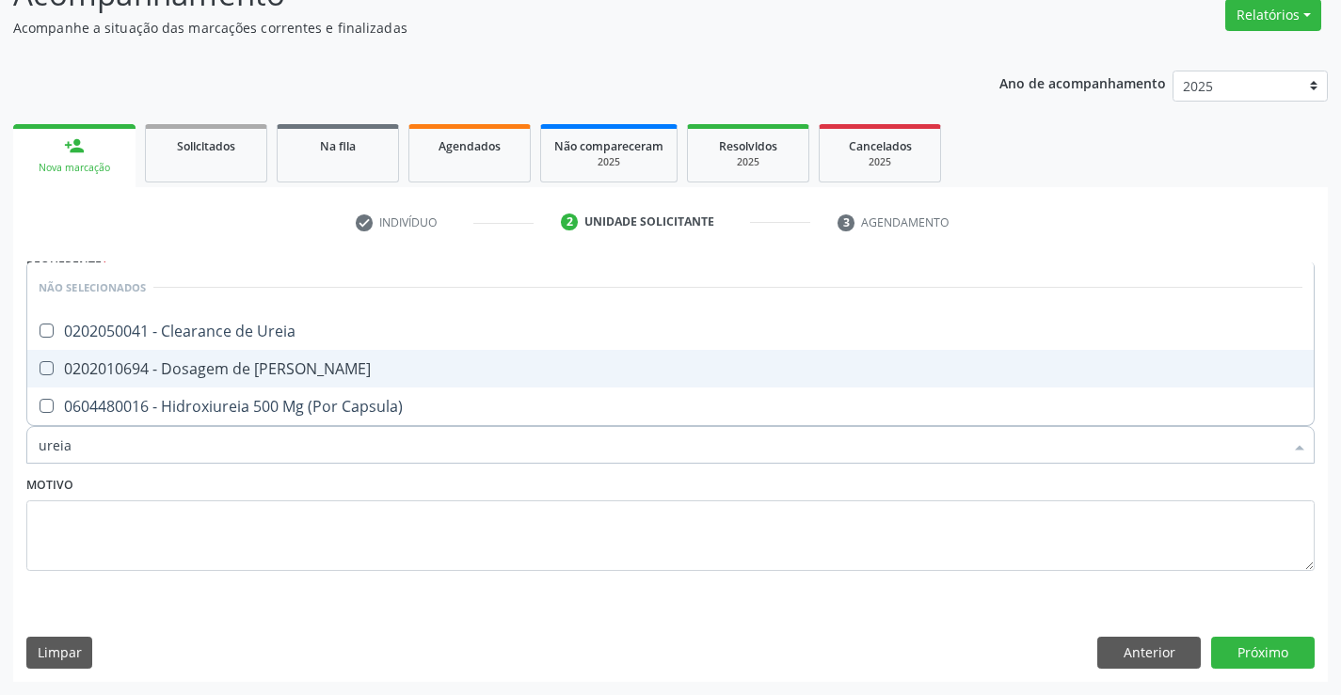
click at [252, 361] on div "0202010694 - Dosagem de [PERSON_NAME]" at bounding box center [671, 368] width 1264 height 15
checkbox Ureia "true"
click at [231, 540] on textarea at bounding box center [670, 537] width 1288 height 72
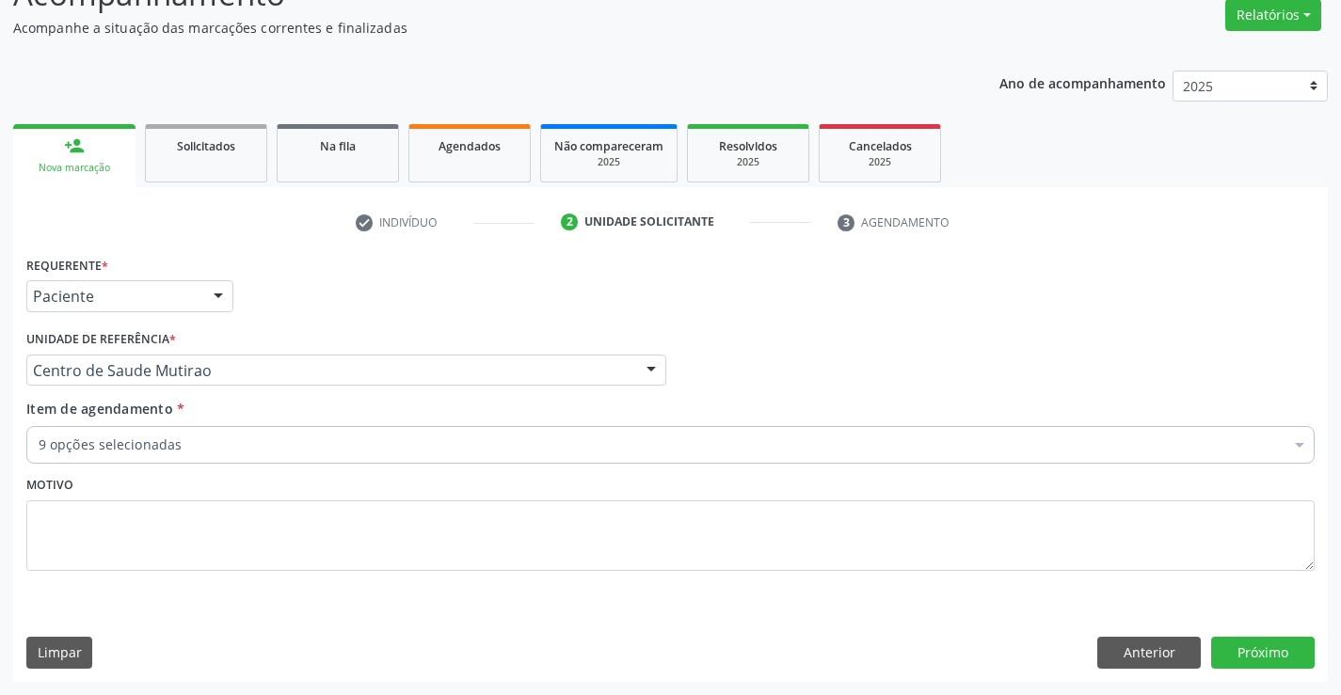
click at [228, 433] on div "9 opções selecionadas" at bounding box center [670, 445] width 1288 height 38
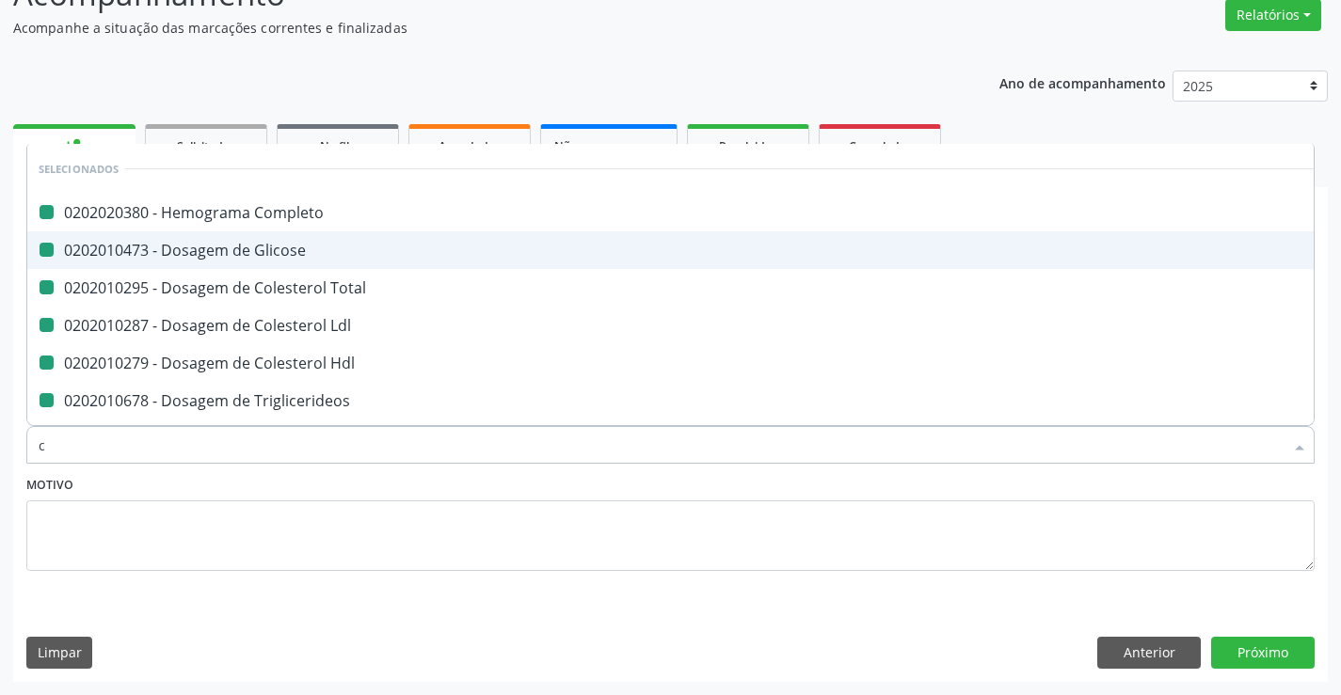
type input "cr"
checkbox Completo "false"
checkbox Glicose "false"
checkbox Total "false"
checkbox Ldl "false"
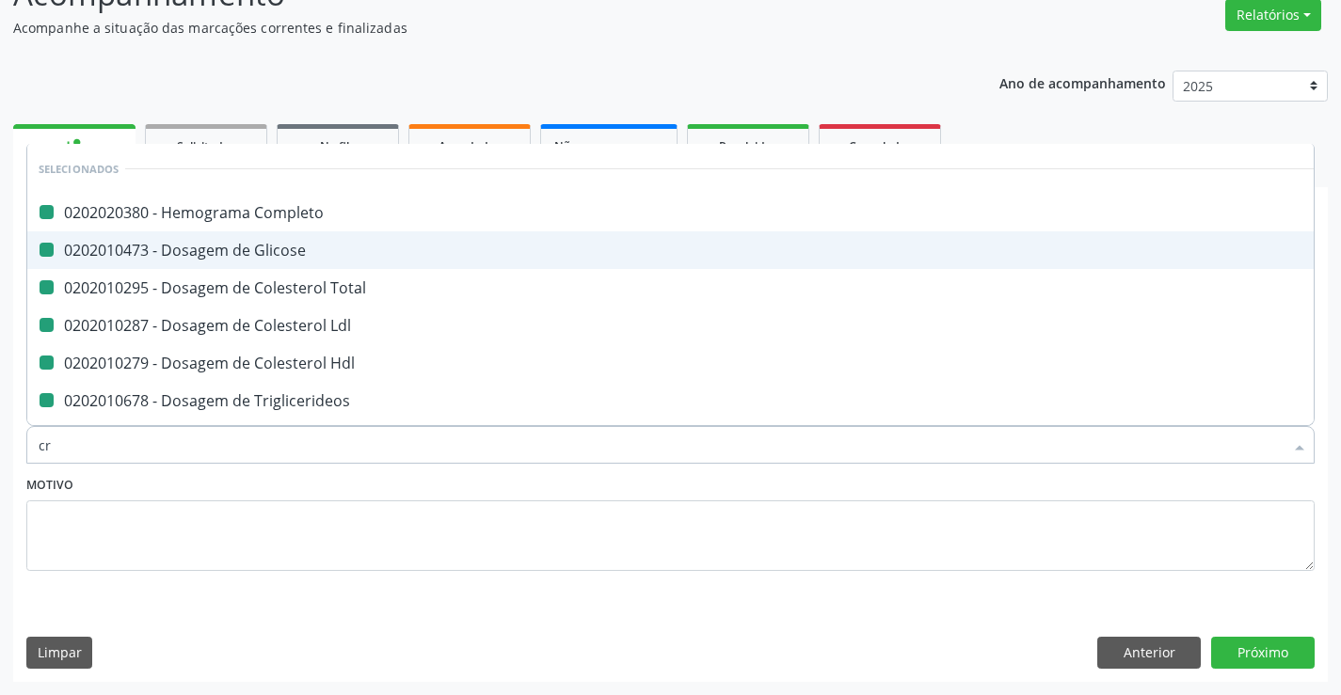
checkbox Hdl "false"
checkbox Triglicerideos "false"
checkbox \(Tgo\) "false"
checkbox \(Tgp\) "false"
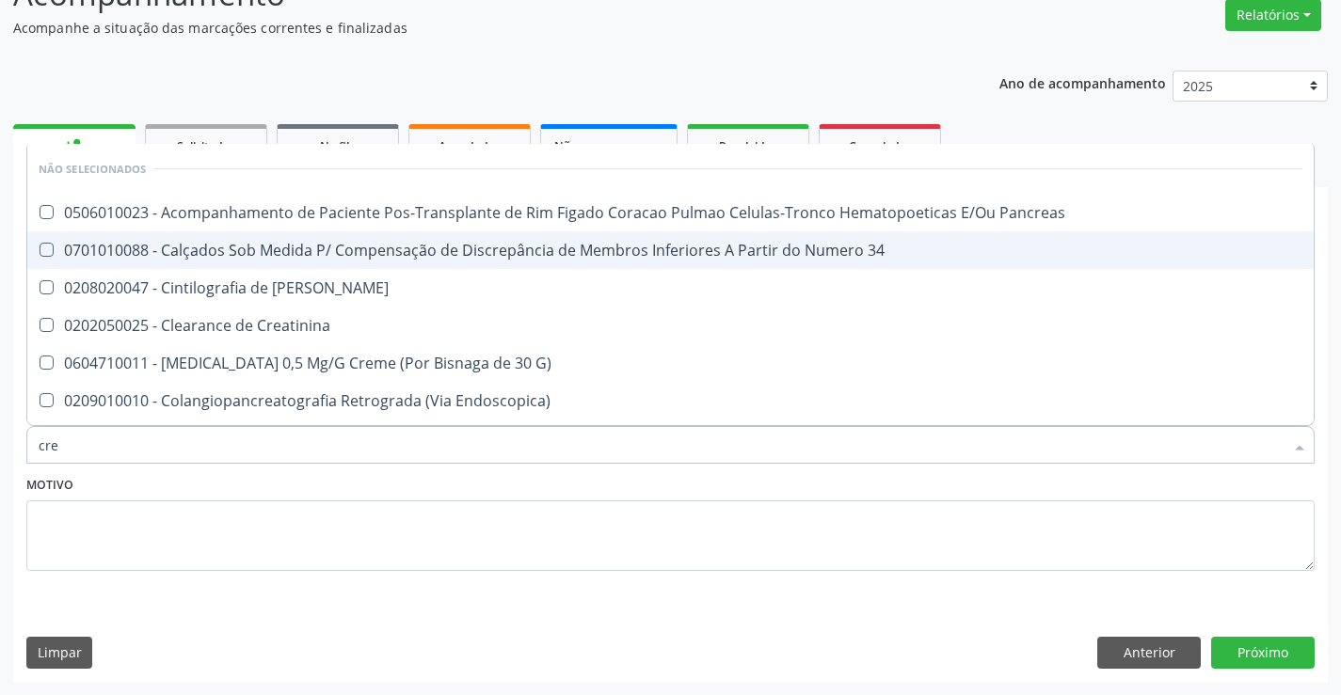
type input "crea"
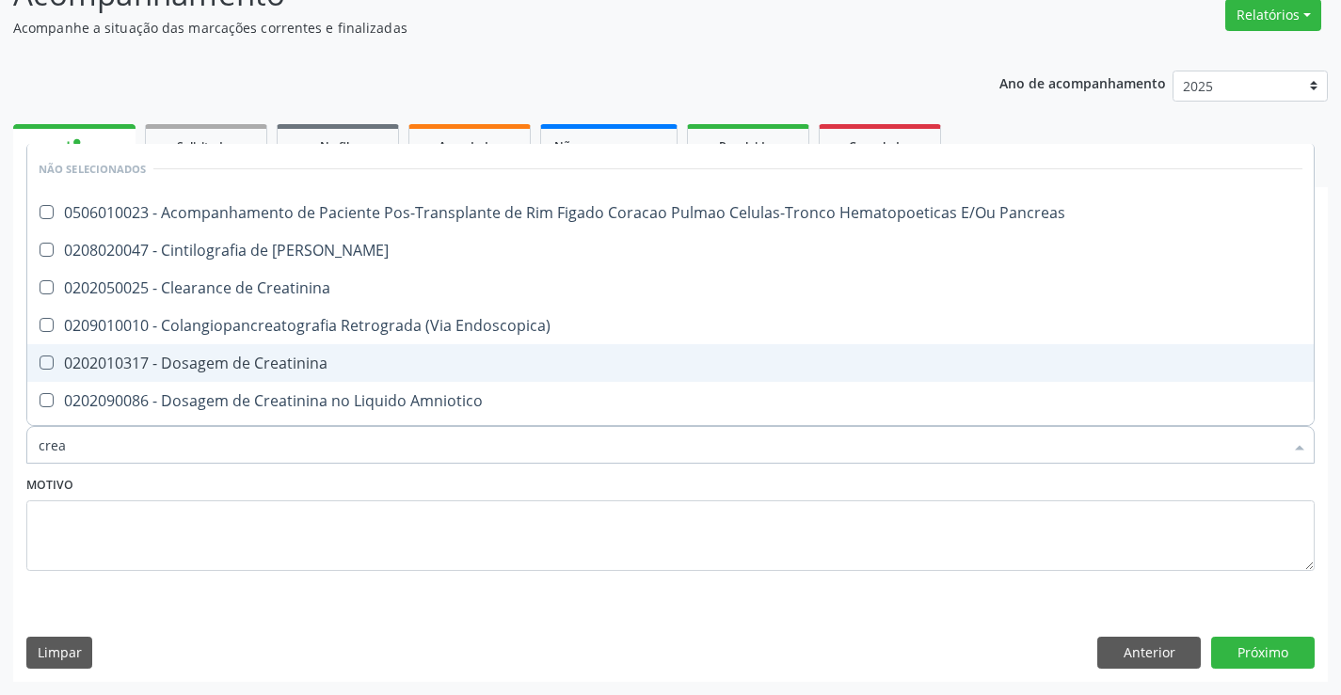
click at [291, 362] on div "0202010317 - Dosagem de Creatinina" at bounding box center [671, 363] width 1264 height 15
checkbox Creatinina "true"
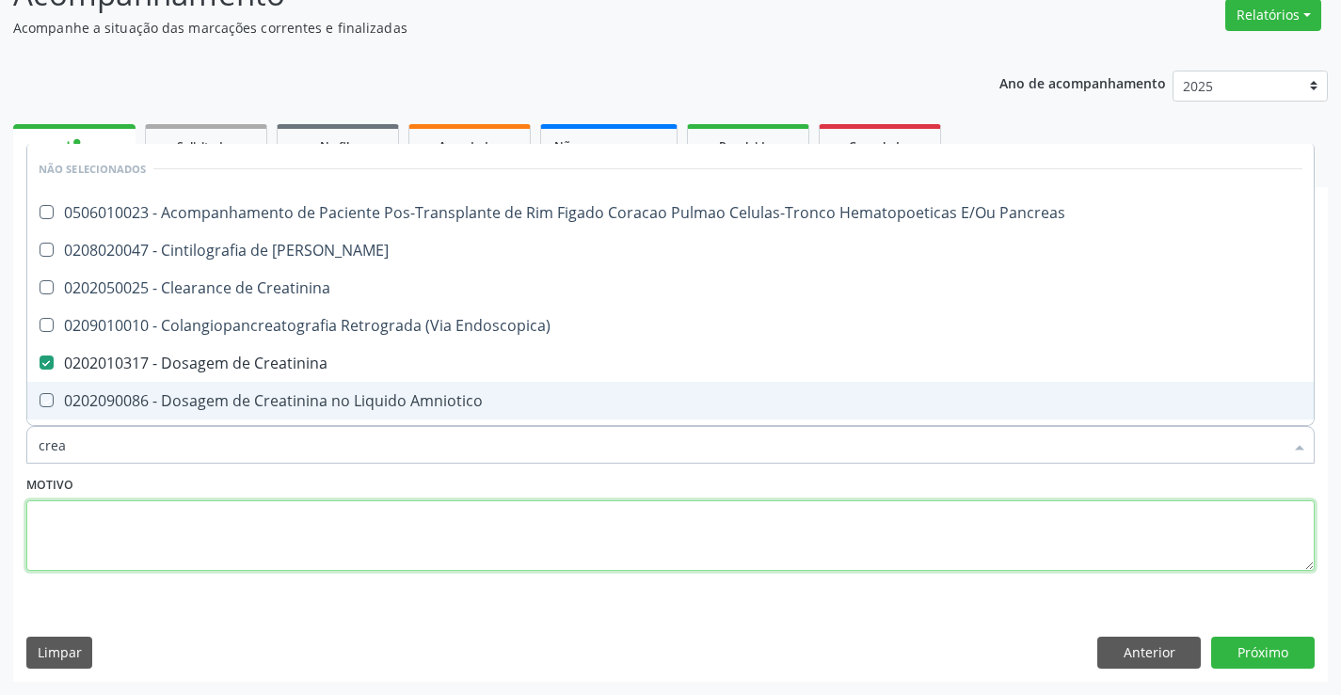
click at [271, 530] on textarea at bounding box center [670, 537] width 1288 height 72
checkbox Pancreas "true"
checkbox Creatinina "true"
checkbox Endoscopica\) "true"
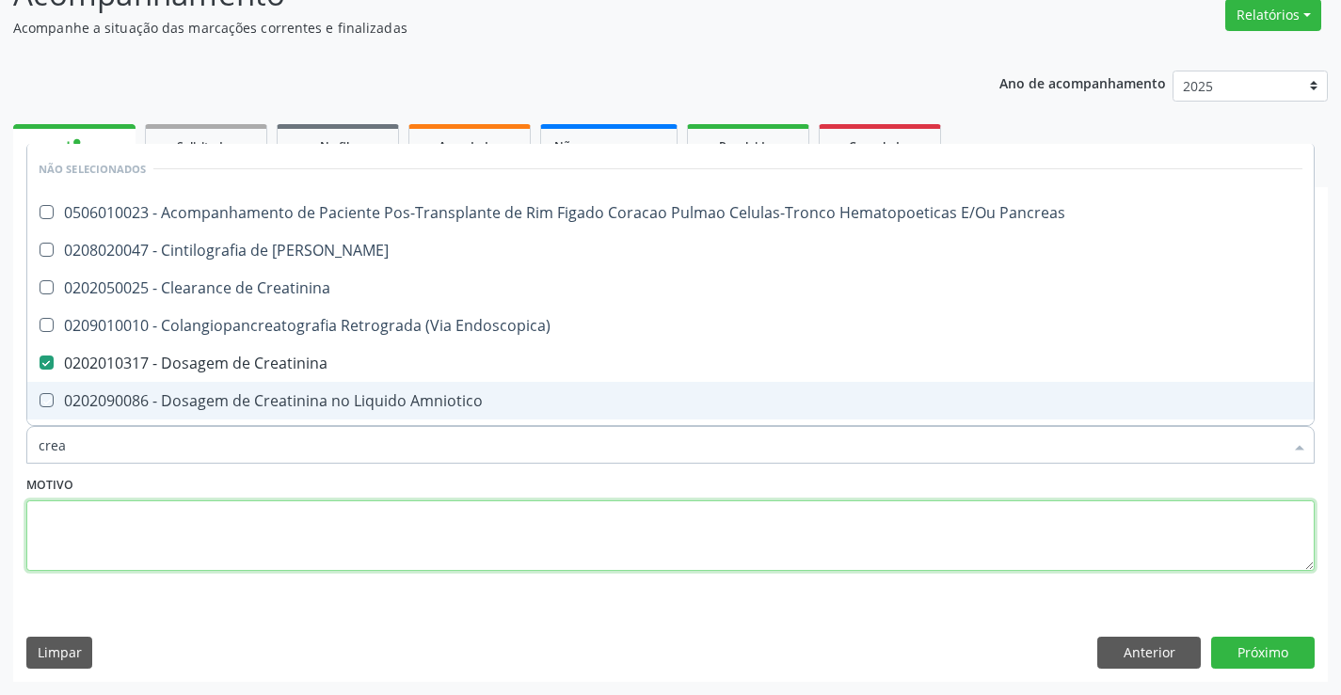
checkbox Amniotico "true"
checkbox \(Cpk\) "true"
checkbox Mb "true"
checkbox Rim "true"
checkbox Oncologia "true"
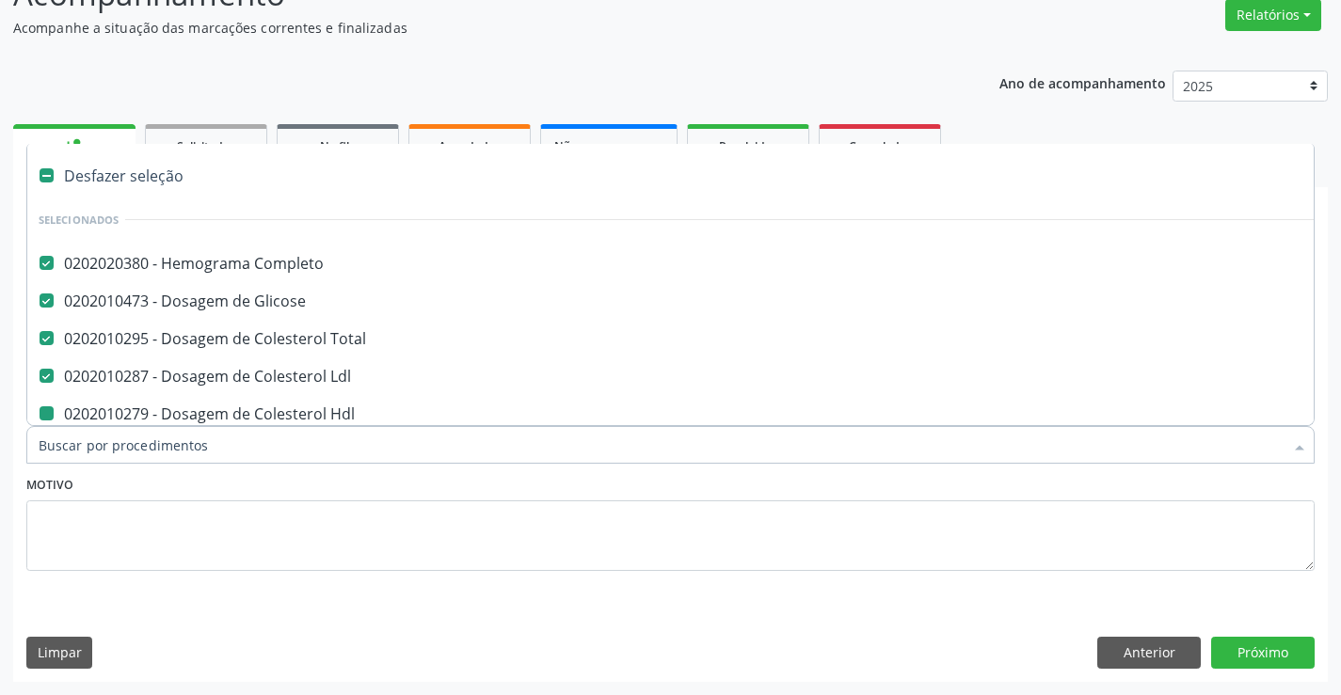
type input "u"
checkbox Hdl "false"
checkbox Triglicerideos "false"
checkbox \(Tgo\) "false"
checkbox \(Tgp\) "false"
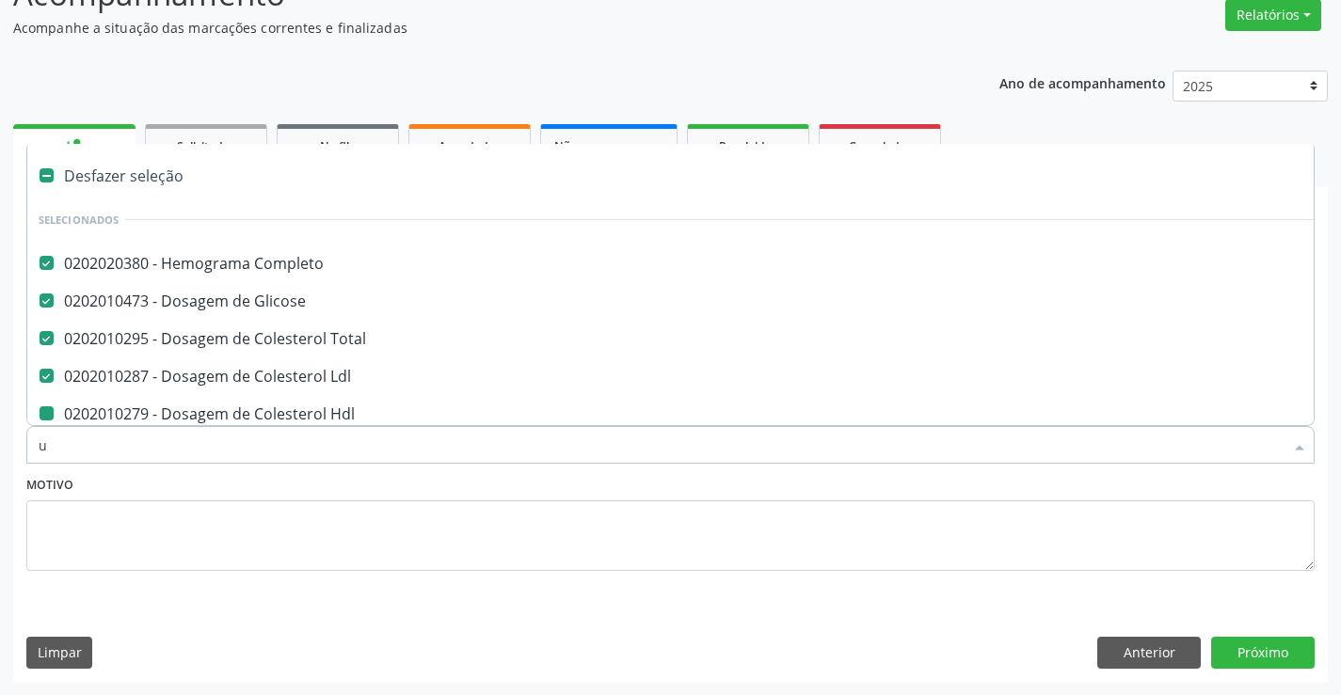
checkbox Creatinina "false"
checkbox Ureia "false"
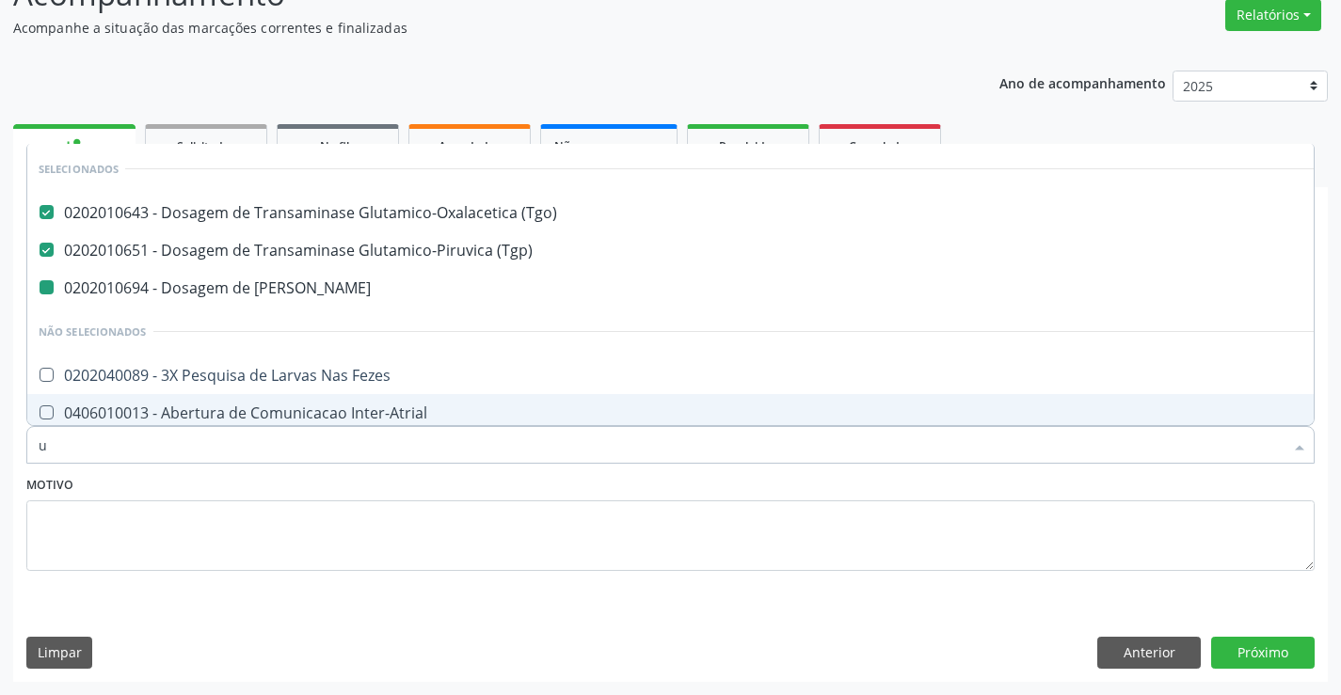
type input "ur"
checkbox Ureia "false"
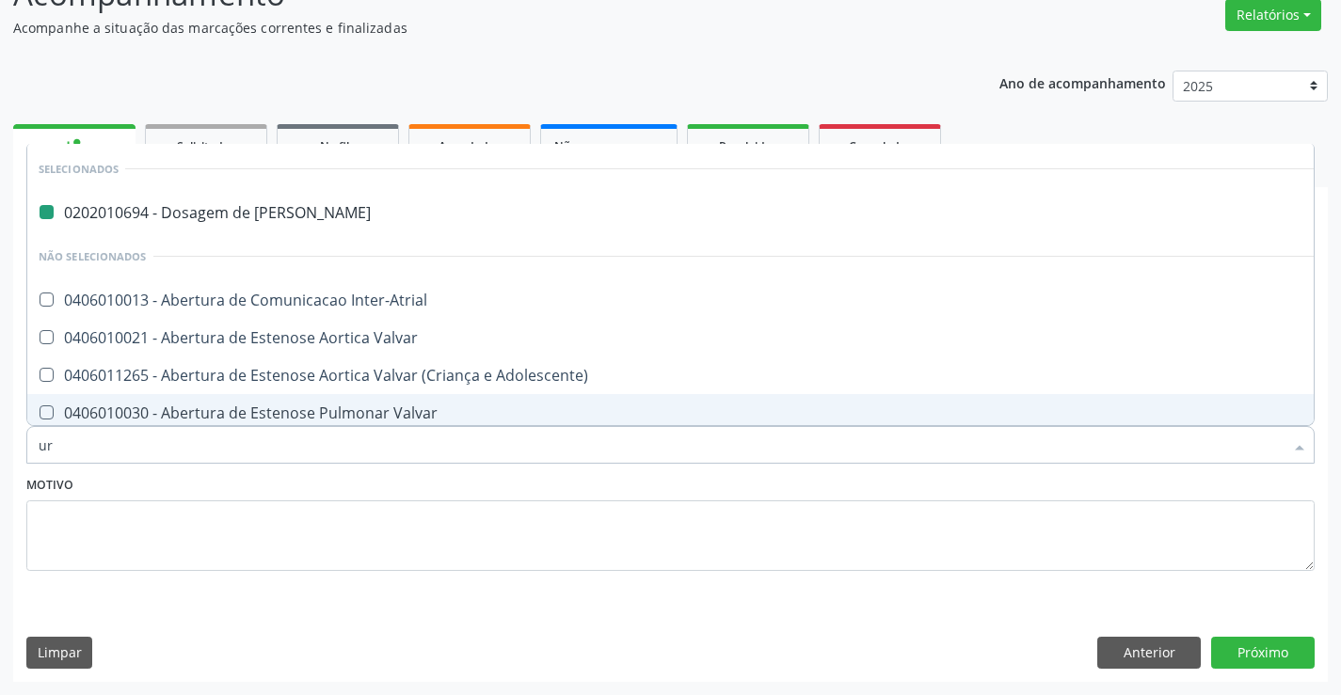
type input "uri"
checkbox Ureia "false"
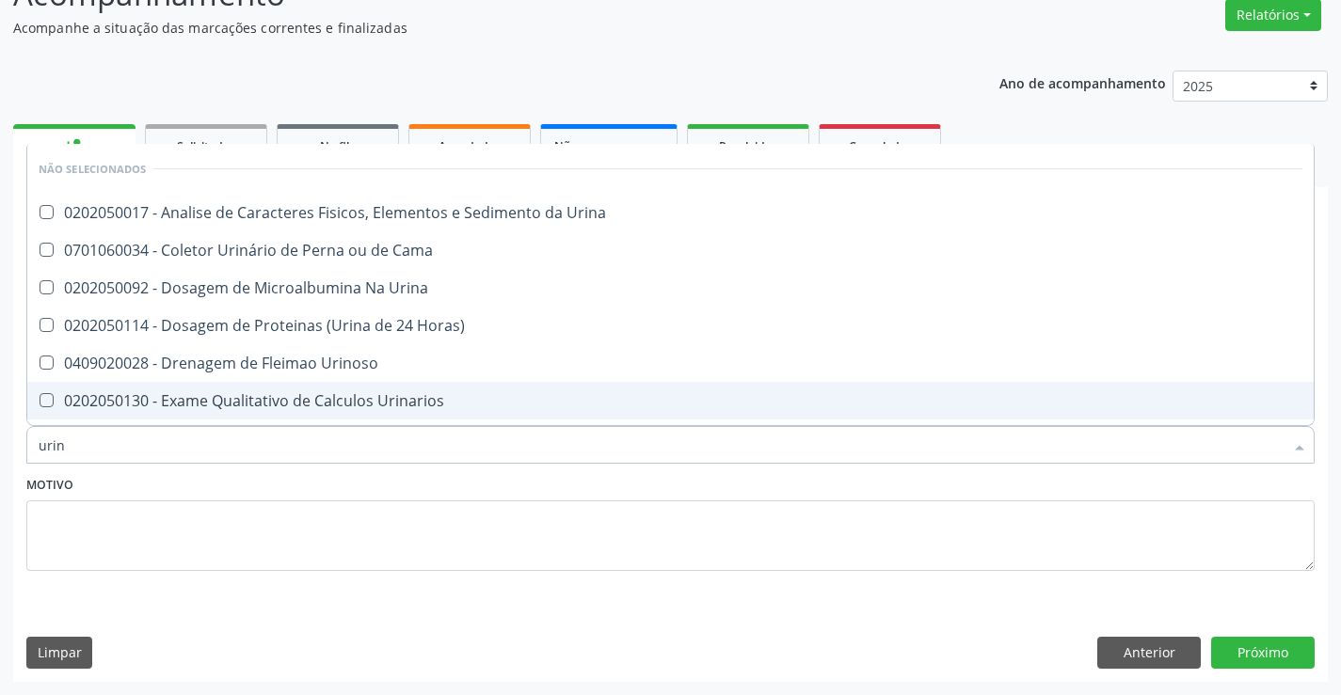
type input "urina"
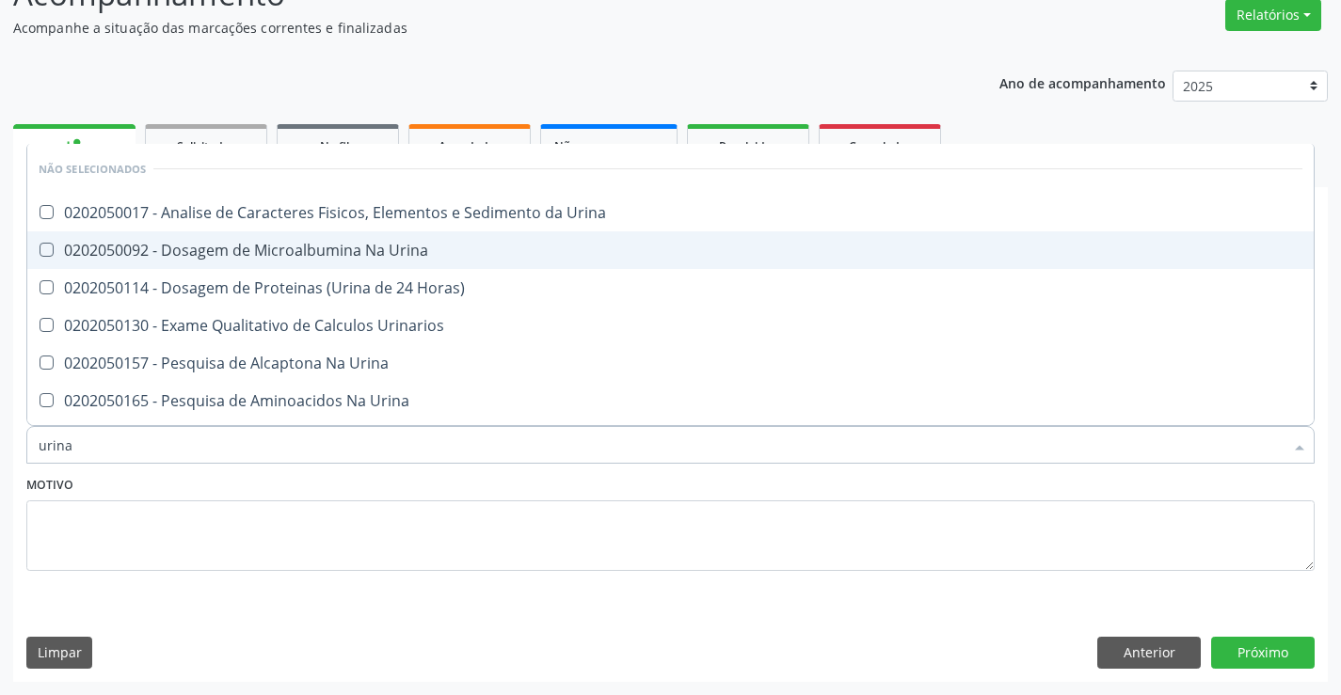
click at [295, 233] on span "0202050092 - Dosagem de Microalbumina Na Urina" at bounding box center [670, 250] width 1286 height 38
click at [286, 245] on div "0202050092 - Dosagem de Microalbumina Na Urina" at bounding box center [671, 250] width 1264 height 15
checkbox Urina "false"
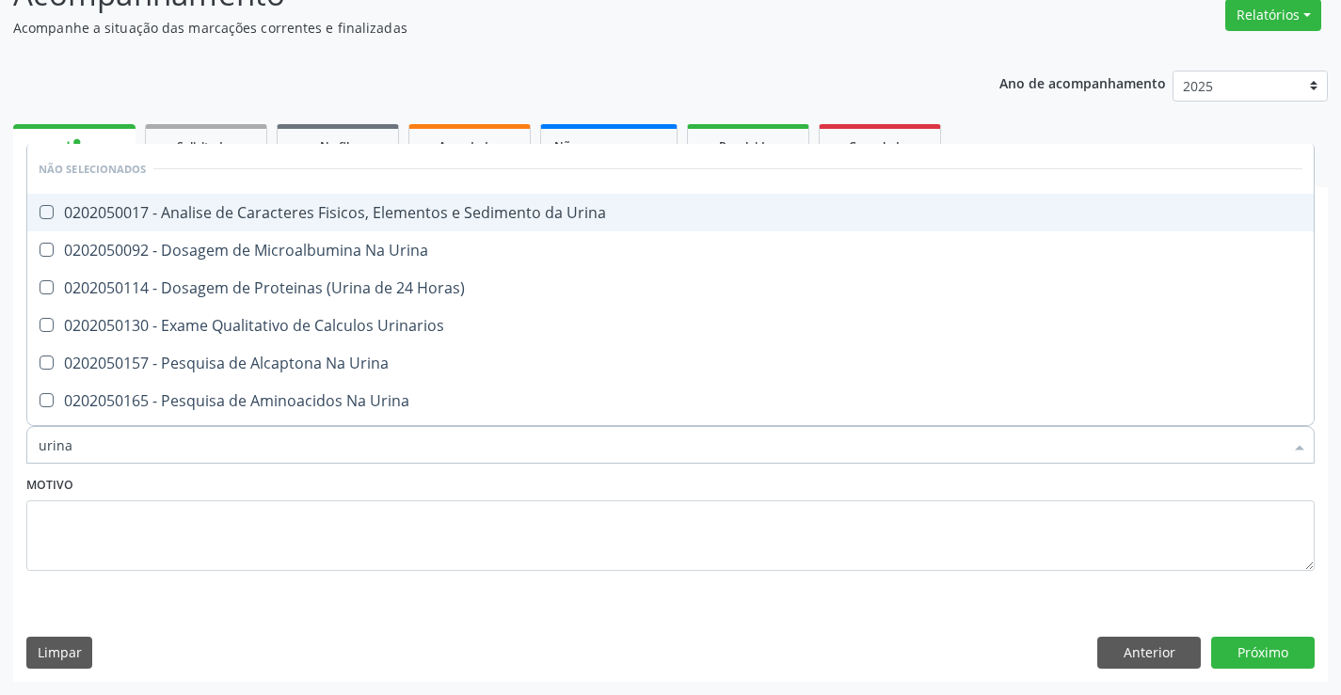
click at [300, 219] on div "0202050017 - Analise de Caracteres Fisicos, Elementos e Sedimento da Urina" at bounding box center [671, 212] width 1264 height 15
checkbox Urina "true"
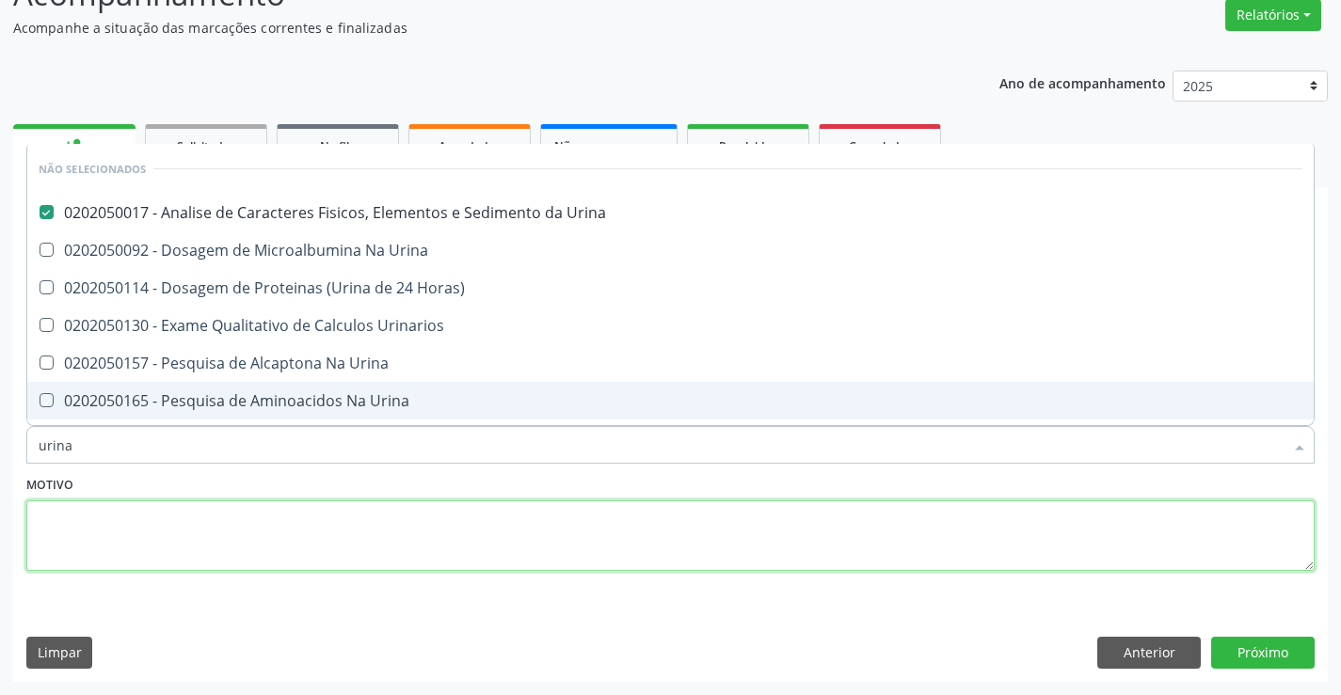
click at [269, 503] on textarea at bounding box center [670, 537] width 1288 height 72
checkbox Horas\) "true"
checkbox Urina "true"
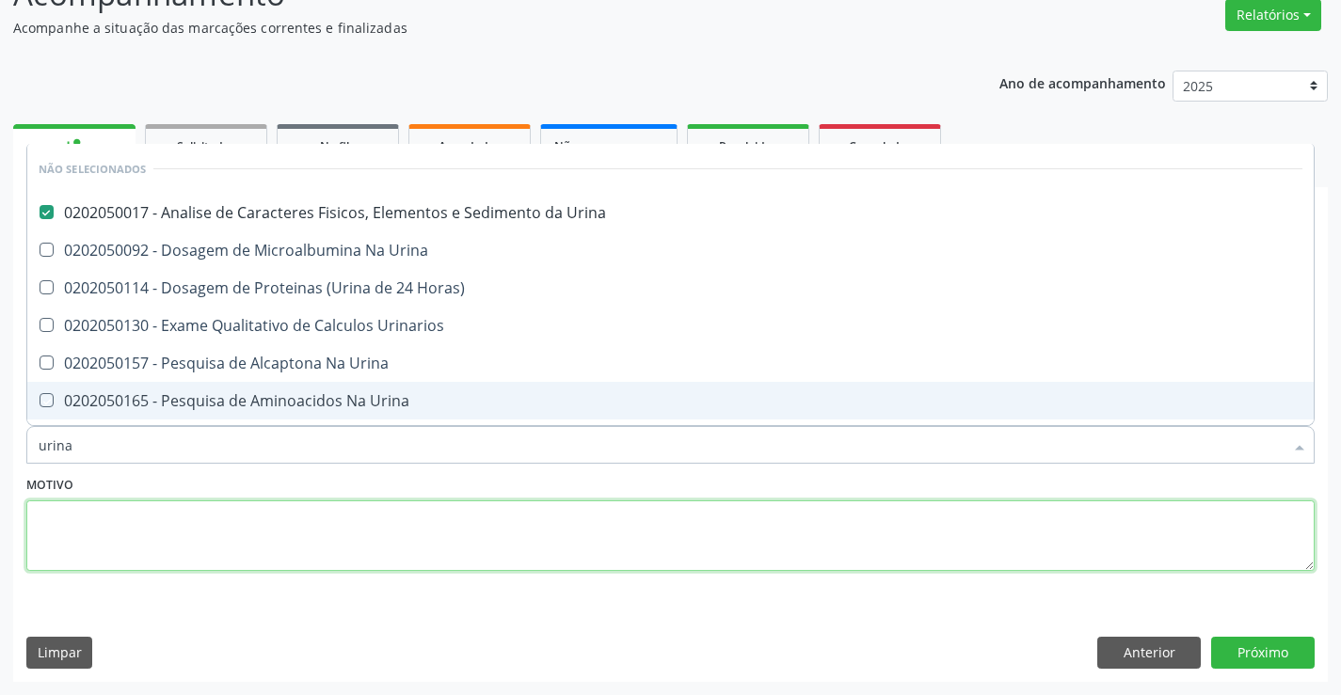
checkbox Urina "true"
checkbox Urinarios "true"
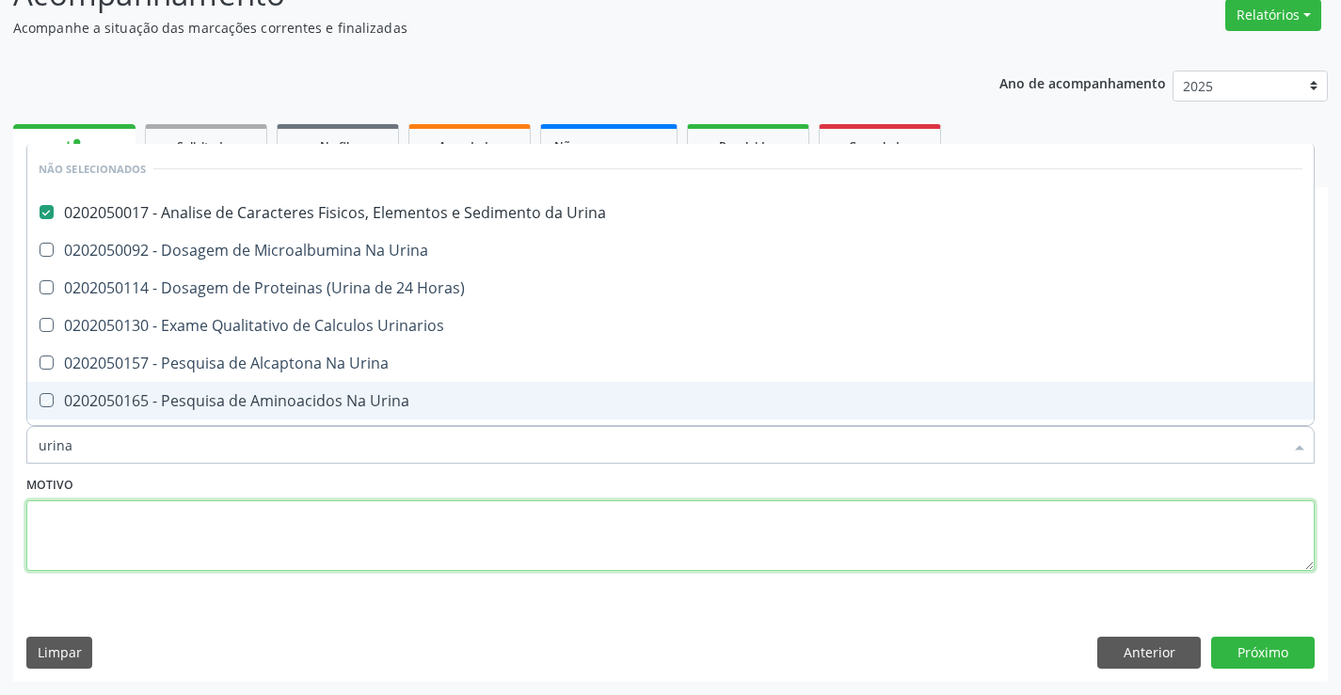
checkbox Urina "true"
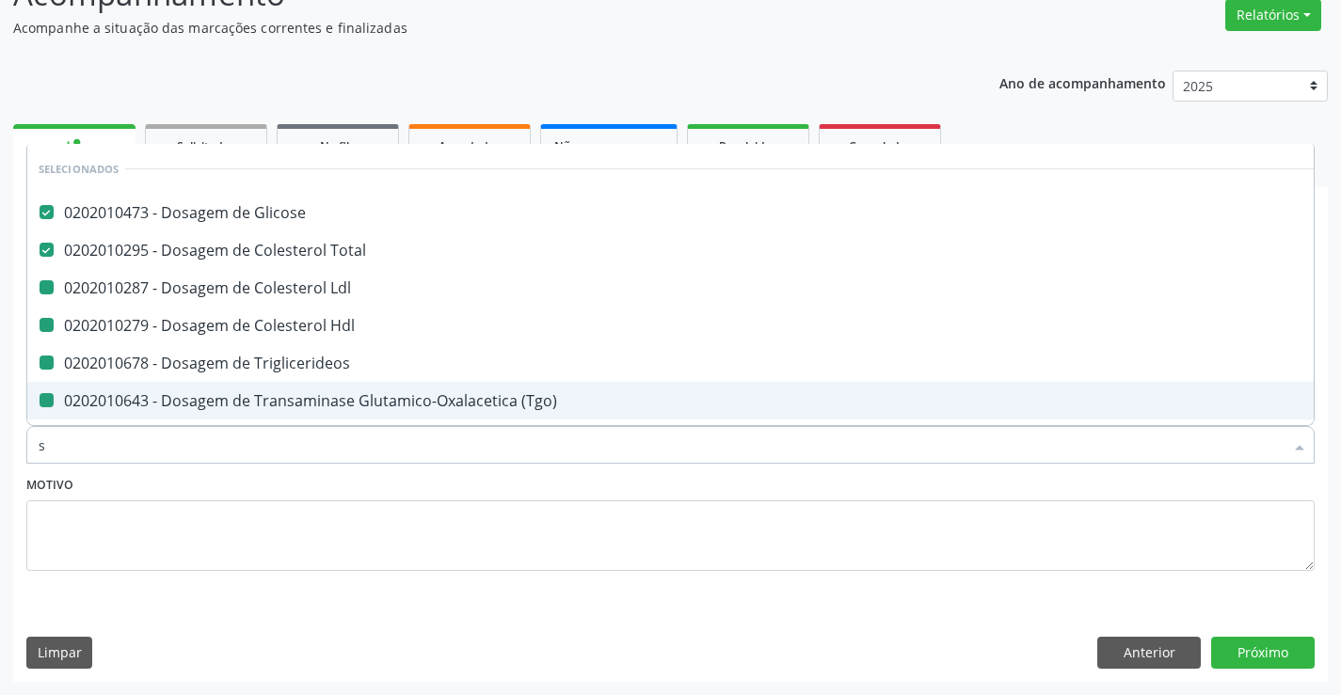
type input "si"
checkbox Ldl "false"
checkbox Triglicerideos "false"
checkbox \(Tgo\) "false"
checkbox \(Tgp\) "false"
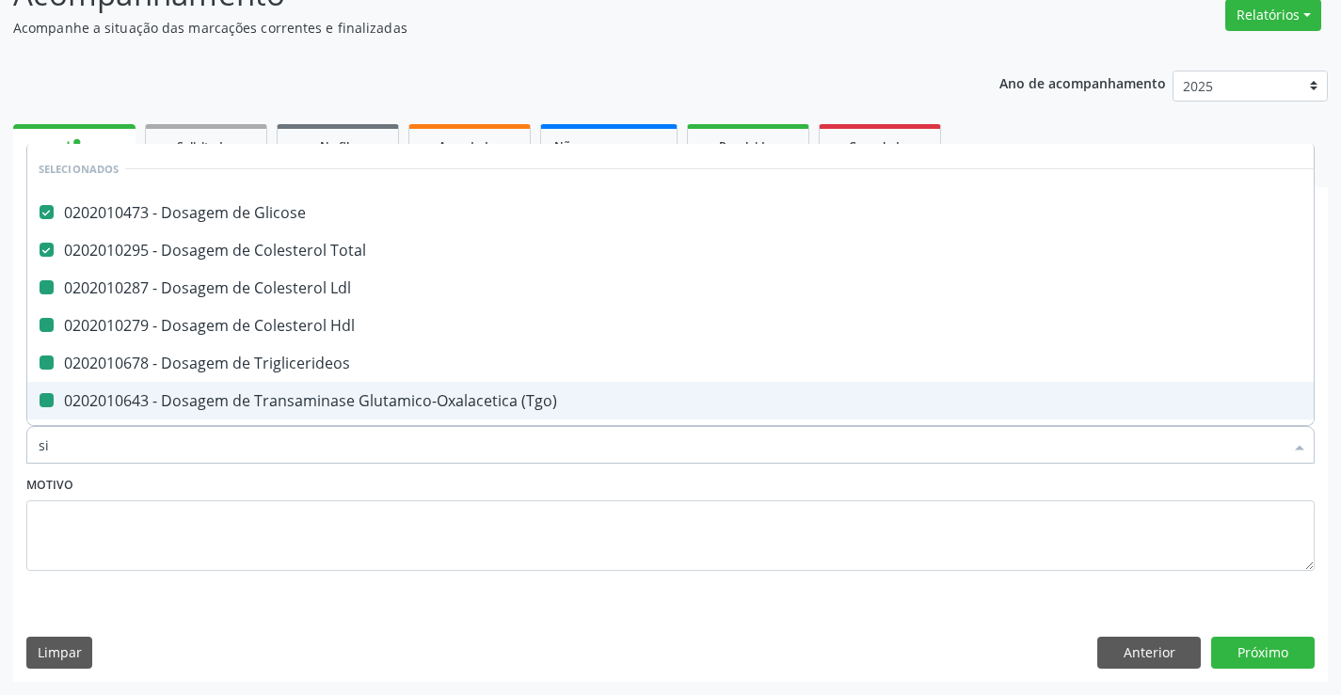
checkbox Ureia "false"
checkbox Urina "false"
checkbox Creatinina "false"
checkbox Hdl "false"
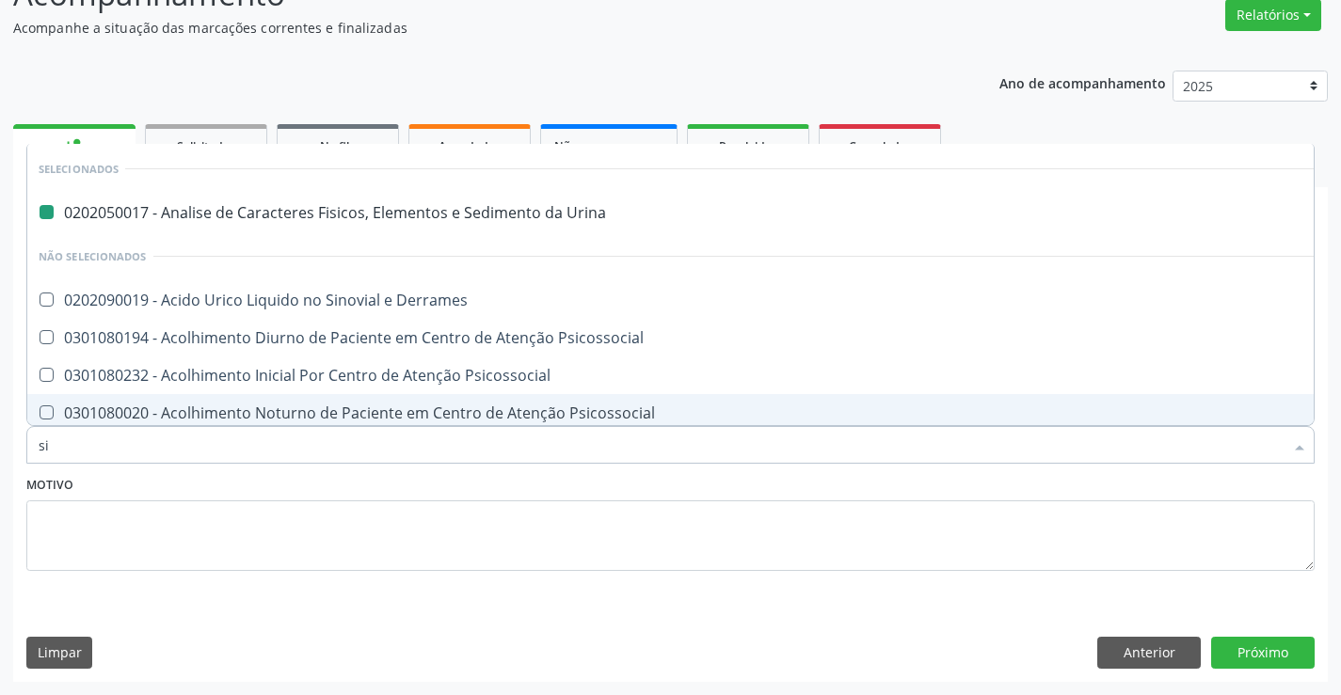
type input "sif"
checkbox Urina "false"
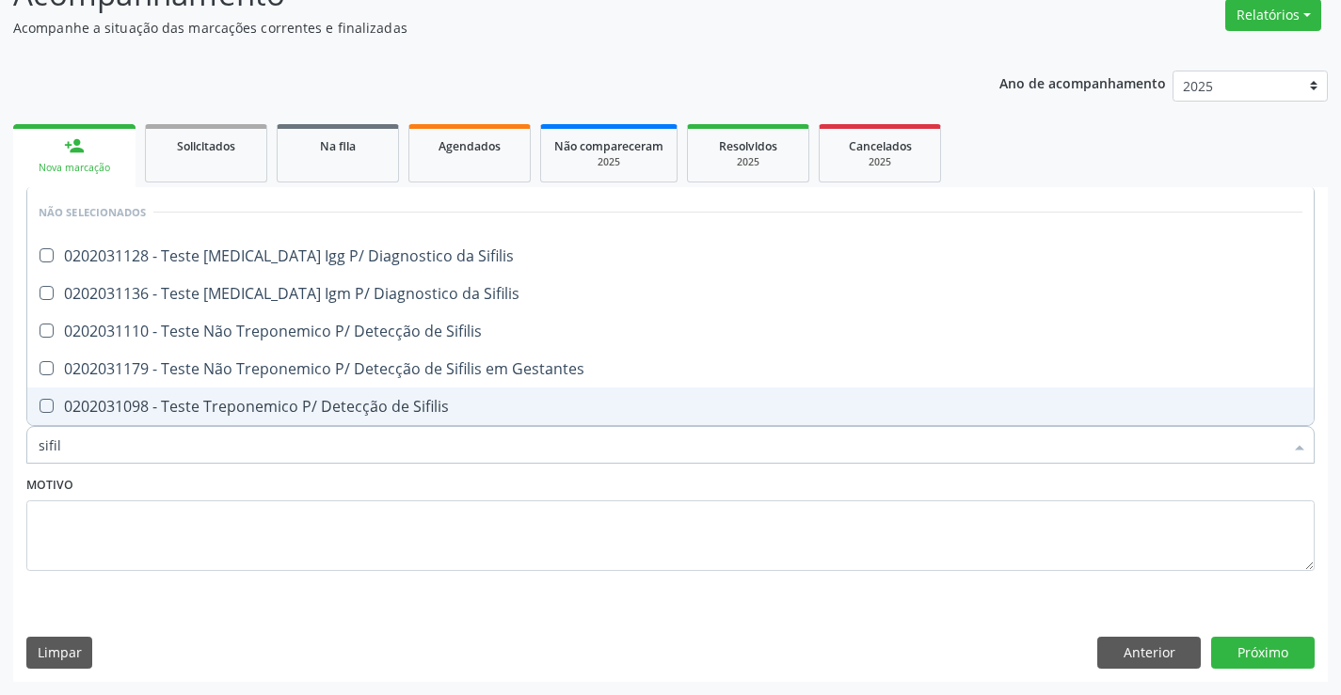
type input "sifili"
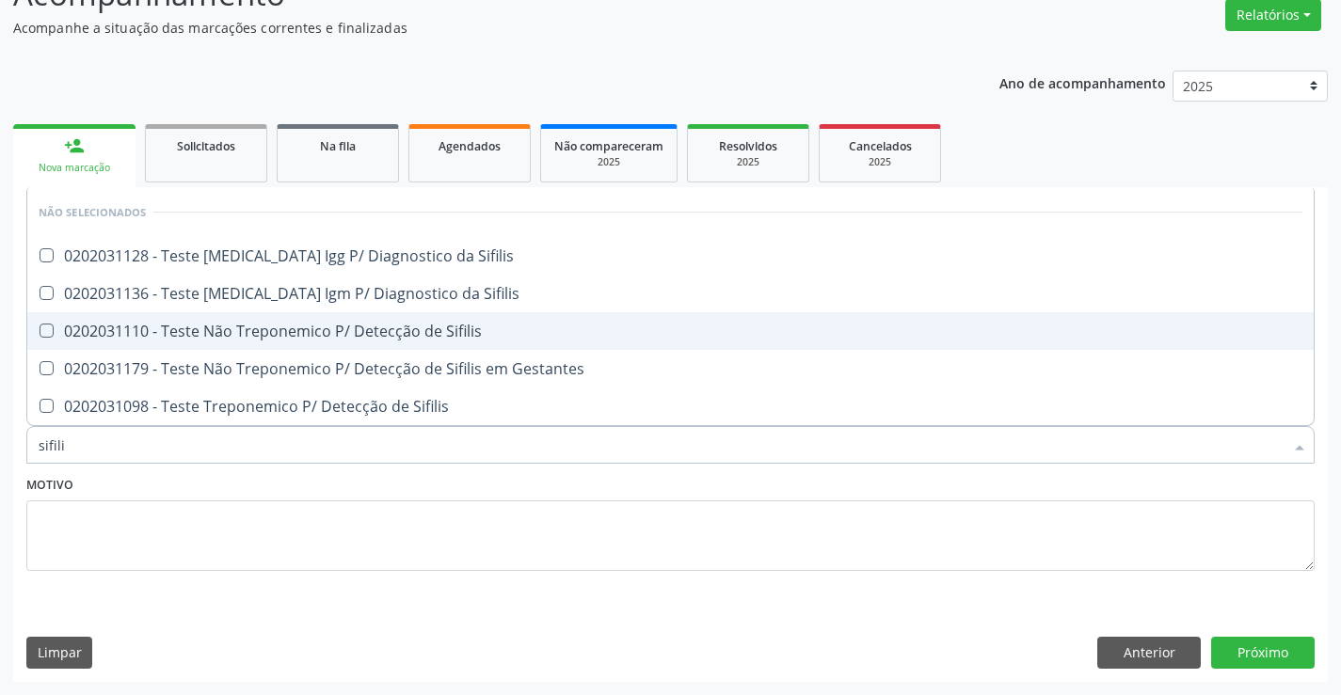
click at [479, 331] on div "0202031110 - Teste Não Treponemico P/ Detecção de Sifilis" at bounding box center [671, 331] width 1264 height 15
checkbox Sifilis "true"
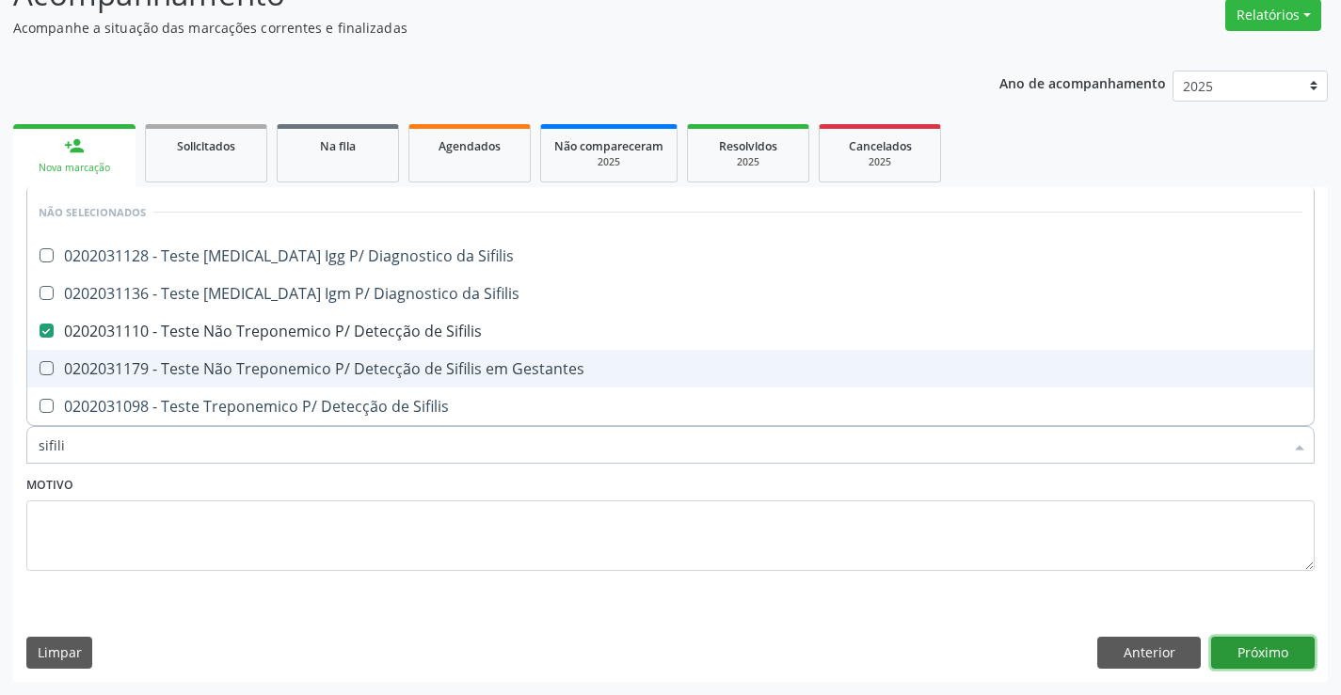
click at [1229, 637] on button "Próximo" at bounding box center [1263, 653] width 104 height 32
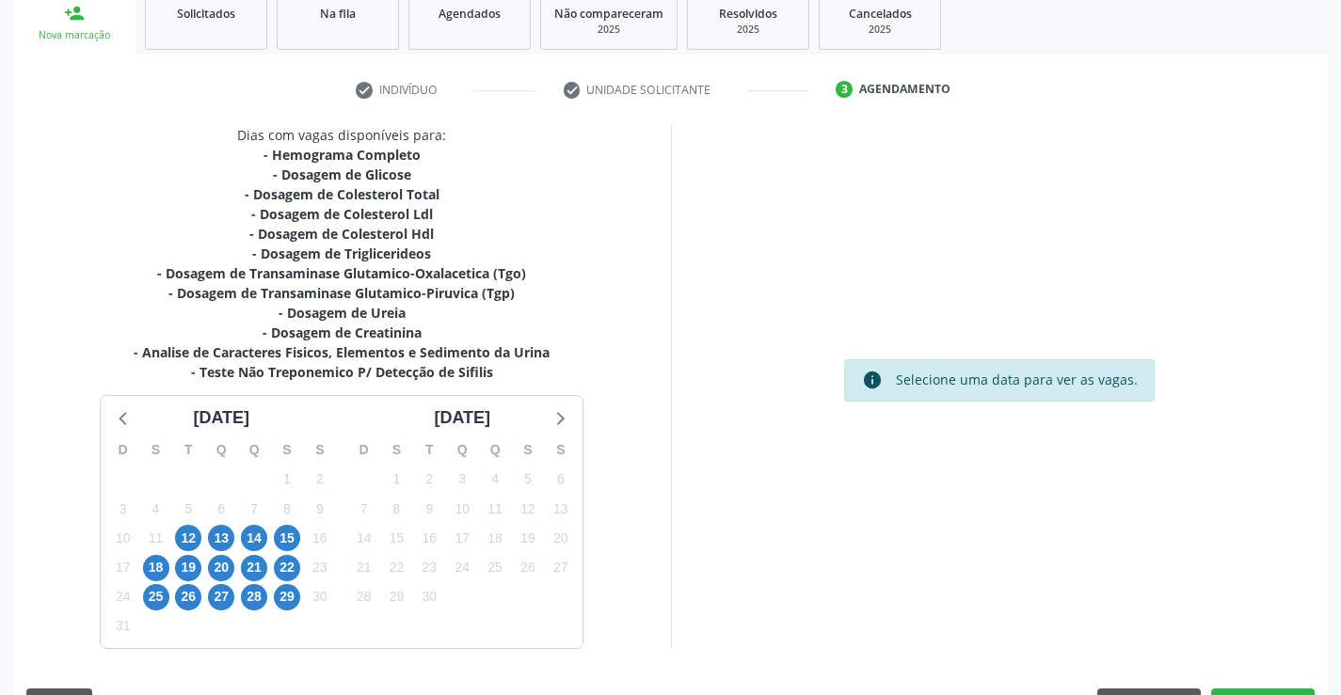
scroll to position [341, 0]
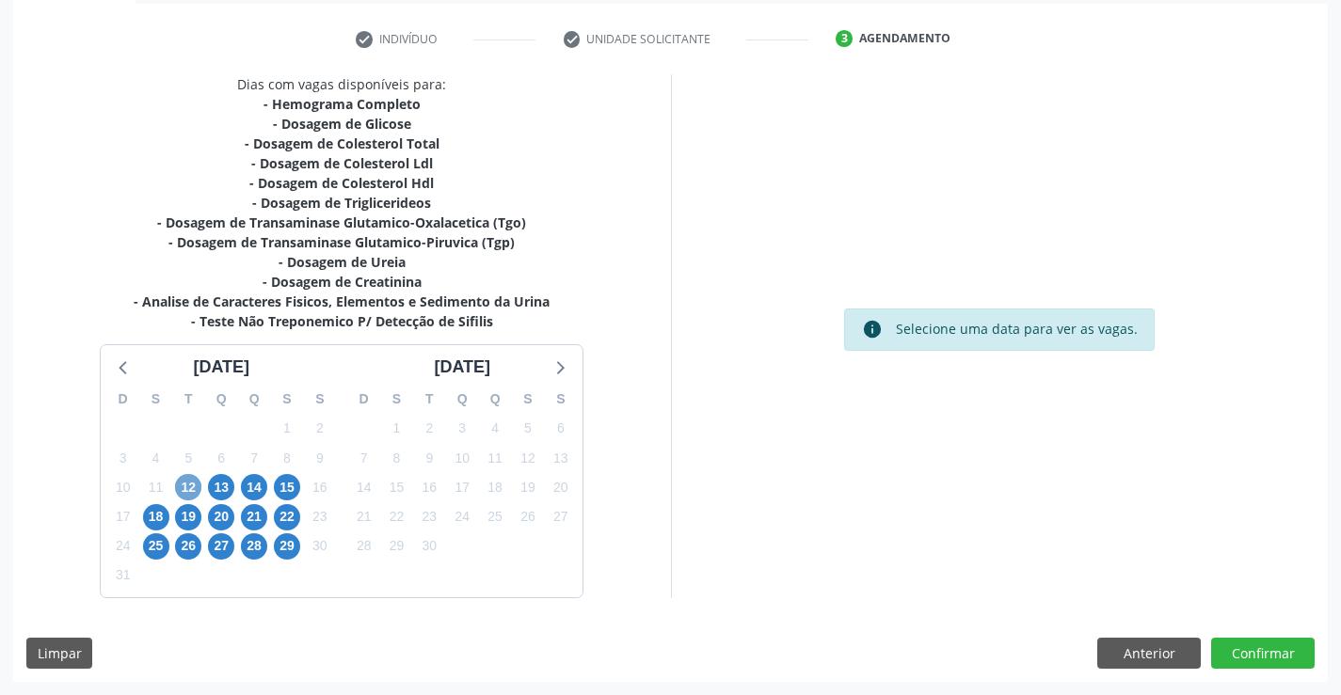
click at [185, 482] on span "12" at bounding box center [188, 487] width 26 height 26
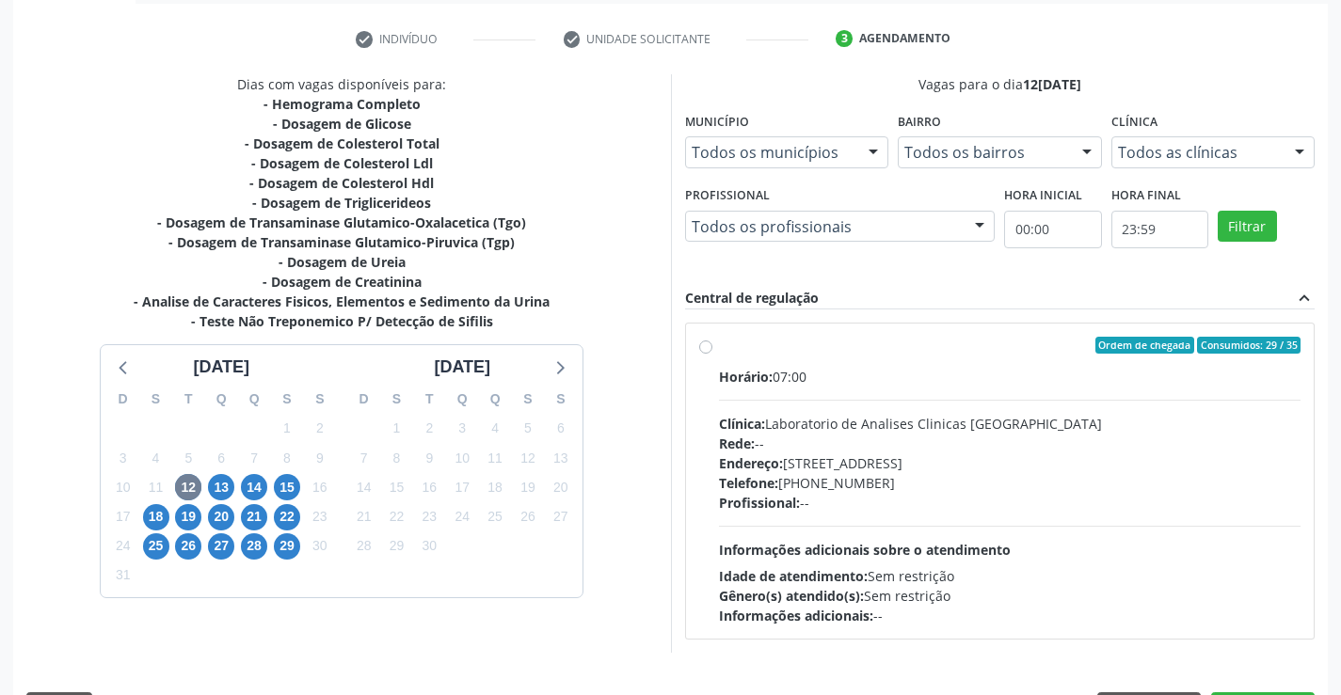
click at [719, 343] on label "Ordem de chegada Consumidos: 29 / 35 Horário: 07:00 Clínica: Laboratorio de Ana…" at bounding box center [1010, 481] width 582 height 289
click at [704, 343] on input "Ordem de chegada Consumidos: 29 / 35 Horário: 07:00 Clínica: Laboratorio de Ana…" at bounding box center [705, 345] width 13 height 17
radio input "true"
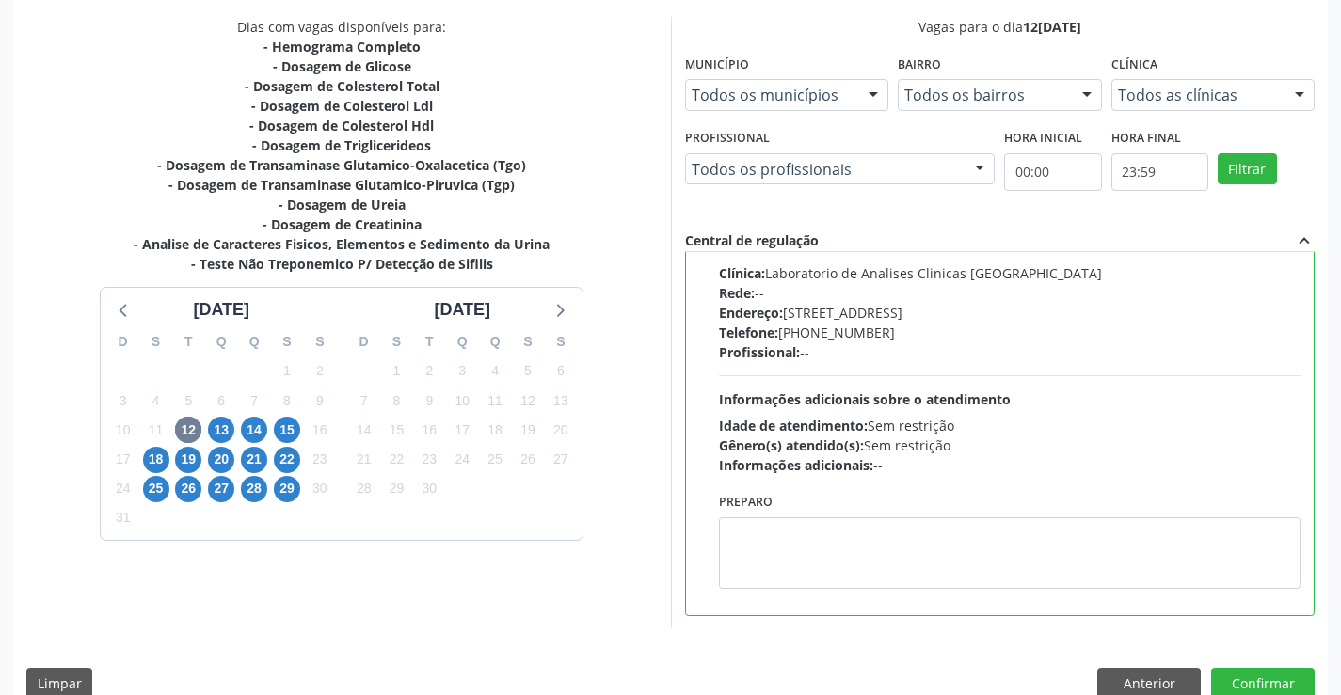
scroll to position [429, 0]
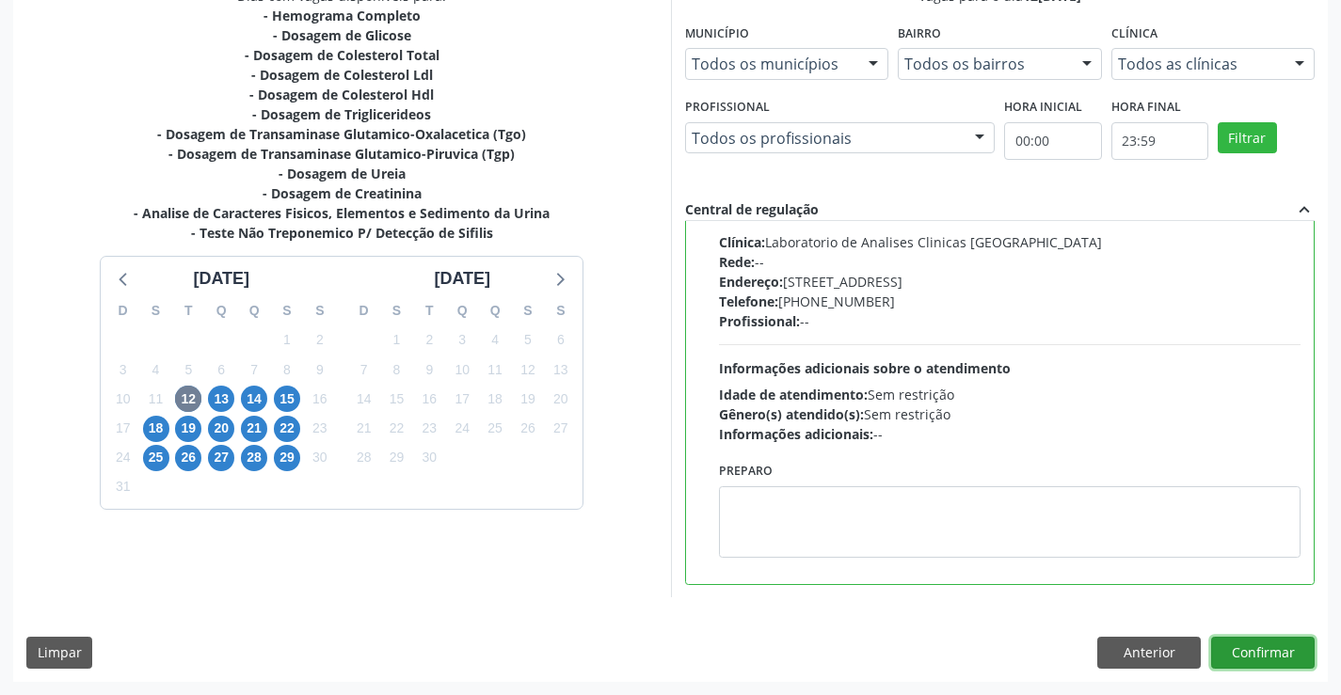
click at [1260, 658] on button "Confirmar" at bounding box center [1263, 653] width 104 height 32
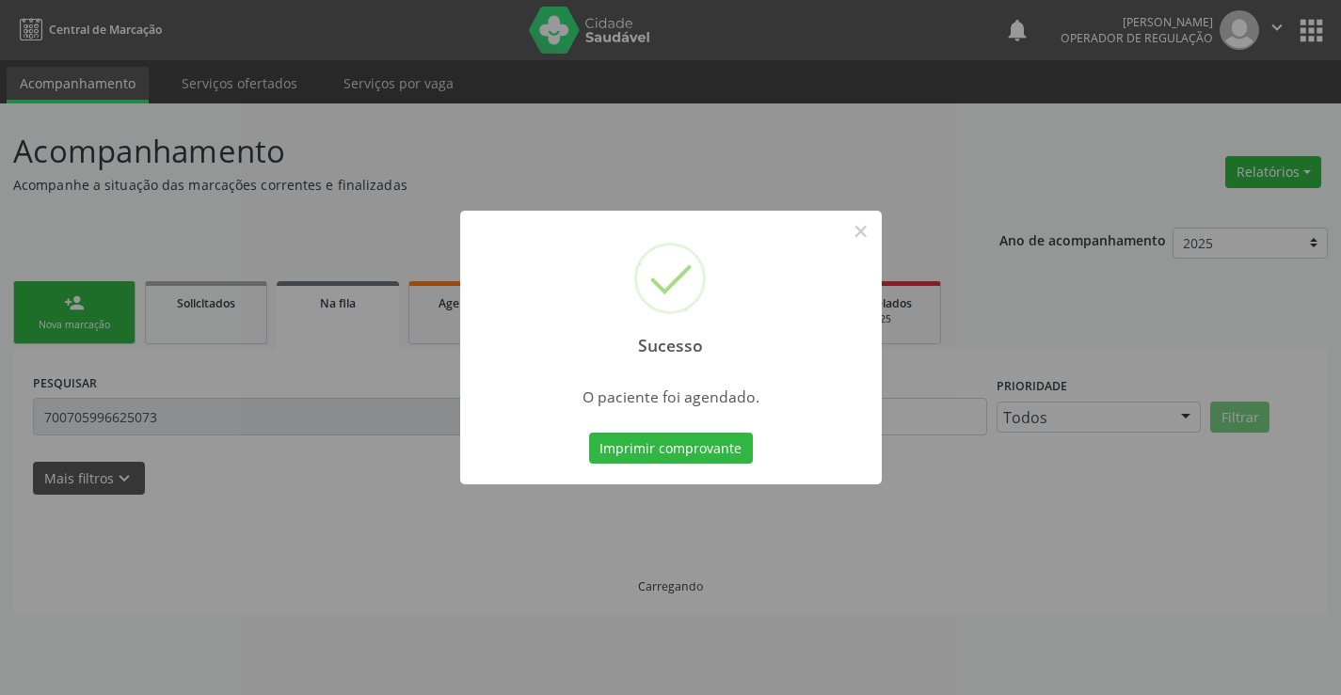
scroll to position [0, 0]
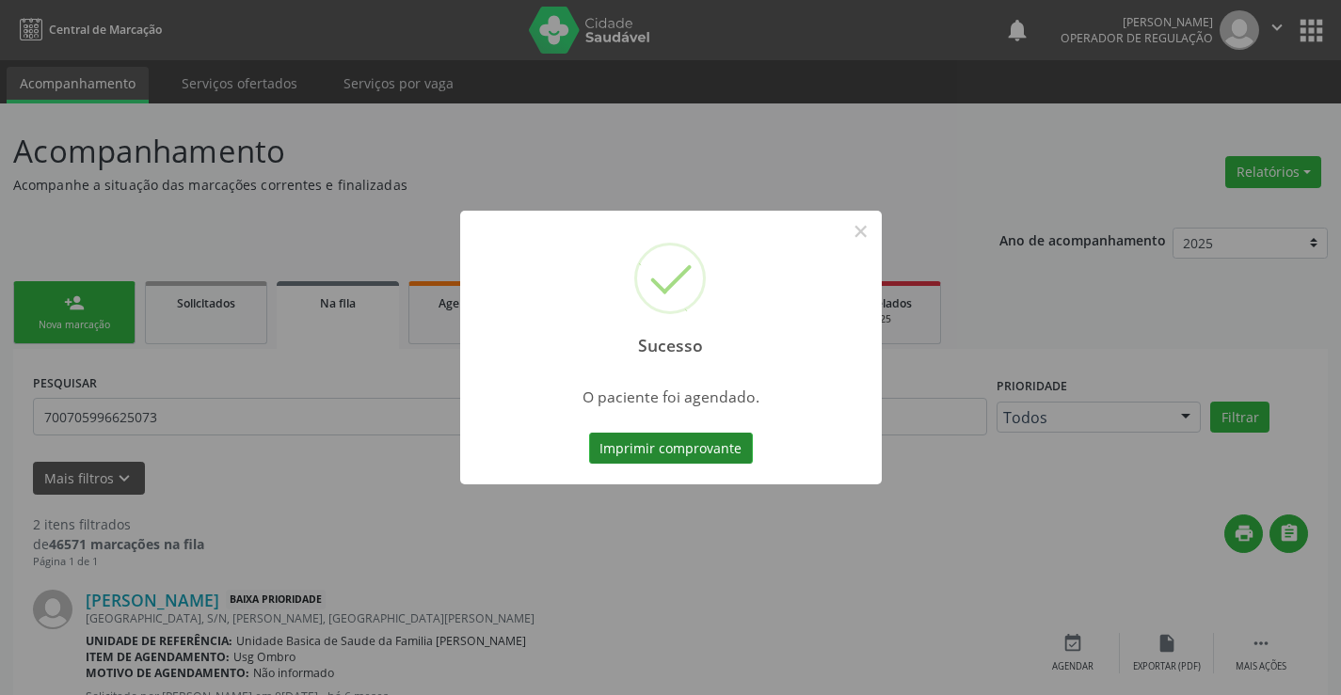
click at [720, 439] on button "Imprimir comprovante" at bounding box center [671, 449] width 164 height 32
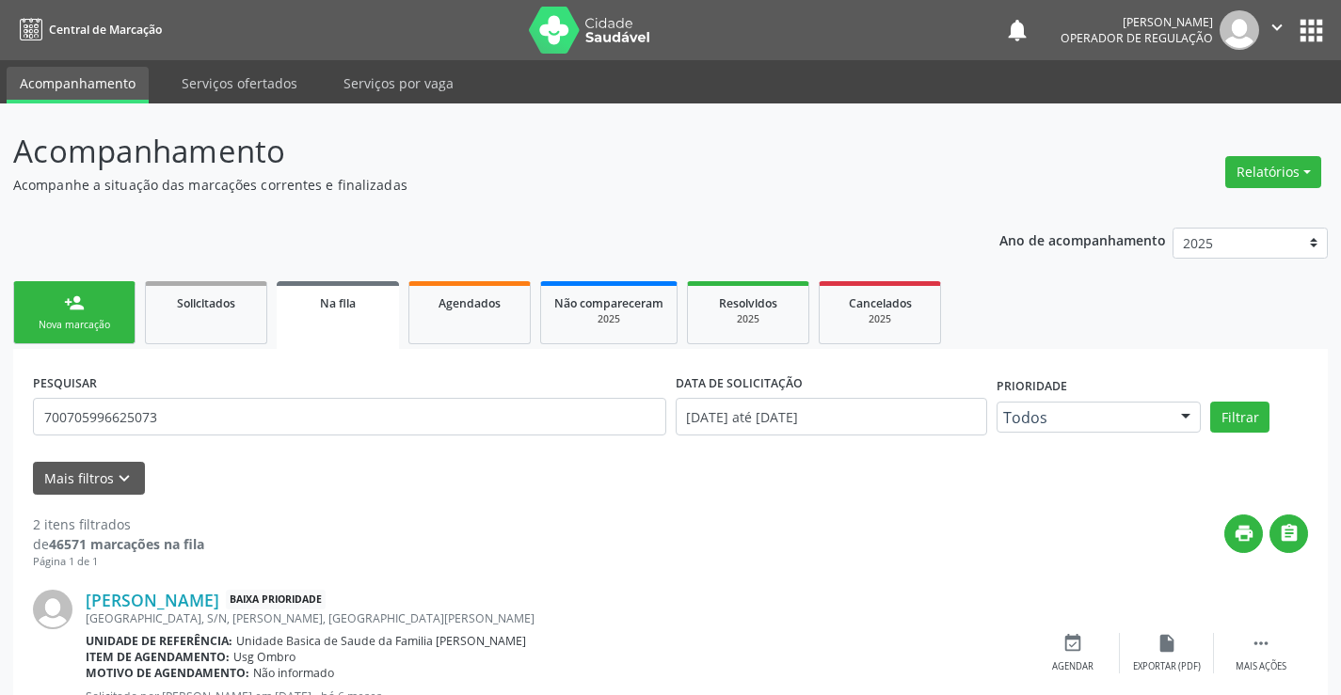
click at [73, 312] on div "person_add" at bounding box center [74, 303] width 21 height 21
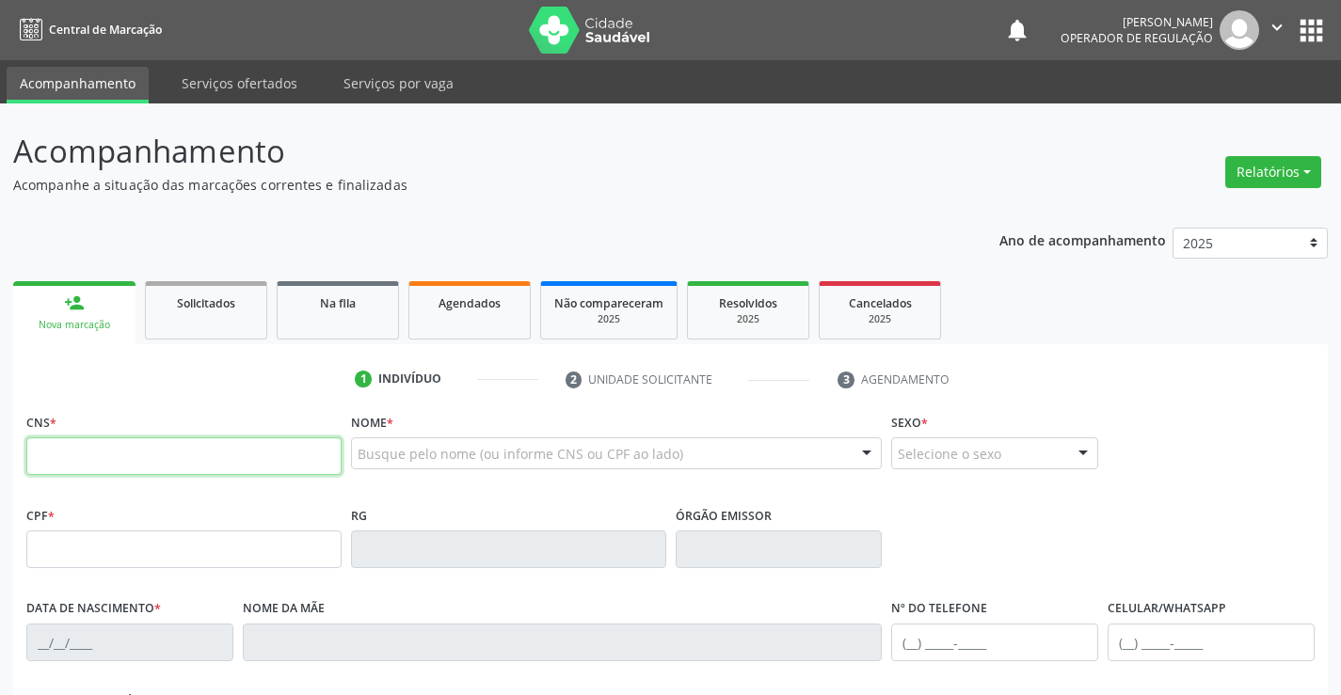
click at [106, 458] on input "text" at bounding box center [183, 457] width 315 height 38
type input "706 9011 2070 7132"
type input "311.045.358-40"
type input "356777546"
type input "16/12/1981"
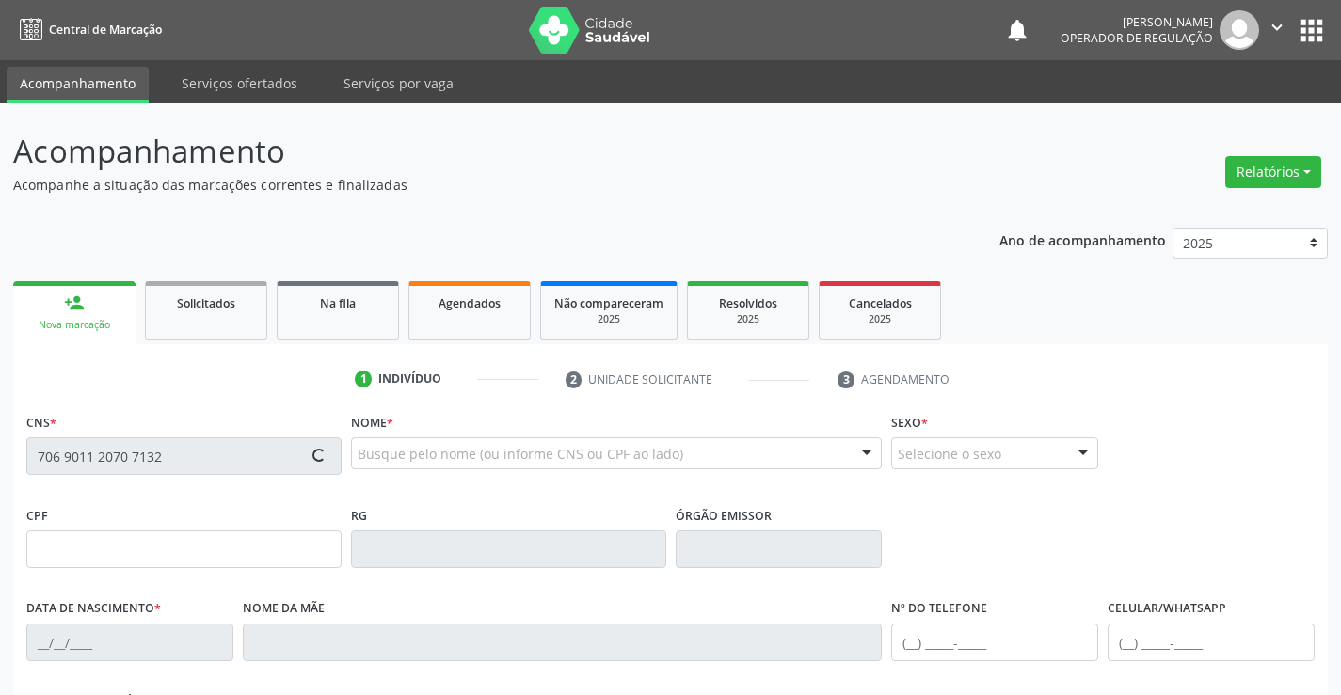
type input "(74) 98148-1037"
type input "SN"
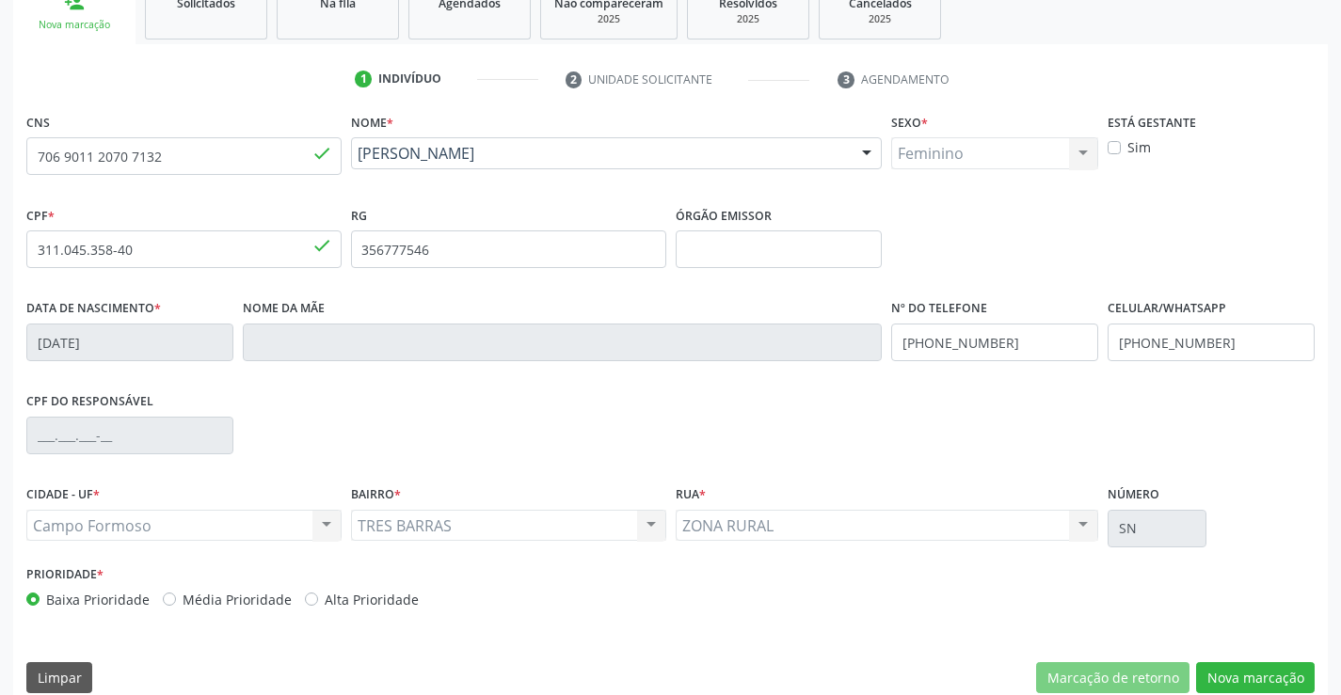
scroll to position [325, 0]
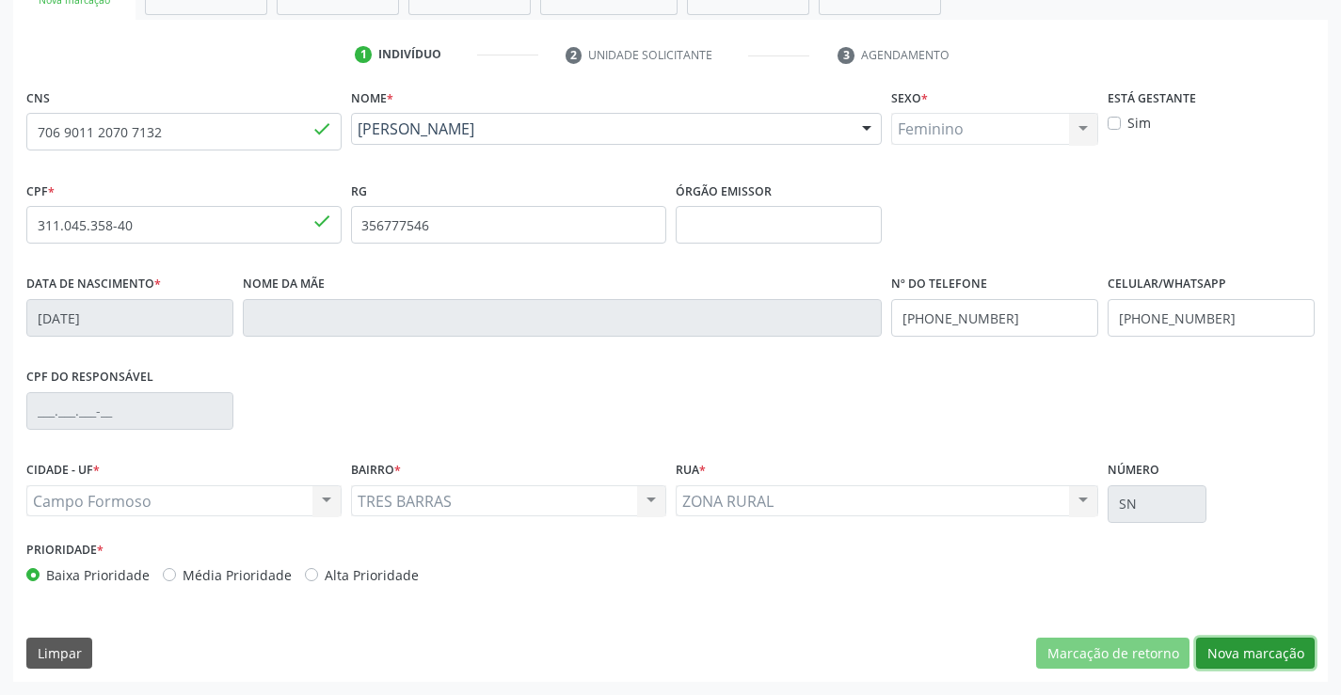
drag, startPoint x: 1231, startPoint y: 664, endPoint x: 642, endPoint y: 536, distance: 602.8
click at [1232, 662] on button "Nova marcação" at bounding box center [1255, 654] width 119 height 32
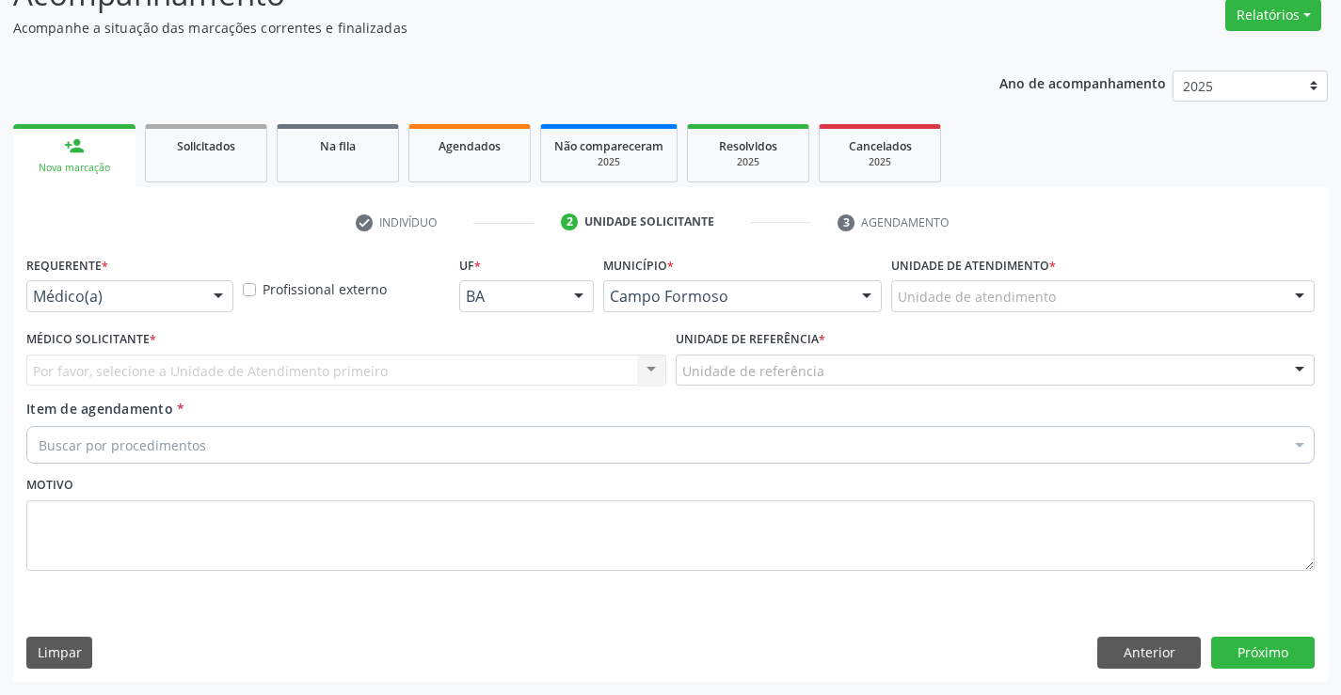
scroll to position [157, 0]
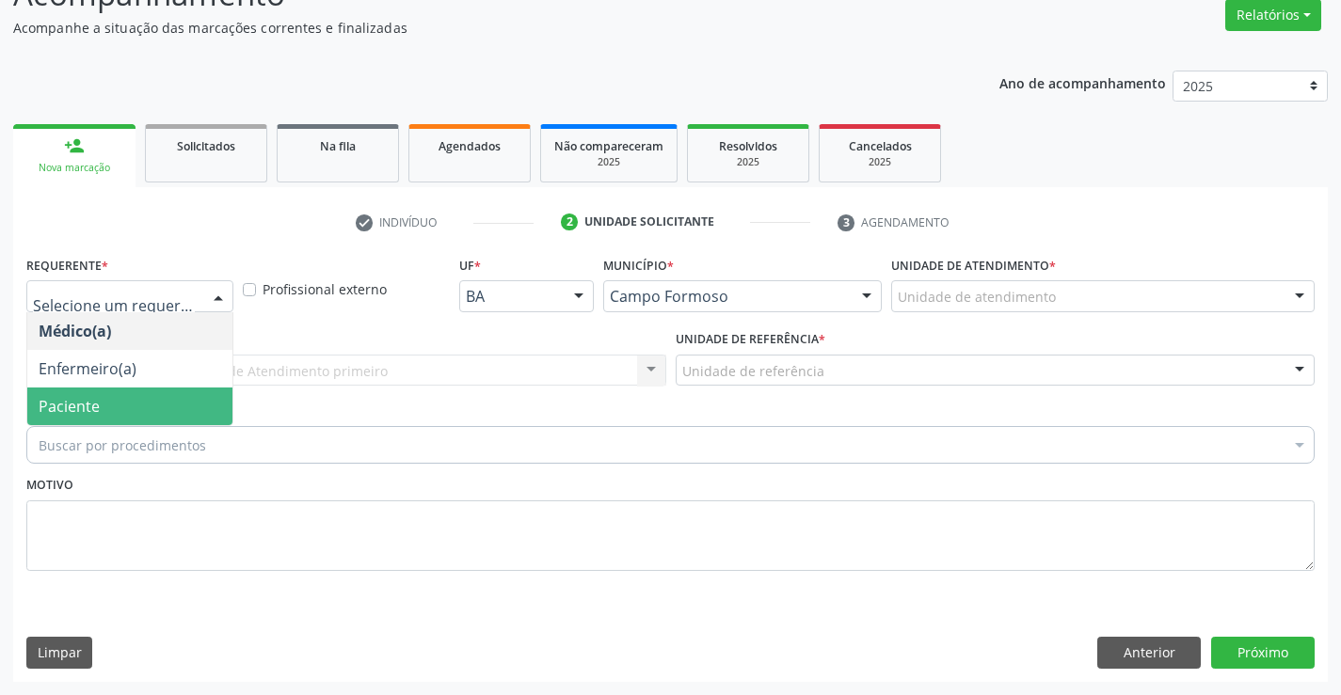
click at [95, 398] on span "Paciente" at bounding box center [69, 406] width 61 height 21
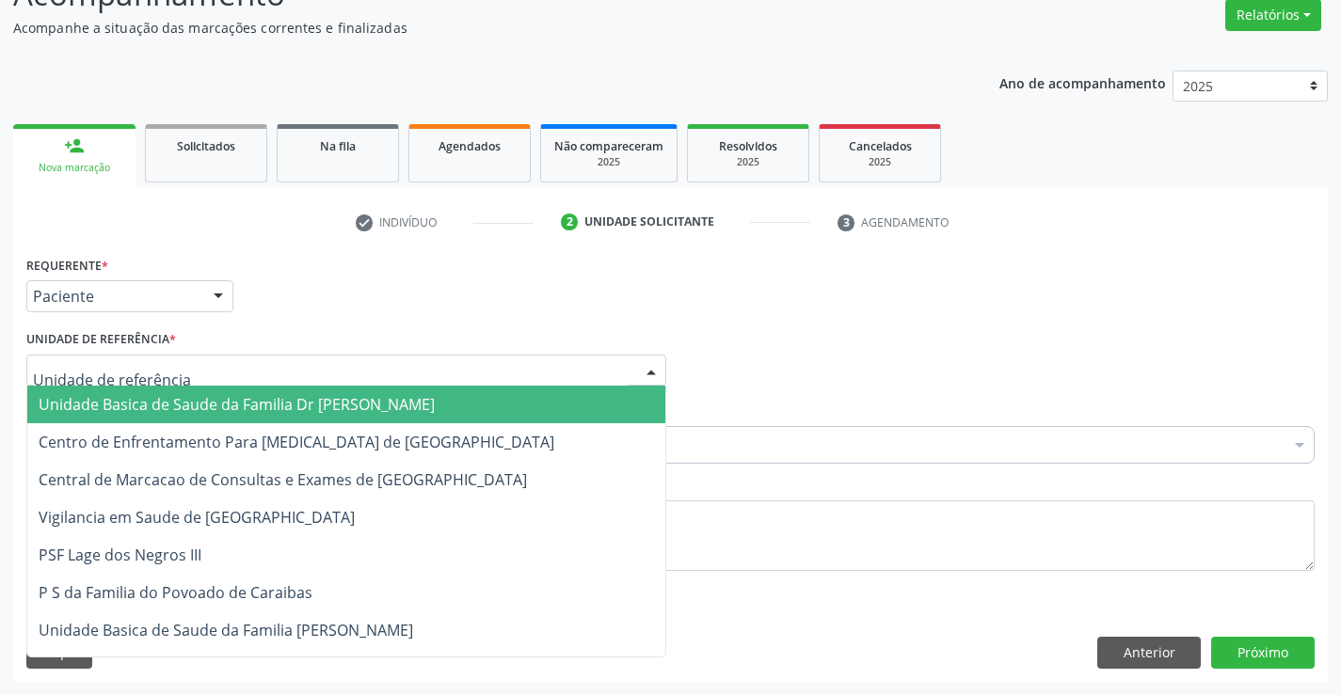
click at [104, 404] on span "Unidade Basica de Saude da Familia Dr [PERSON_NAME]" at bounding box center [237, 404] width 396 height 21
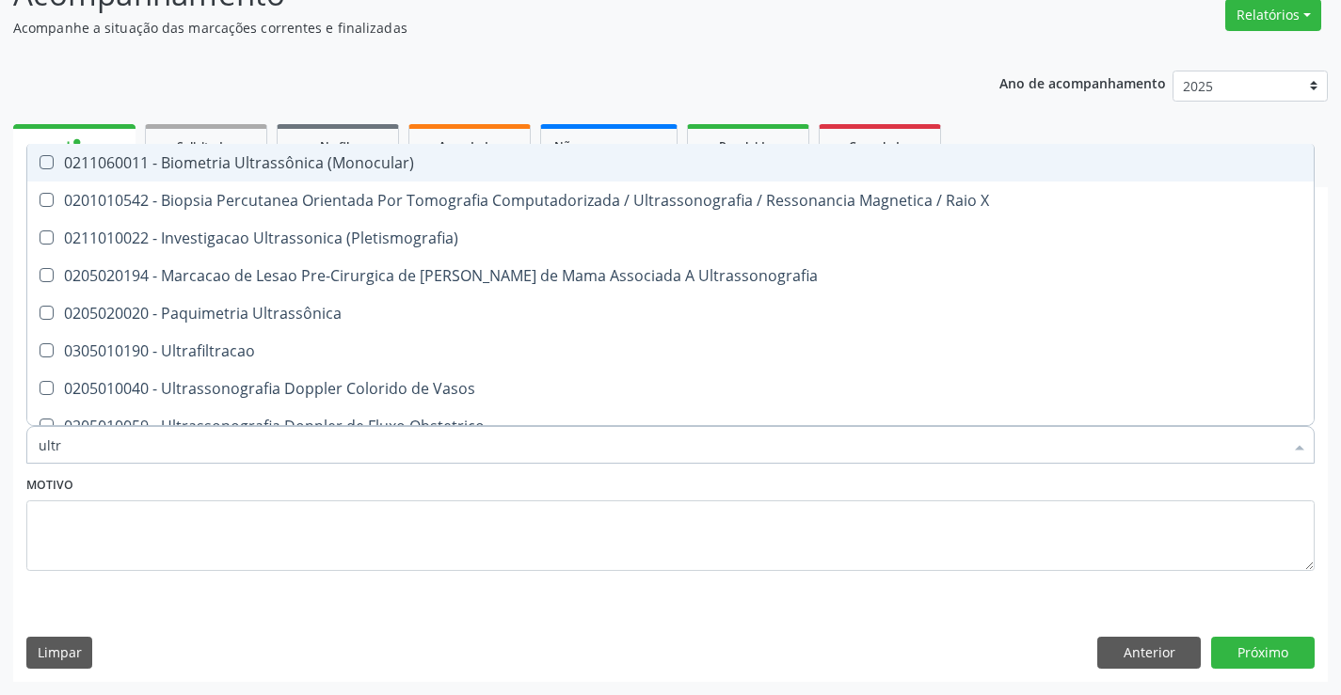
type input "ultra"
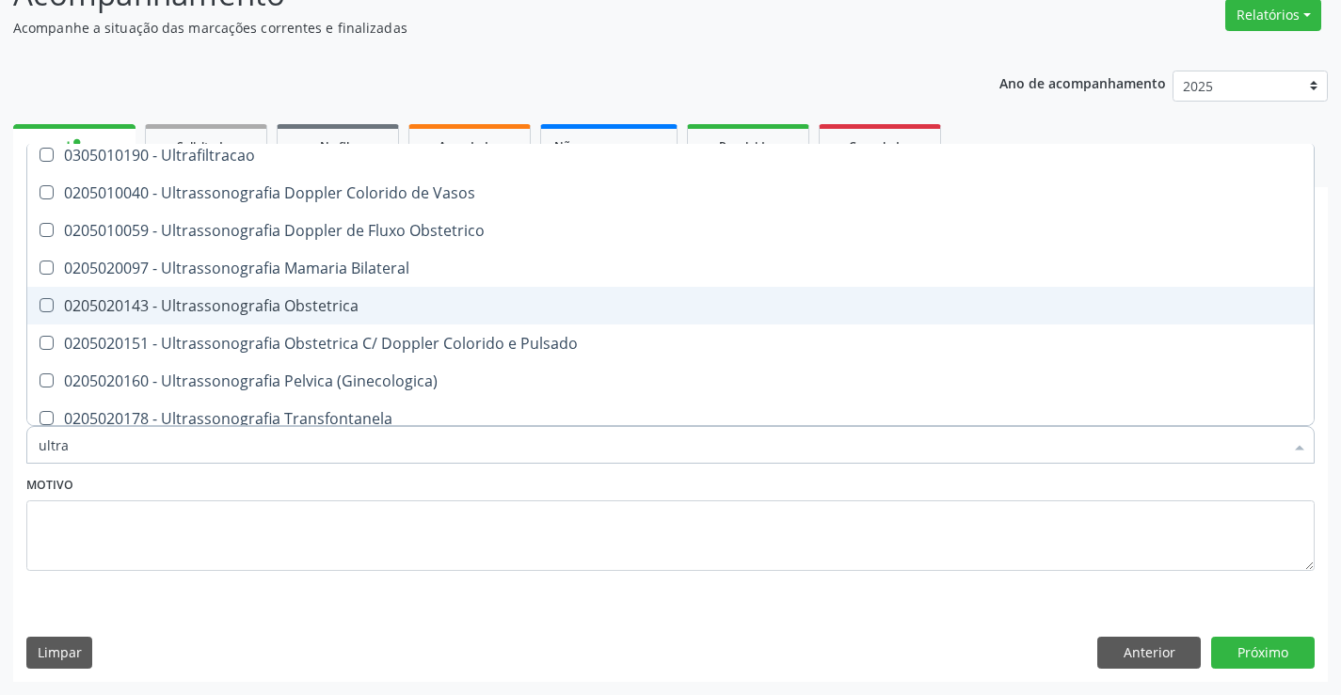
scroll to position [152, 0]
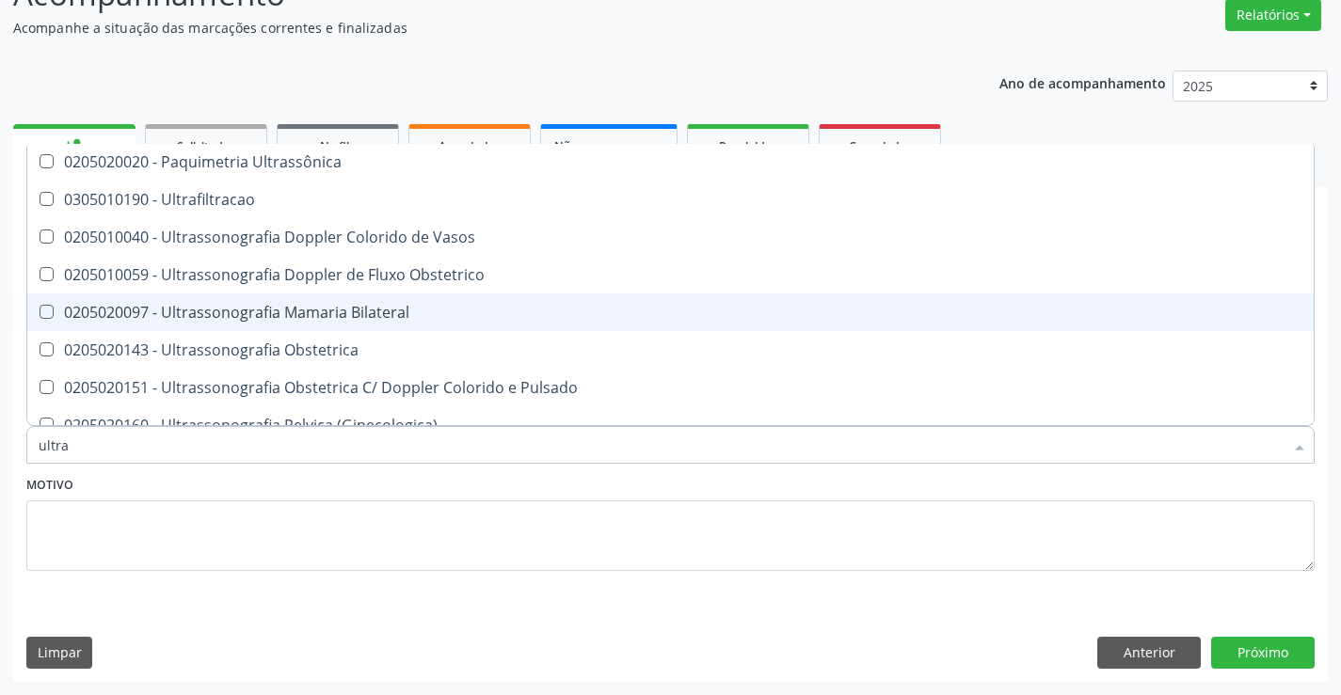
click at [424, 319] on div "0205020097 - Ultrassonografia Mamaria Bilateral" at bounding box center [671, 312] width 1264 height 15
checkbox Bilateral "true"
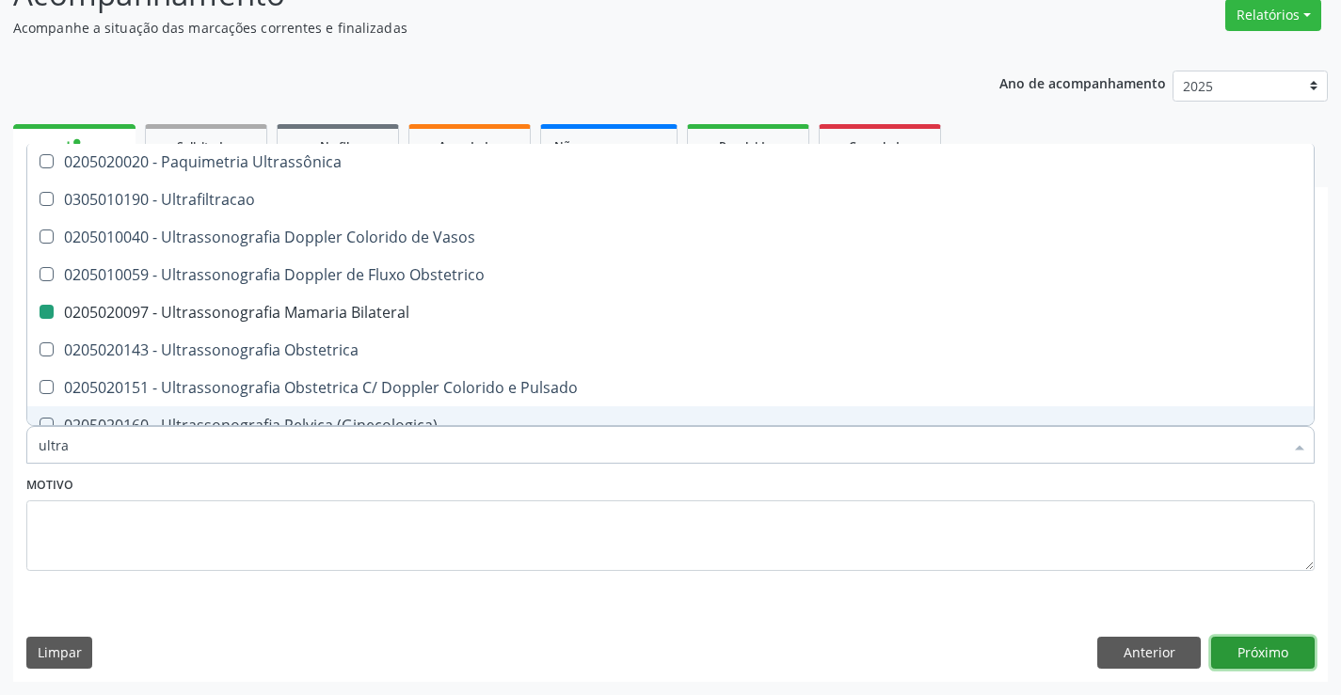
click at [1243, 645] on button "Próximo" at bounding box center [1263, 653] width 104 height 32
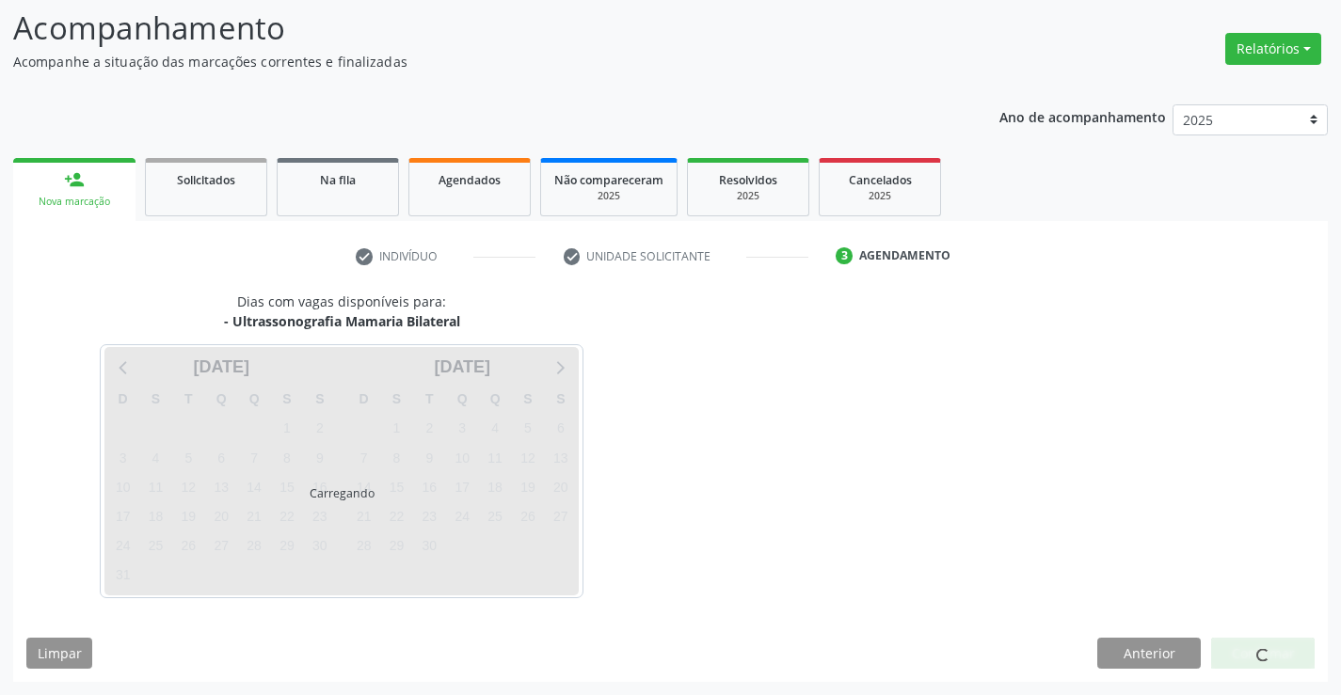
scroll to position [0, 0]
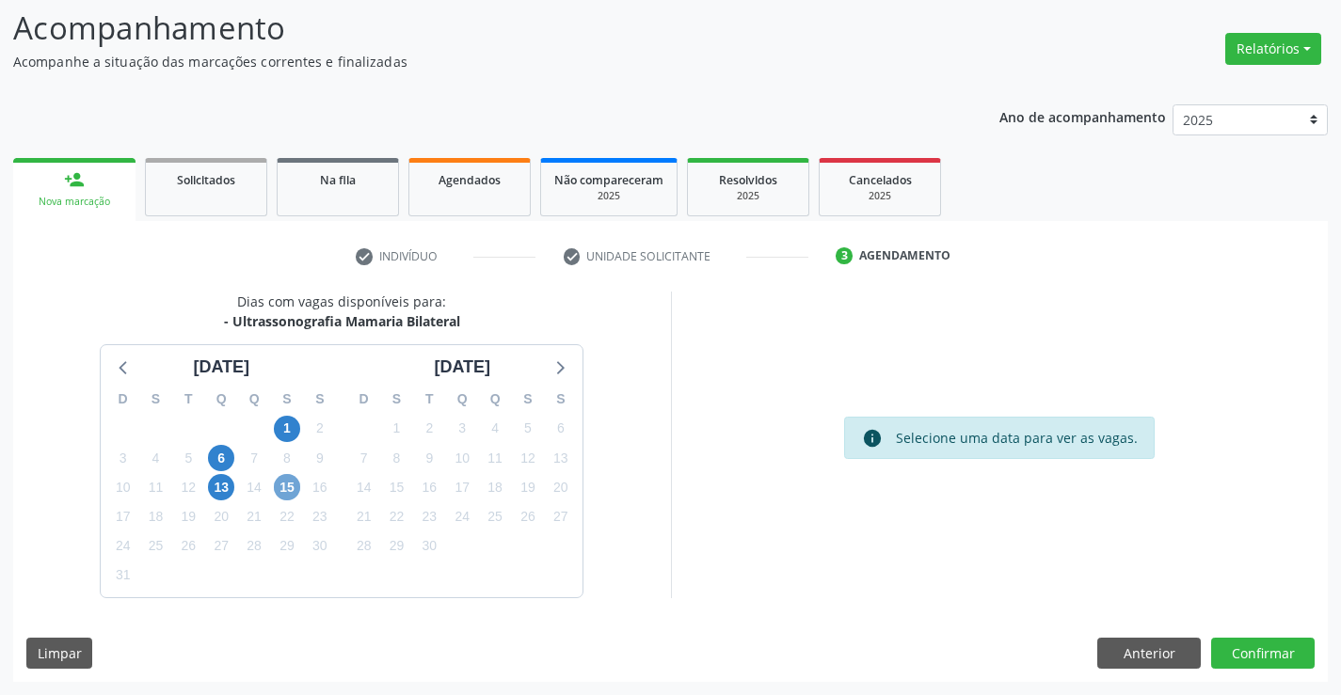
click at [277, 489] on span "15" at bounding box center [287, 487] width 26 height 26
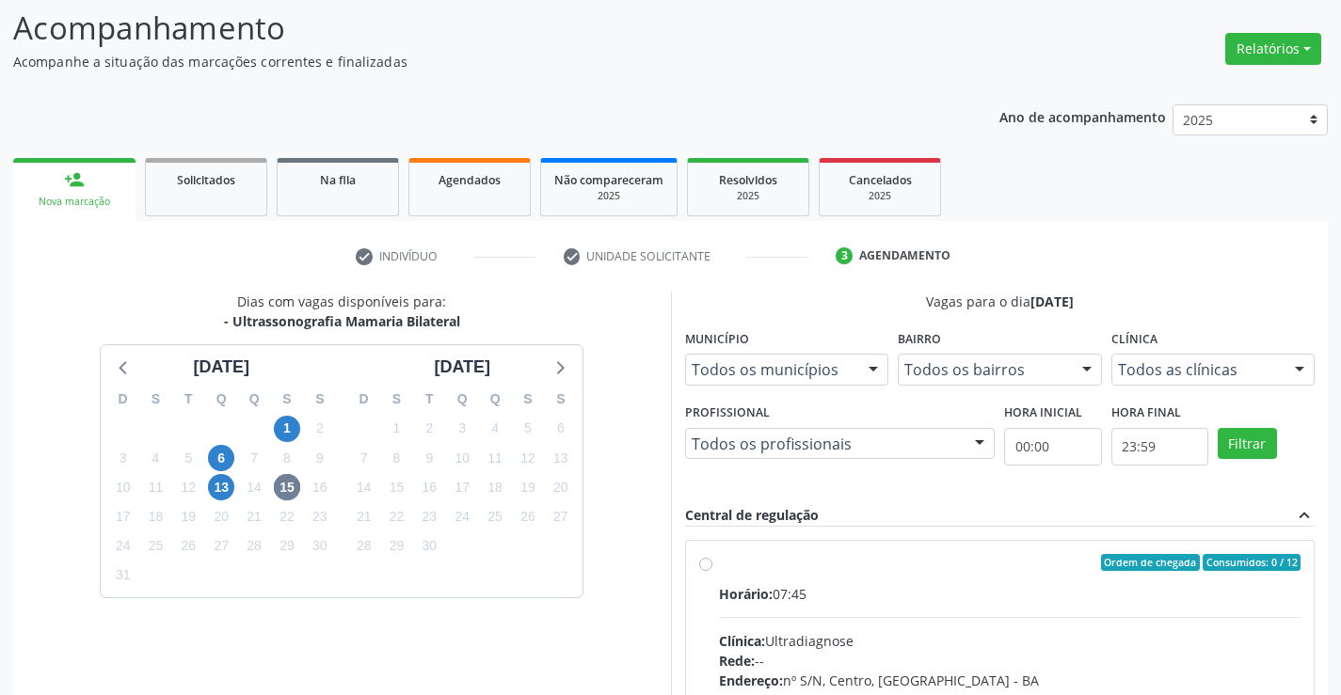
click at [719, 562] on label "Ordem de chegada Consumidos: 0 / 12 Horário: 07:45 Clínica: Ultradiagnose Rede:…" at bounding box center [1010, 698] width 582 height 289
click at [708, 562] on input "Ordem de chegada Consumidos: 0 / 12 Horário: 07:45 Clínica: Ultradiagnose Rede:…" at bounding box center [705, 562] width 13 height 17
radio input "true"
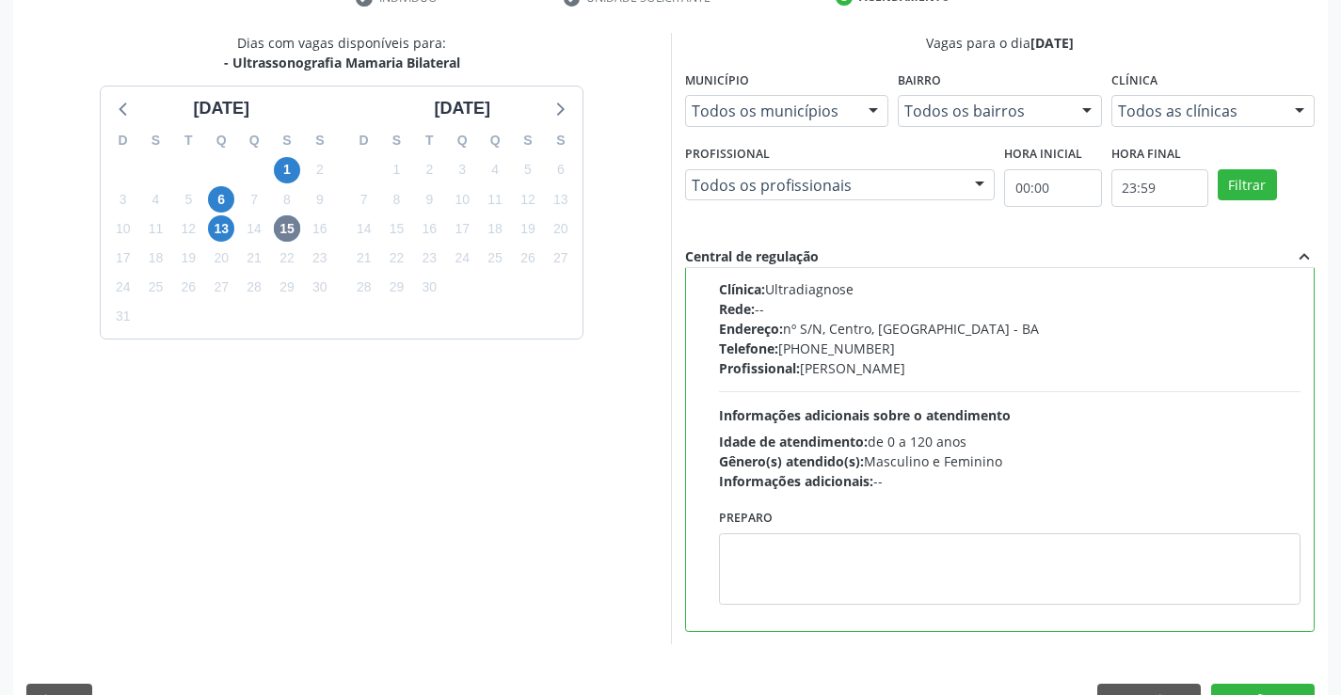
scroll to position [429, 0]
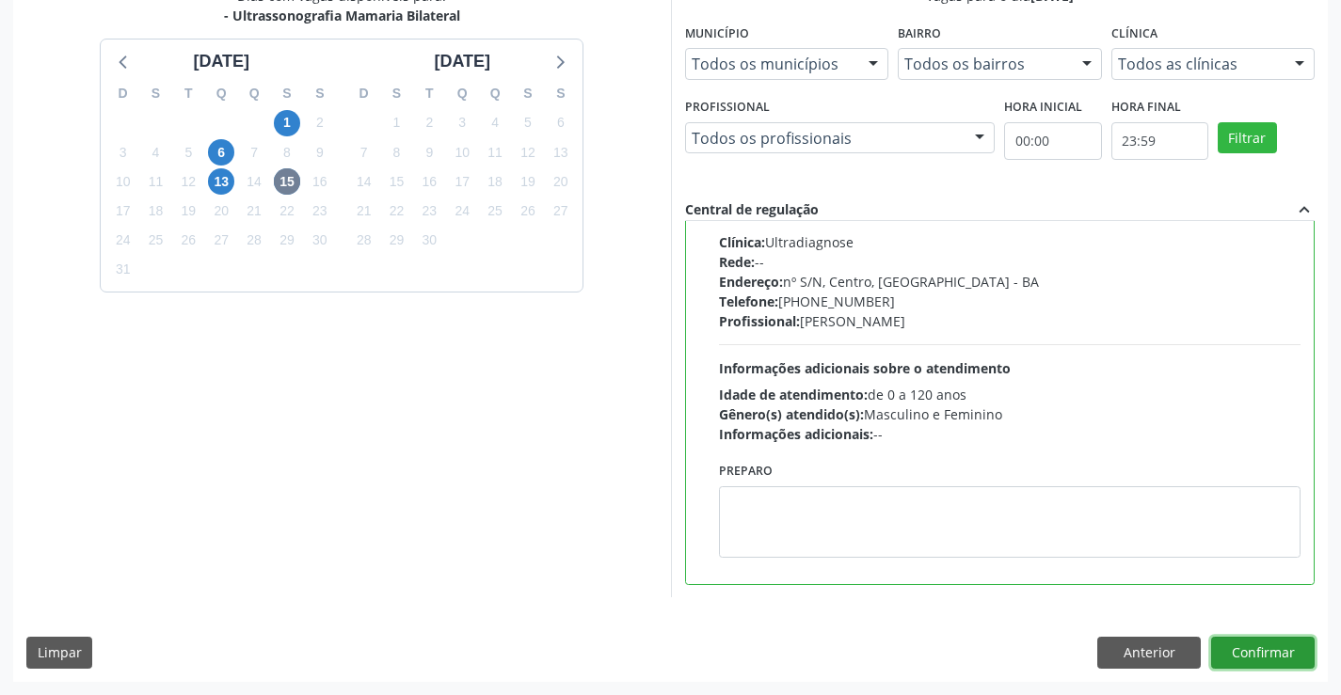
click at [1254, 664] on button "Confirmar" at bounding box center [1263, 653] width 104 height 32
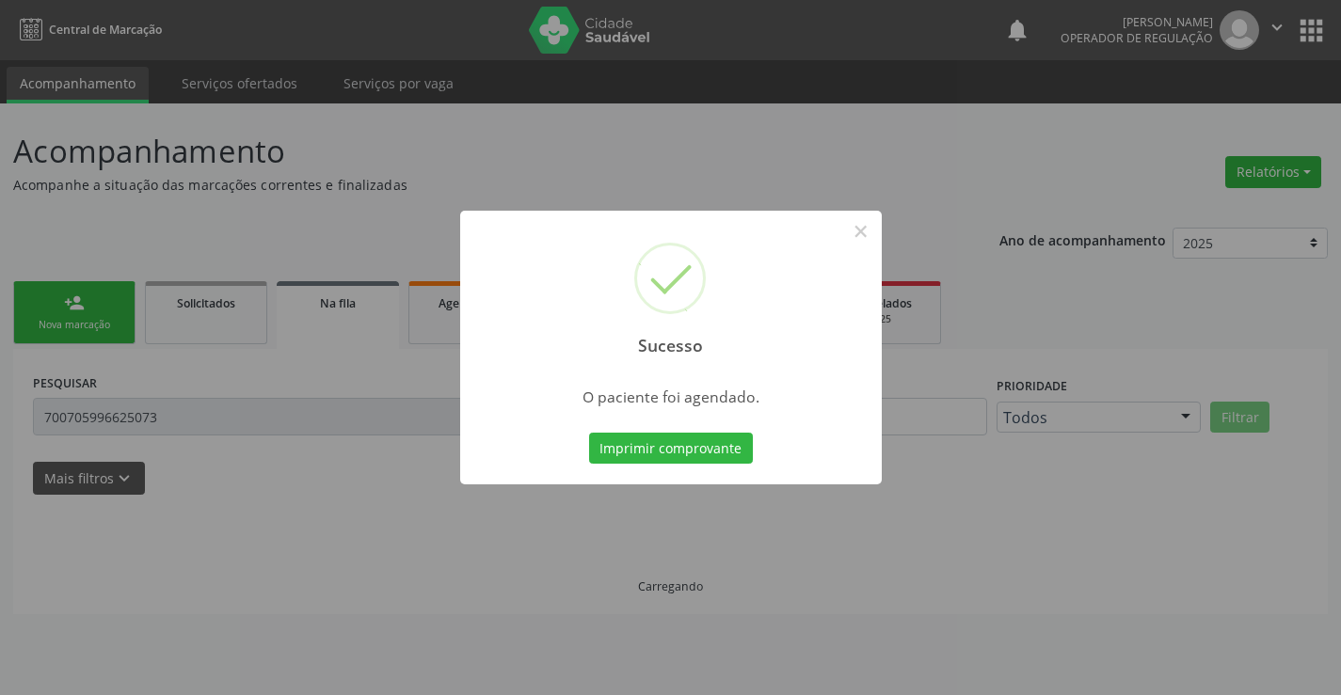
scroll to position [0, 0]
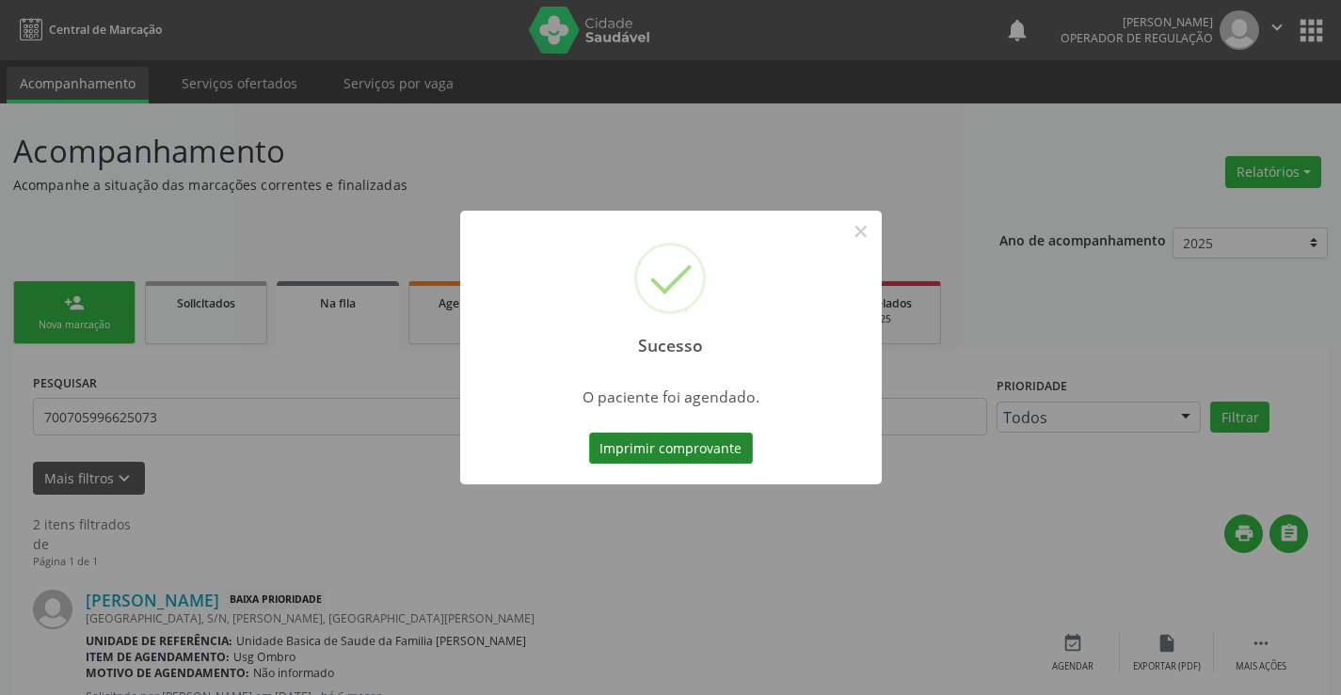
click at [671, 457] on button "Imprimir comprovante" at bounding box center [671, 449] width 164 height 32
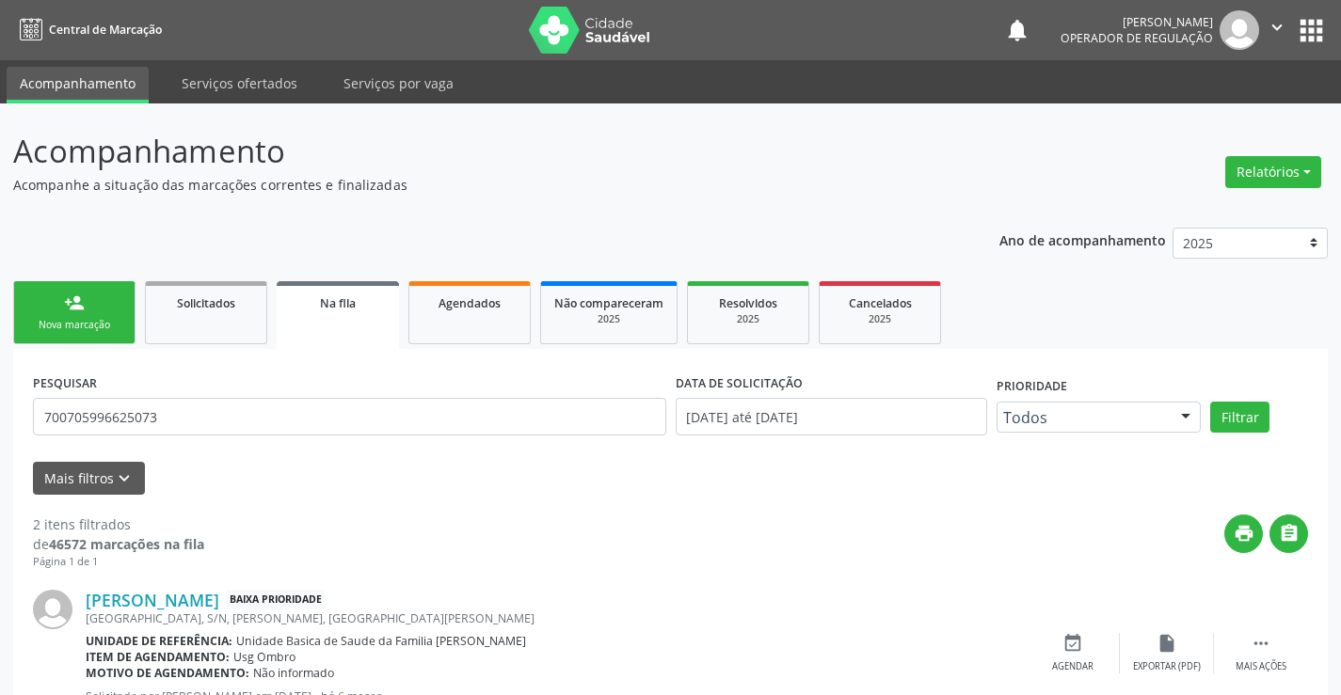
click at [1315, 34] on button "apps" at bounding box center [1311, 30] width 33 height 33
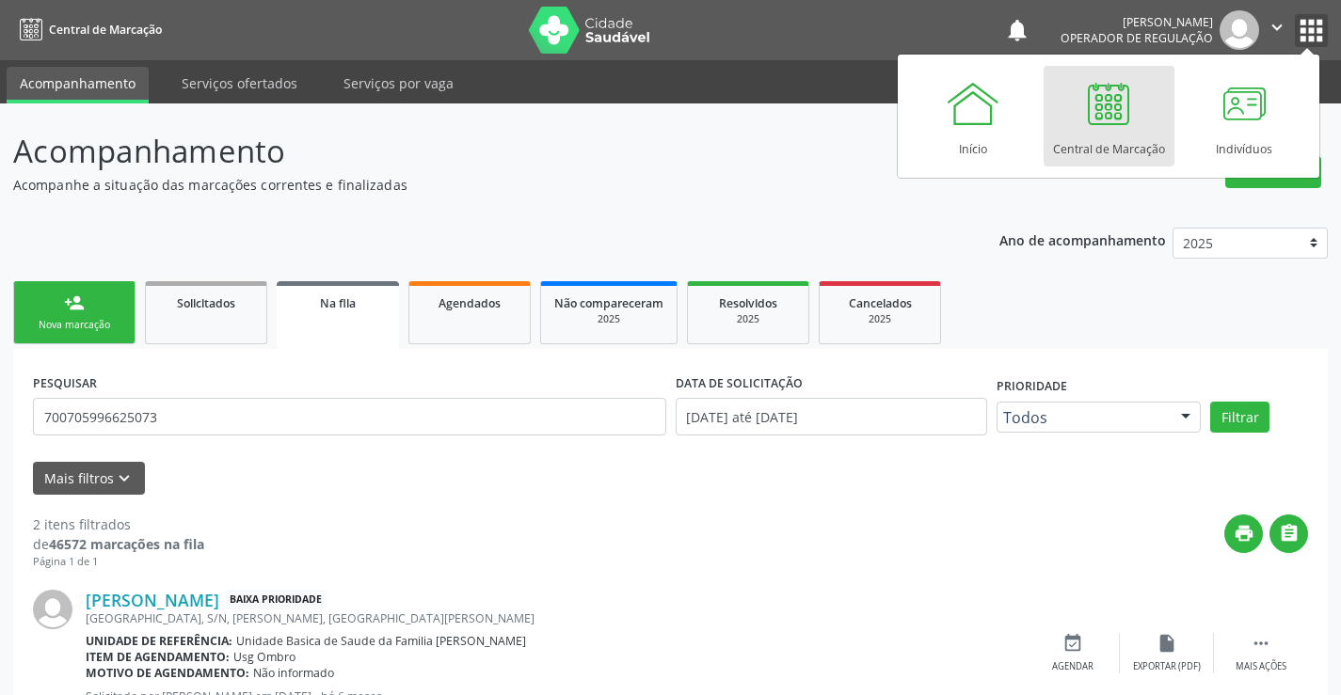
click at [1273, 24] on icon "" at bounding box center [1277, 27] width 21 height 21
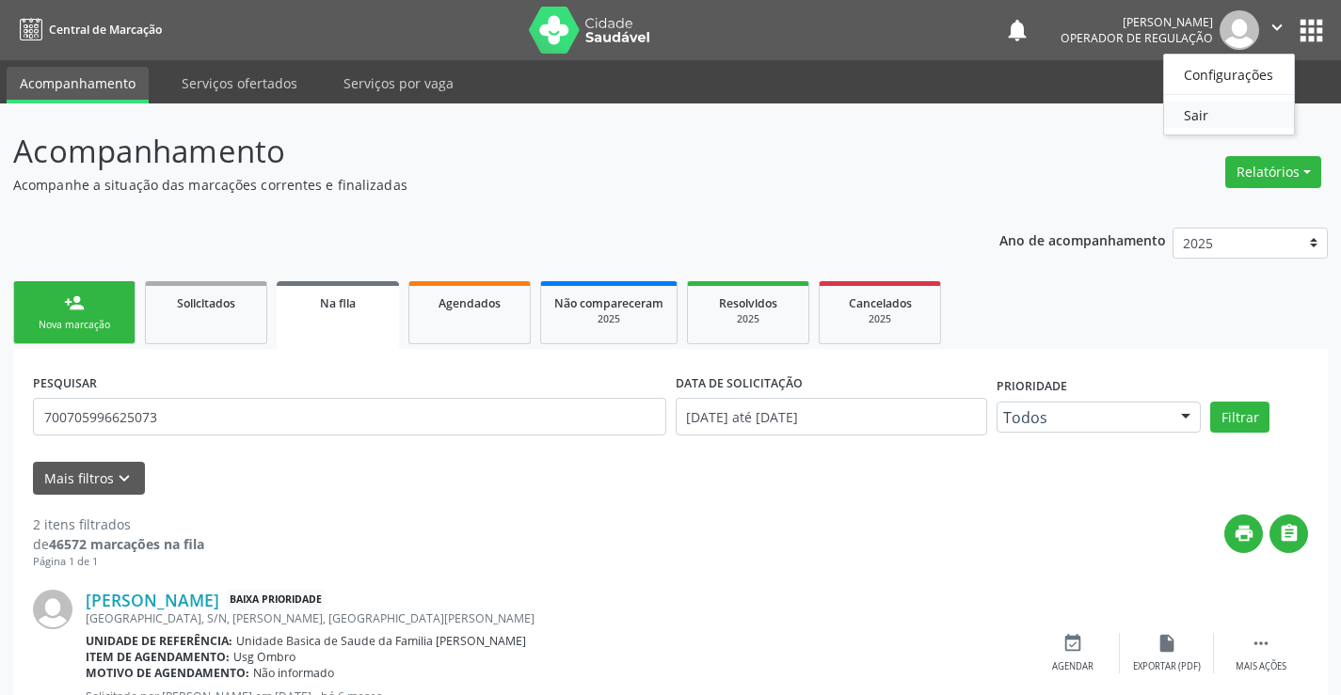
click at [1202, 109] on link "Sair" at bounding box center [1229, 115] width 130 height 26
